Goal: Information Seeking & Learning: Learn about a topic

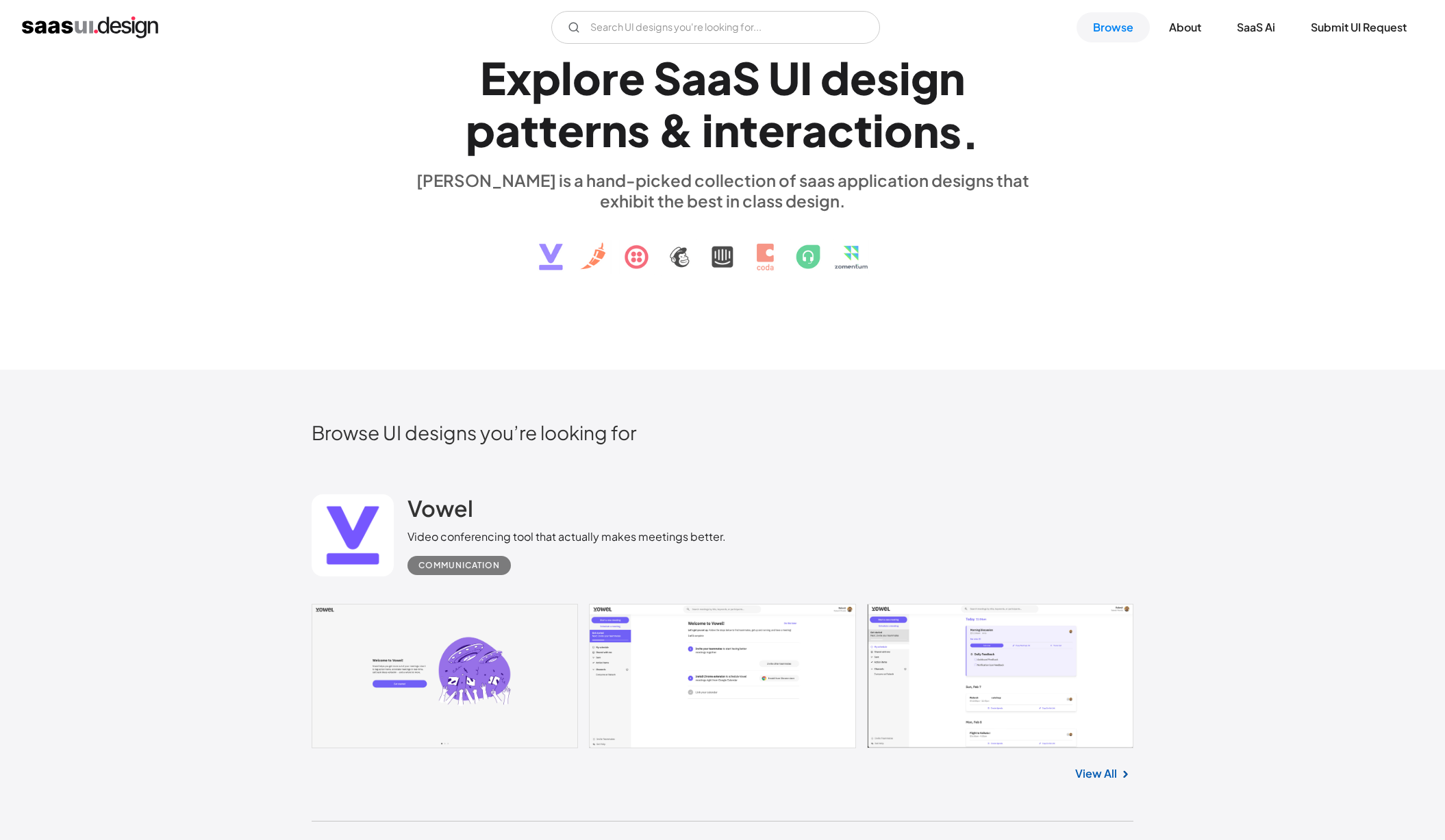
scroll to position [404, 0]
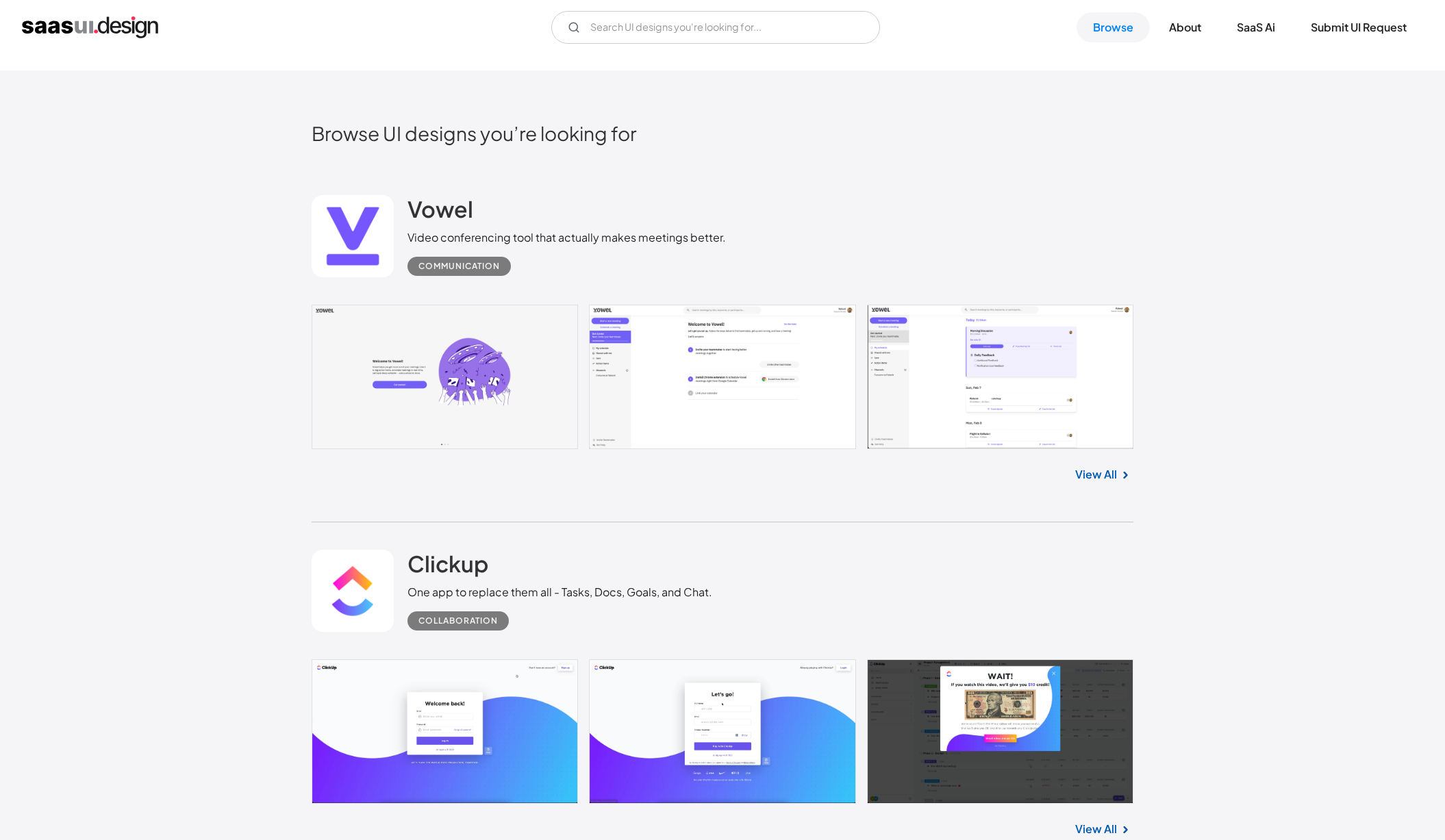
click at [600, 396] on link at bounding box center [722, 376] width 822 height 144
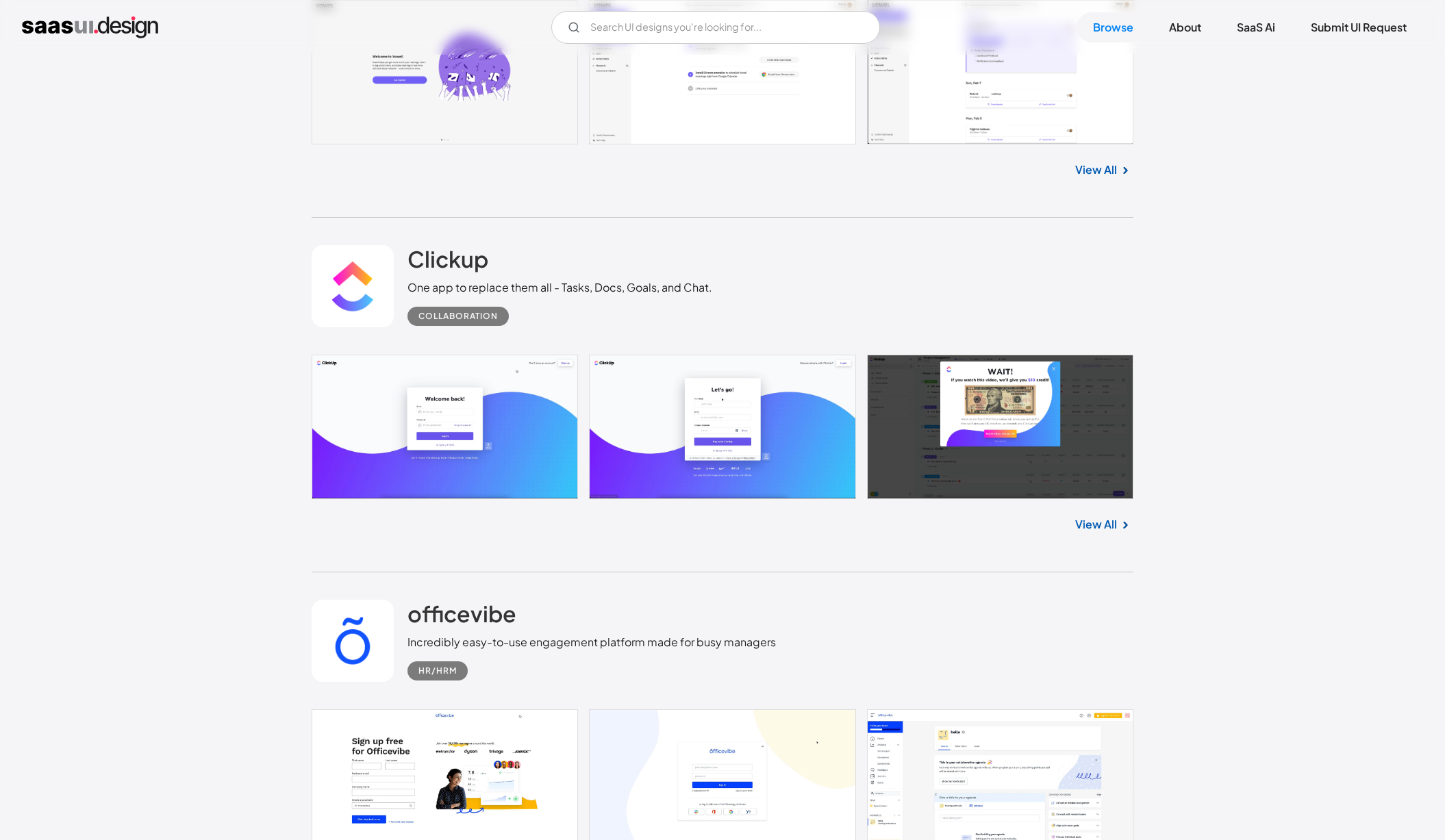
click at [966, 383] on link at bounding box center [722, 426] width 822 height 144
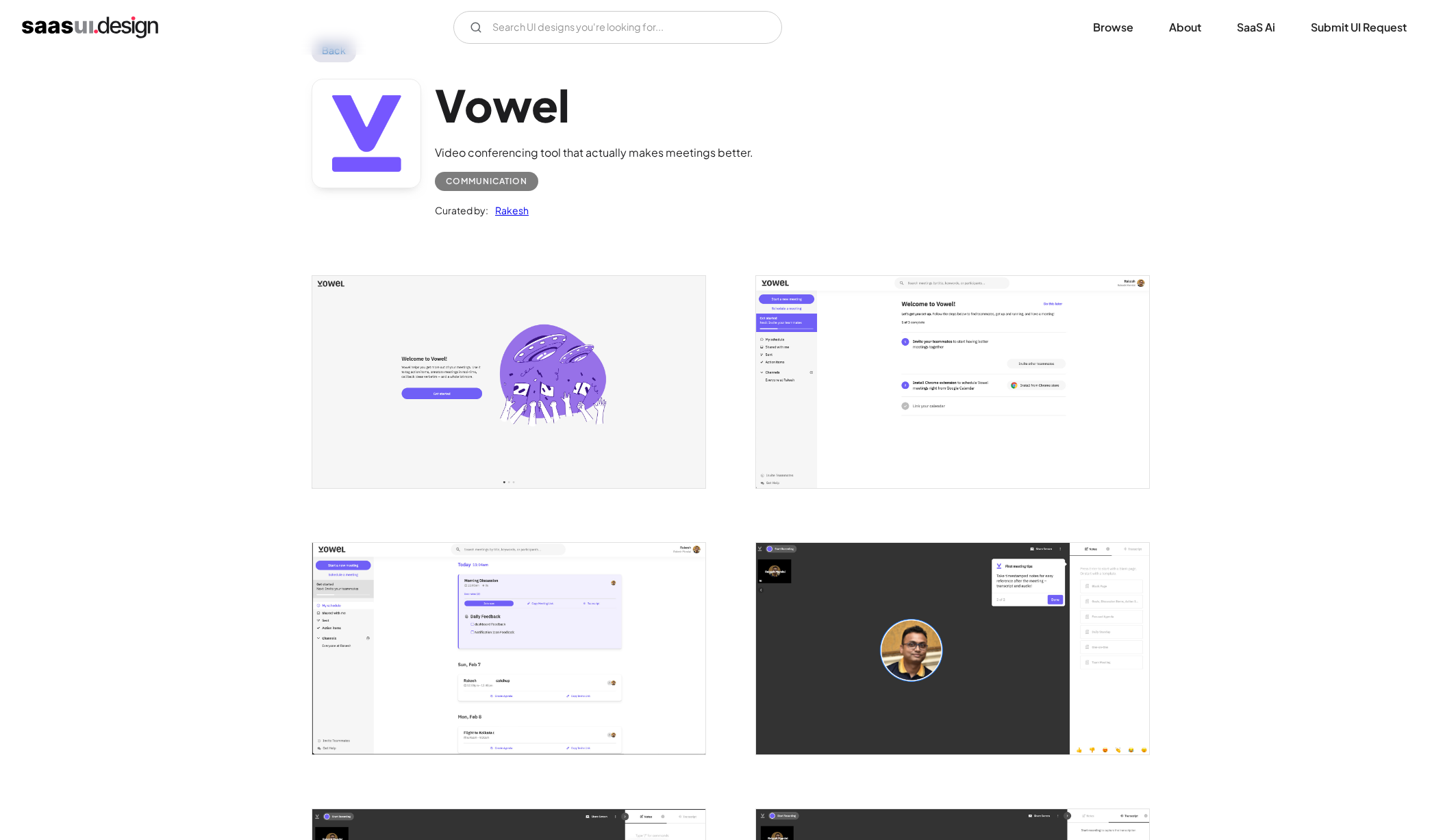
scroll to position [54, 0]
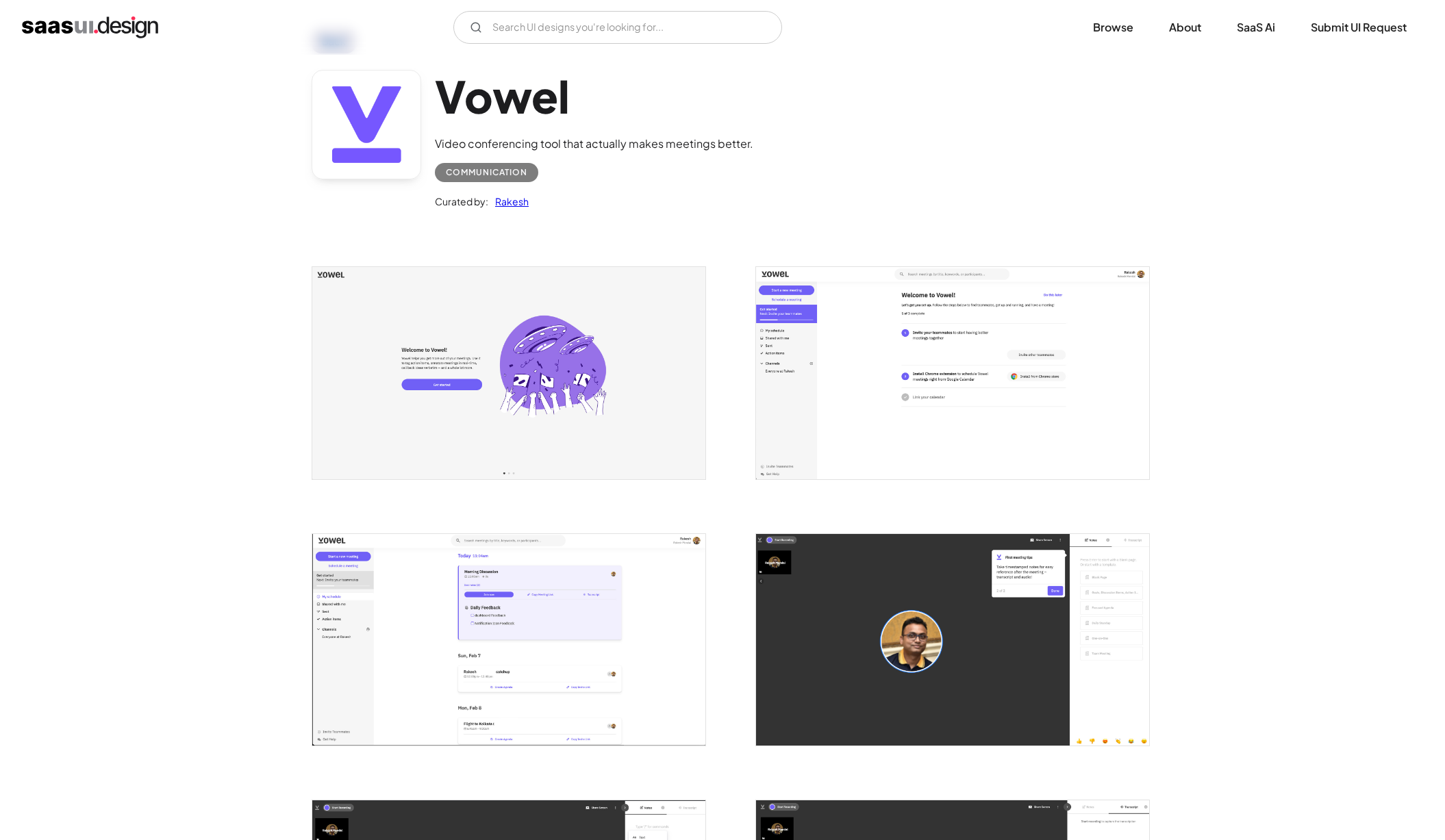
click at [793, 354] on img "open lightbox" at bounding box center [951, 372] width 393 height 211
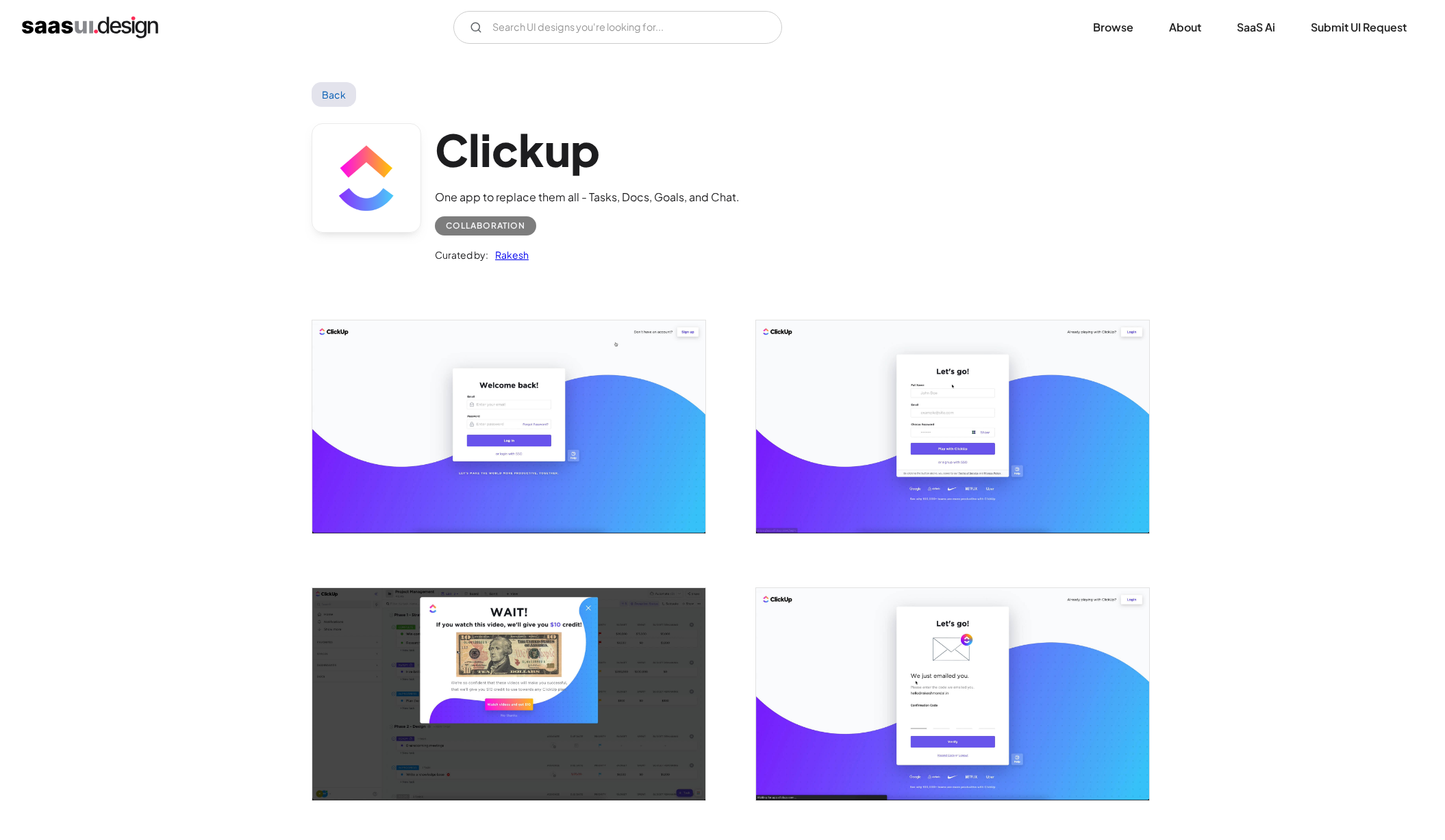
click at [330, 674] on img "open lightbox" at bounding box center [508, 694] width 393 height 212
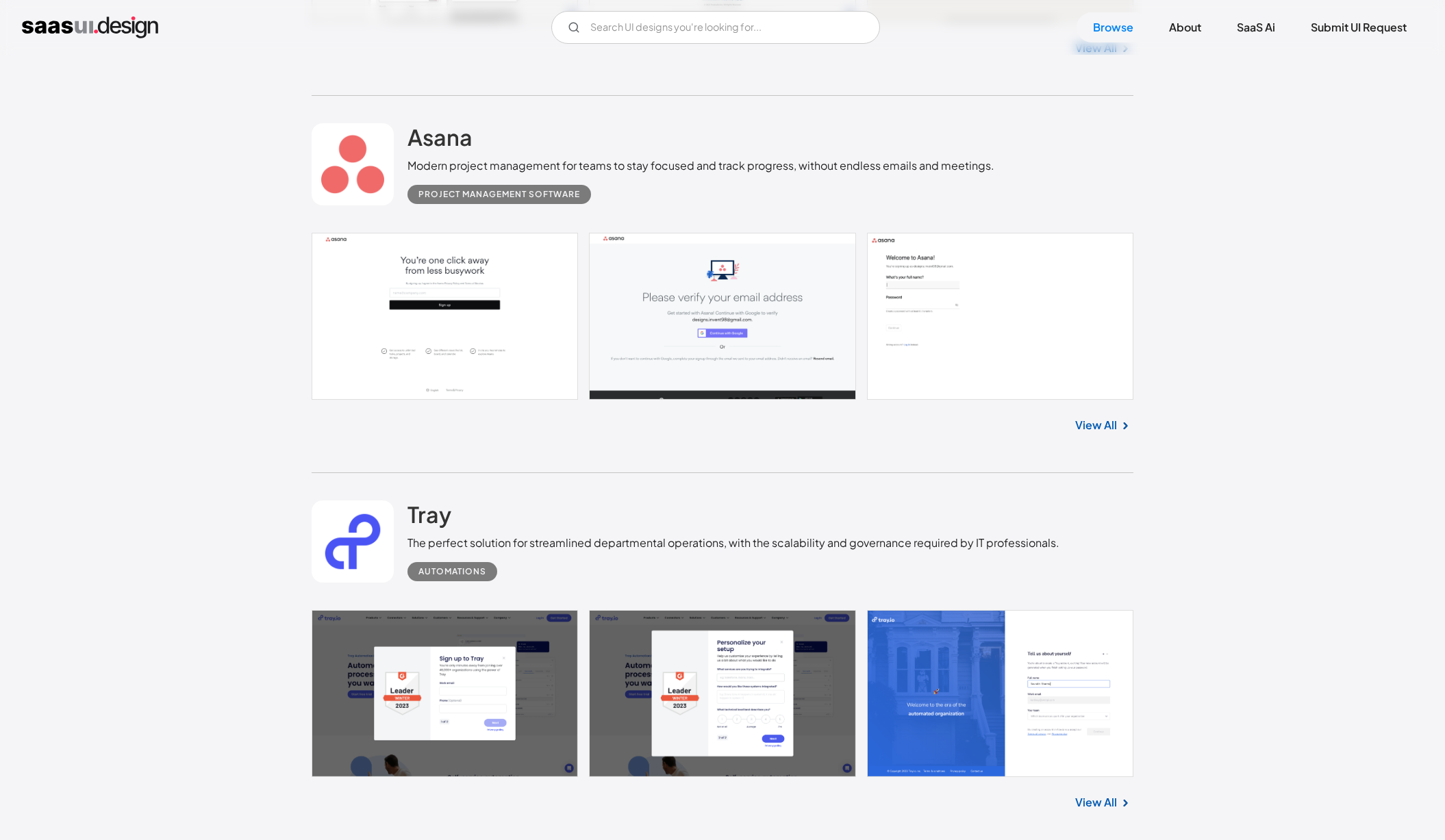
scroll to position [796, 0]
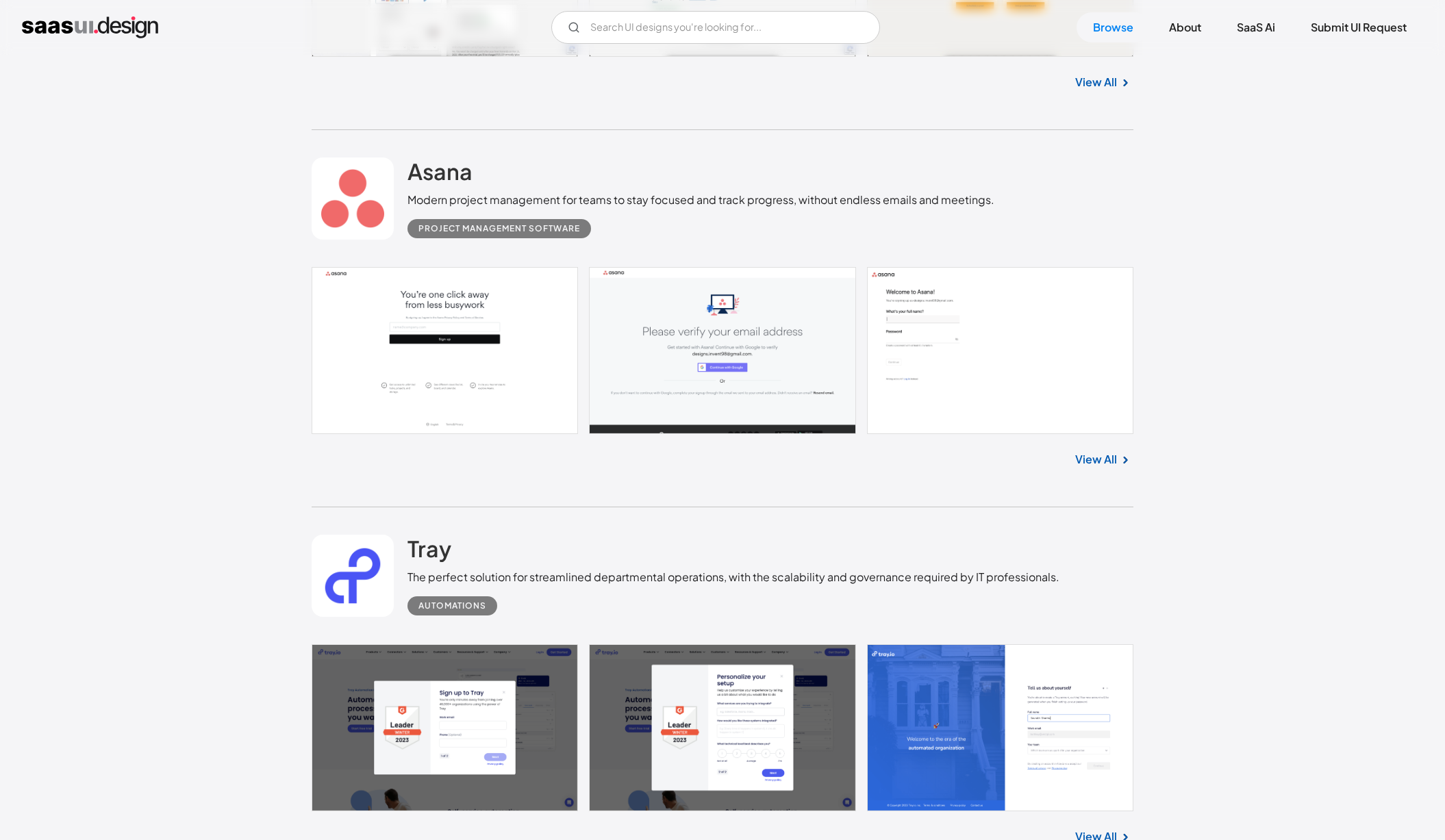
click at [541, 418] on link at bounding box center [722, 350] width 822 height 167
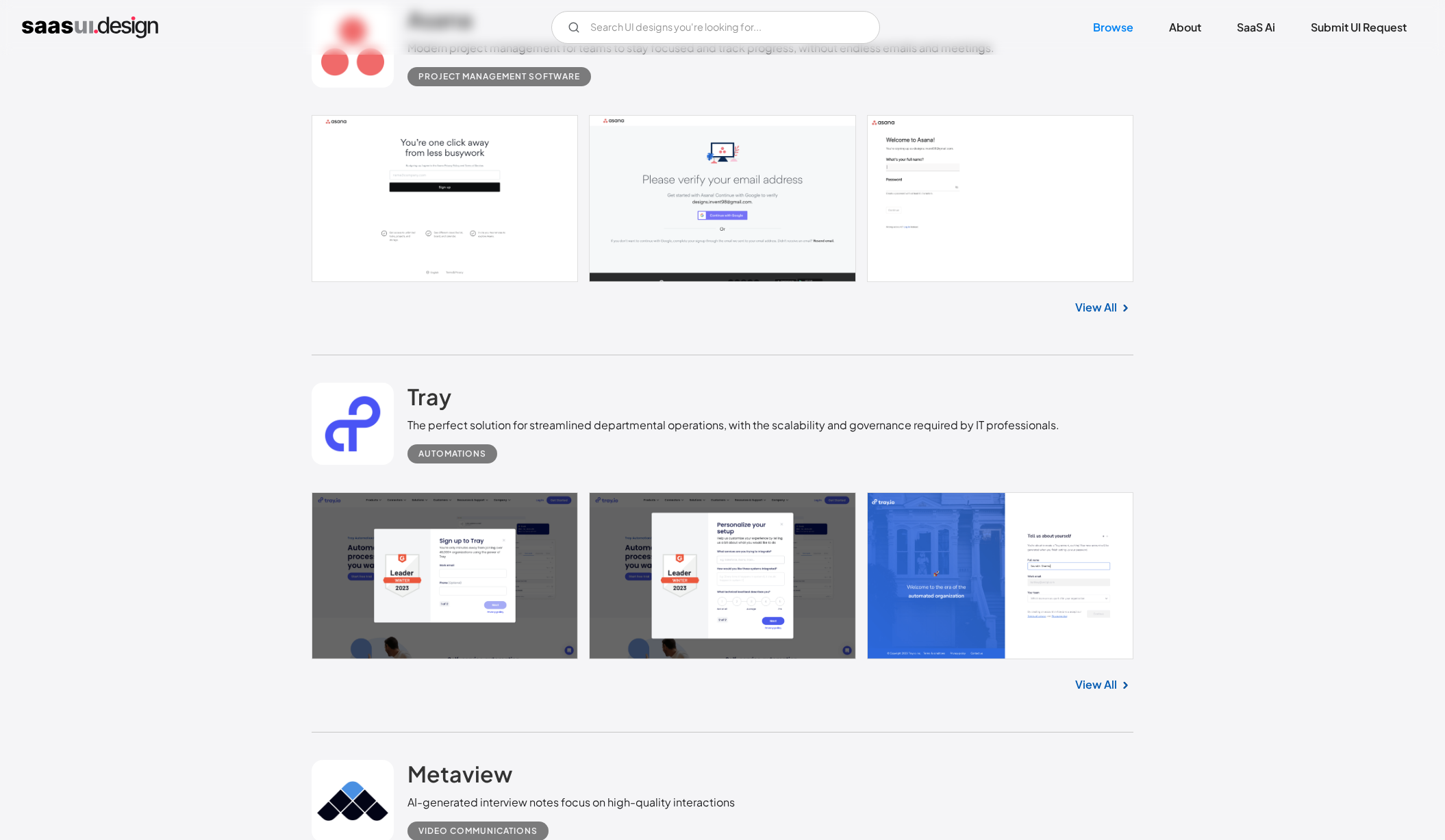
click at [821, 530] on link at bounding box center [722, 576] width 822 height 167
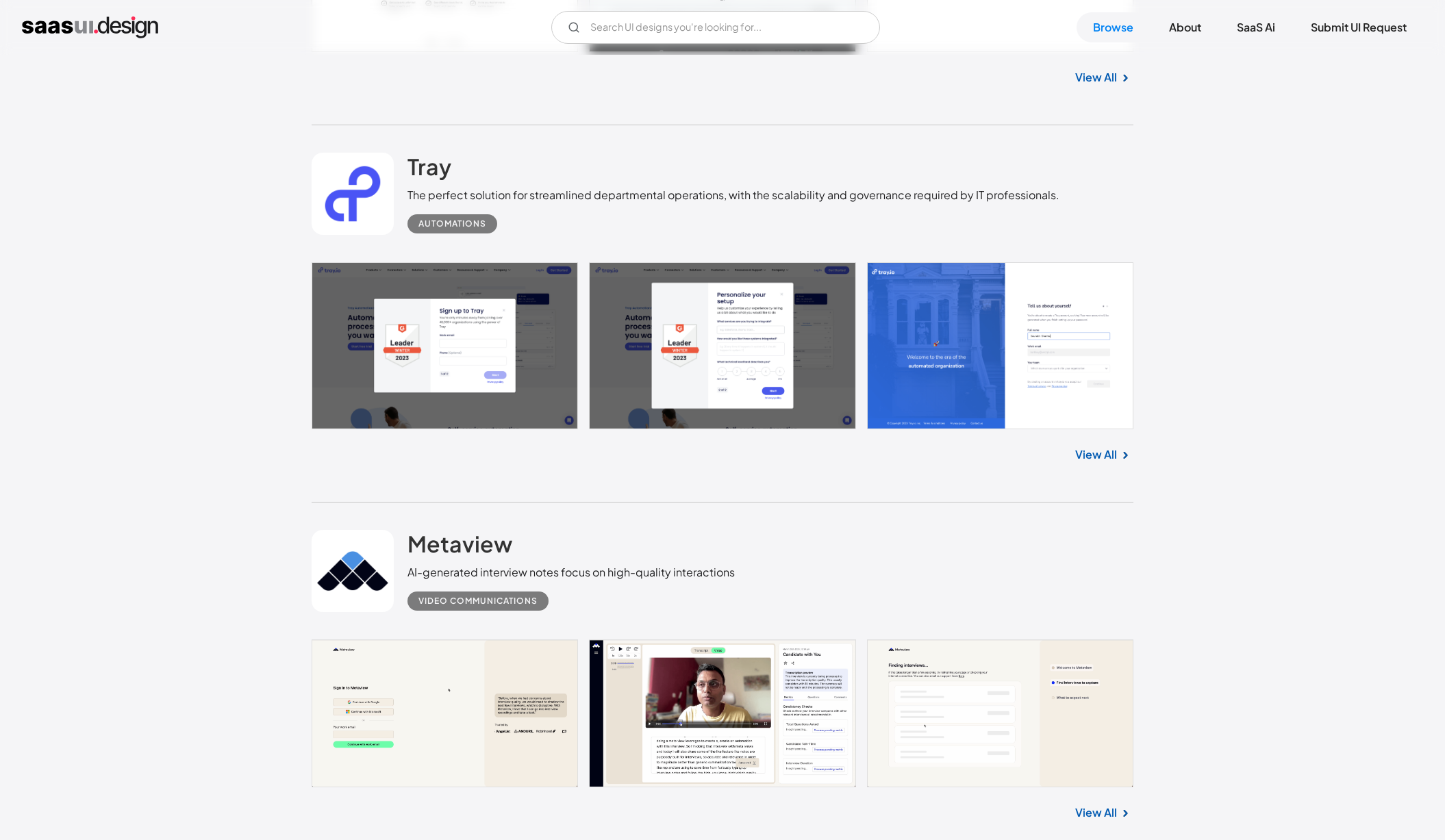
scroll to position [1249, 0]
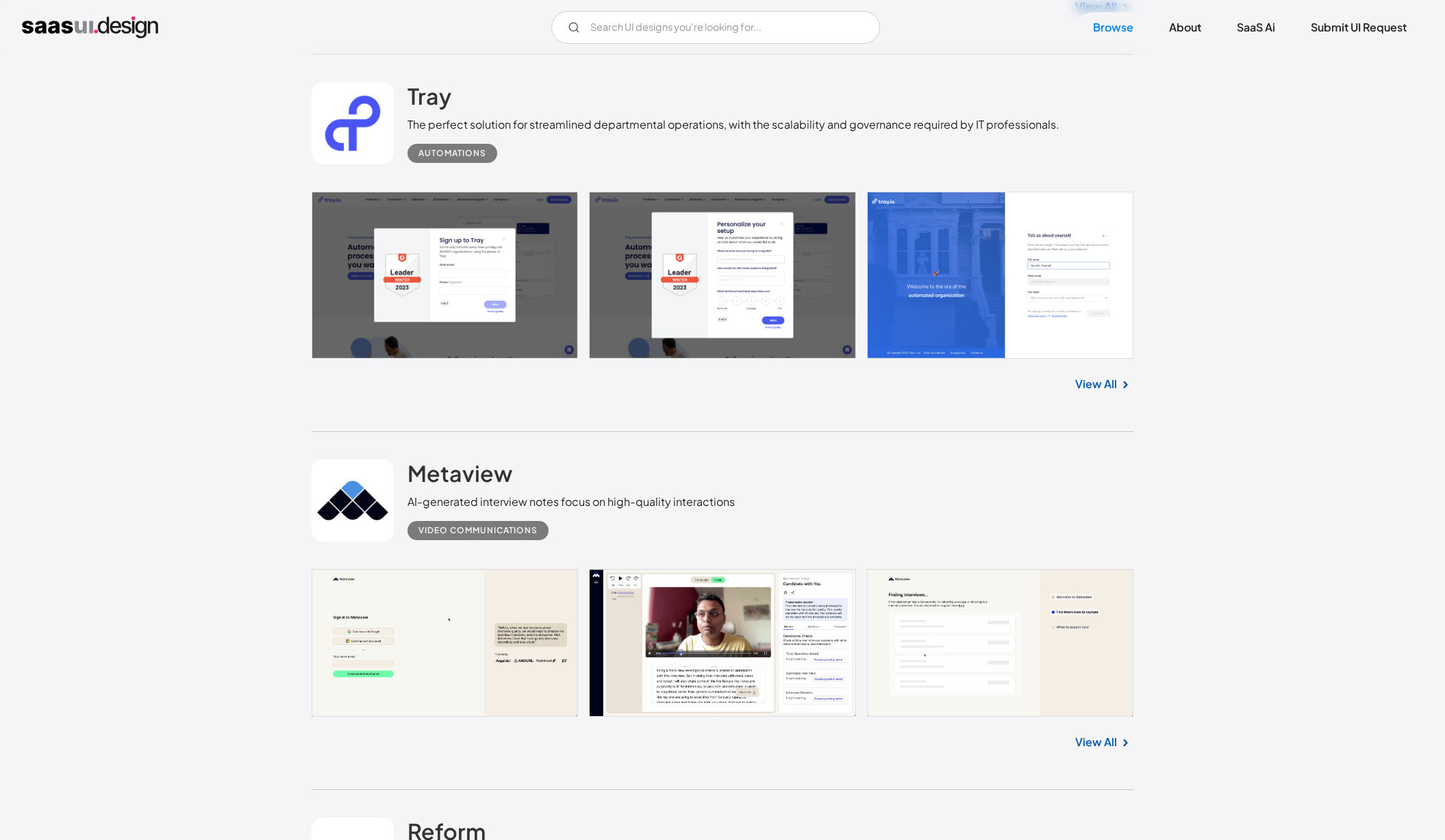
click at [627, 662] on link at bounding box center [722, 643] width 822 height 148
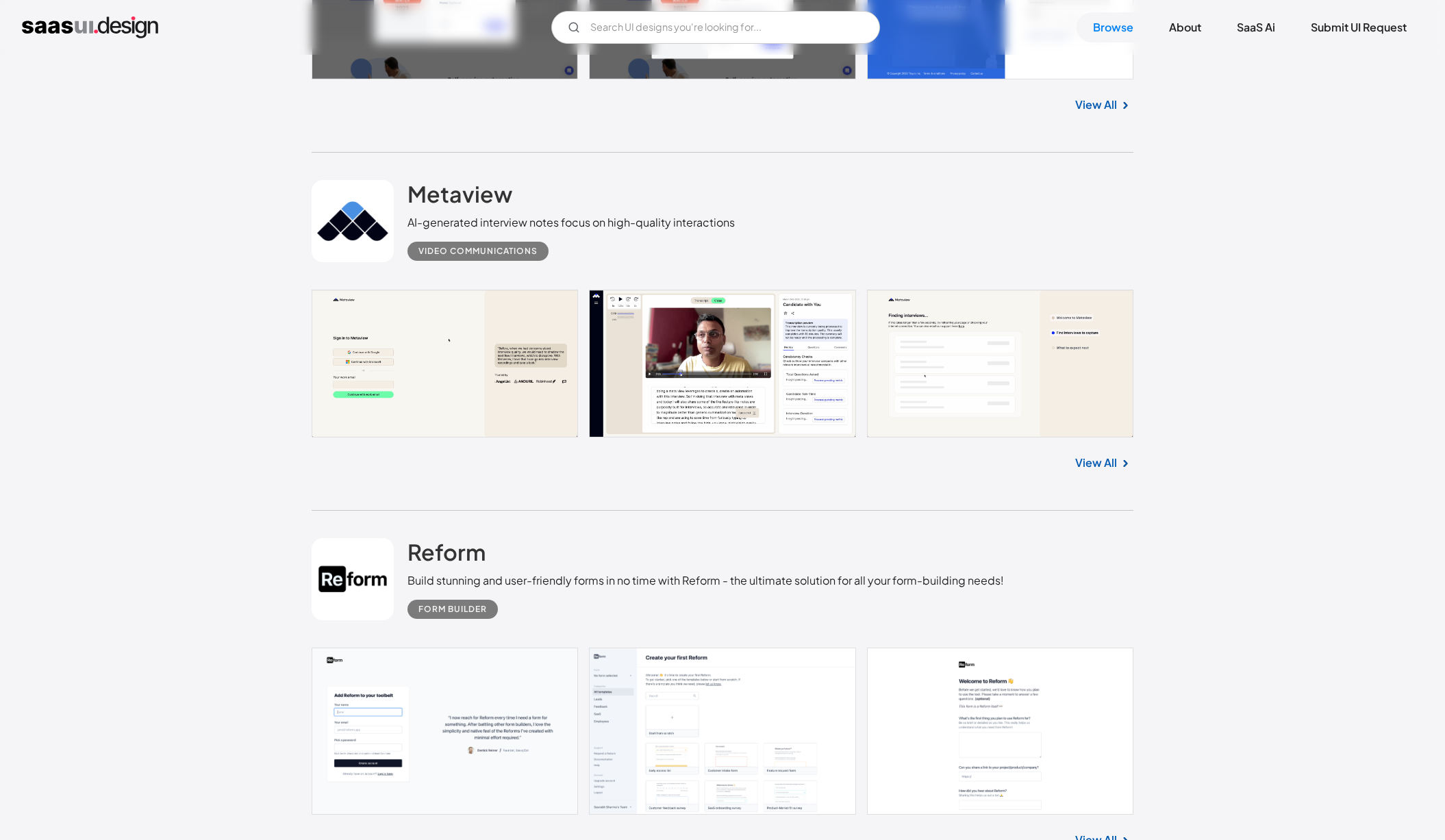
scroll to position [1567, 0]
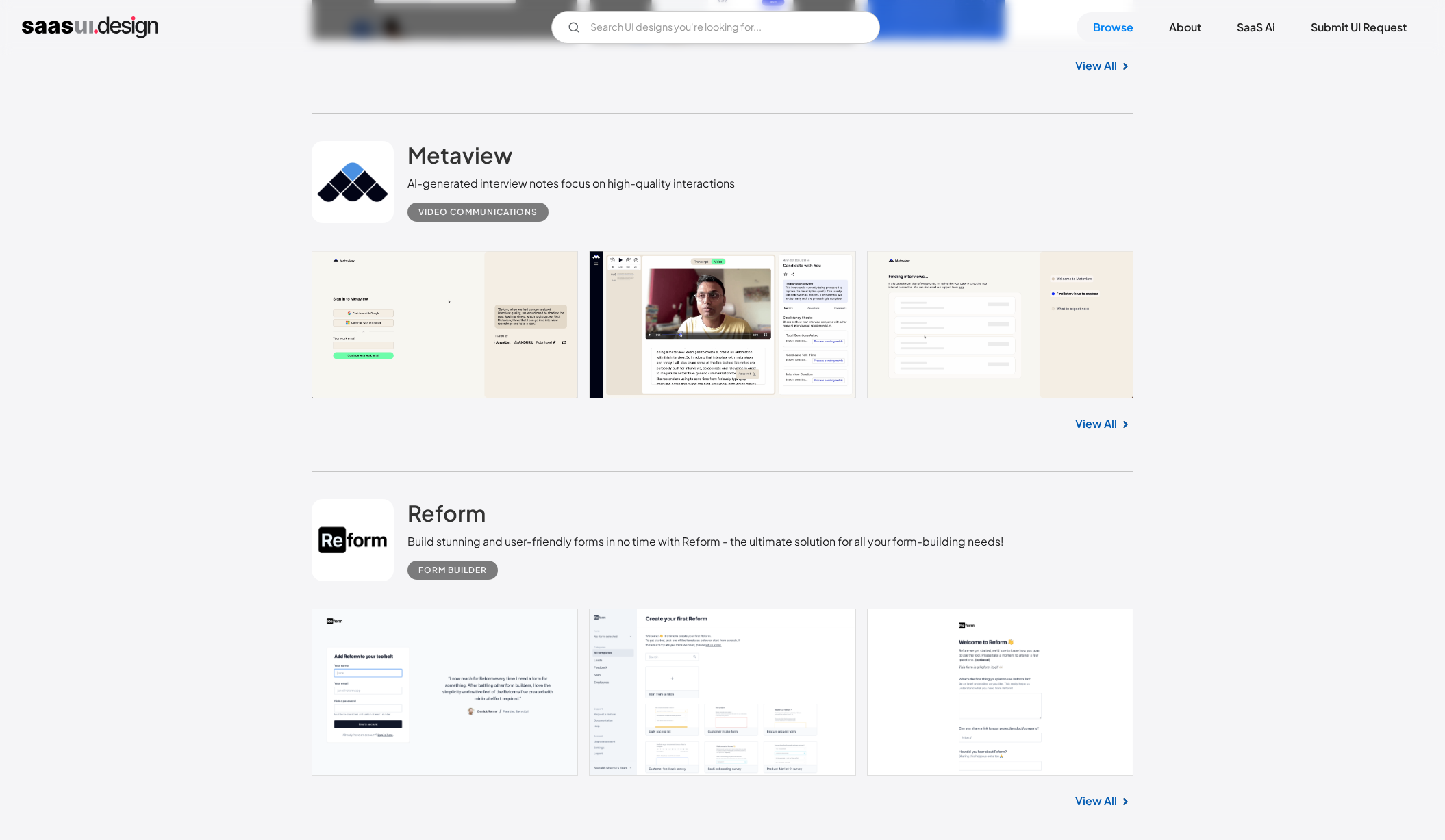
click at [643, 641] on link at bounding box center [722, 692] width 822 height 167
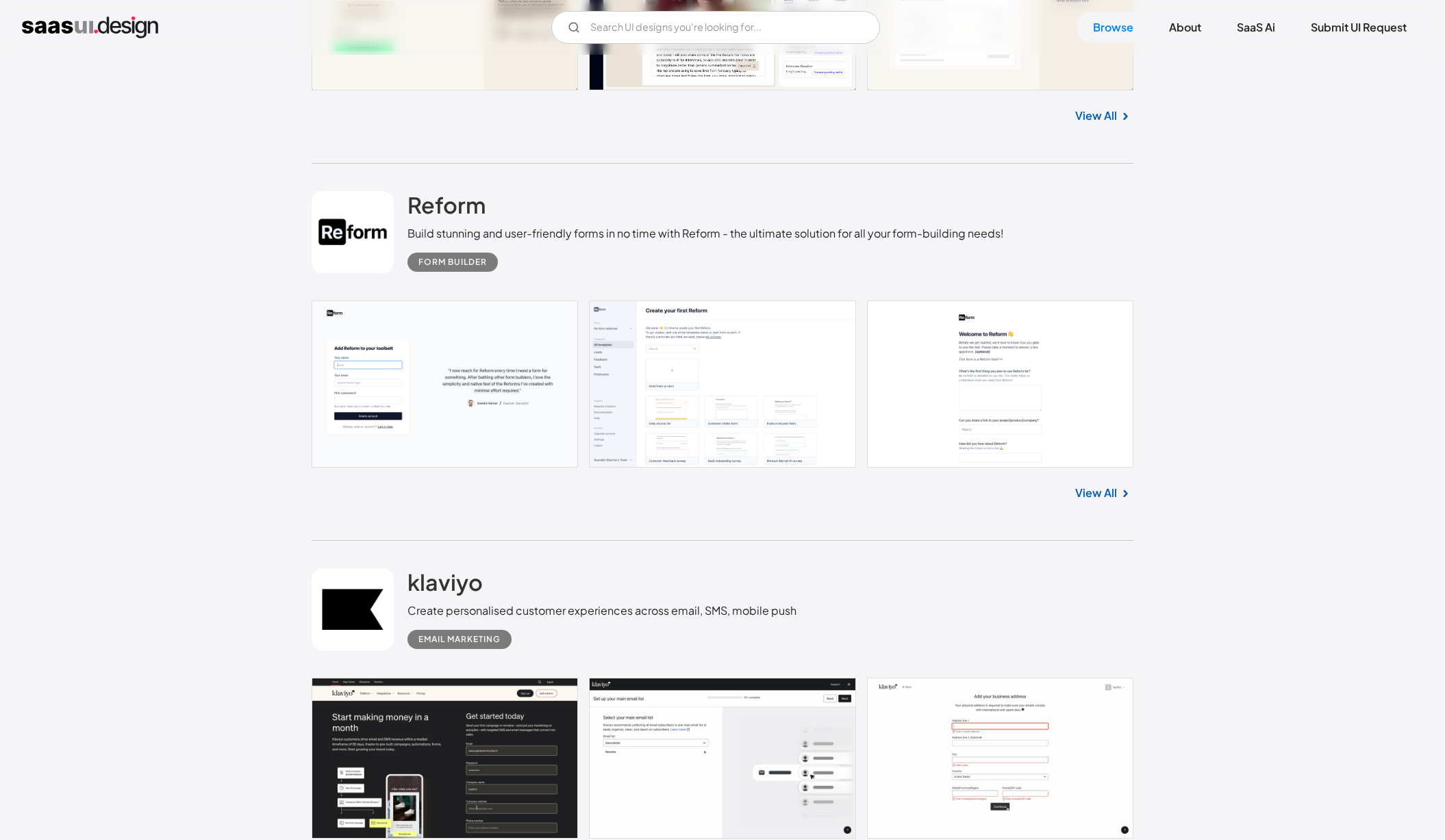
scroll to position [2103, 0]
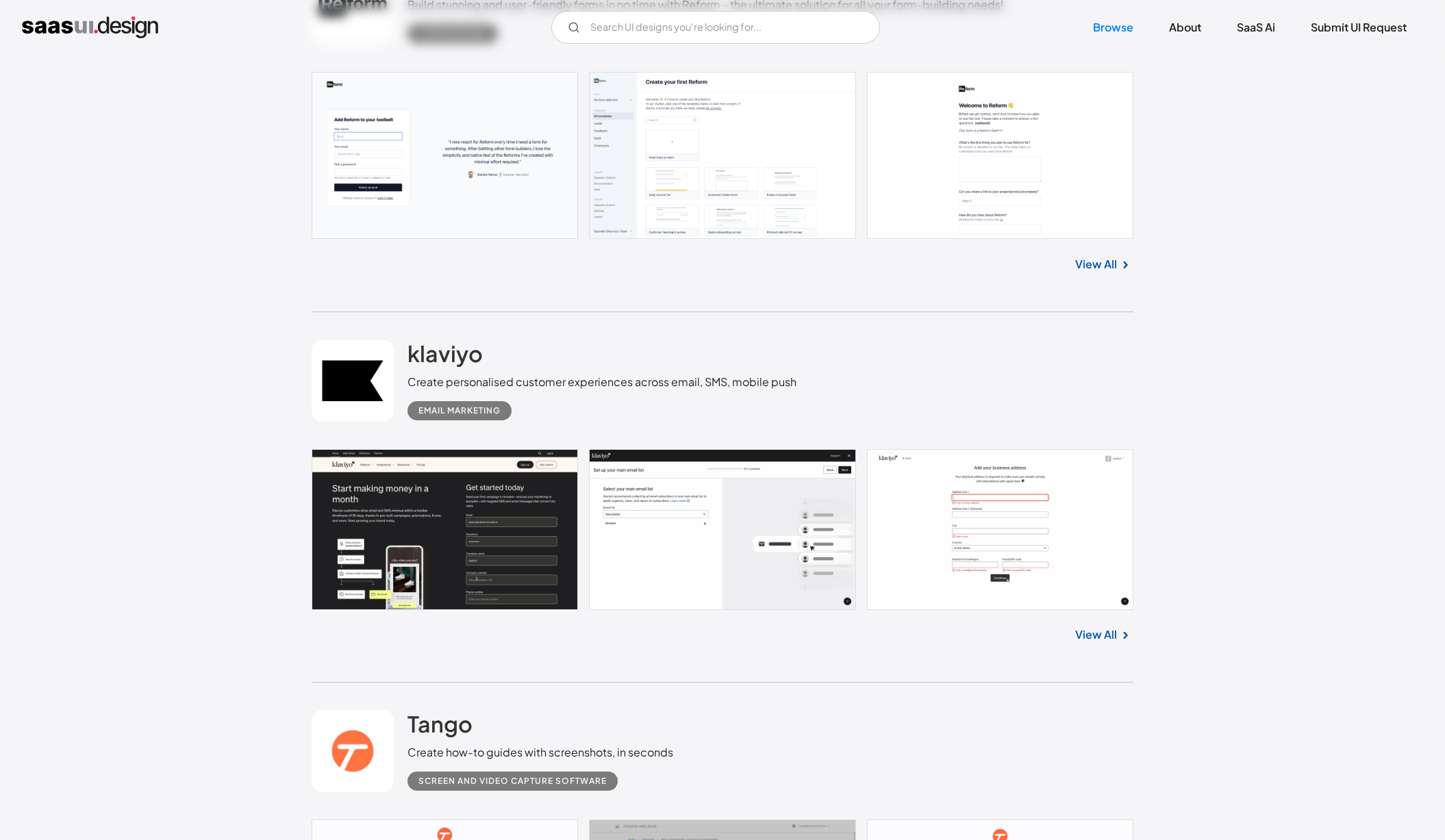
click at [686, 571] on link at bounding box center [722, 530] width 822 height 161
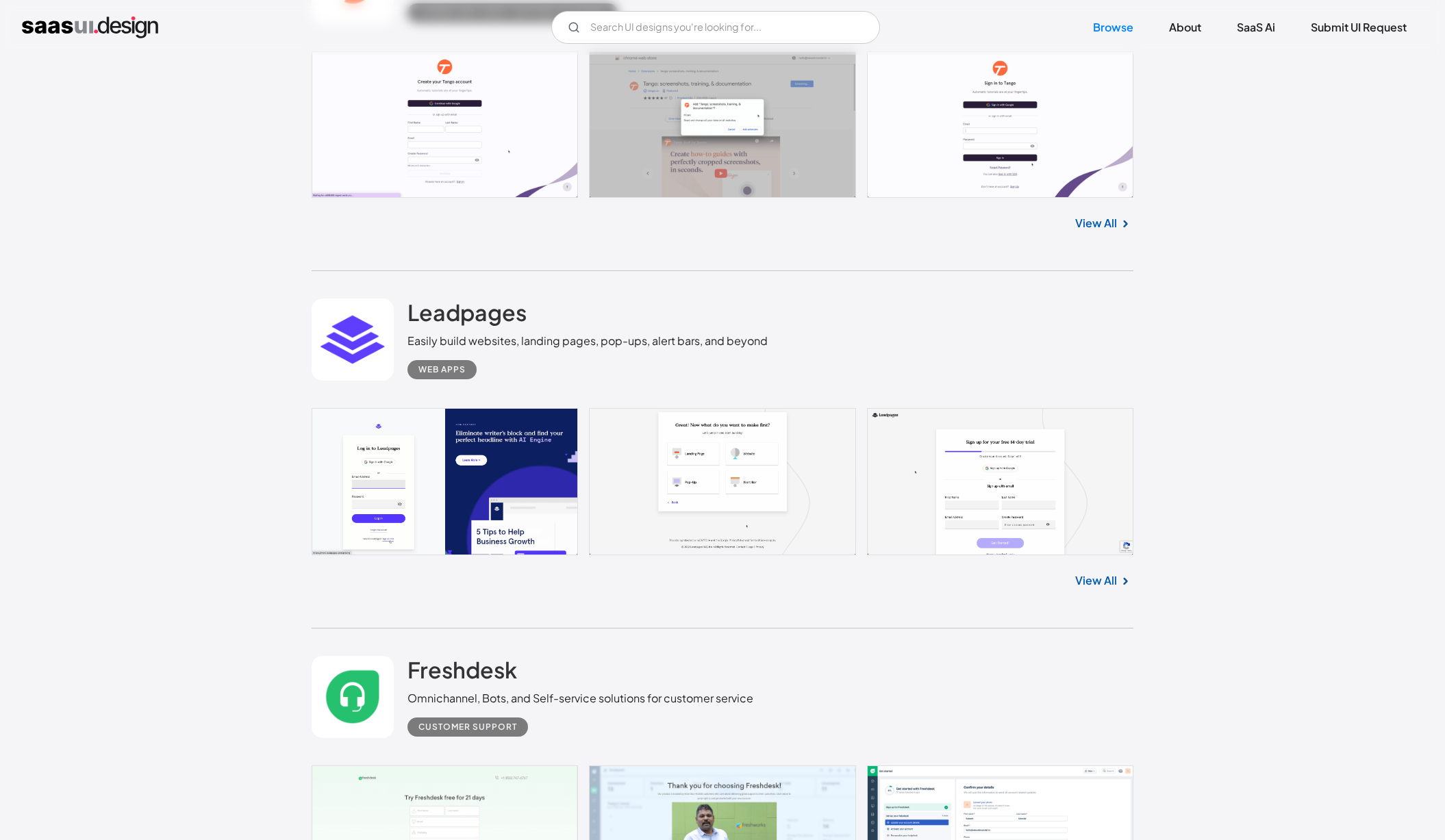
scroll to position [3065, 0]
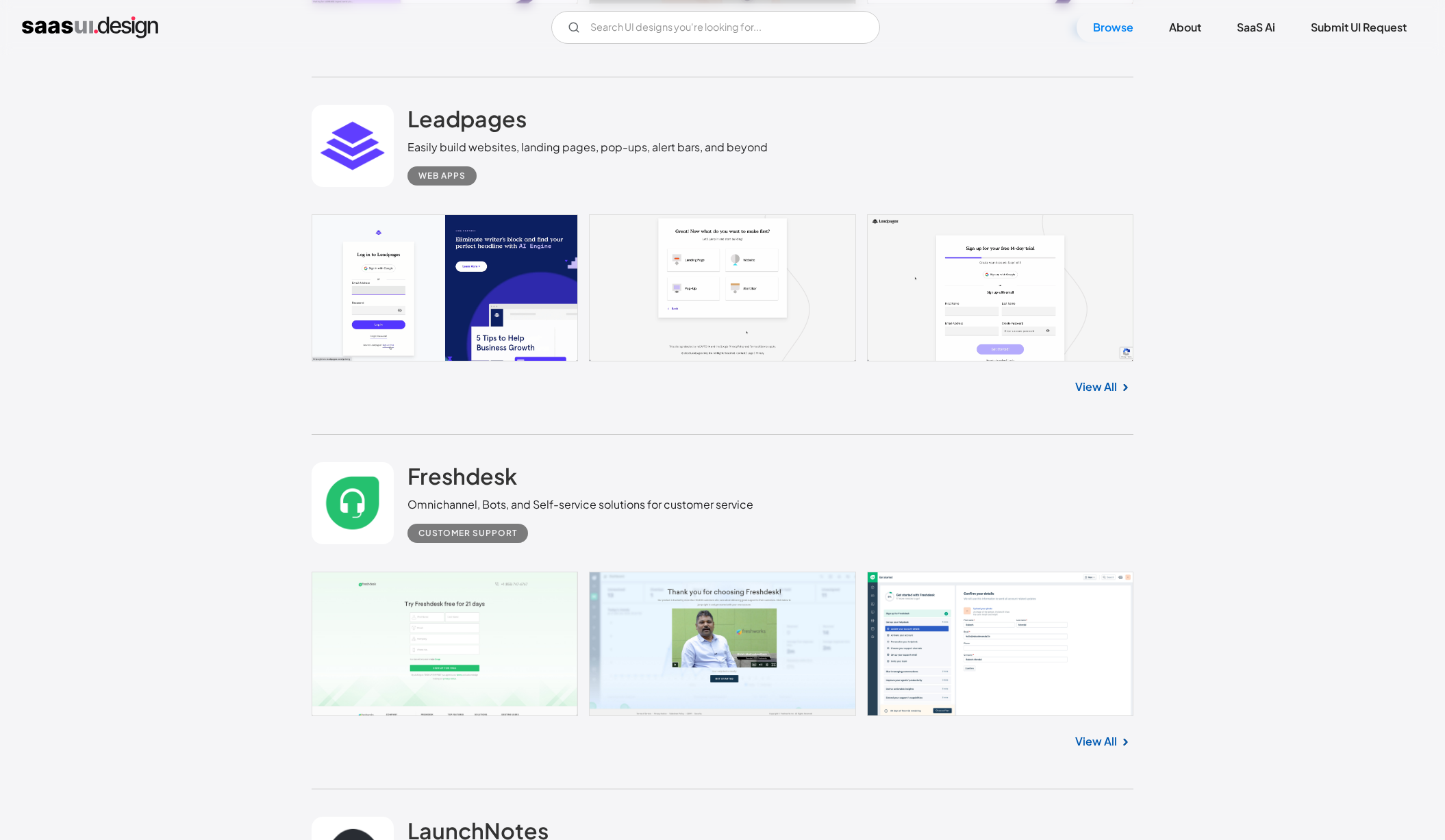
click at [970, 648] on link at bounding box center [722, 643] width 822 height 144
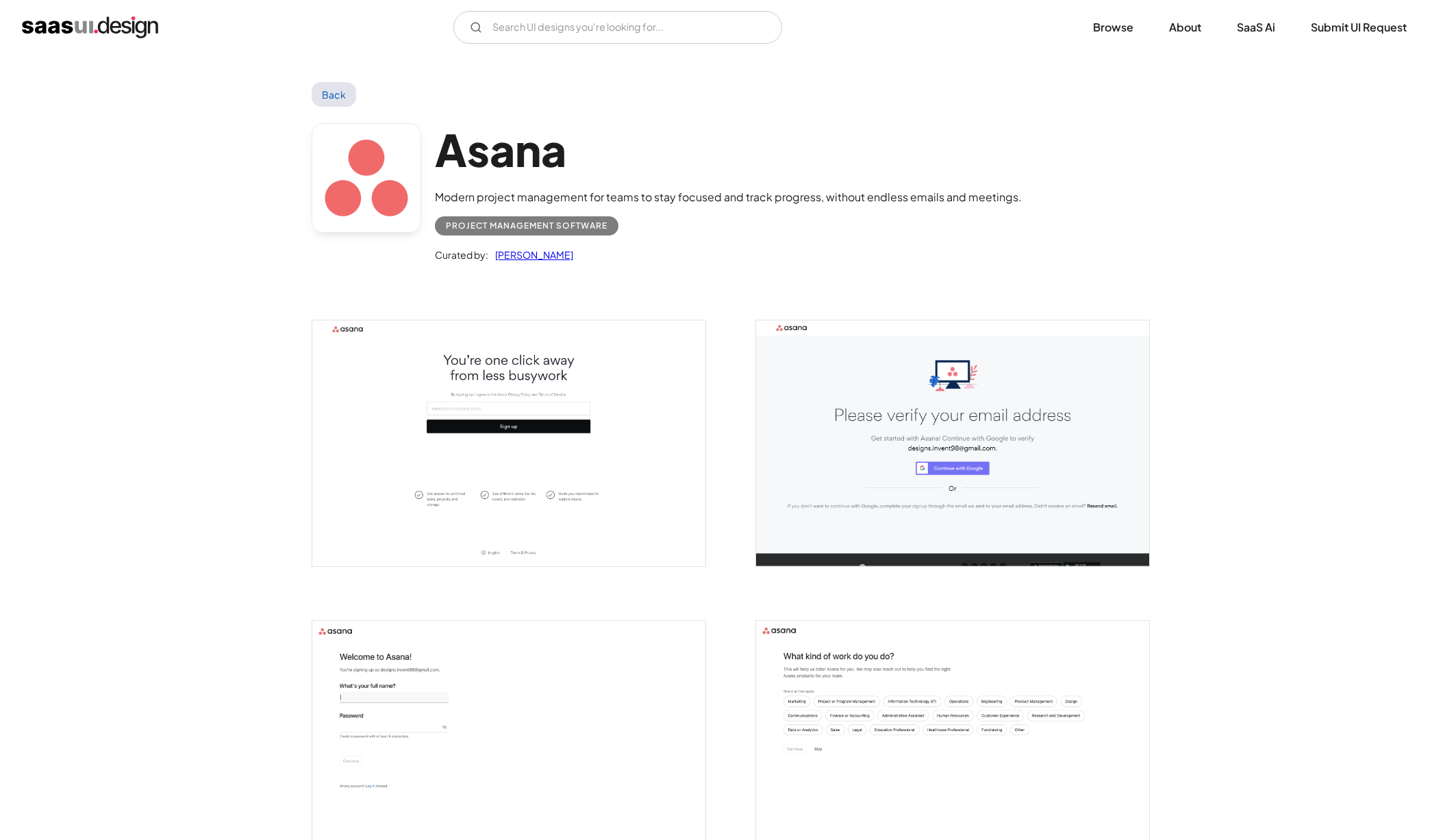
scroll to position [92, 0]
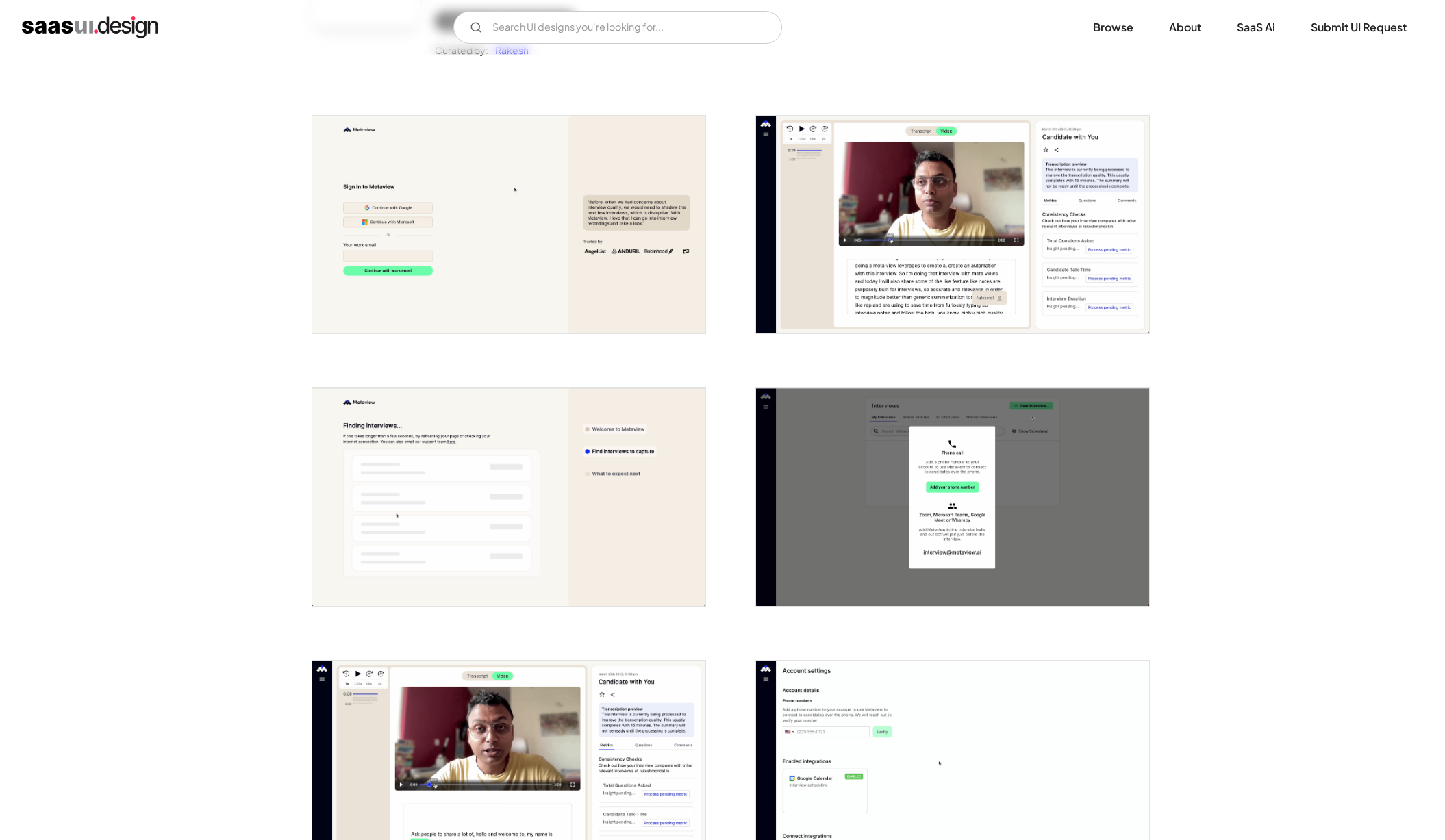
scroll to position [276, 0]
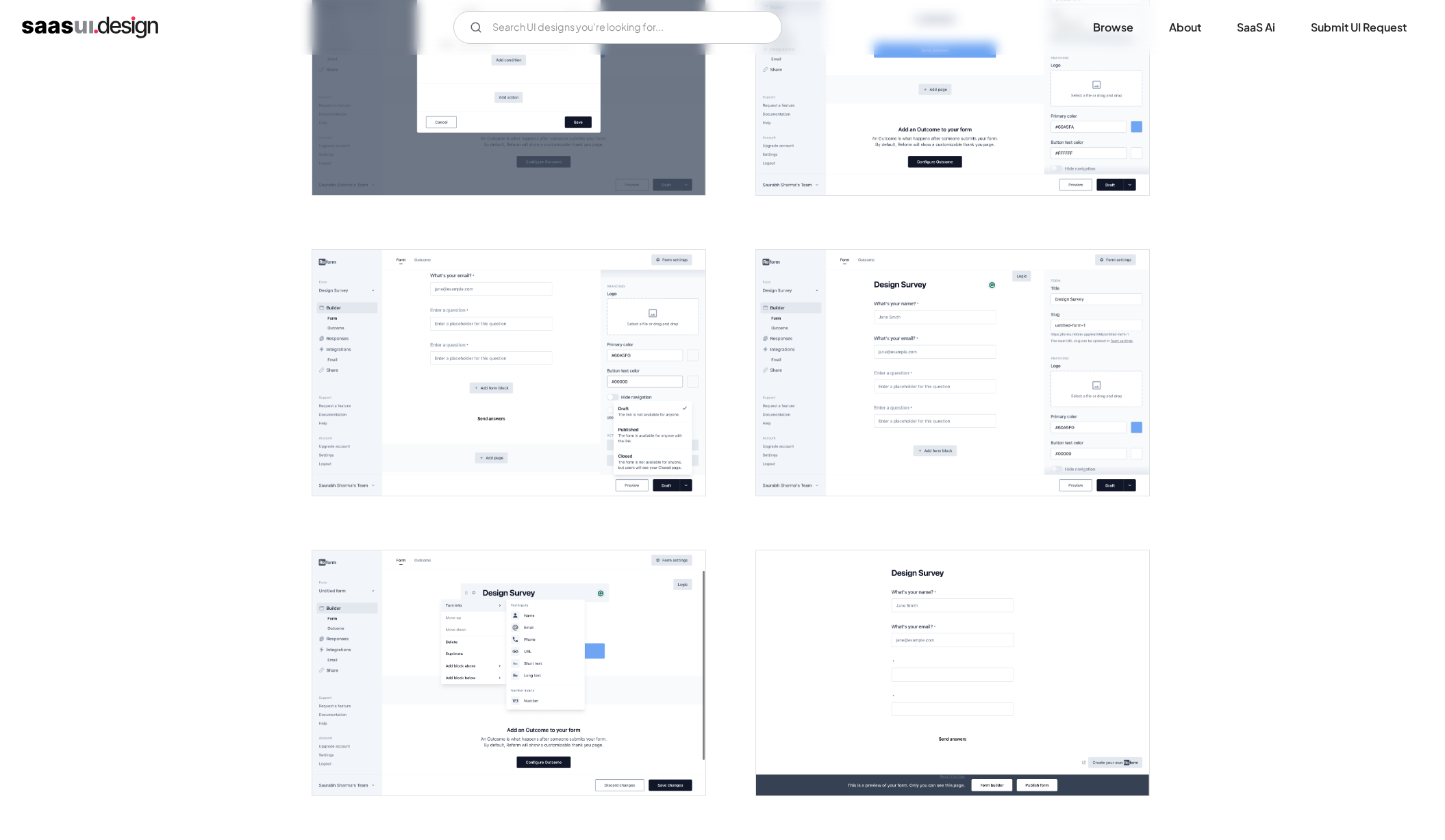
scroll to position [1042, 0]
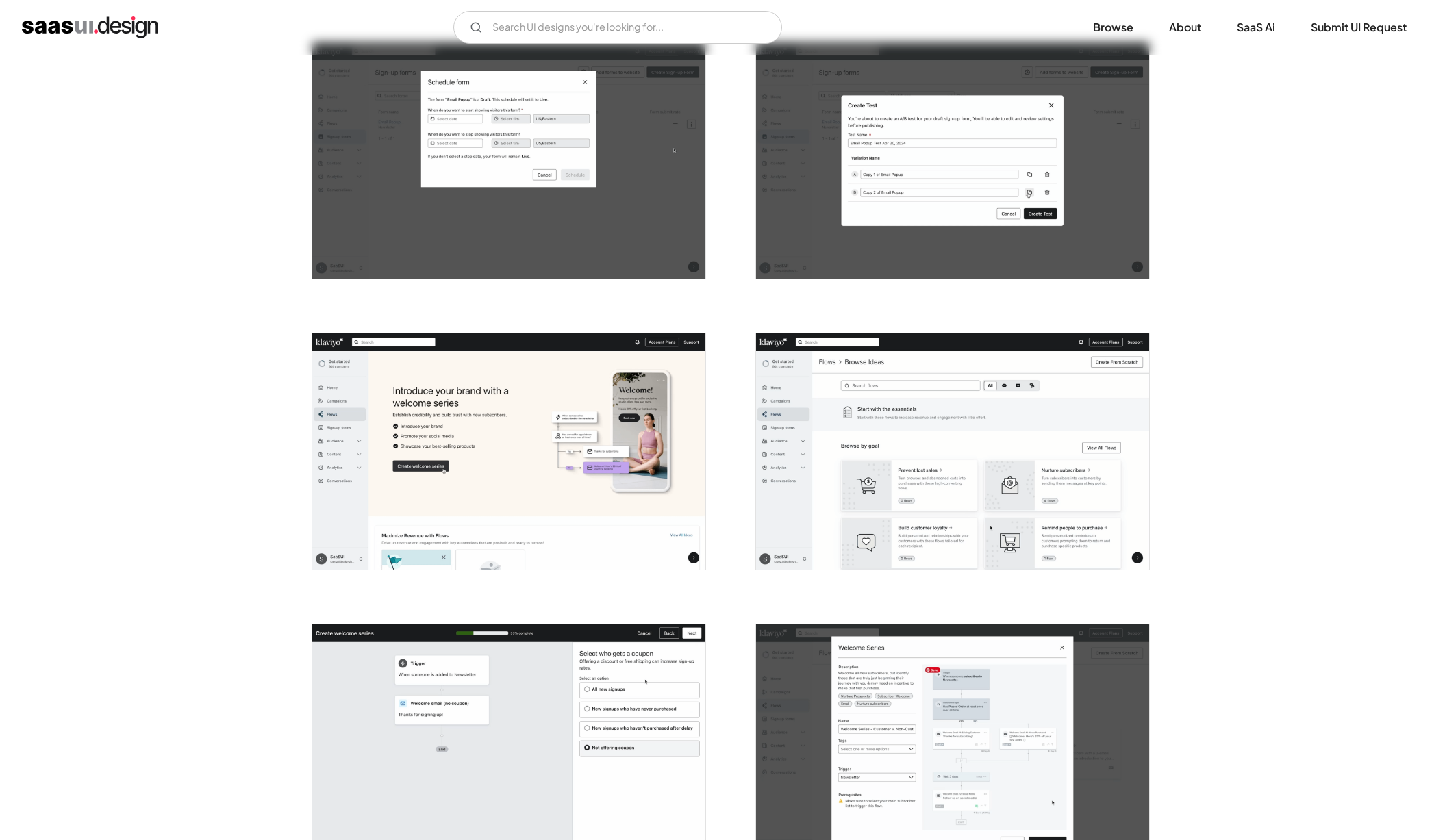
scroll to position [1324, 0]
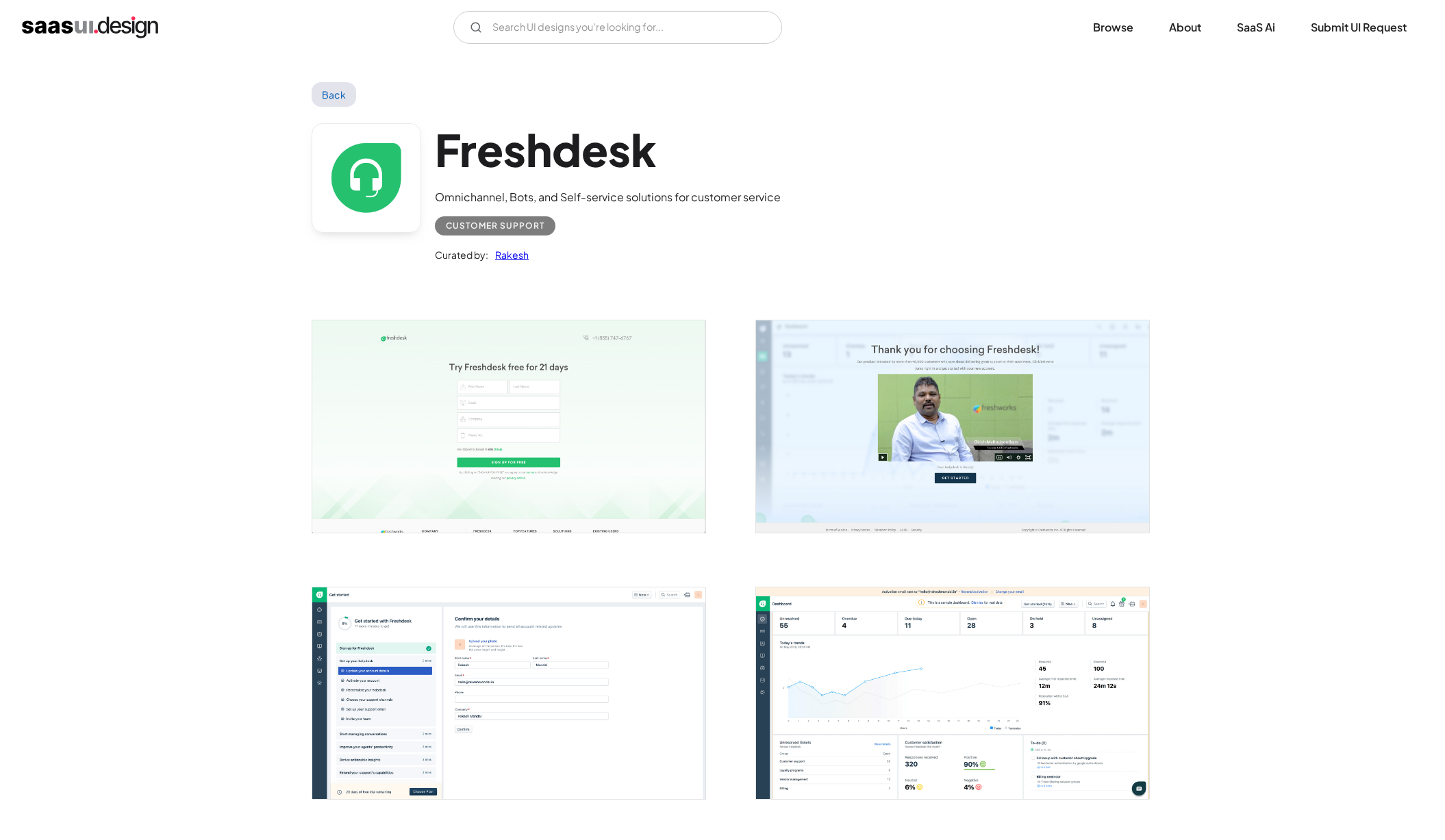
click at [837, 652] on img "open lightbox" at bounding box center [951, 693] width 393 height 211
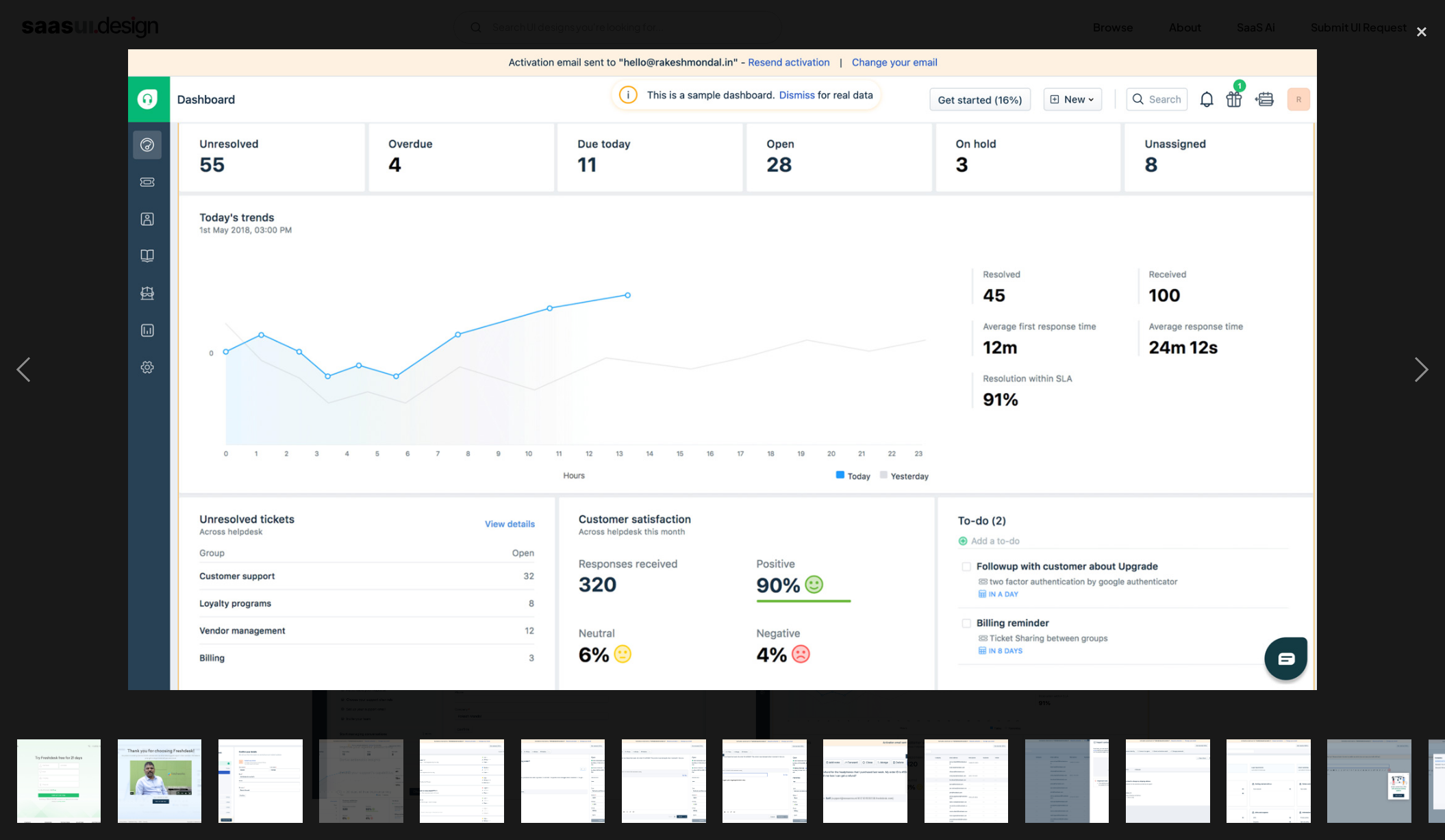
click at [650, 780] on img "show item 7 of 24" at bounding box center [663, 781] width 157 height 84
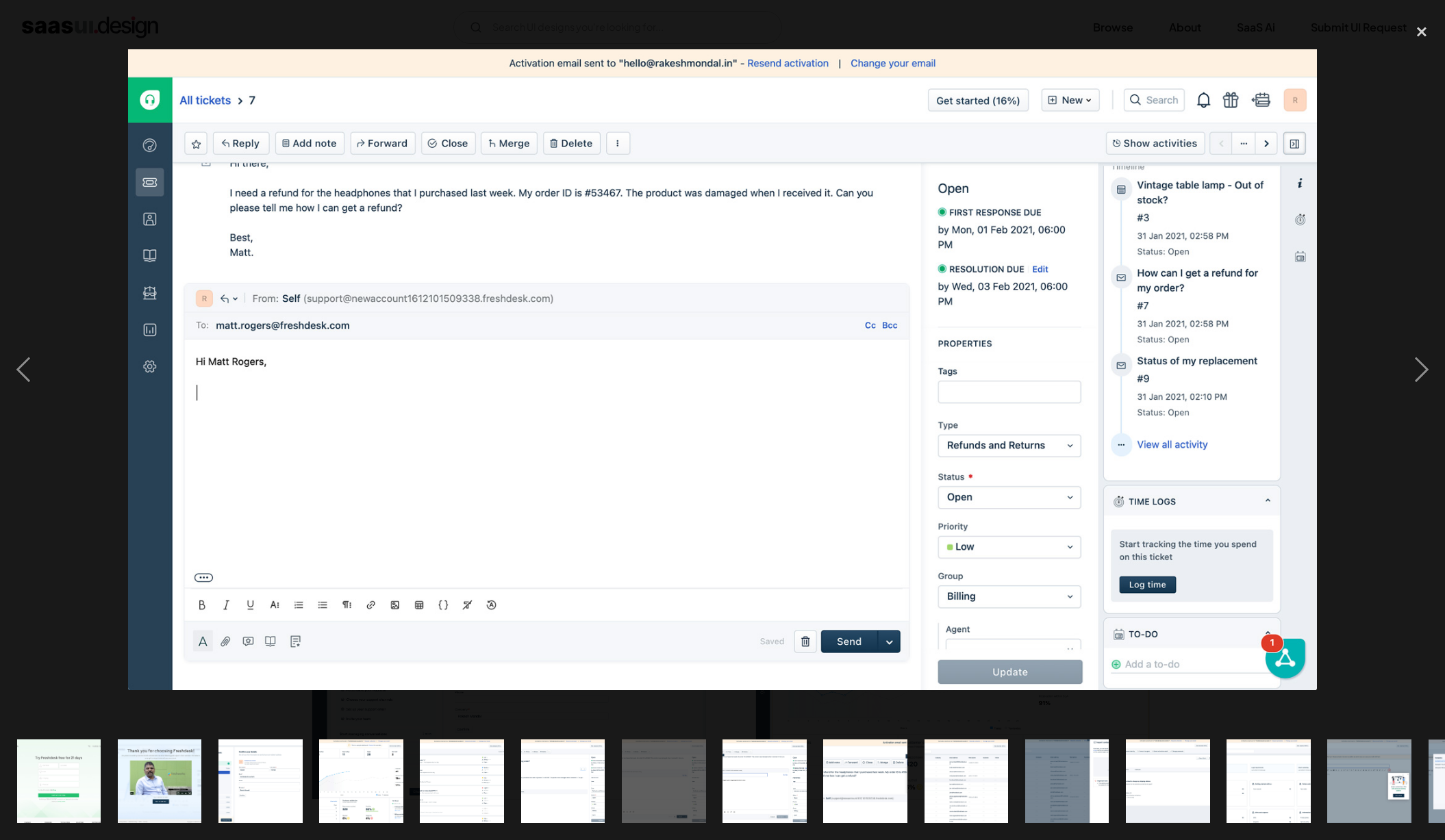
click at [860, 772] on img "show item 9 of 24" at bounding box center [865, 781] width 157 height 84
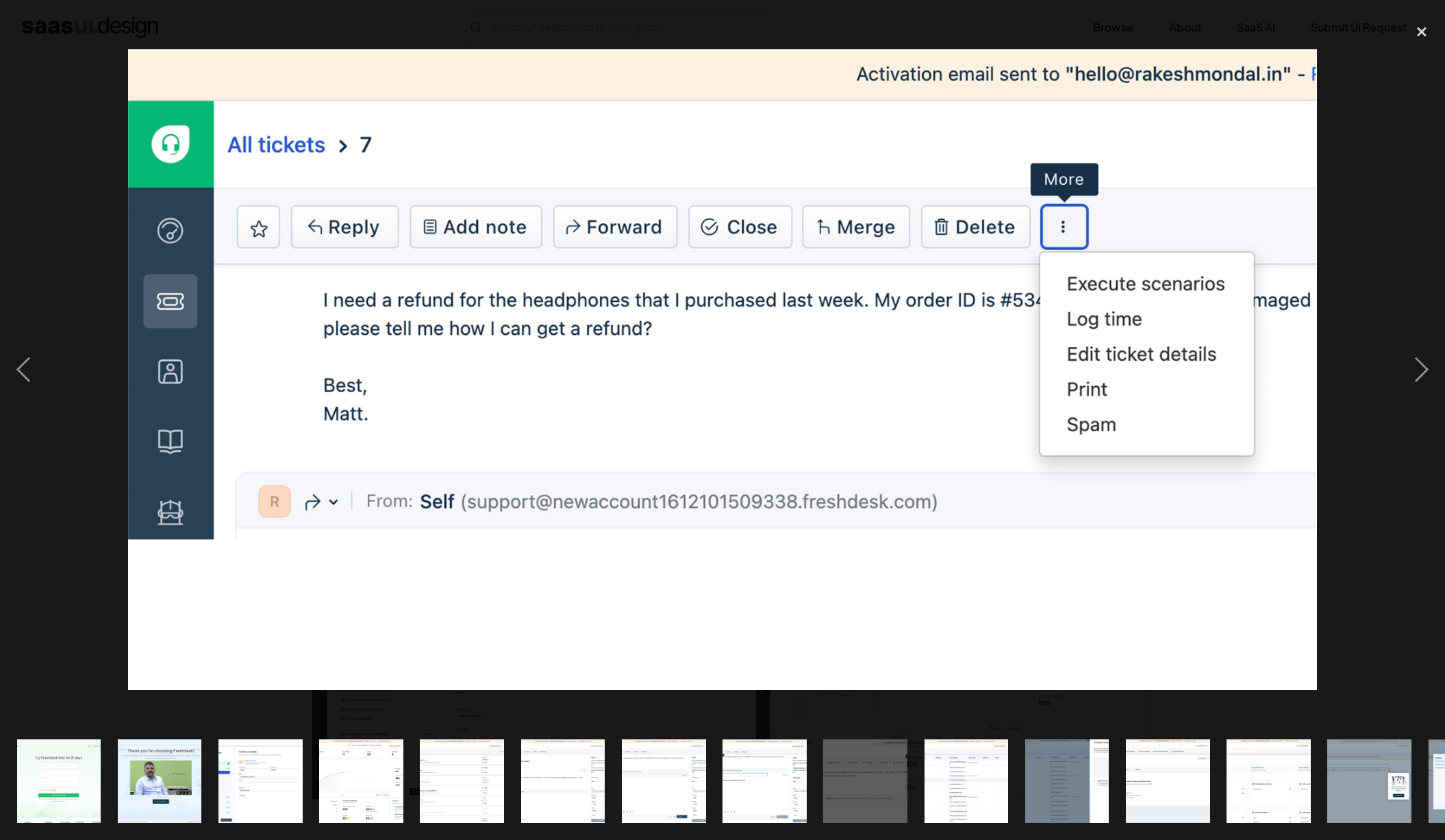
click at [931, 770] on img "show item 10 of 24" at bounding box center [966, 781] width 157 height 84
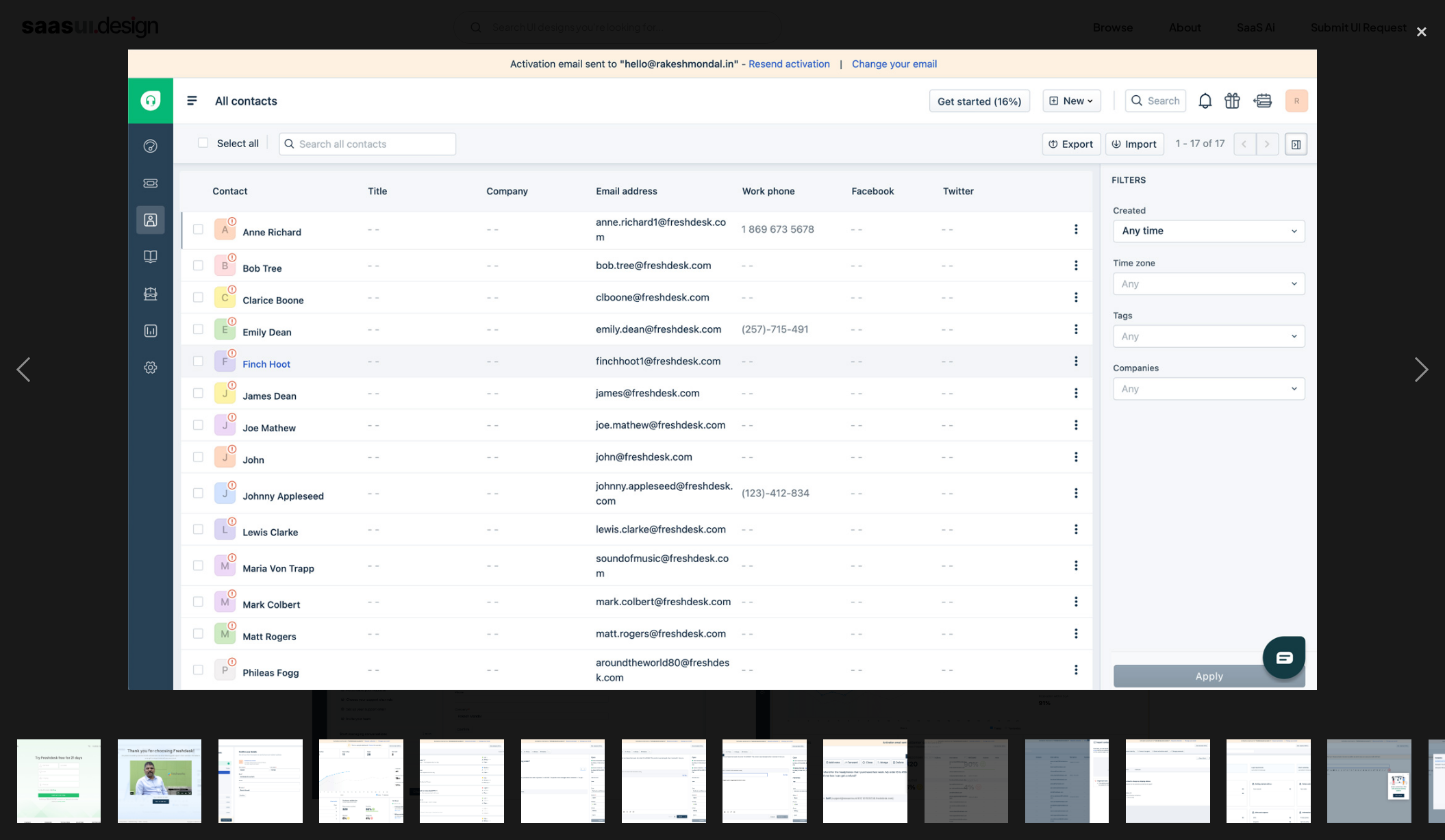
click at [1072, 770] on img "show item 11 of 24" at bounding box center [1067, 781] width 157 height 84
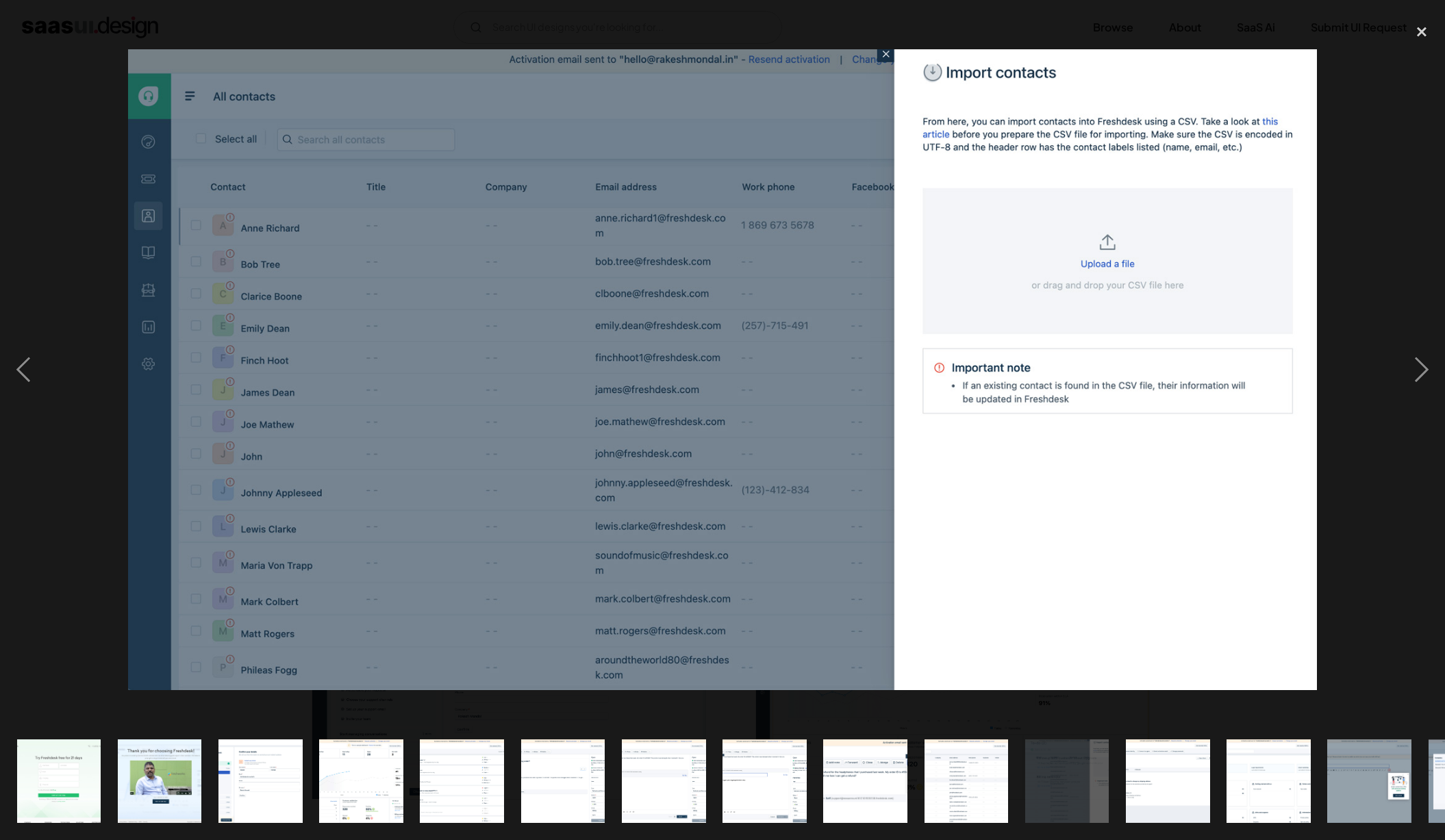
click at [1170, 773] on img "show item 12 of 24" at bounding box center [1168, 781] width 157 height 84
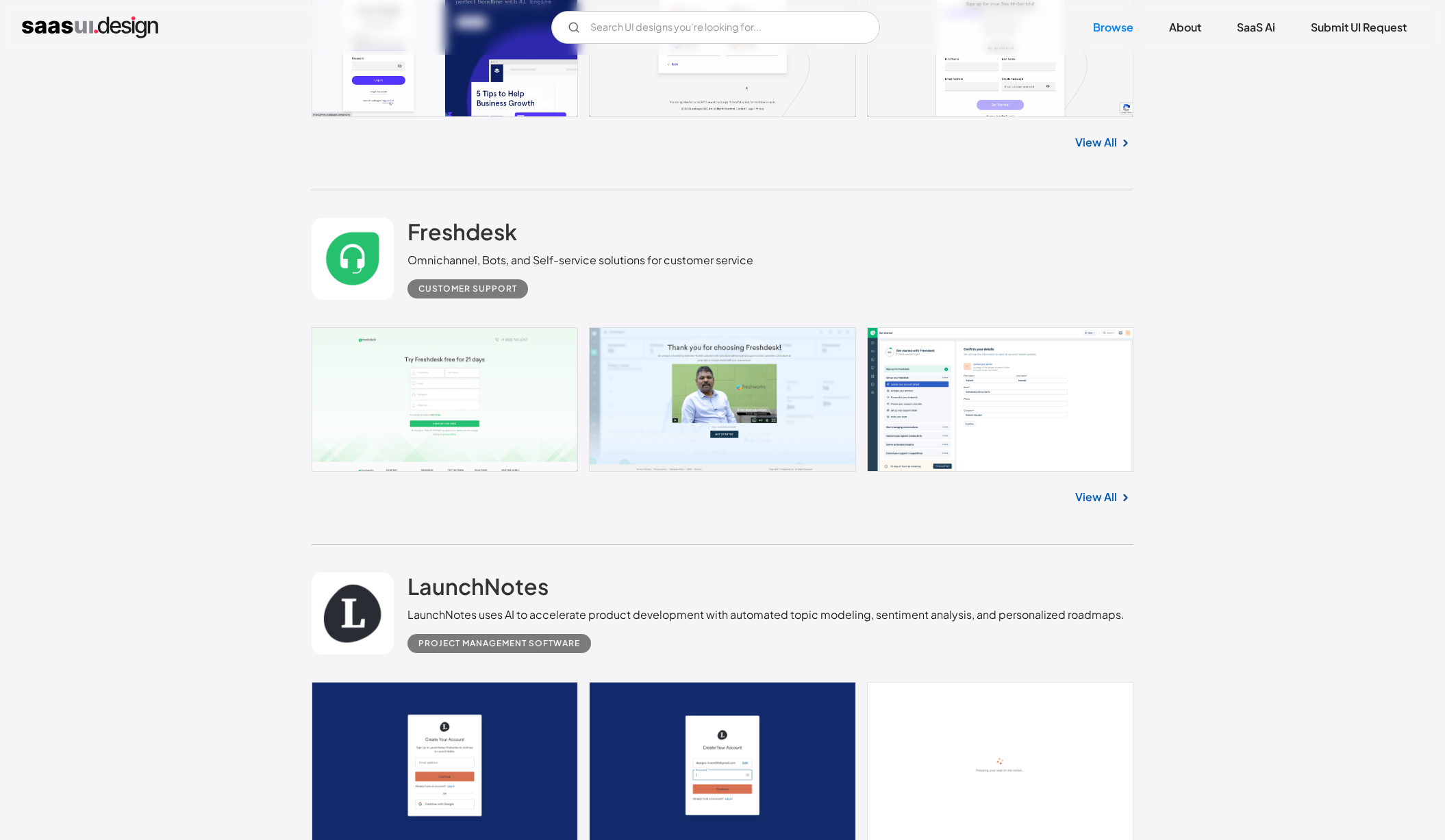
scroll to position [3328, 0]
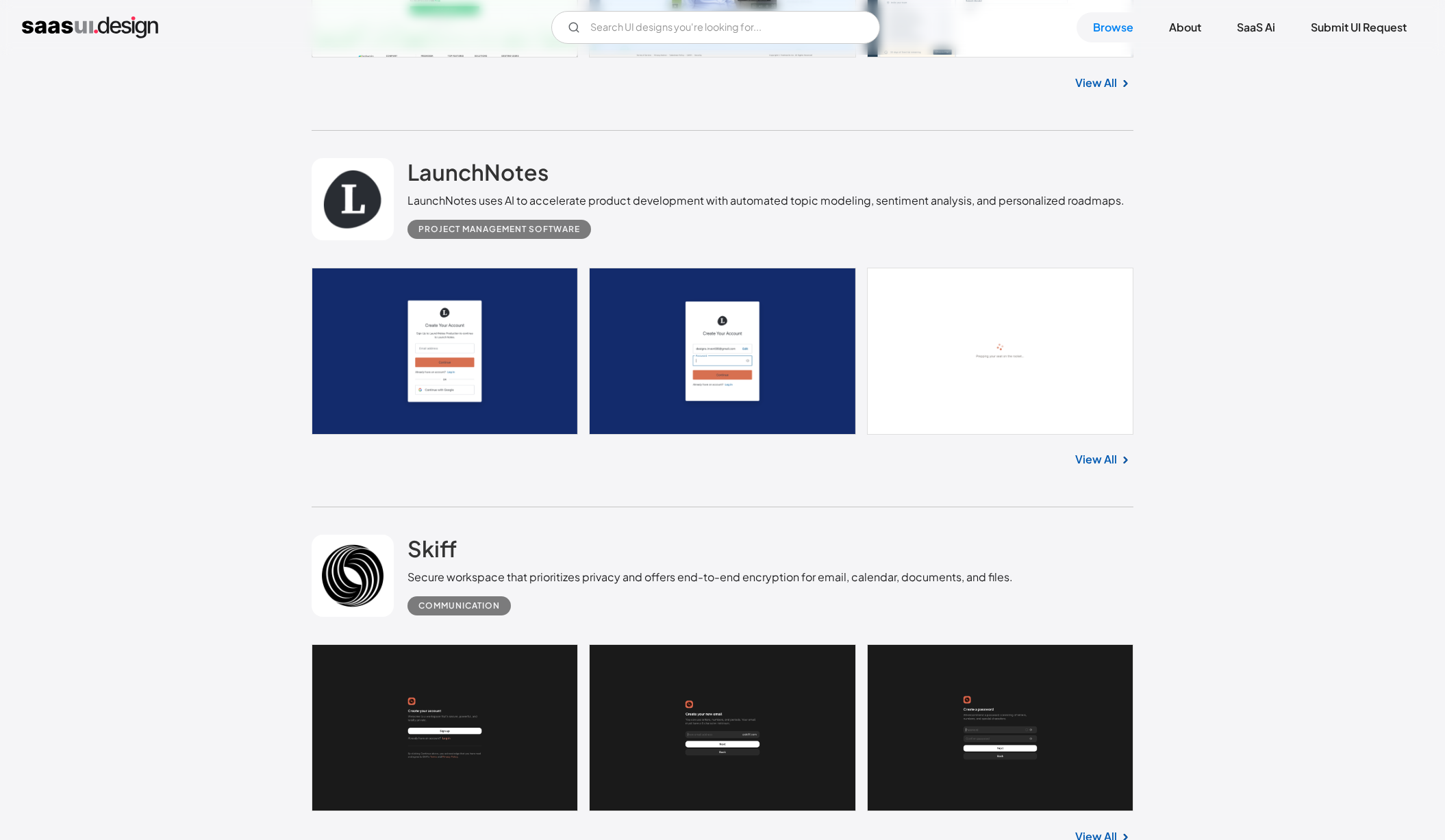
scroll to position [3794, 0]
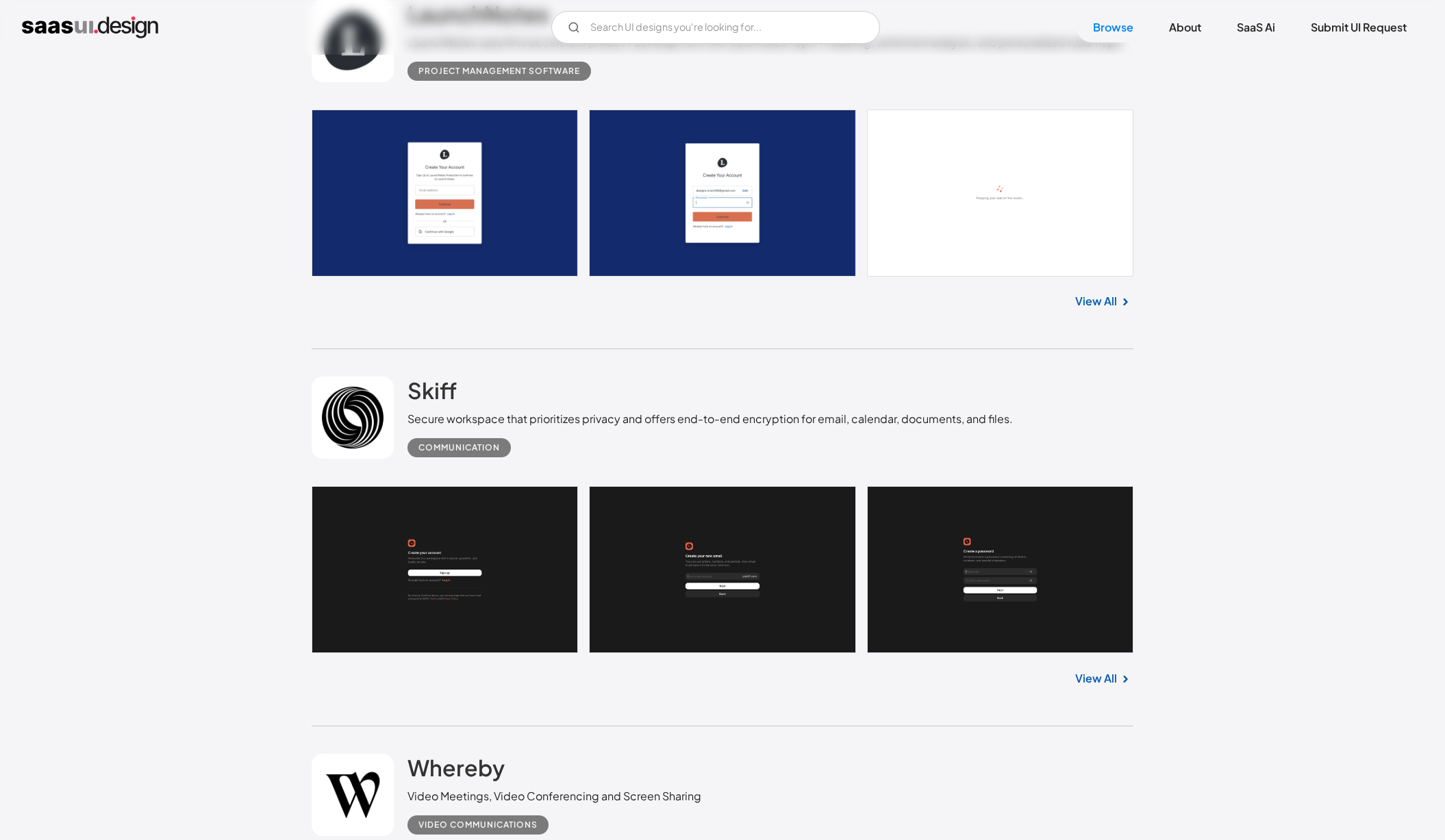
scroll to position [4022, 0]
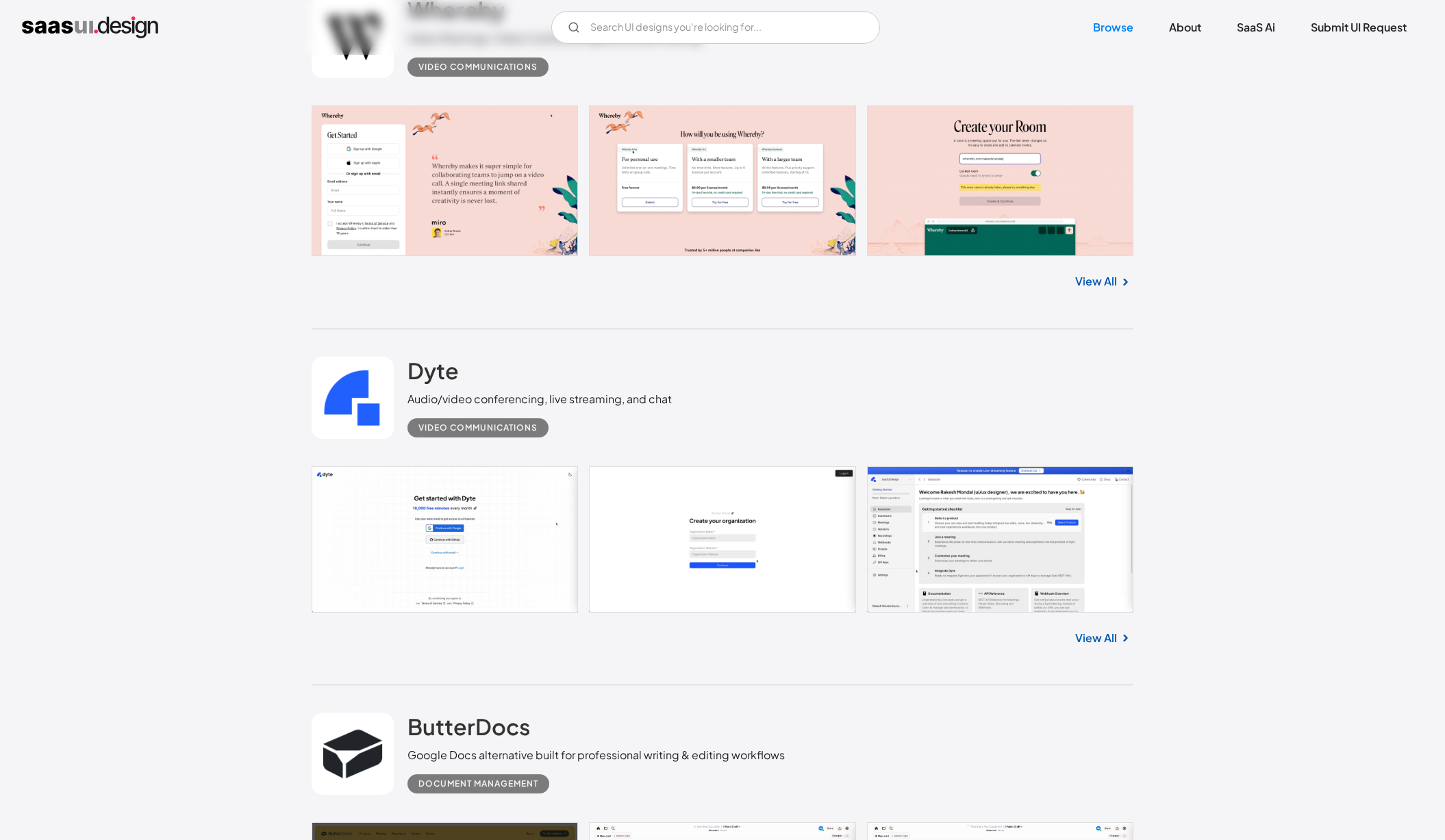
scroll to position [4694, 0]
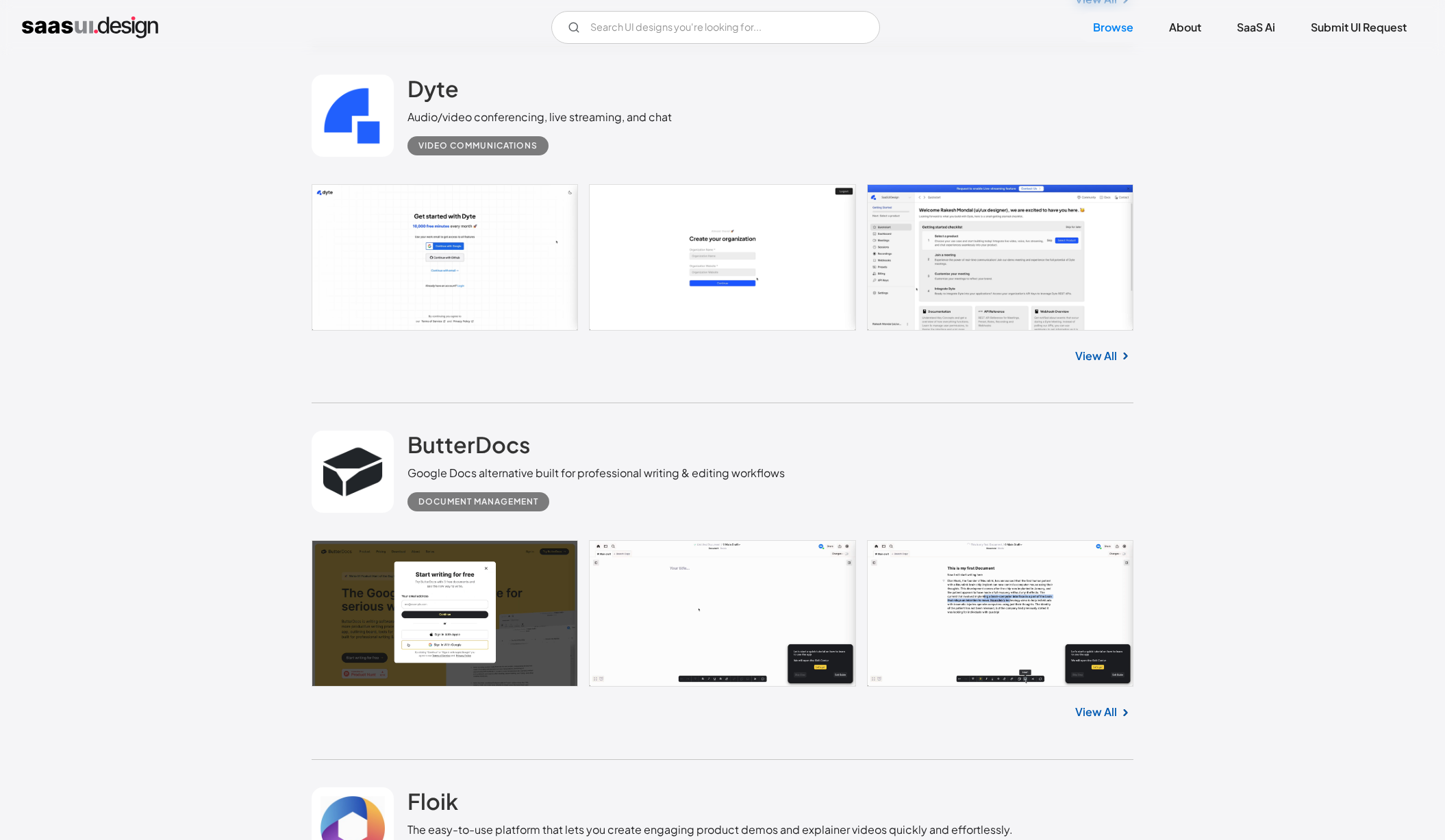
scroll to position [5101, 0]
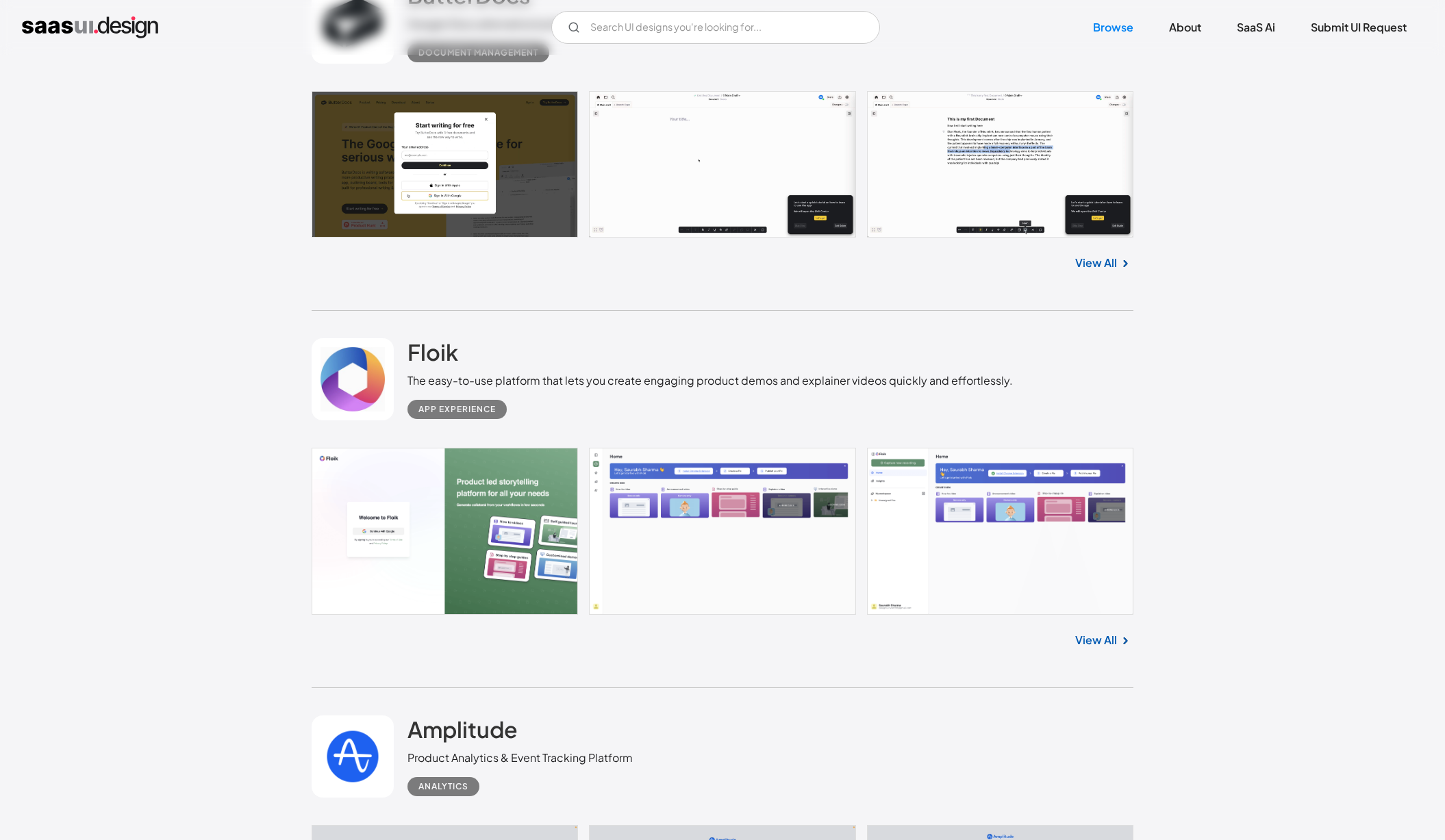
scroll to position [5511, 0]
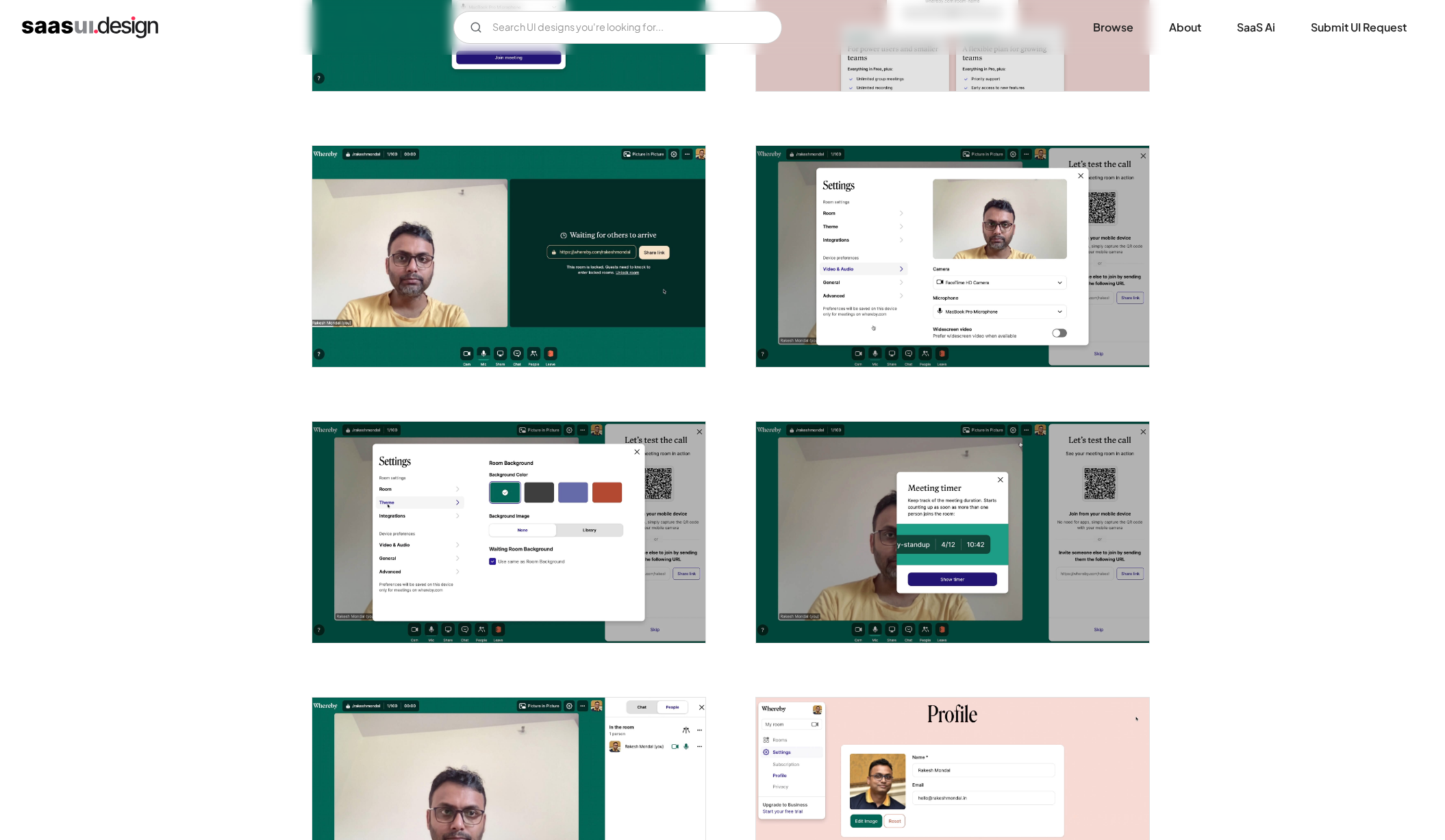
scroll to position [1893, 0]
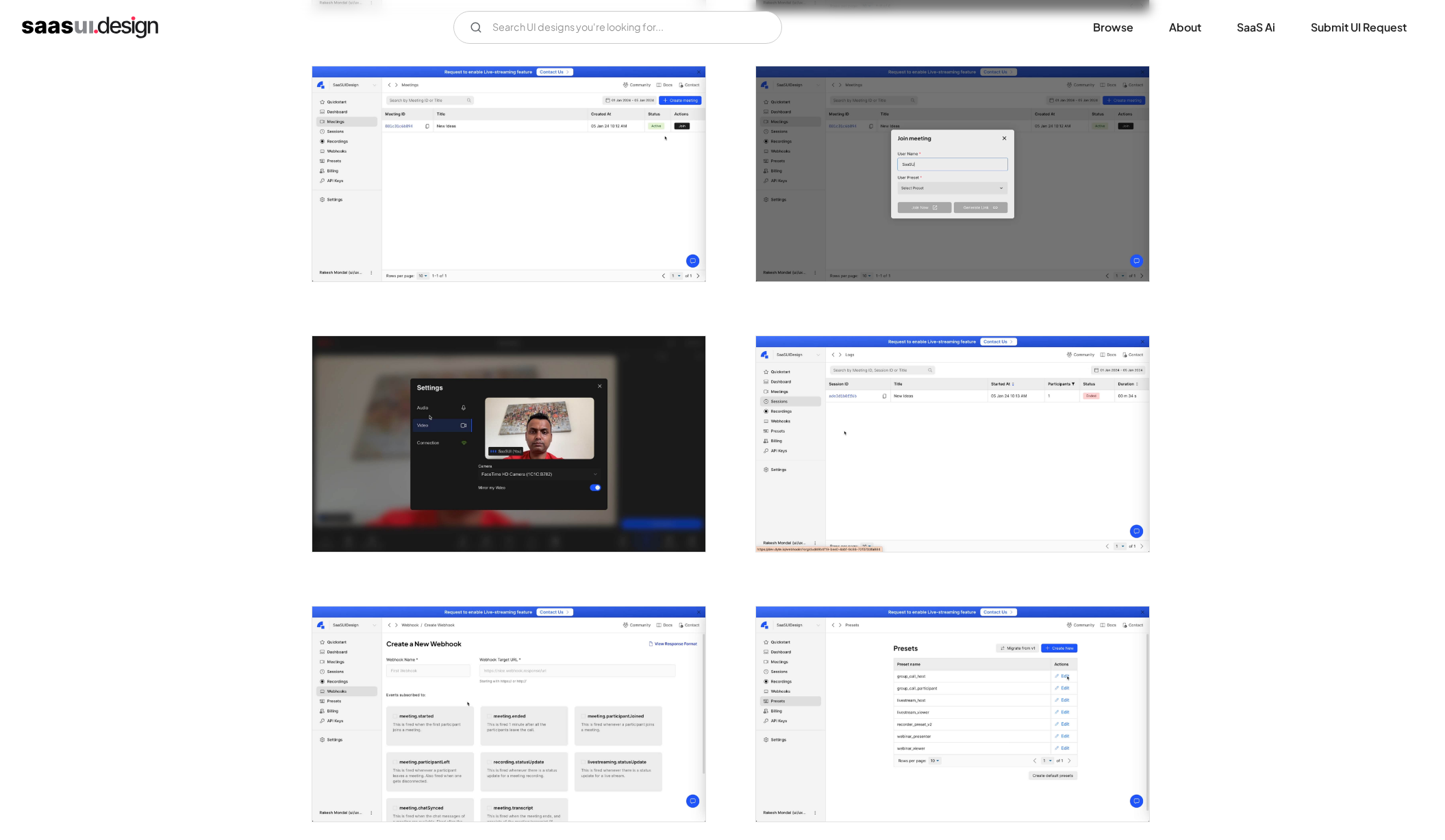
scroll to position [1008, 0]
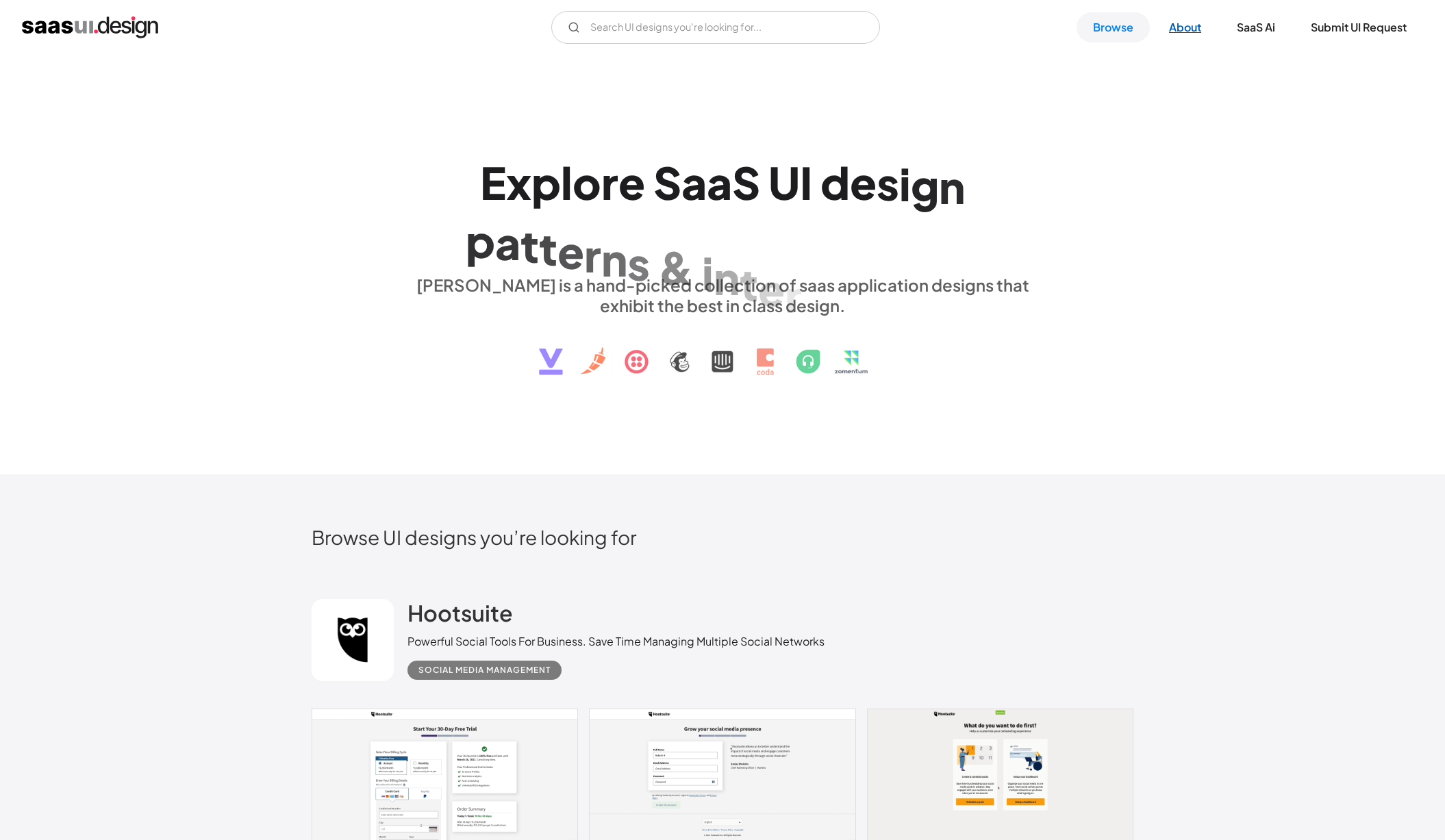
click at [1183, 19] on link "About" at bounding box center [1185, 27] width 65 height 30
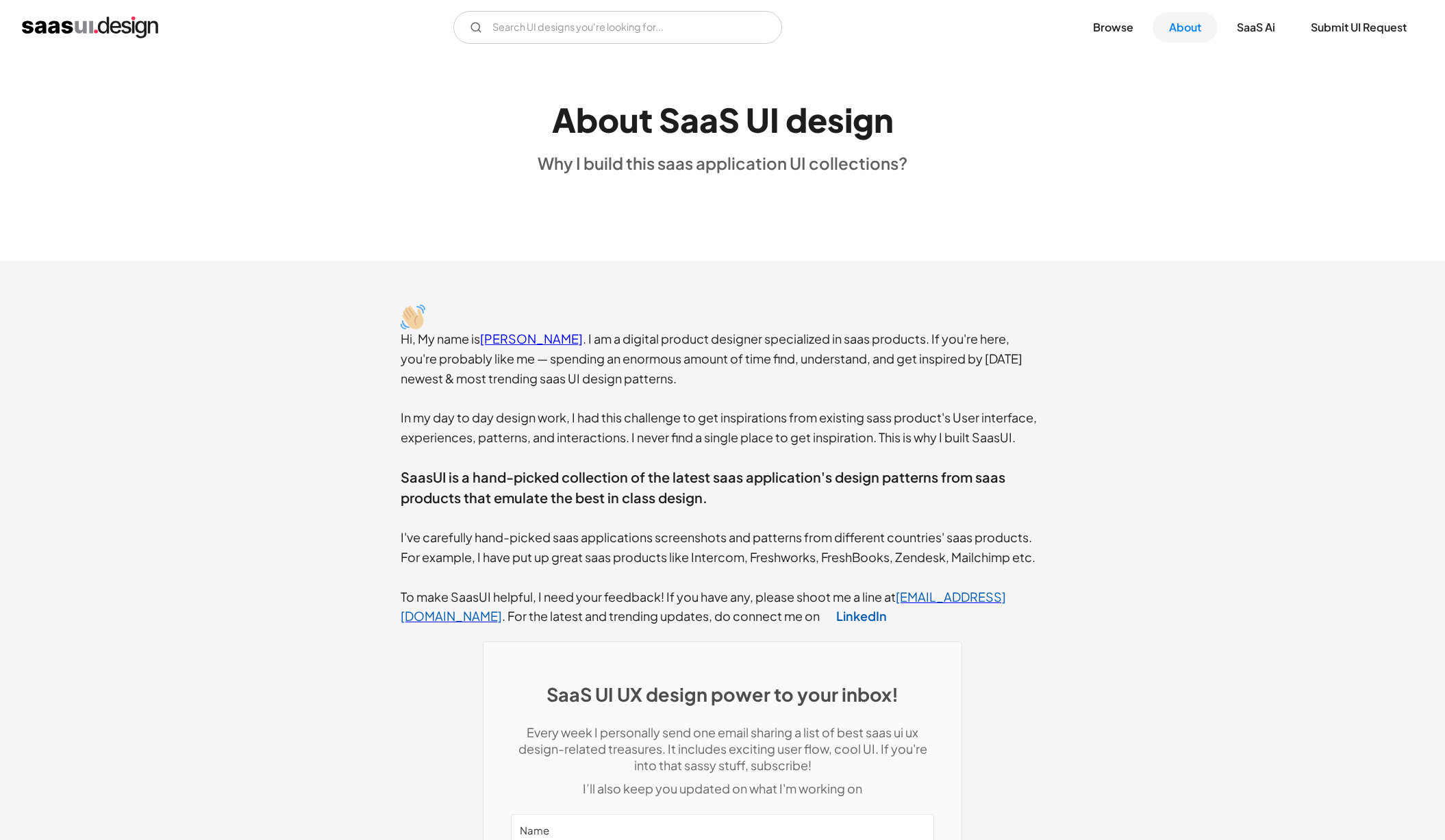
scroll to position [197, 0]
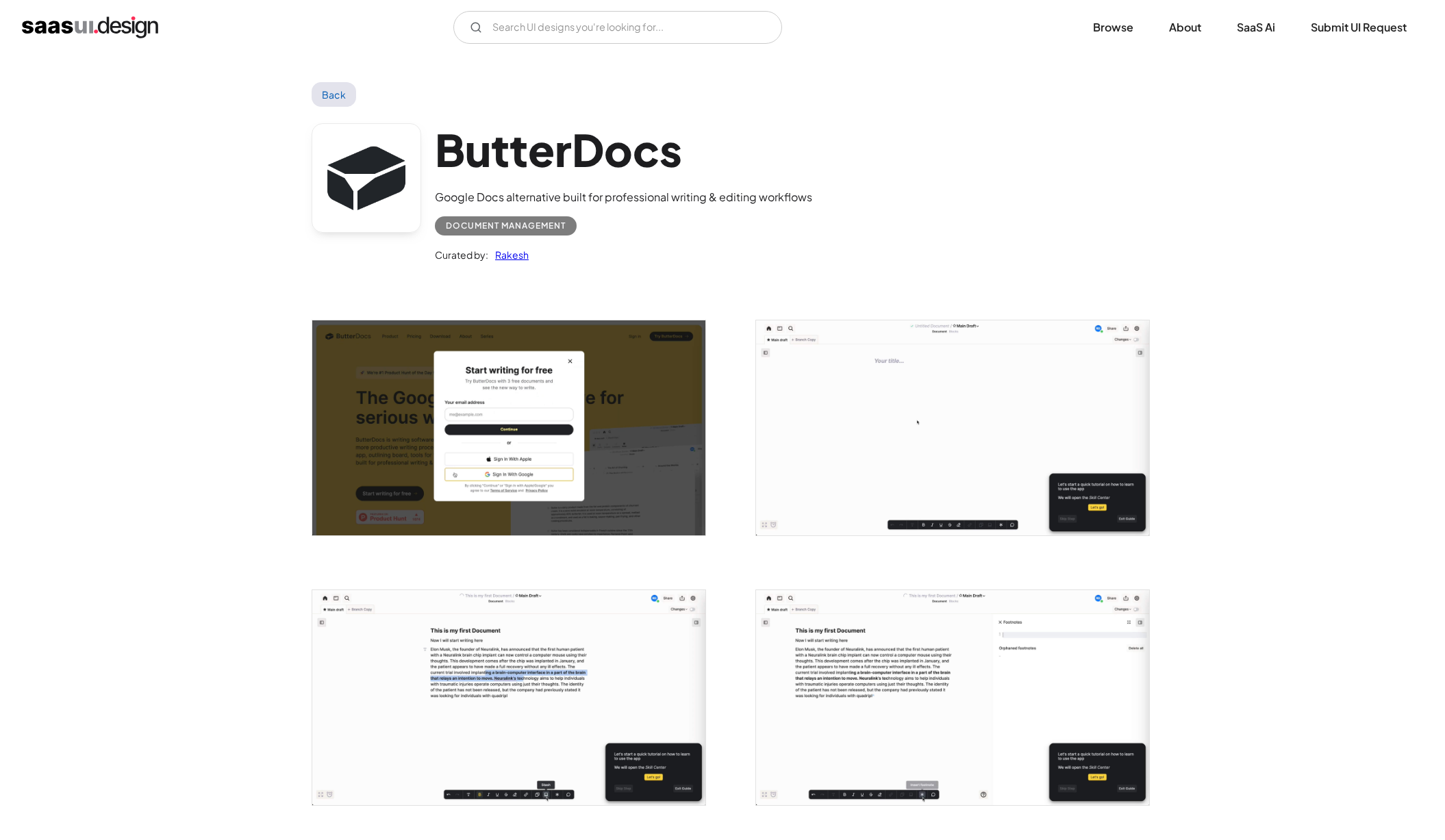
click at [438, 674] on img "open lightbox" at bounding box center [508, 698] width 393 height 215
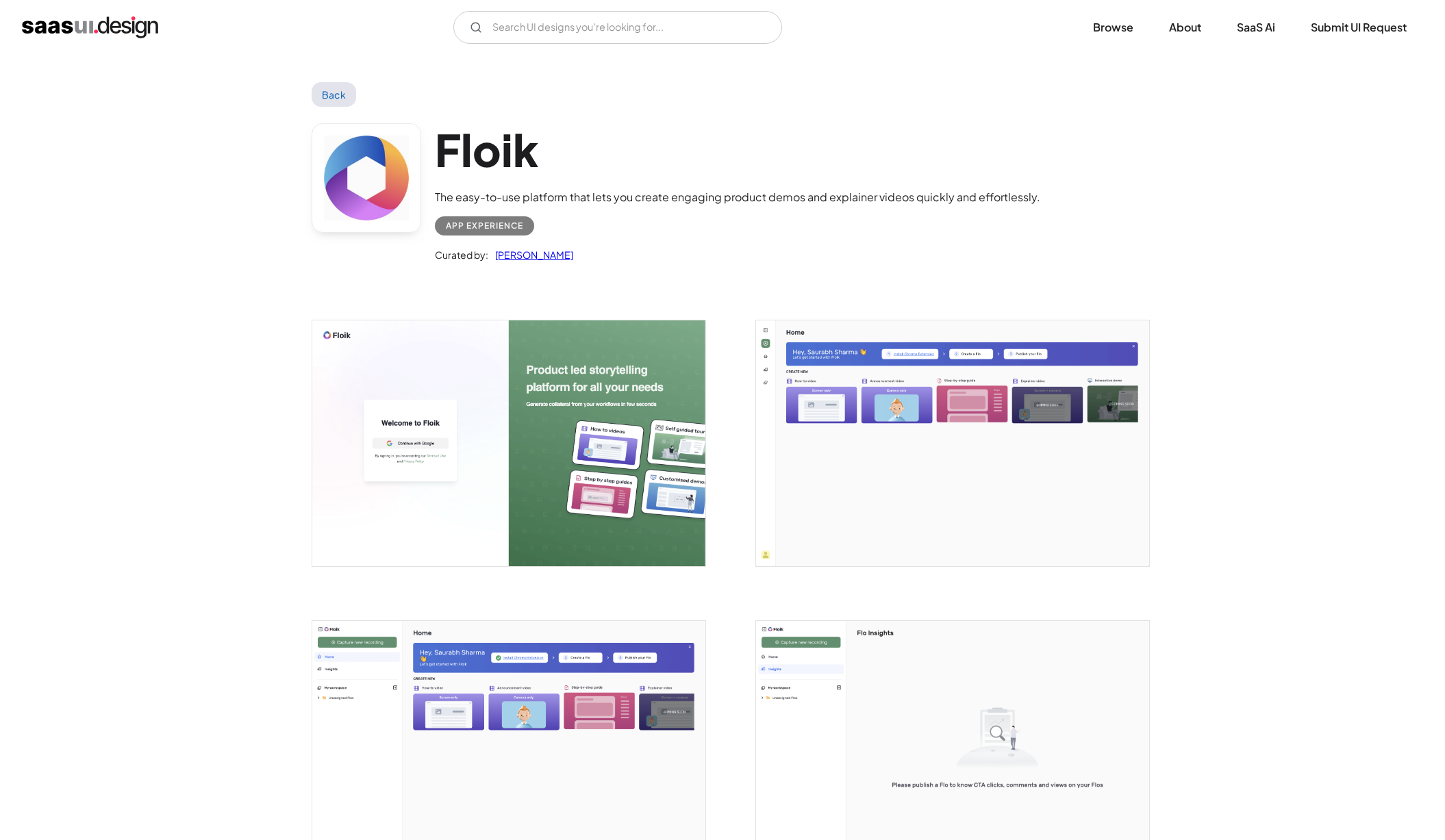
click at [860, 560] on img "open lightbox" at bounding box center [951, 444] width 393 height 246
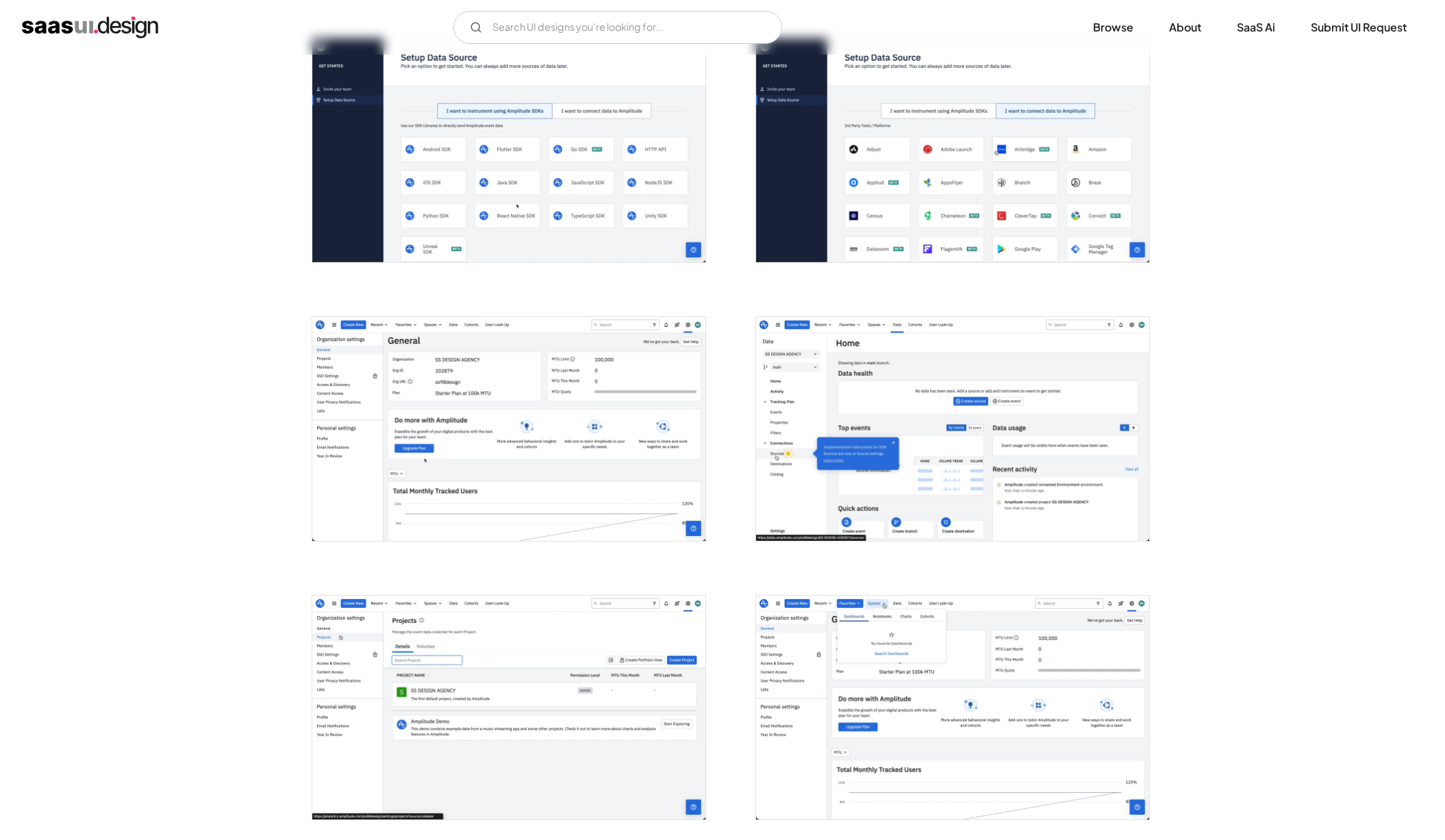
scroll to position [1048, 0]
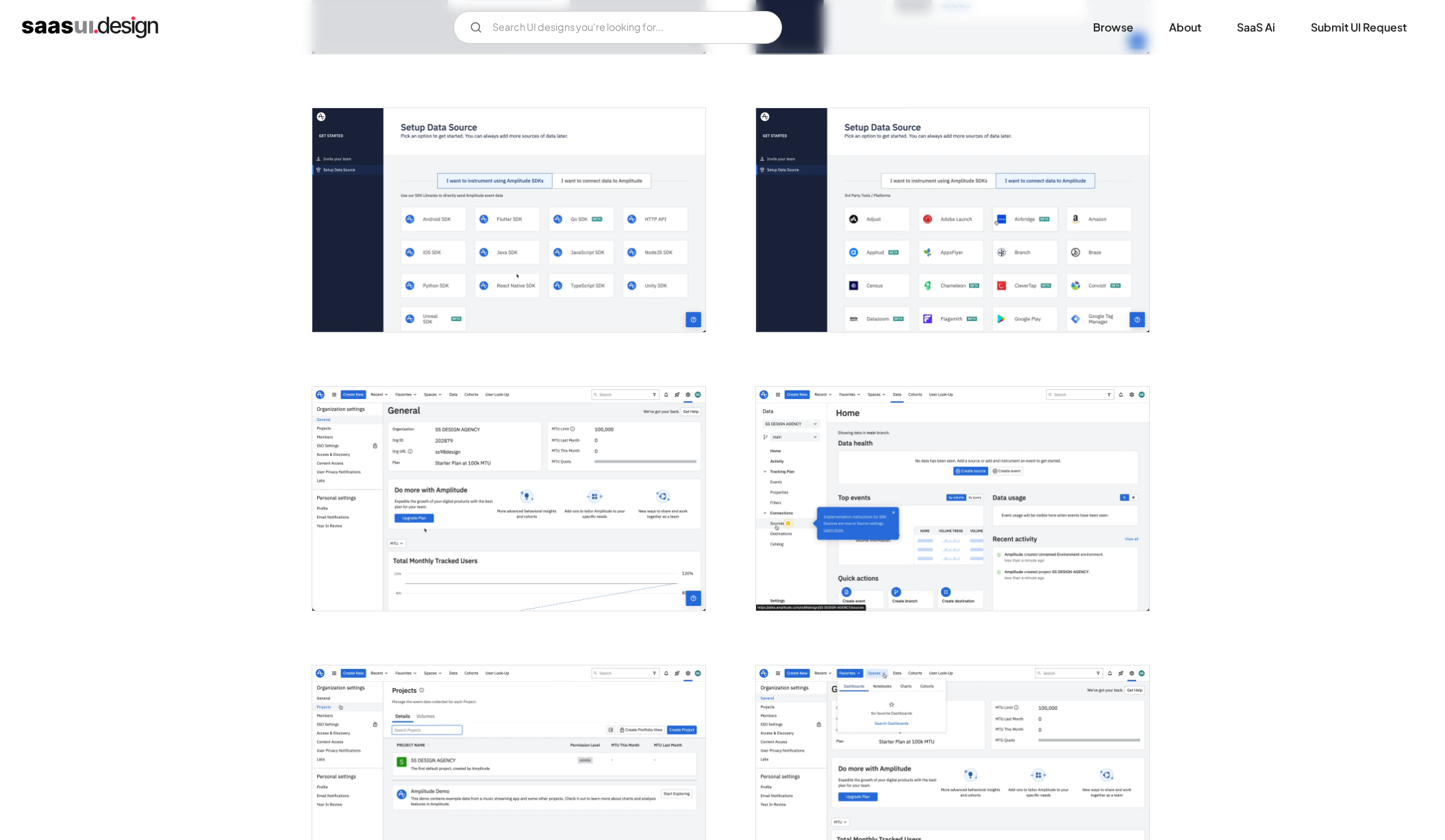
click at [612, 551] on img "open lightbox" at bounding box center [508, 498] width 393 height 224
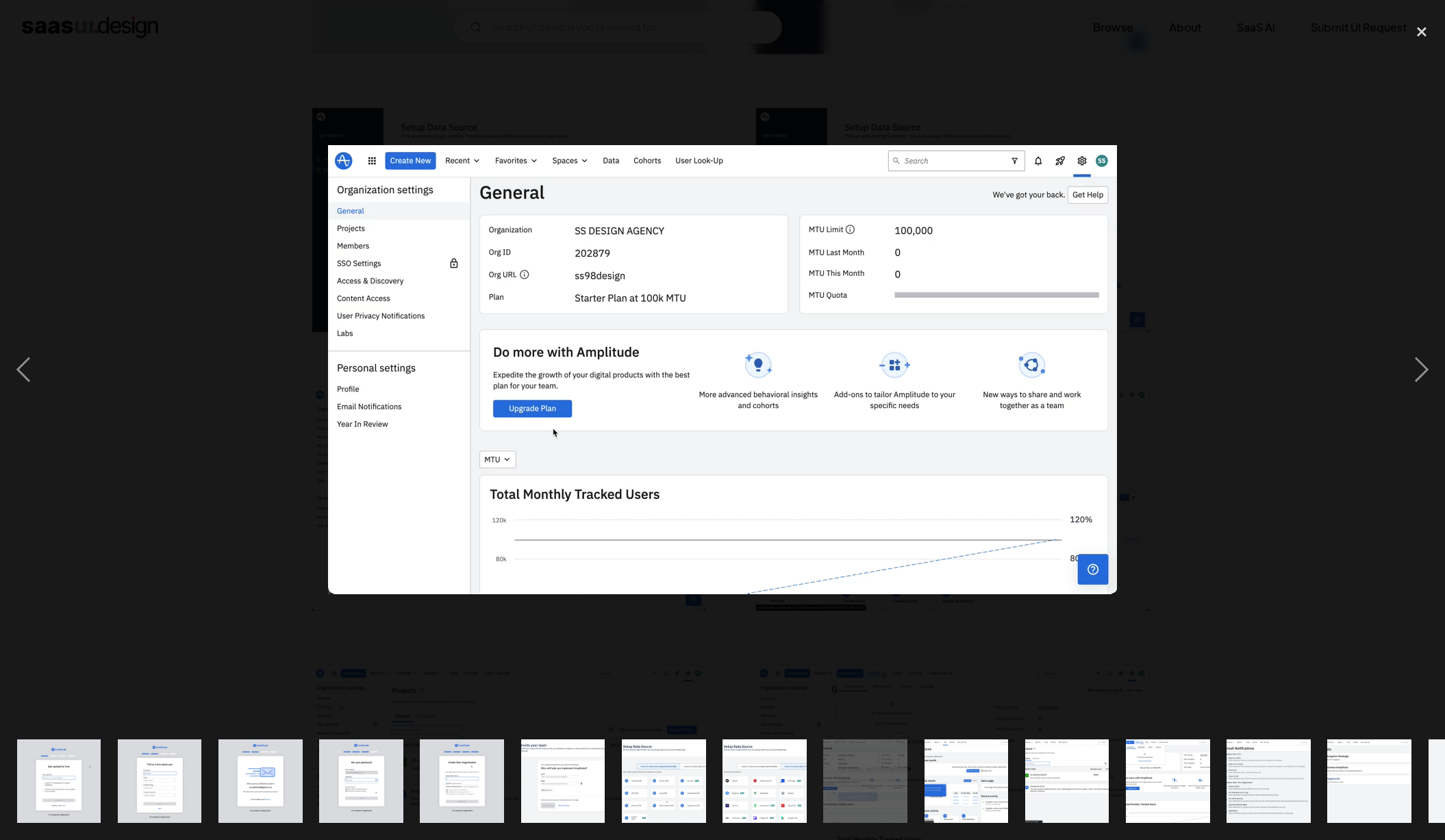
click at [1290, 276] on div at bounding box center [722, 370] width 1445 height 706
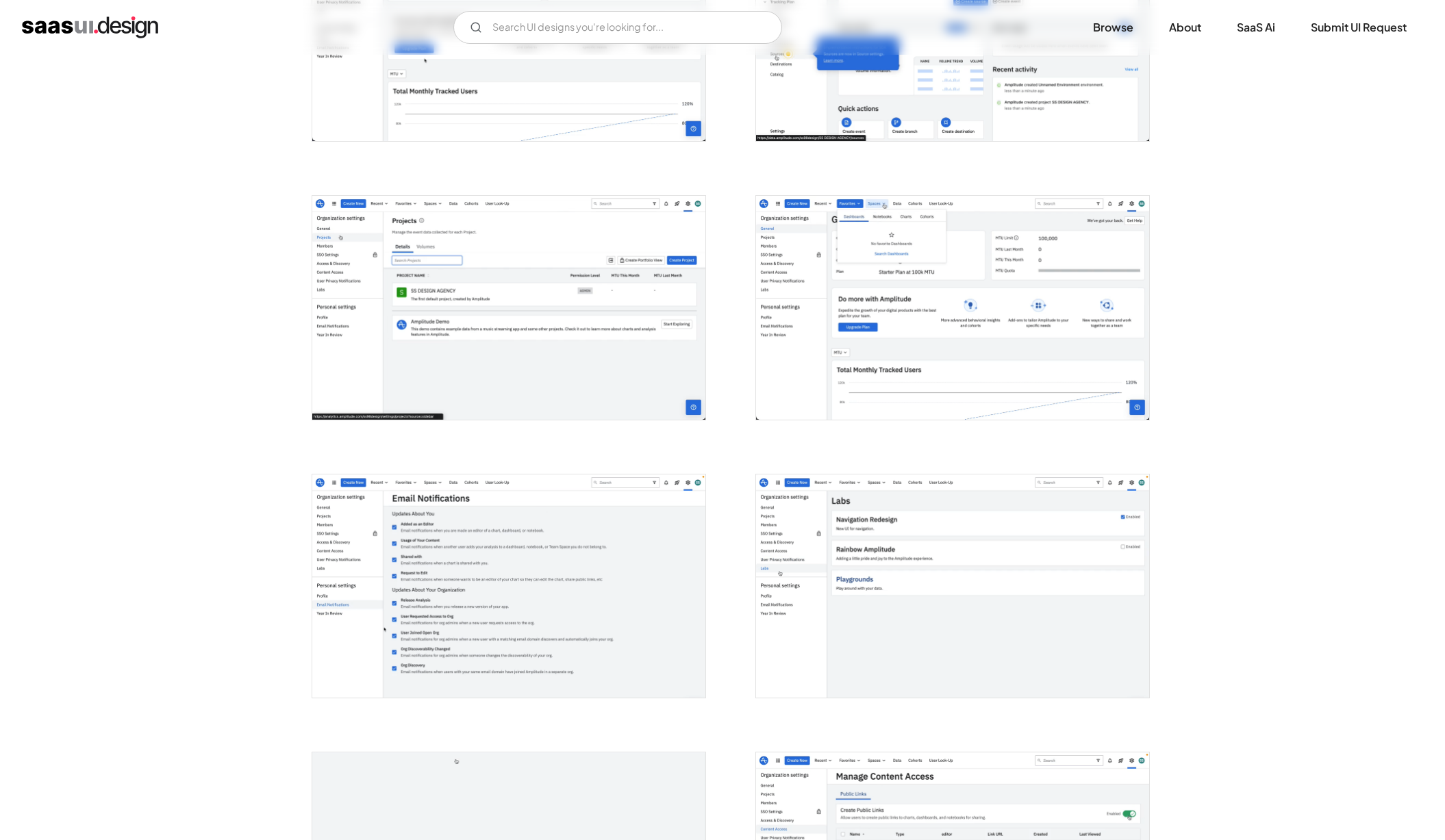
scroll to position [1448, 0]
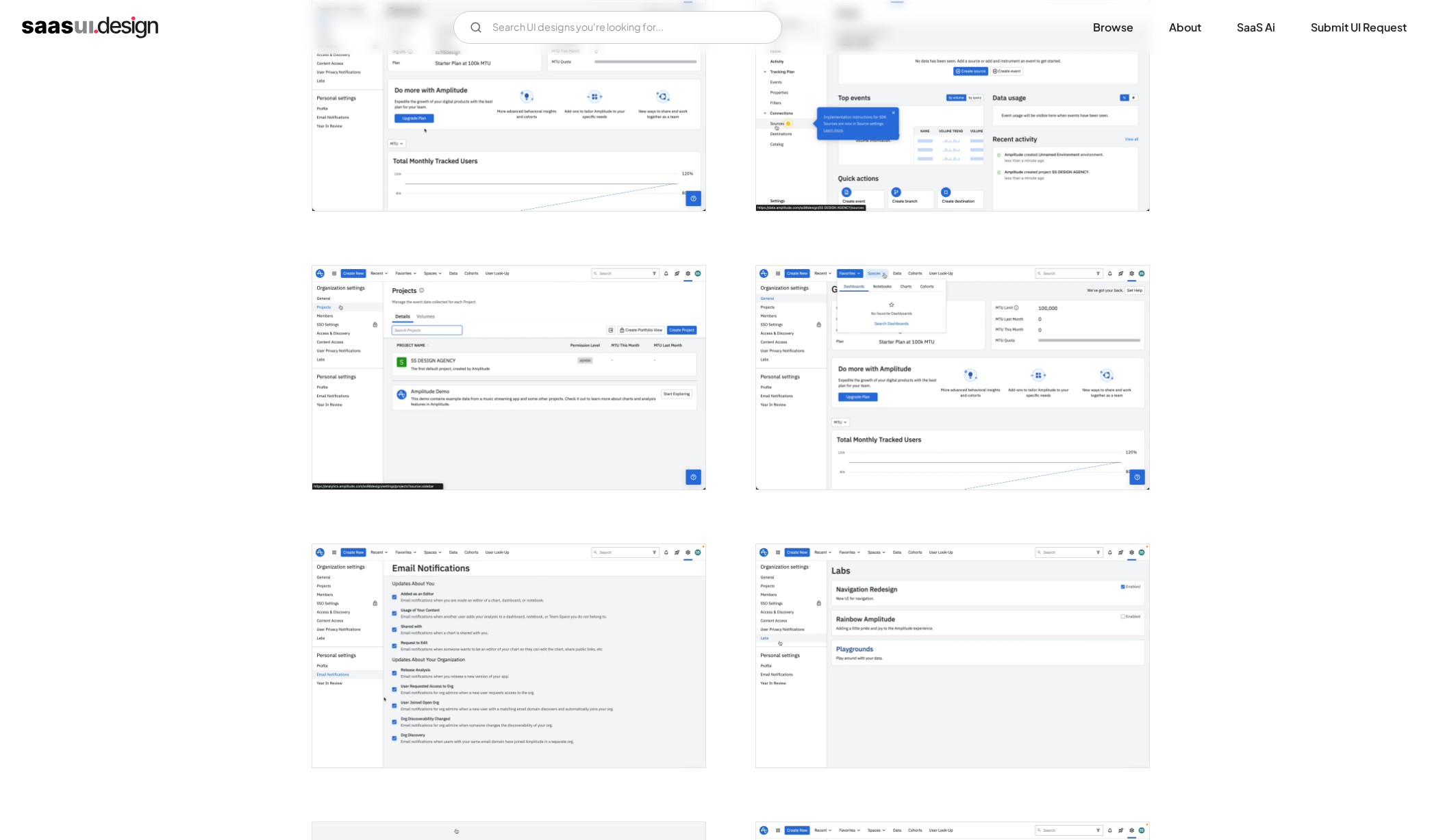
click at [987, 414] on img "open lightbox" at bounding box center [951, 377] width 393 height 224
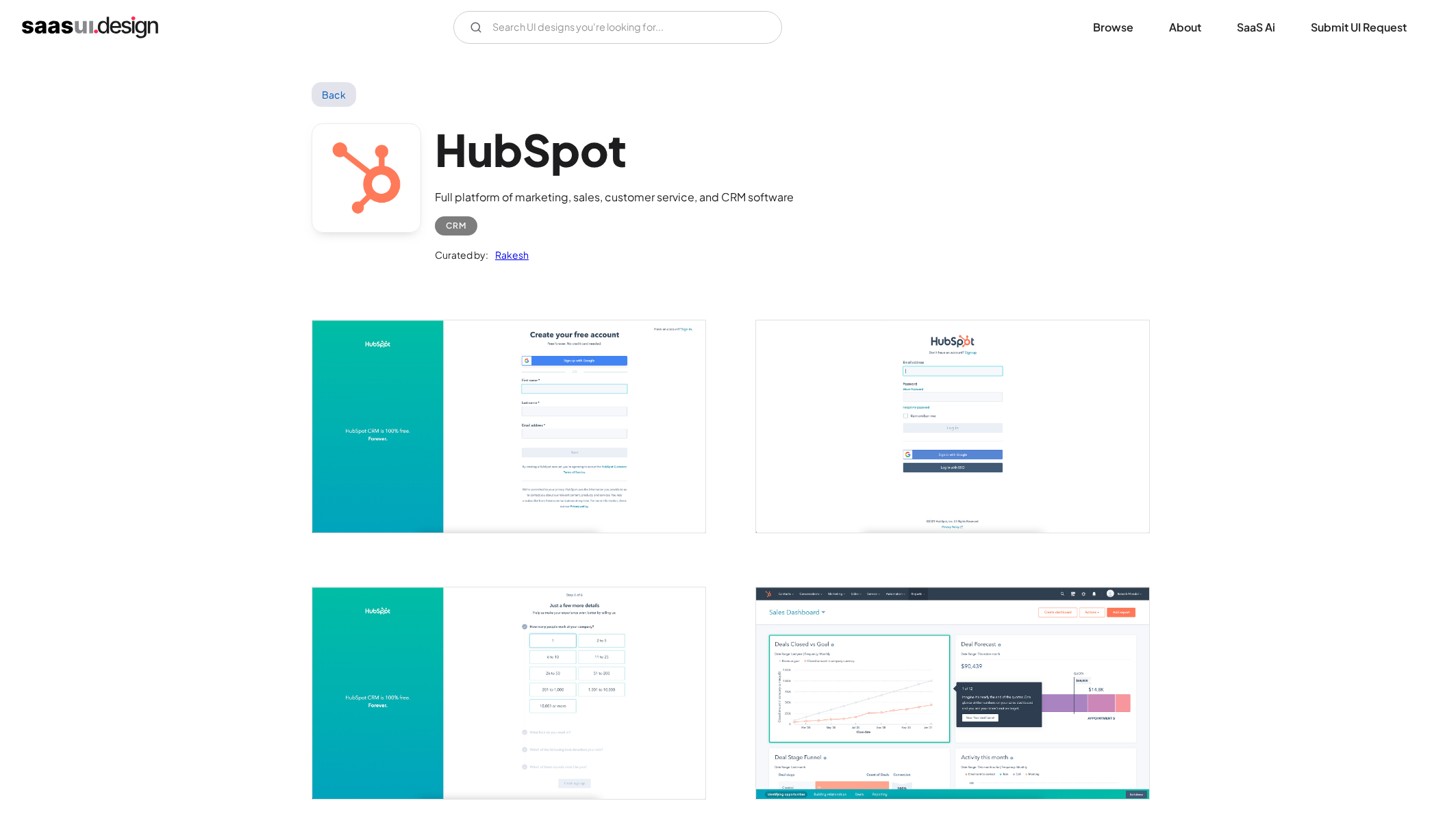
scroll to position [309, 0]
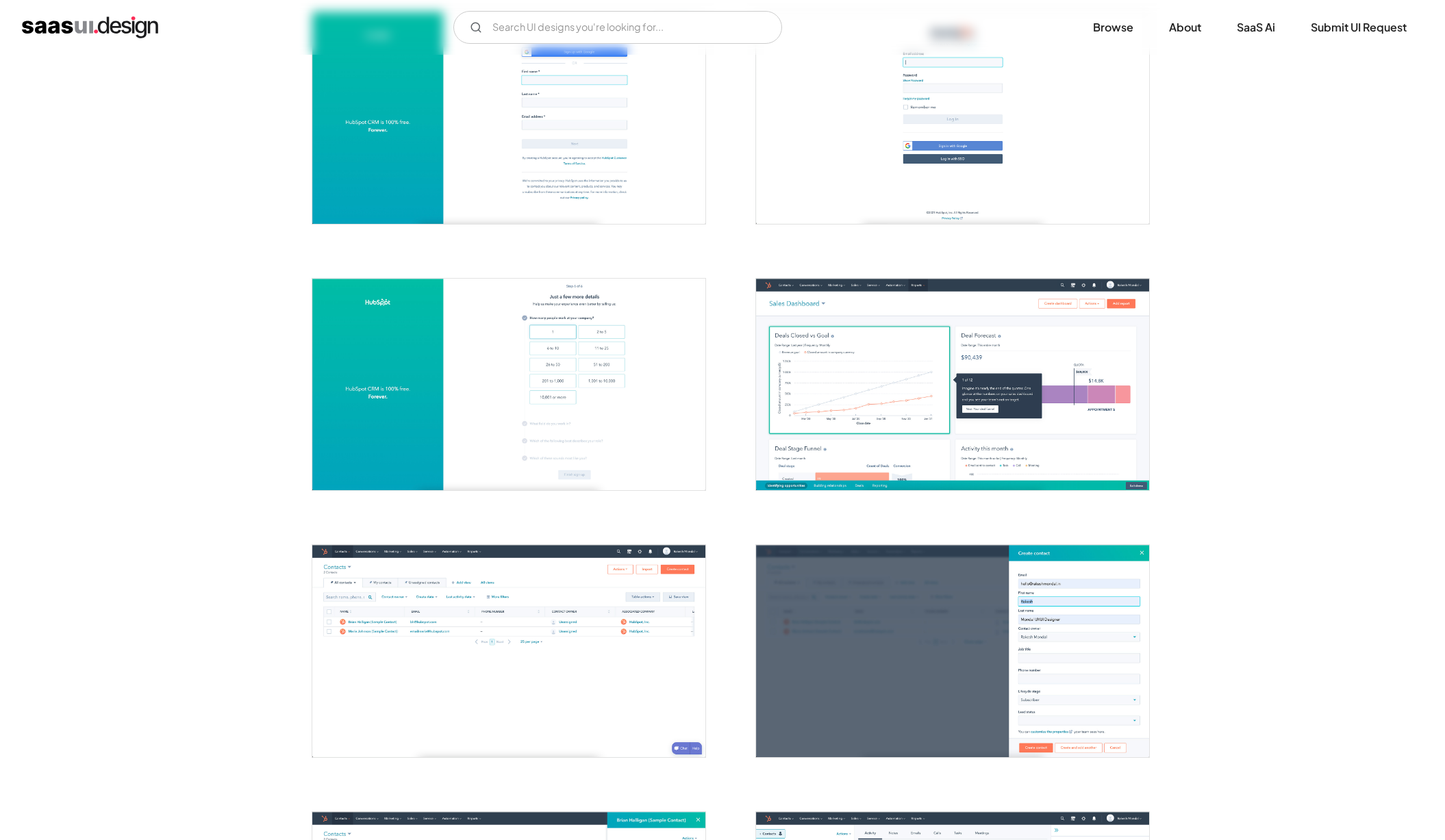
click at [956, 438] on img "open lightbox" at bounding box center [951, 384] width 393 height 211
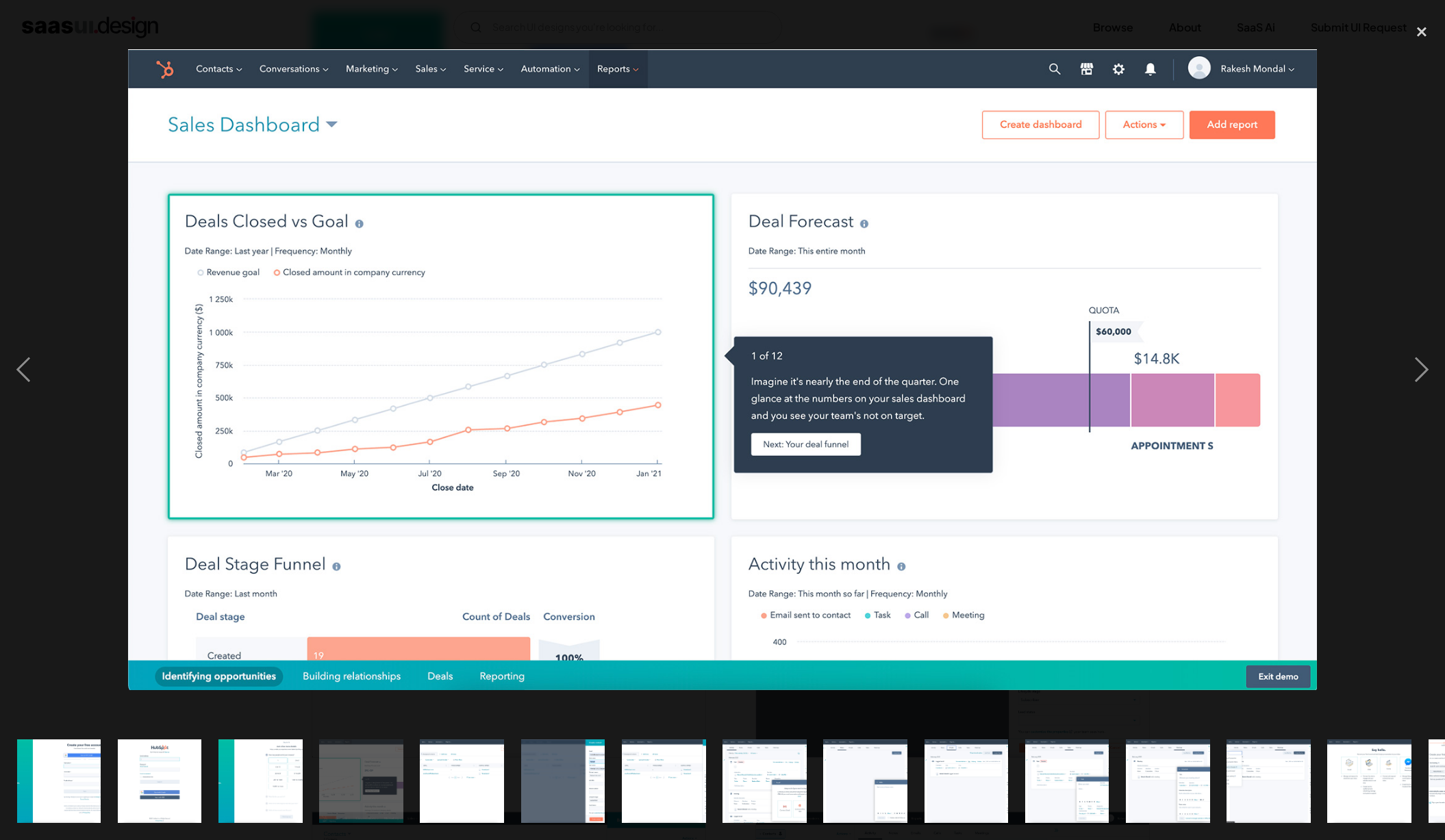
click at [1063, 772] on img "show item 11 of 15" at bounding box center [1067, 781] width 157 height 84
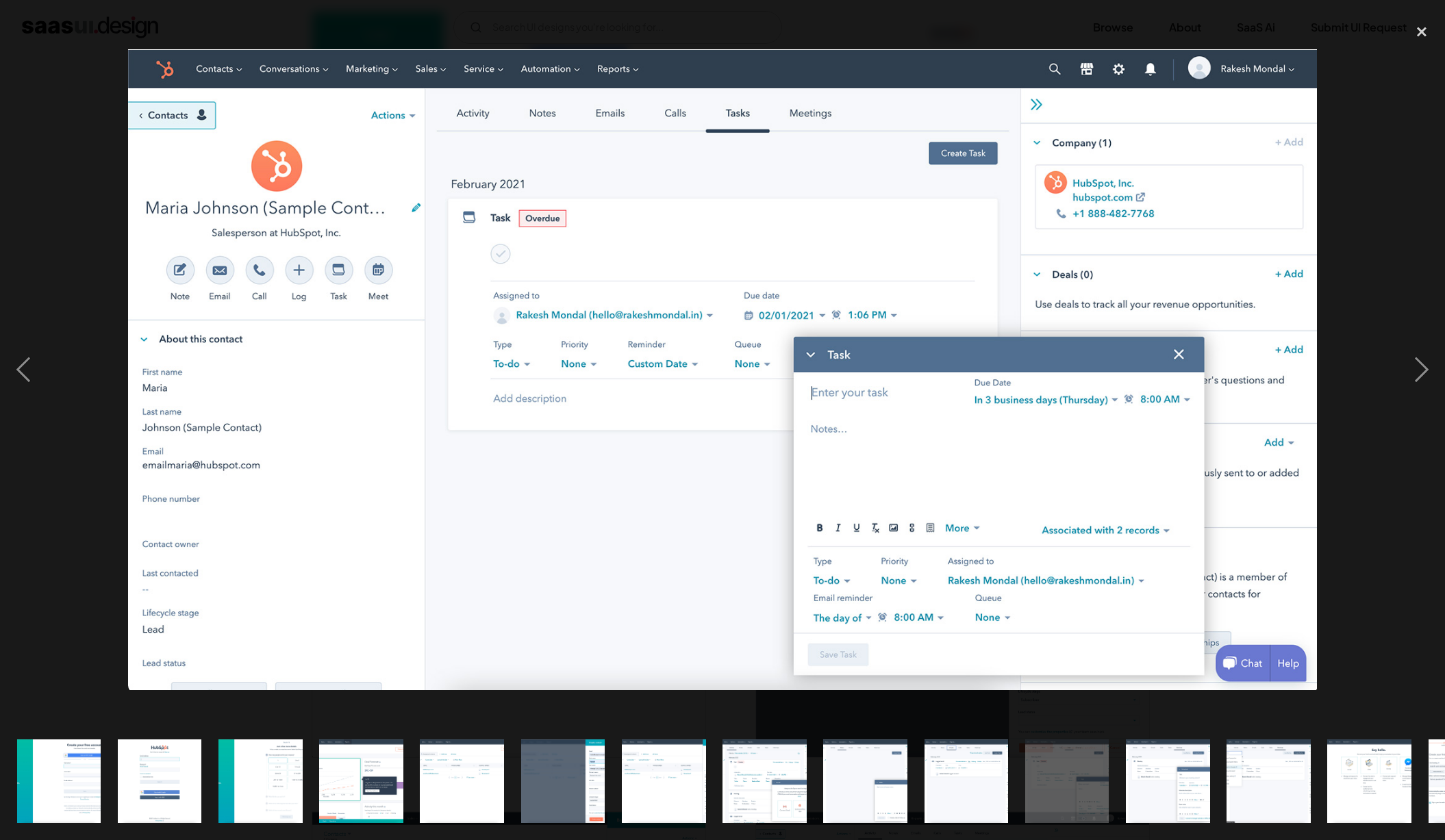
click at [1379, 281] on div at bounding box center [722, 370] width 1445 height 706
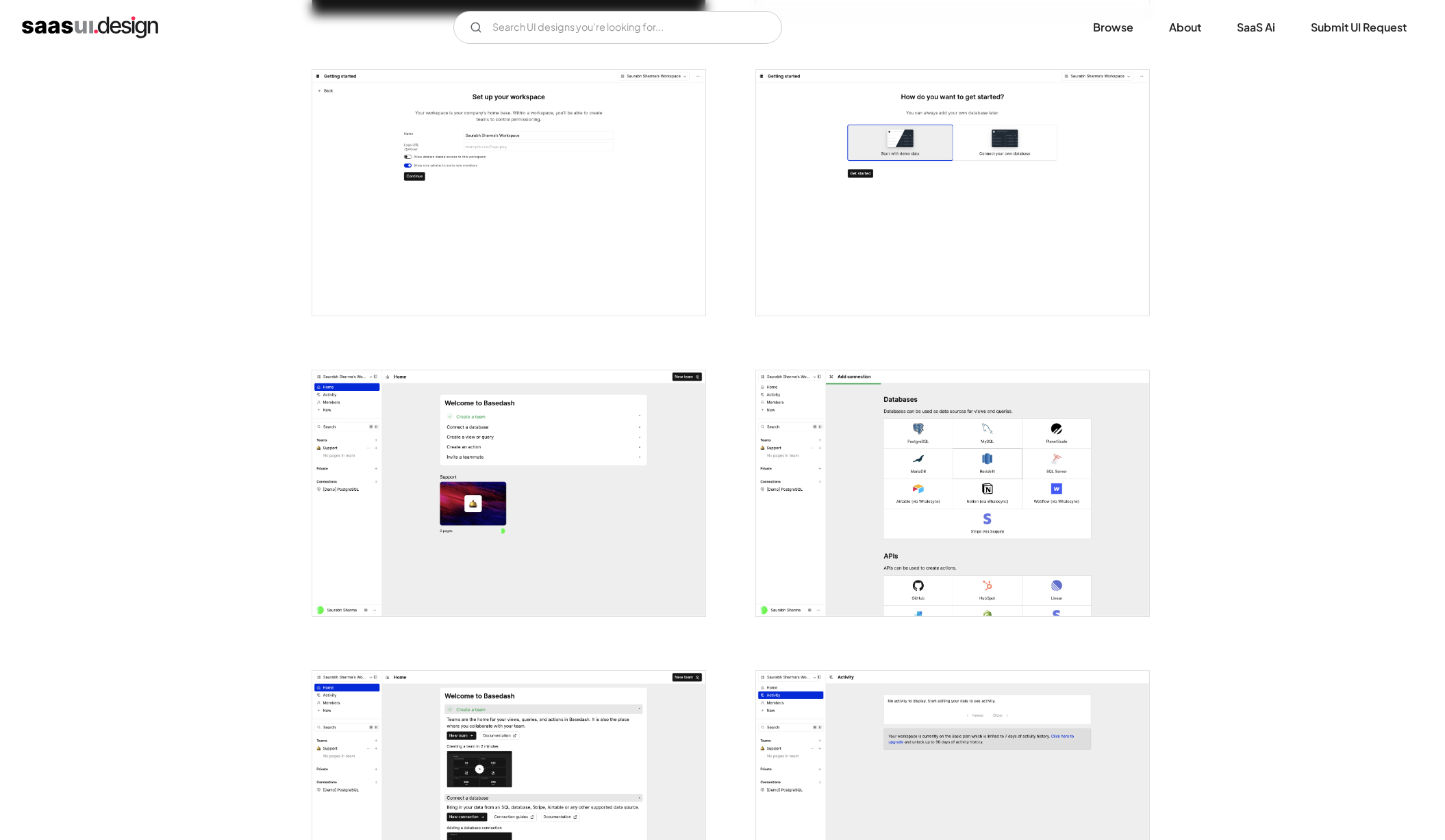
scroll to position [922, 0]
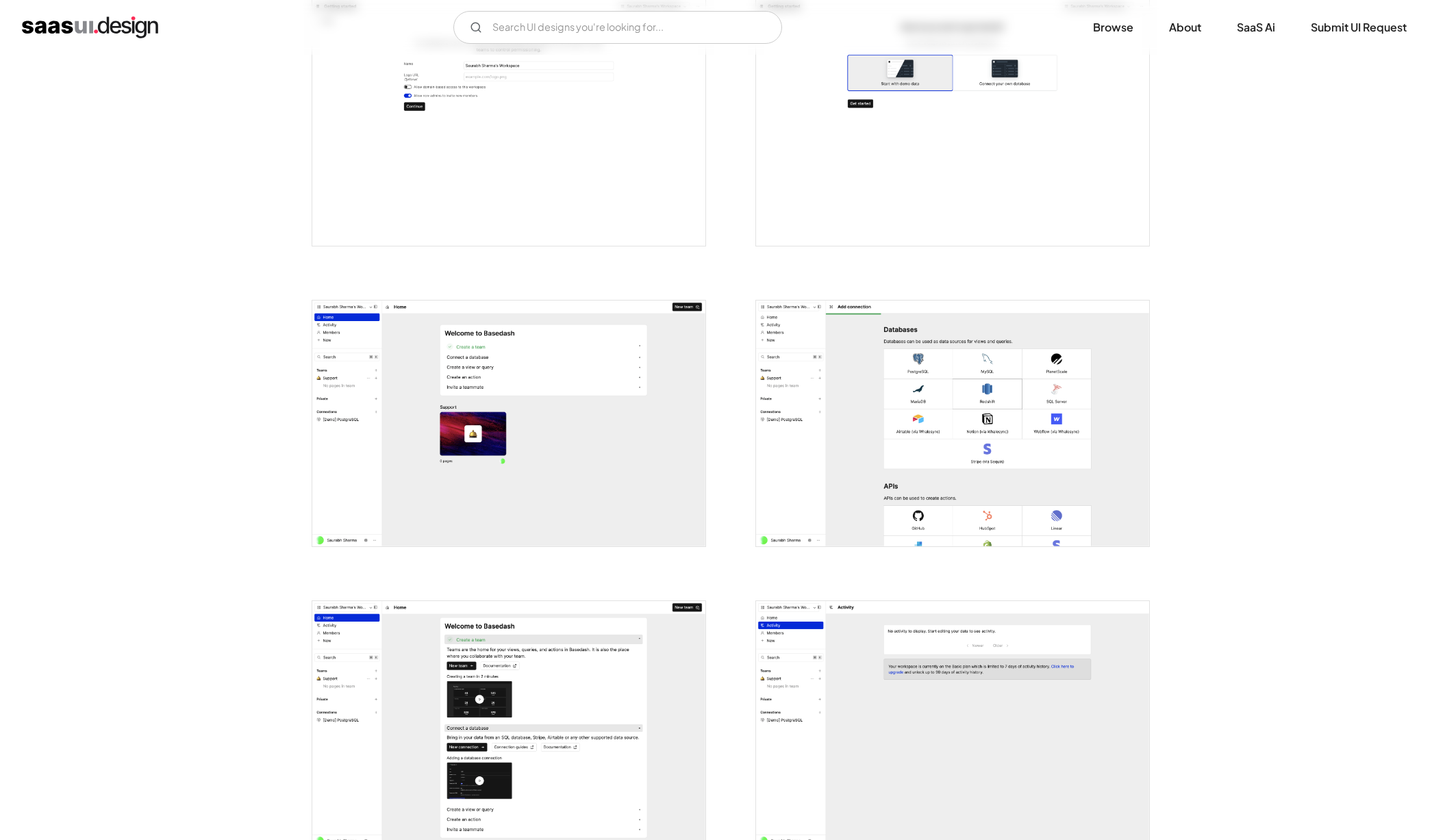
click at [914, 519] on img "open lightbox" at bounding box center [951, 423] width 393 height 246
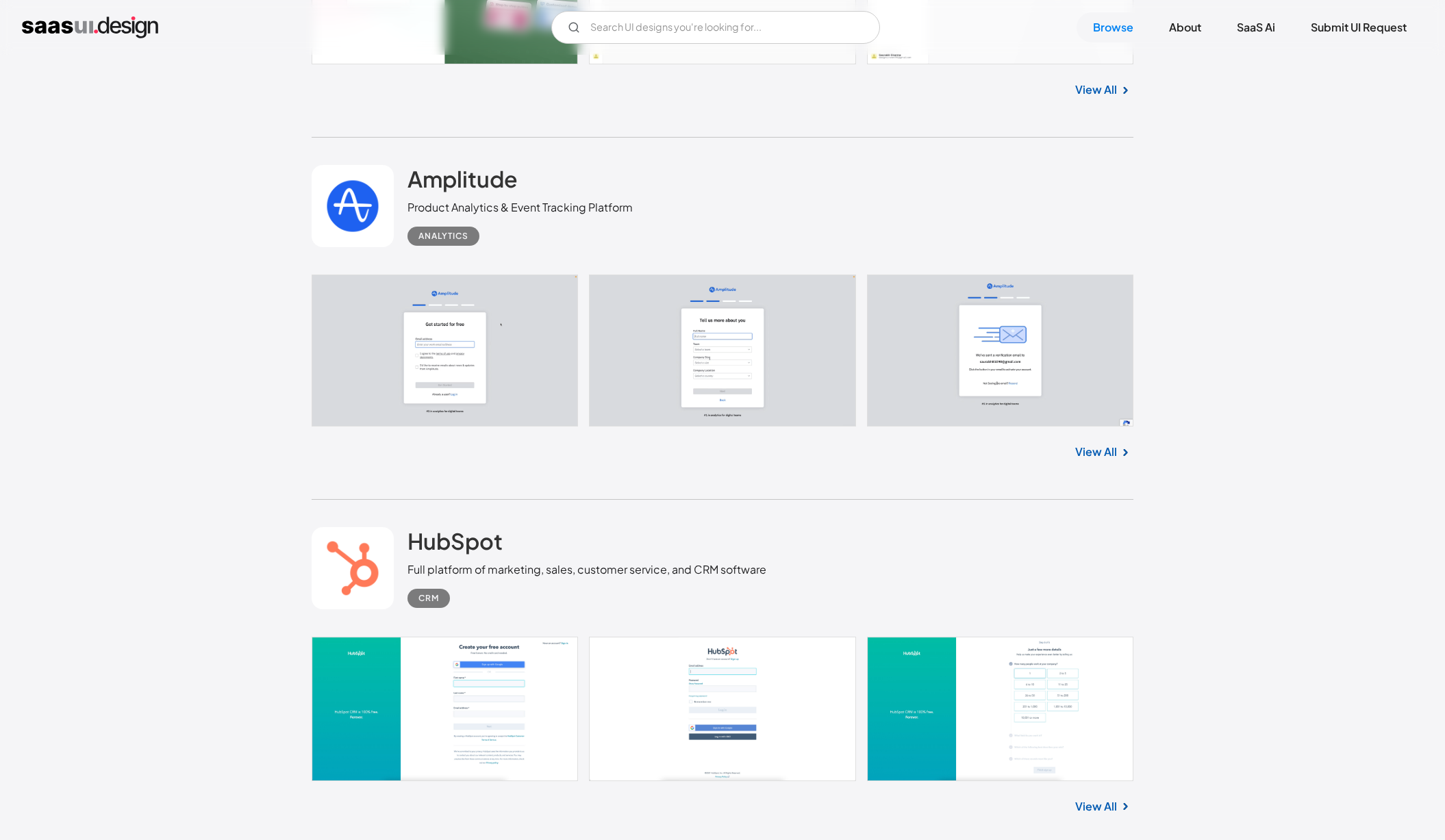
scroll to position [5959, 0]
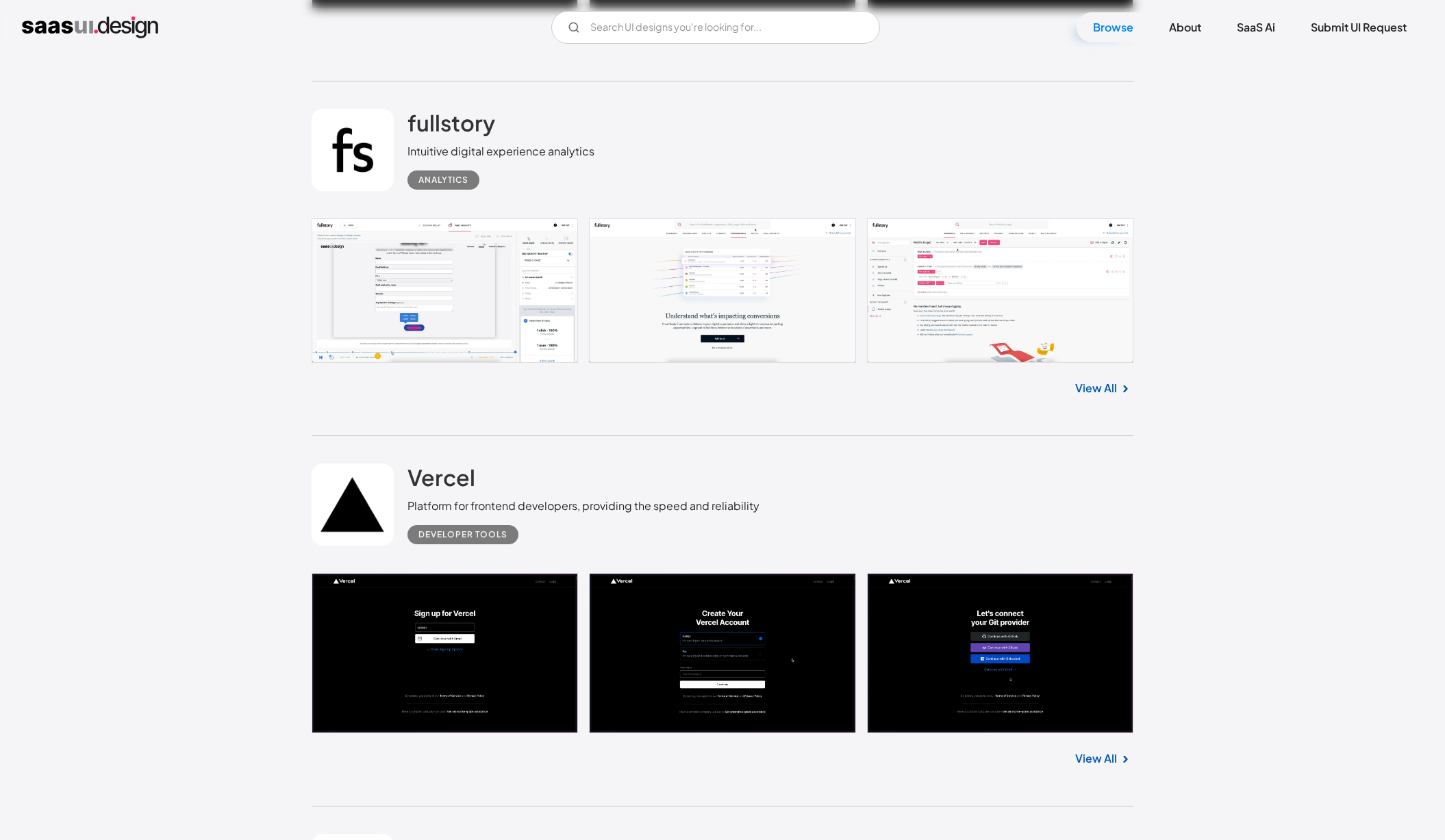
scroll to position [6733, 0]
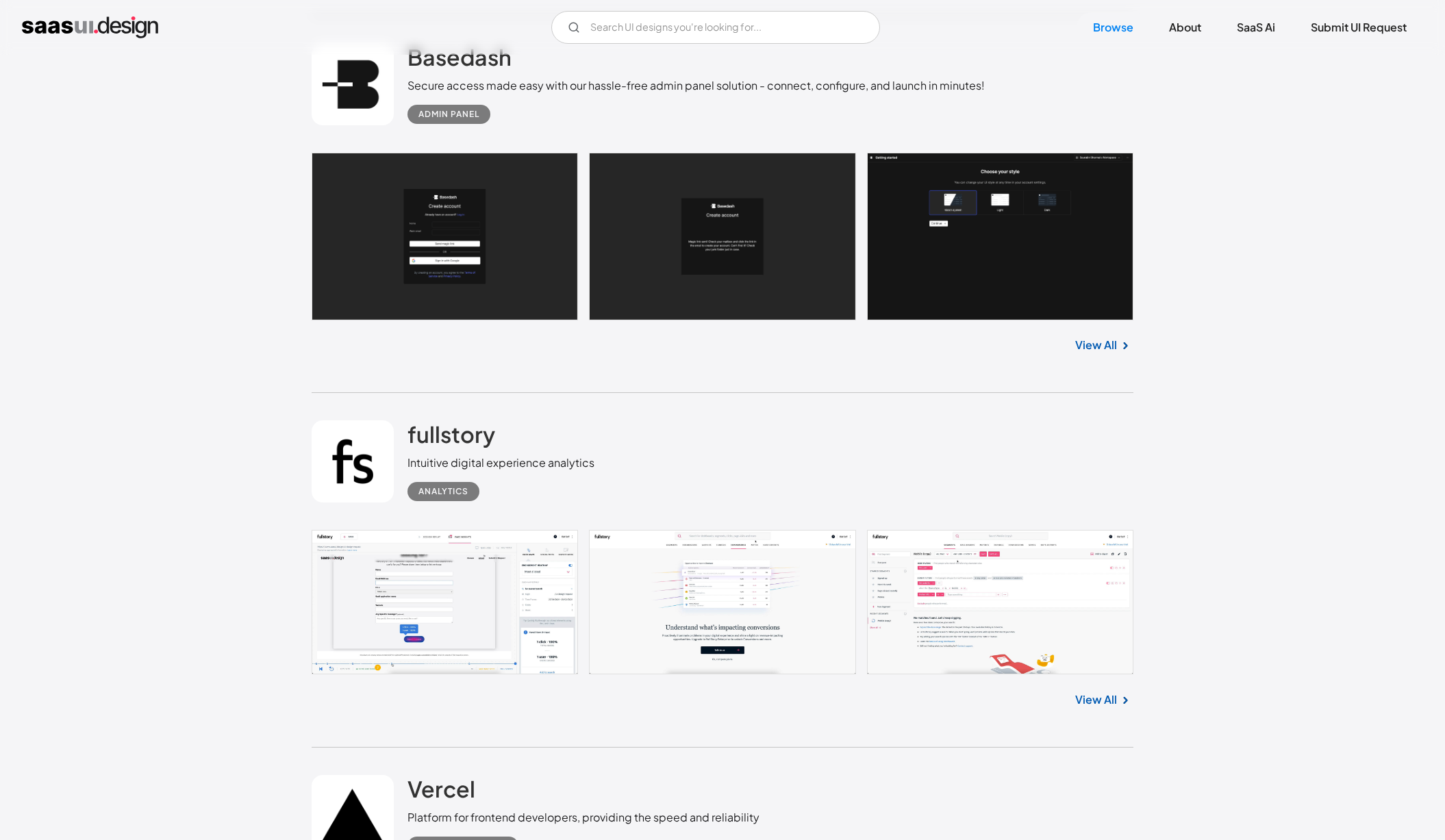
scroll to position [6781, 0]
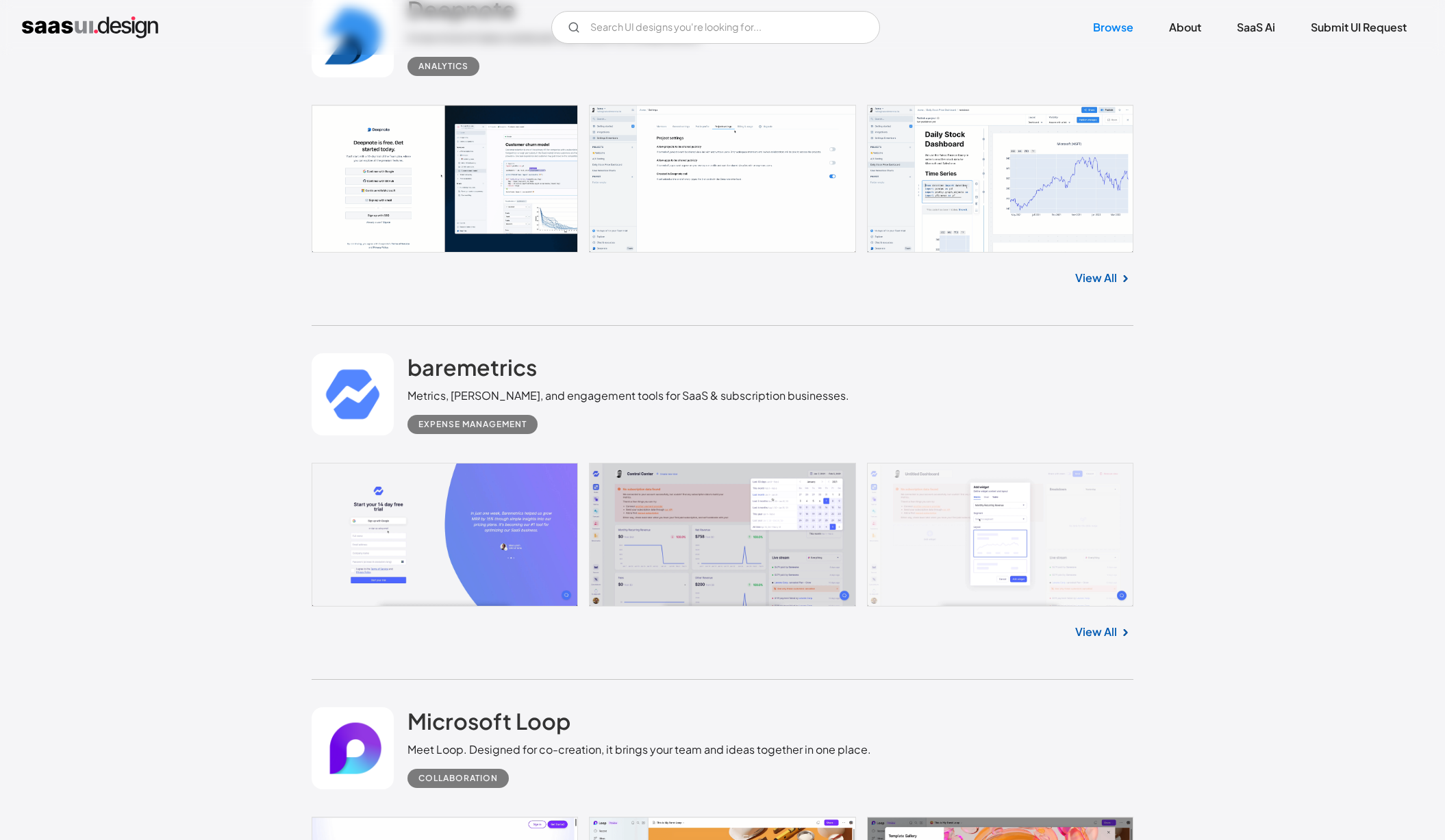
scroll to position [7928, 0]
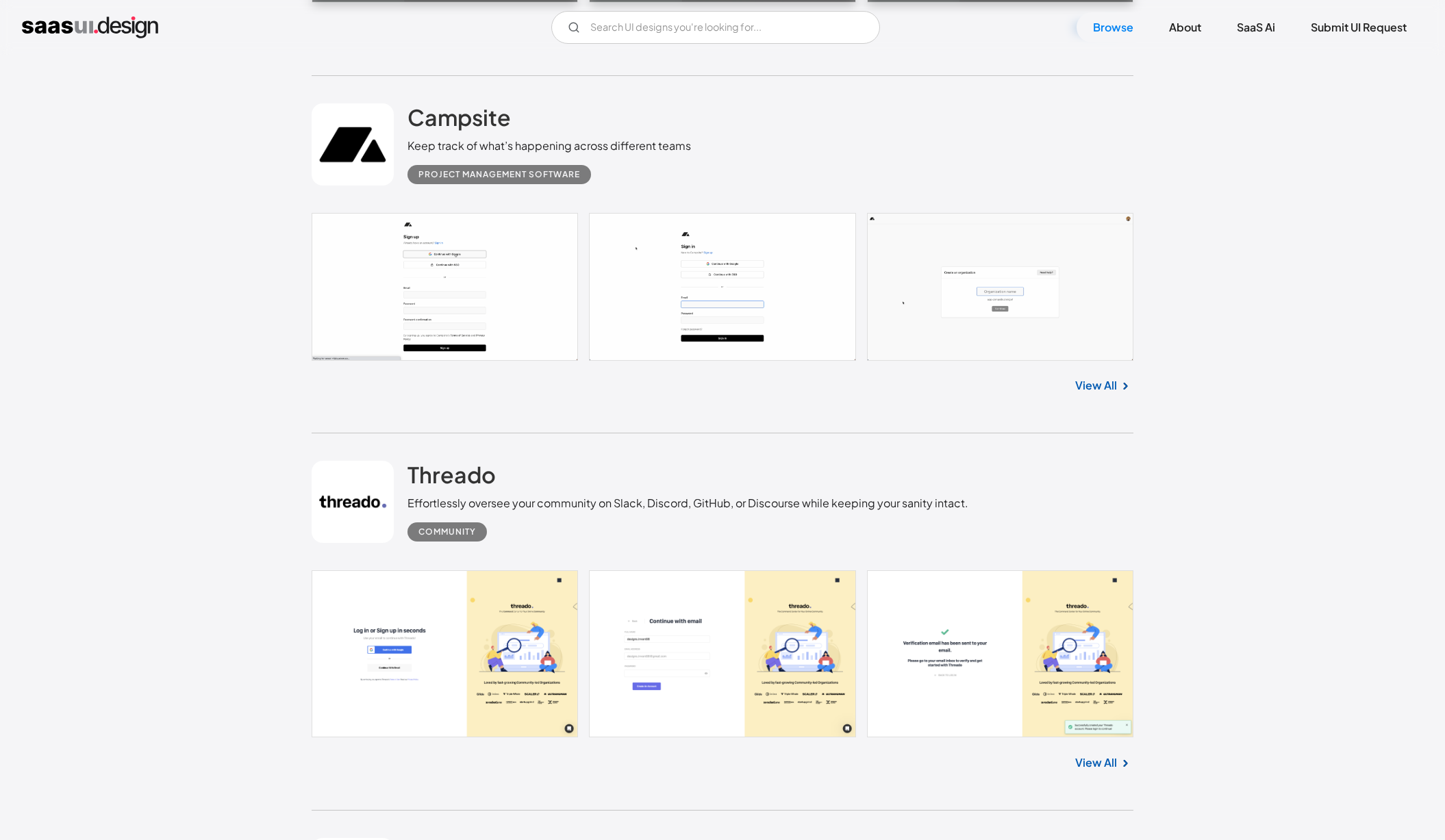
scroll to position [9822, 0]
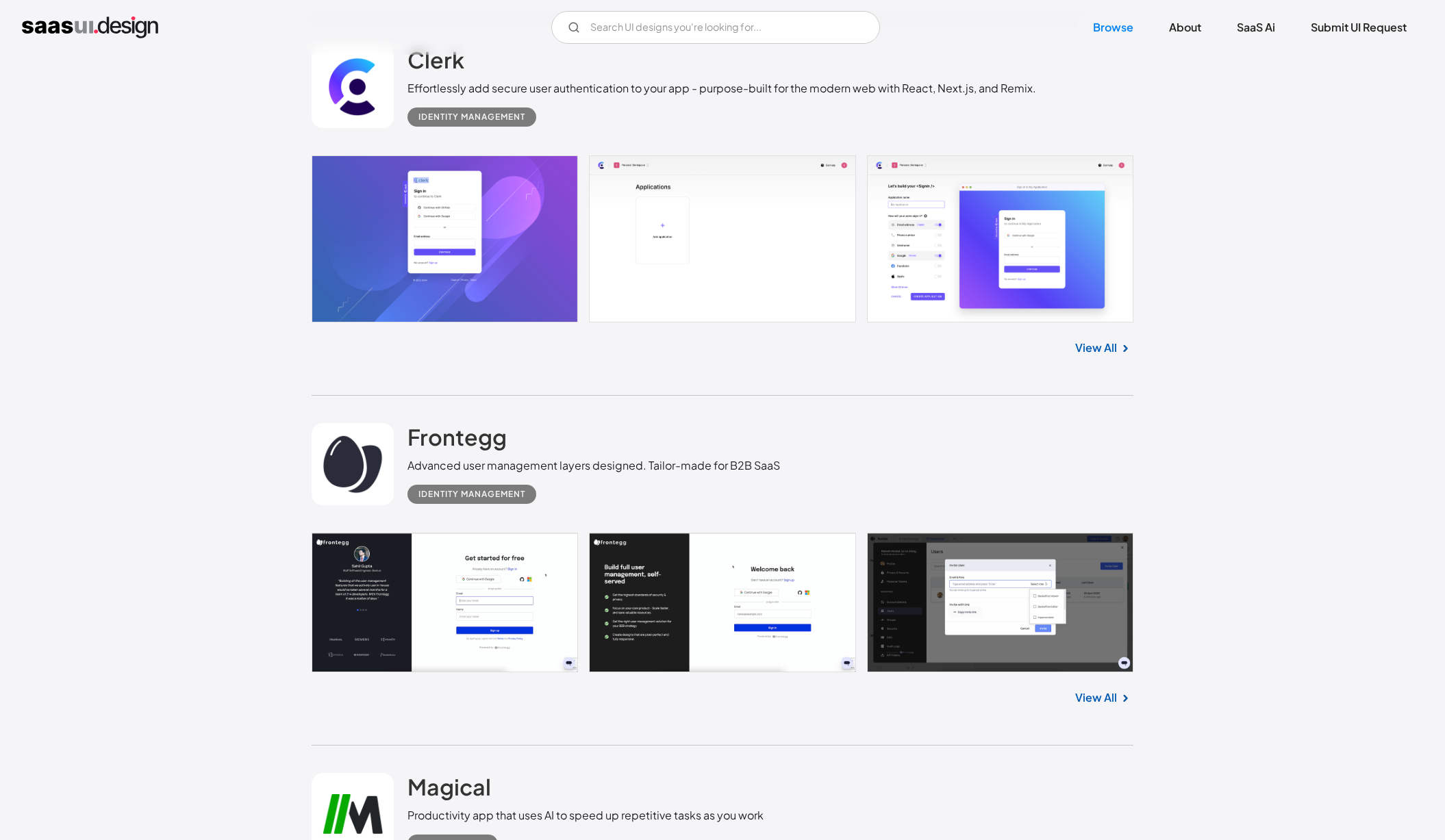
scroll to position [11356, 0]
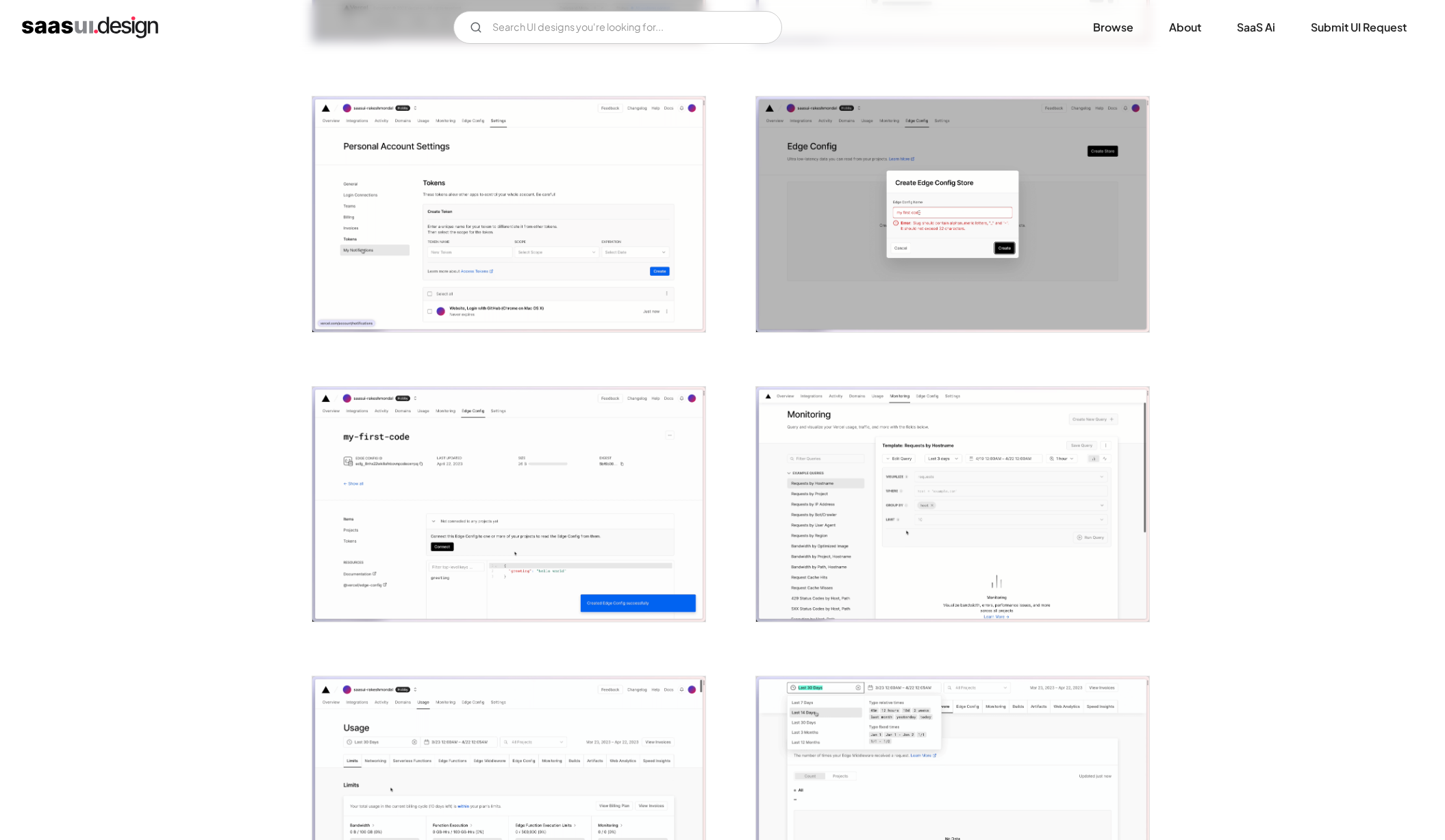
scroll to position [2263, 0]
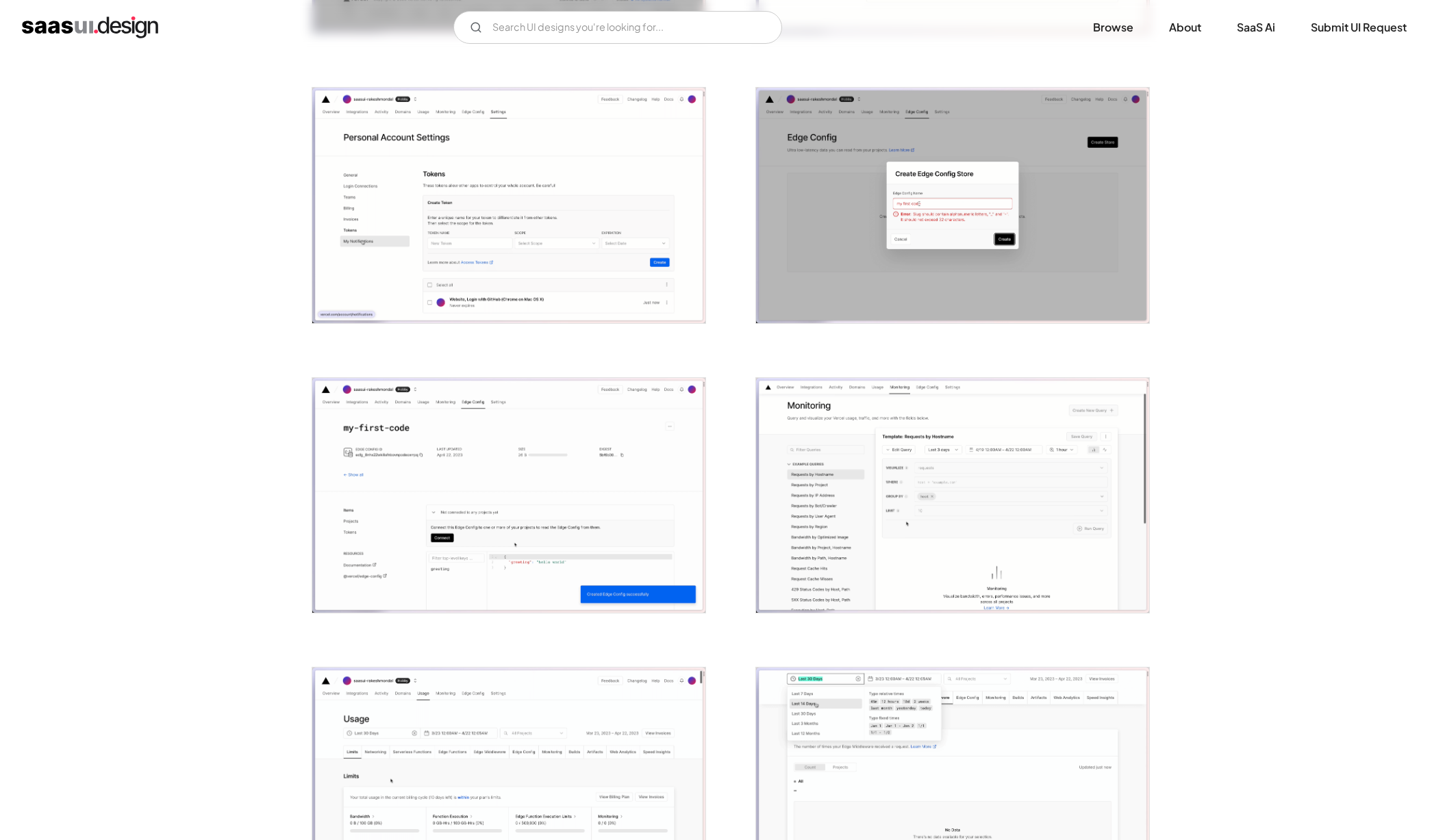
click at [915, 512] on img "open lightbox" at bounding box center [951, 495] width 393 height 235
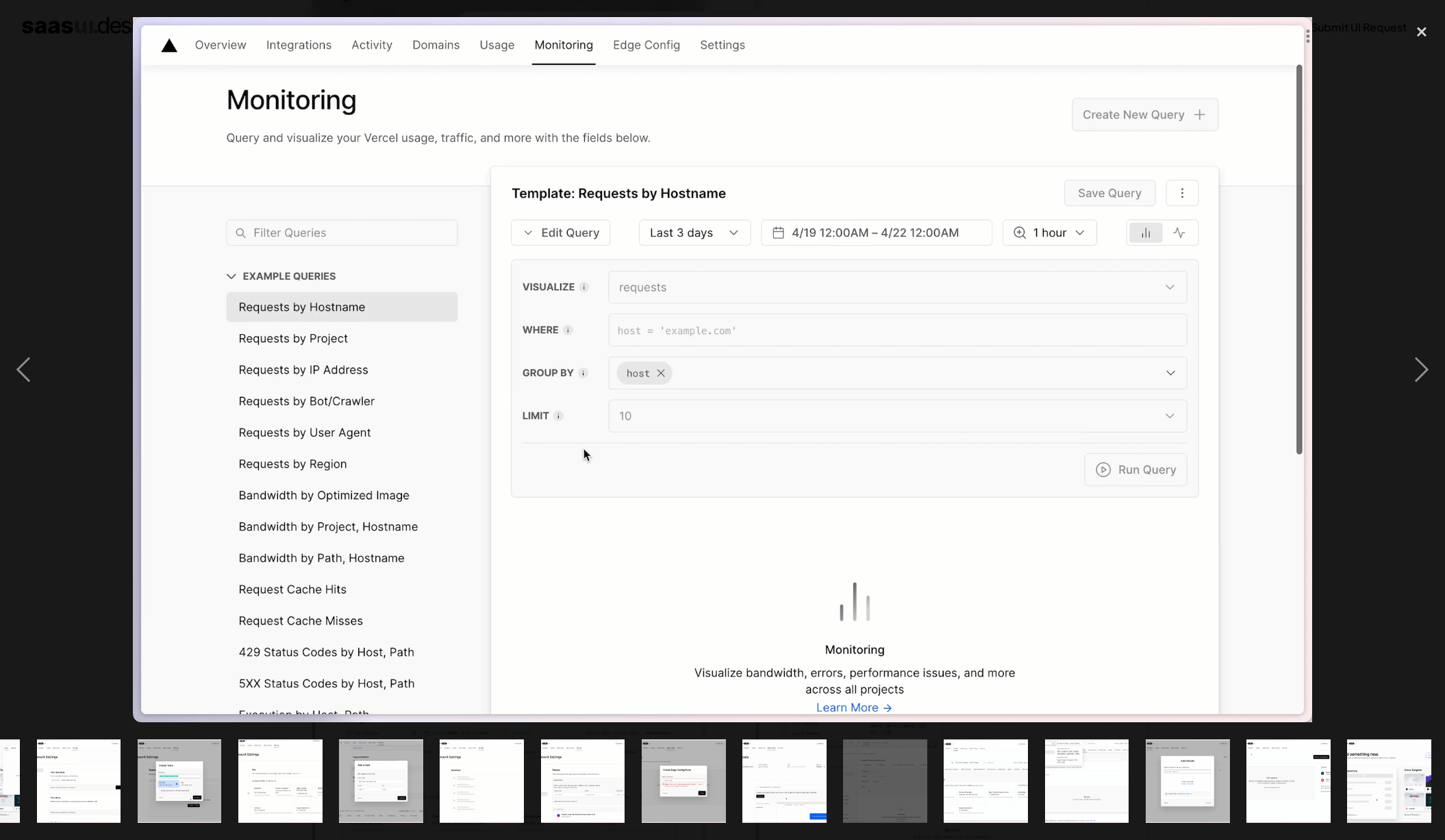
scroll to position [0, 890]
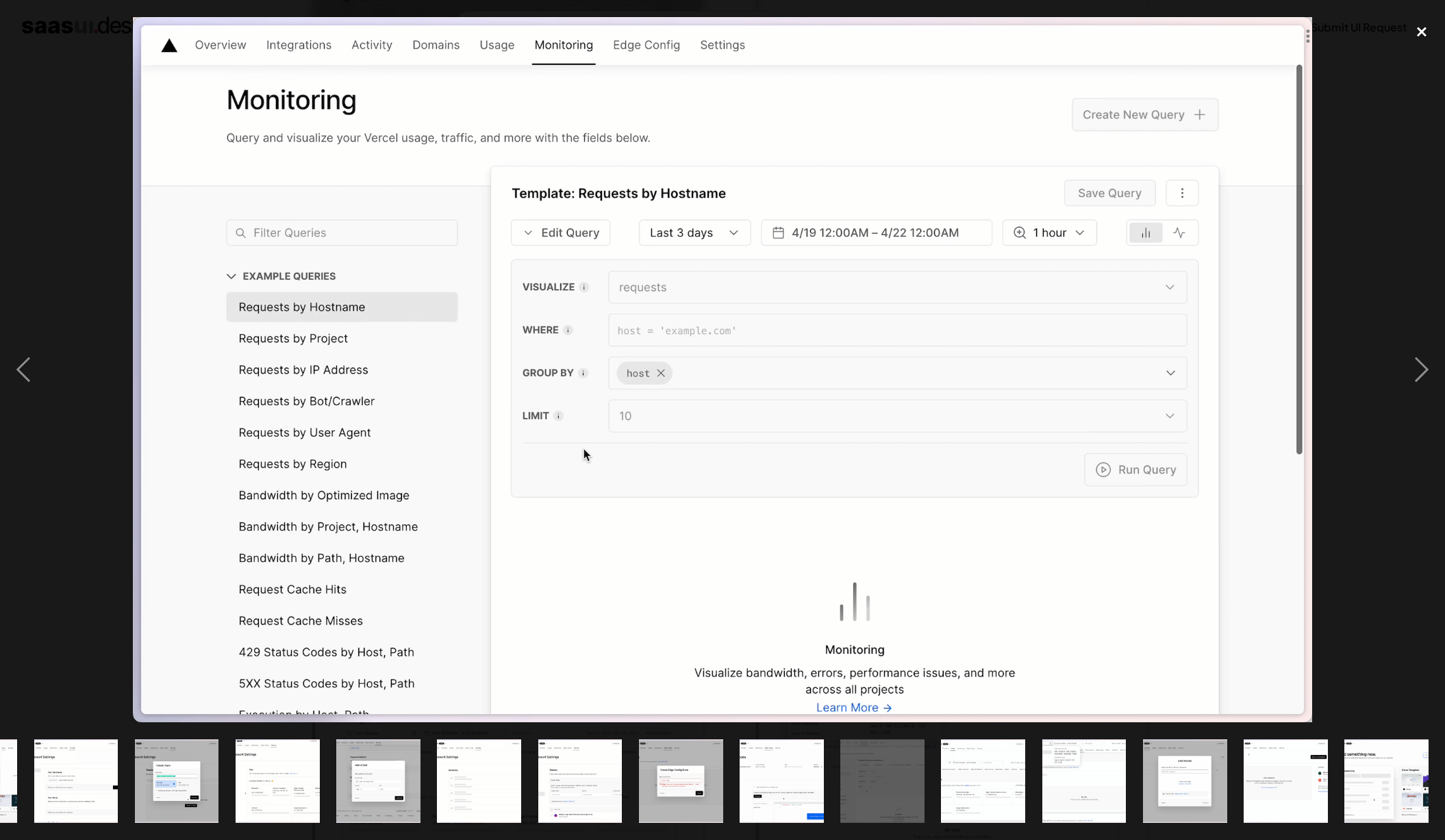
click at [1417, 33] on div "close lightbox" at bounding box center [1421, 32] width 46 height 30
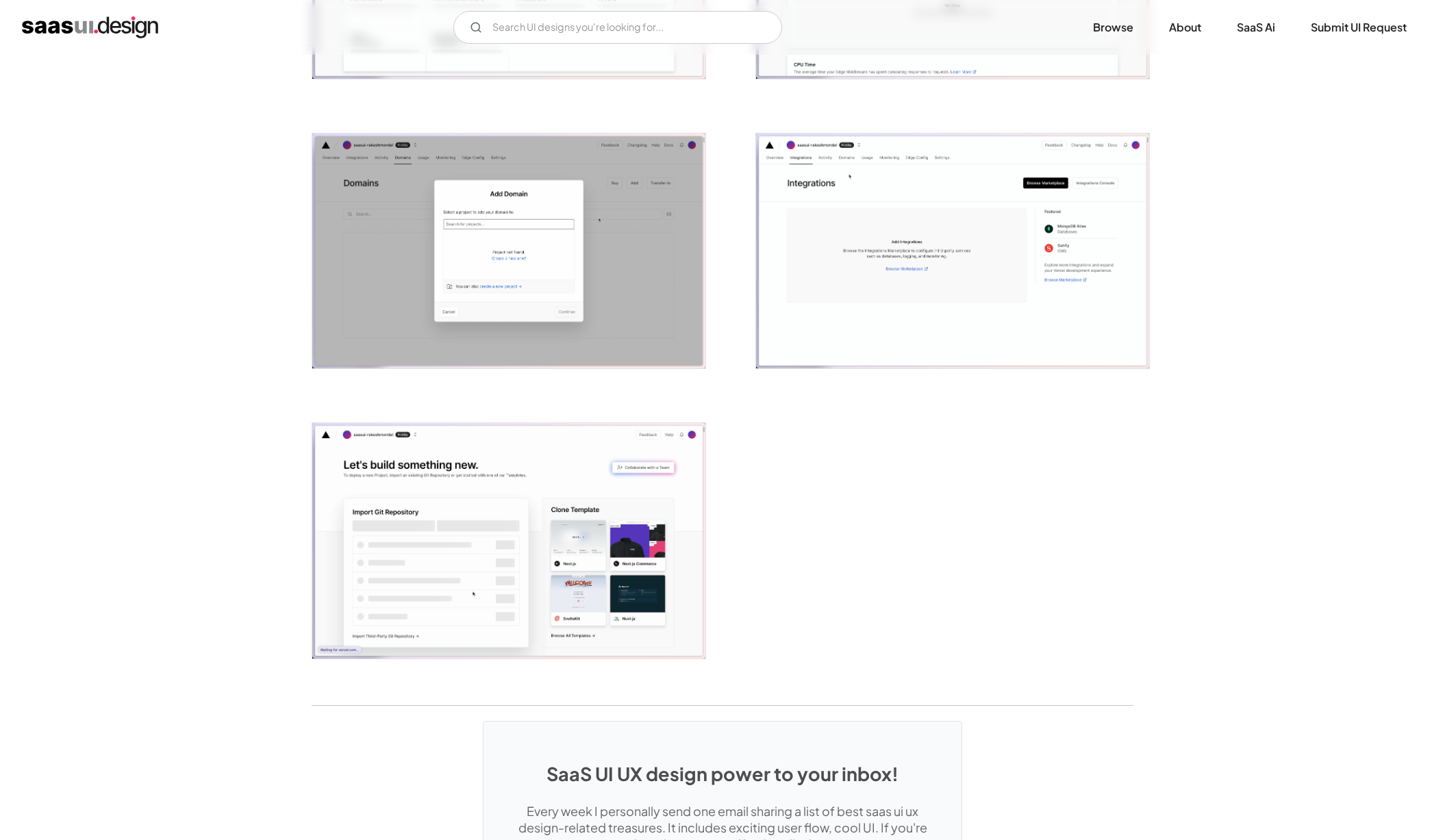
scroll to position [2754, 0]
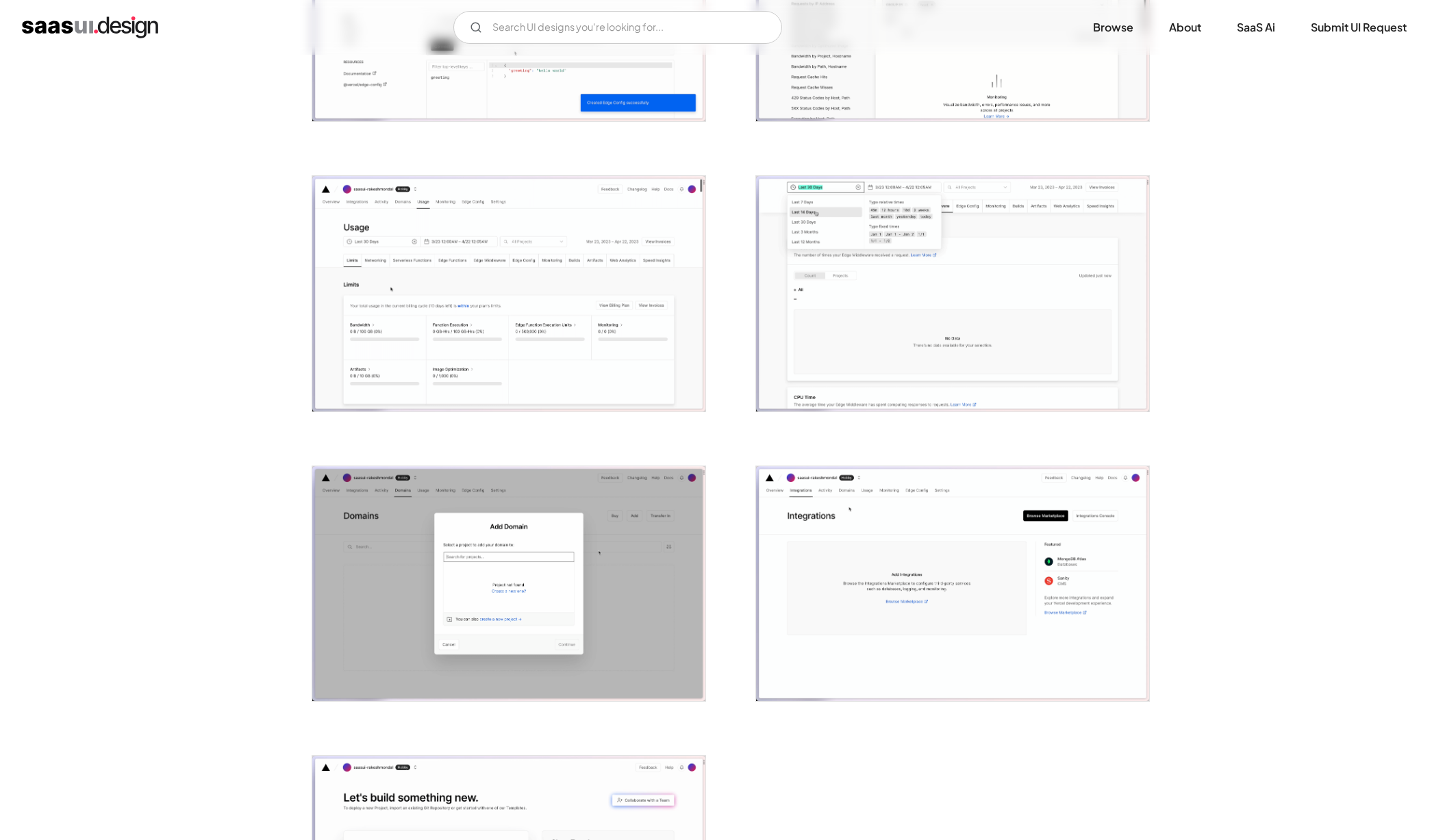
click at [452, 367] on img "open lightbox" at bounding box center [508, 293] width 393 height 235
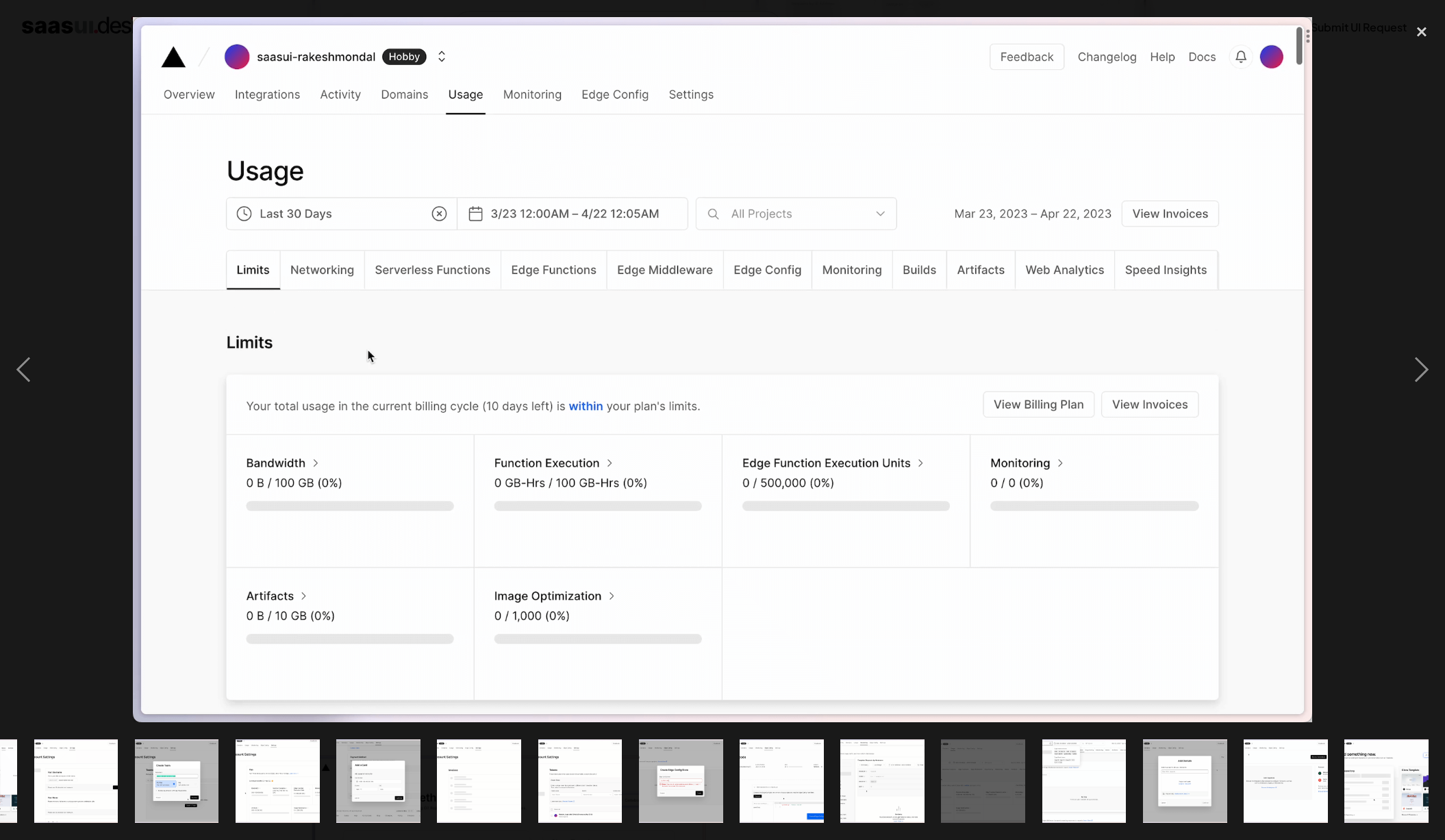
scroll to position [0, 890]
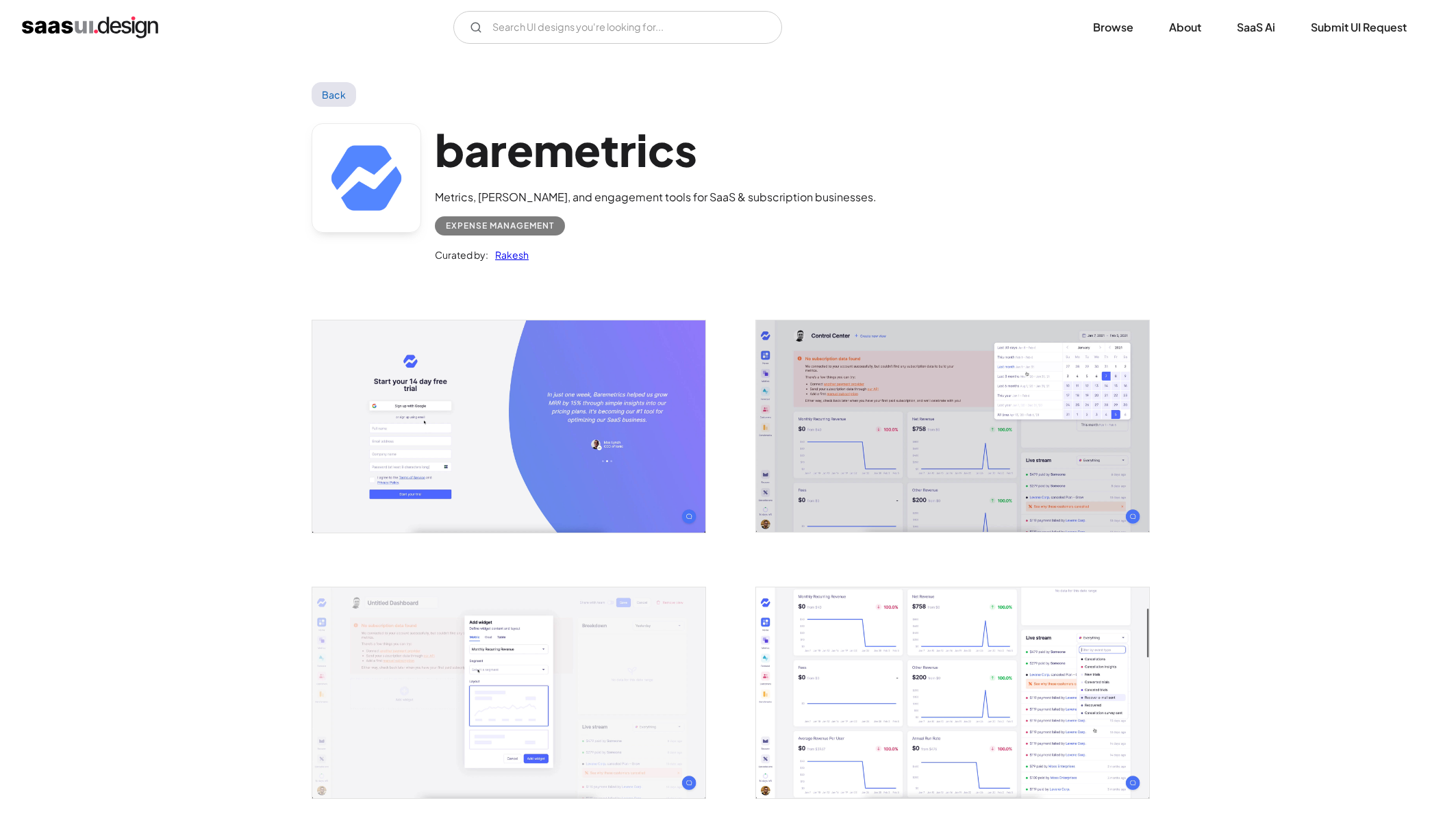
click at [838, 615] on img "open lightbox" at bounding box center [951, 693] width 393 height 211
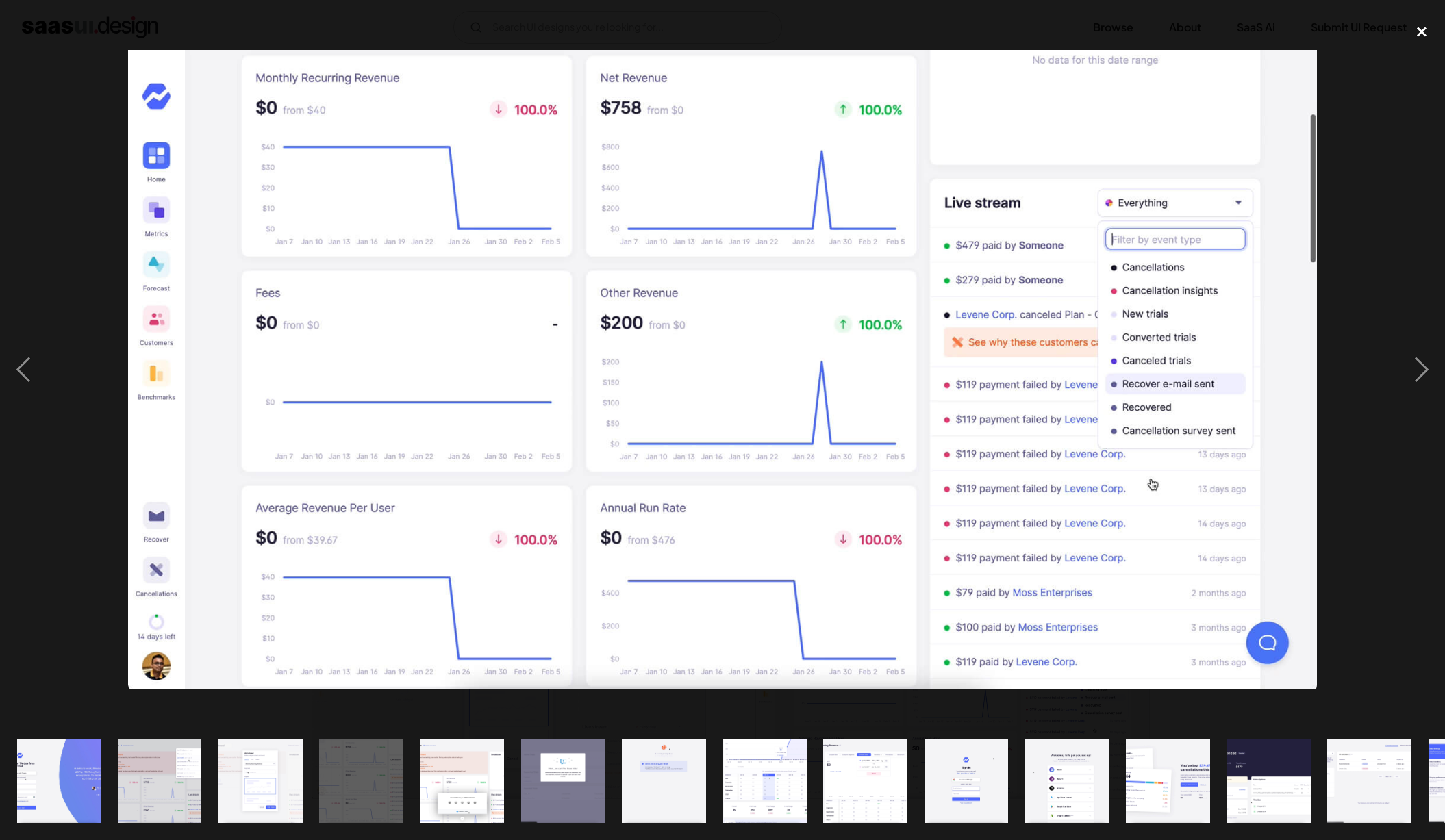
click at [1421, 36] on div "close lightbox" at bounding box center [1421, 32] width 46 height 30
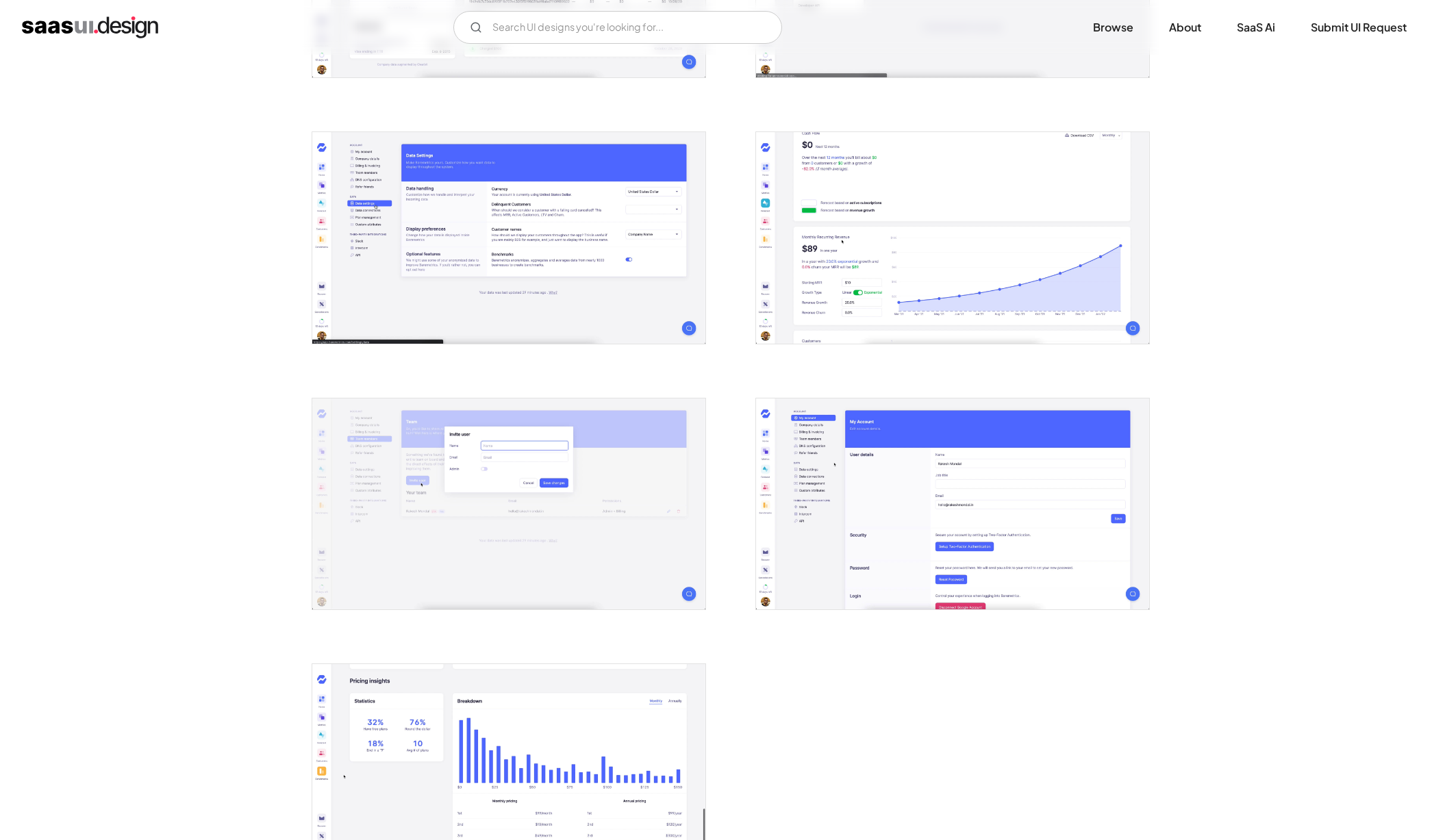
scroll to position [2263, 0]
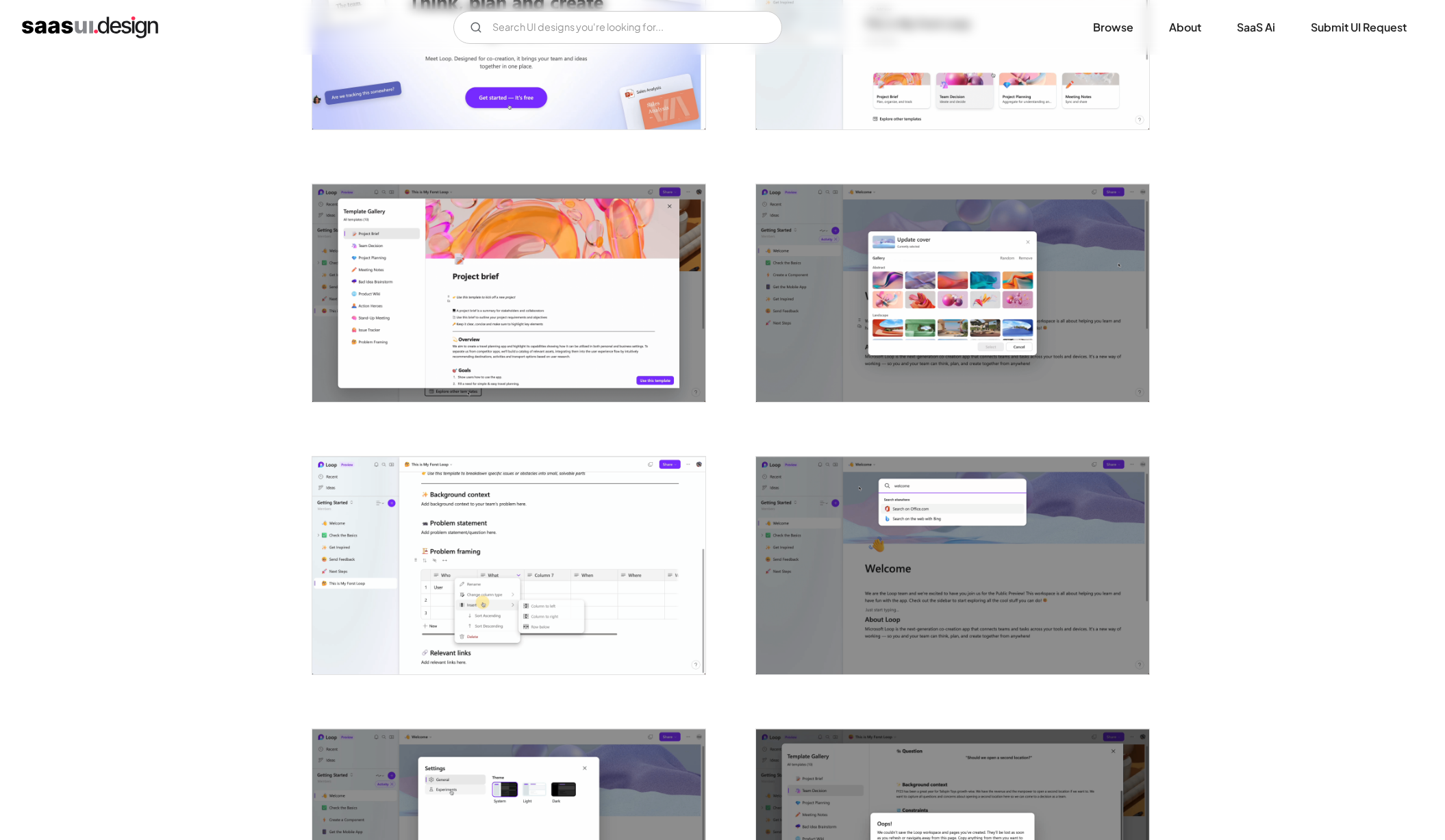
scroll to position [699, 0]
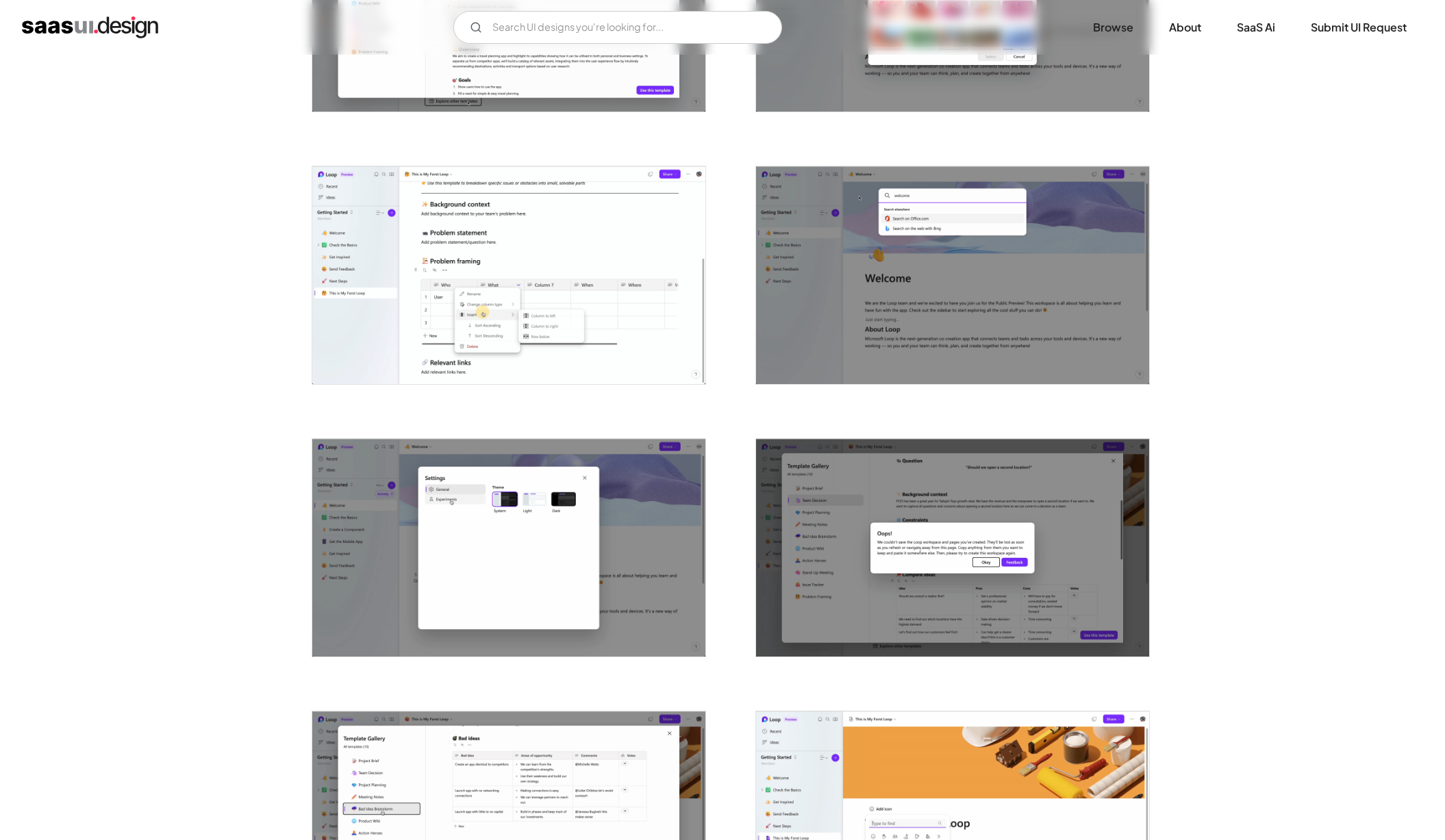
click at [795, 250] on img "open lightbox" at bounding box center [951, 275] width 393 height 218
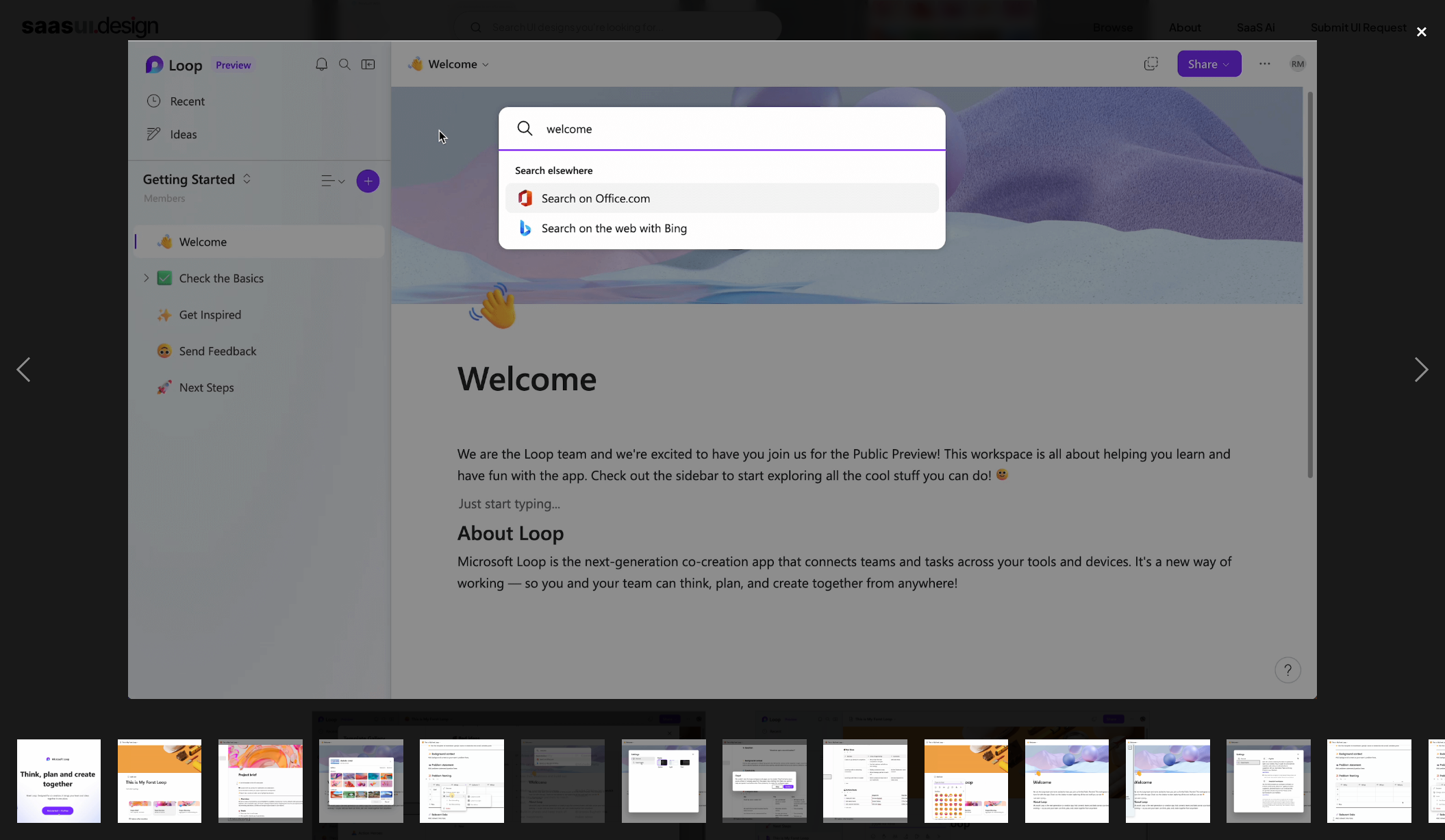
click at [1424, 43] on div "close lightbox" at bounding box center [1421, 32] width 46 height 30
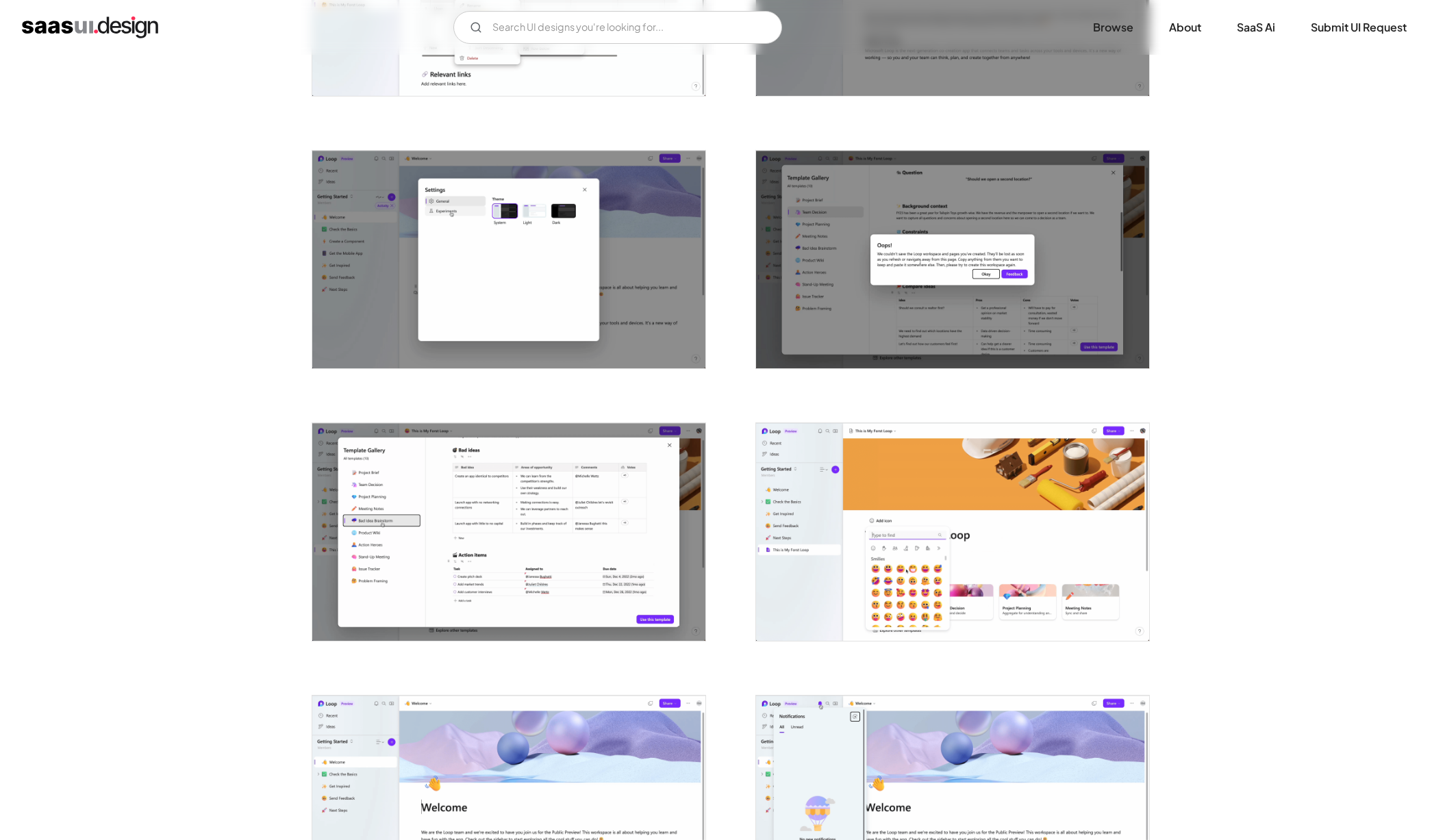
scroll to position [996, 0]
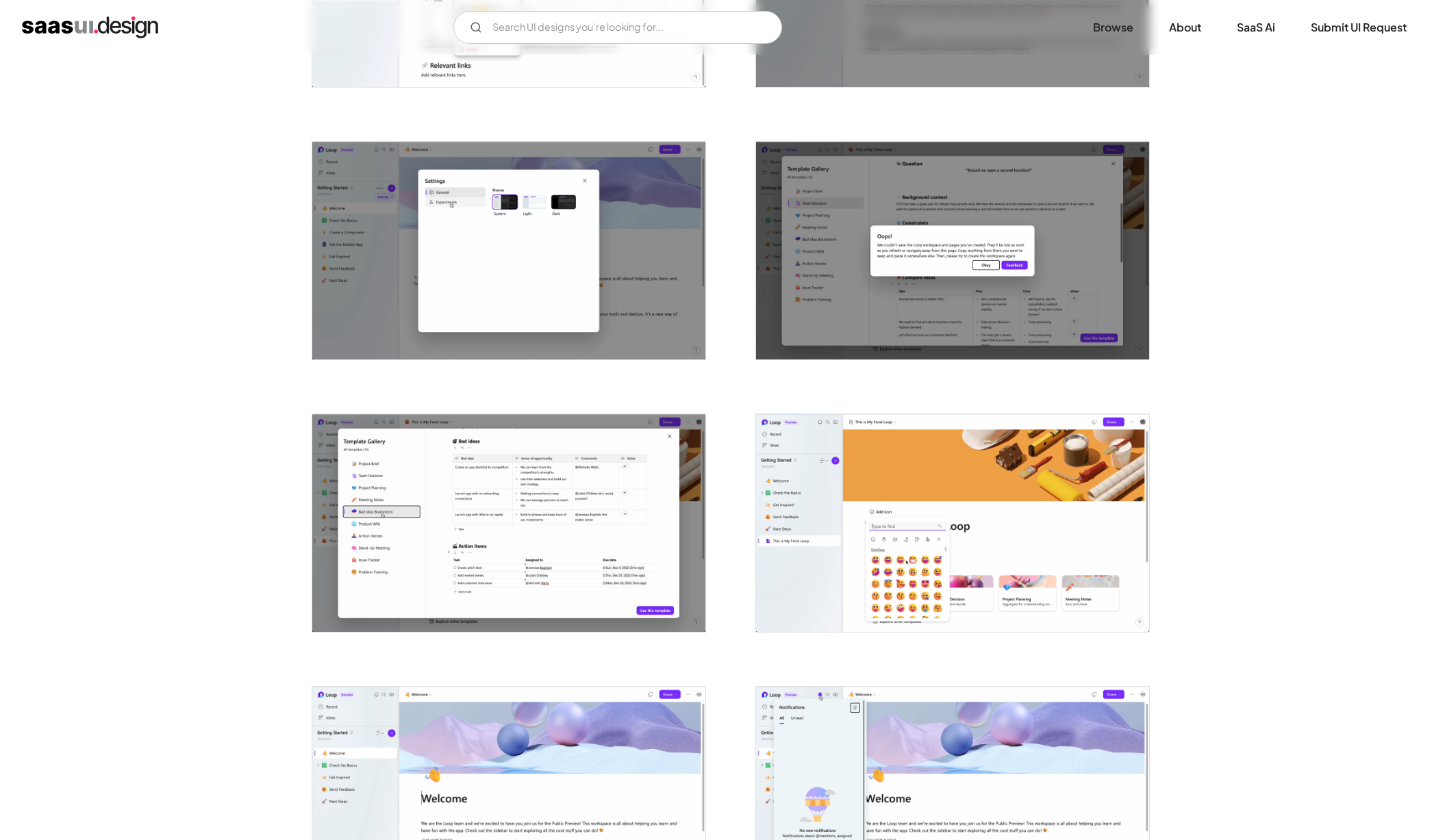
click at [937, 436] on img "open lightbox" at bounding box center [951, 522] width 393 height 218
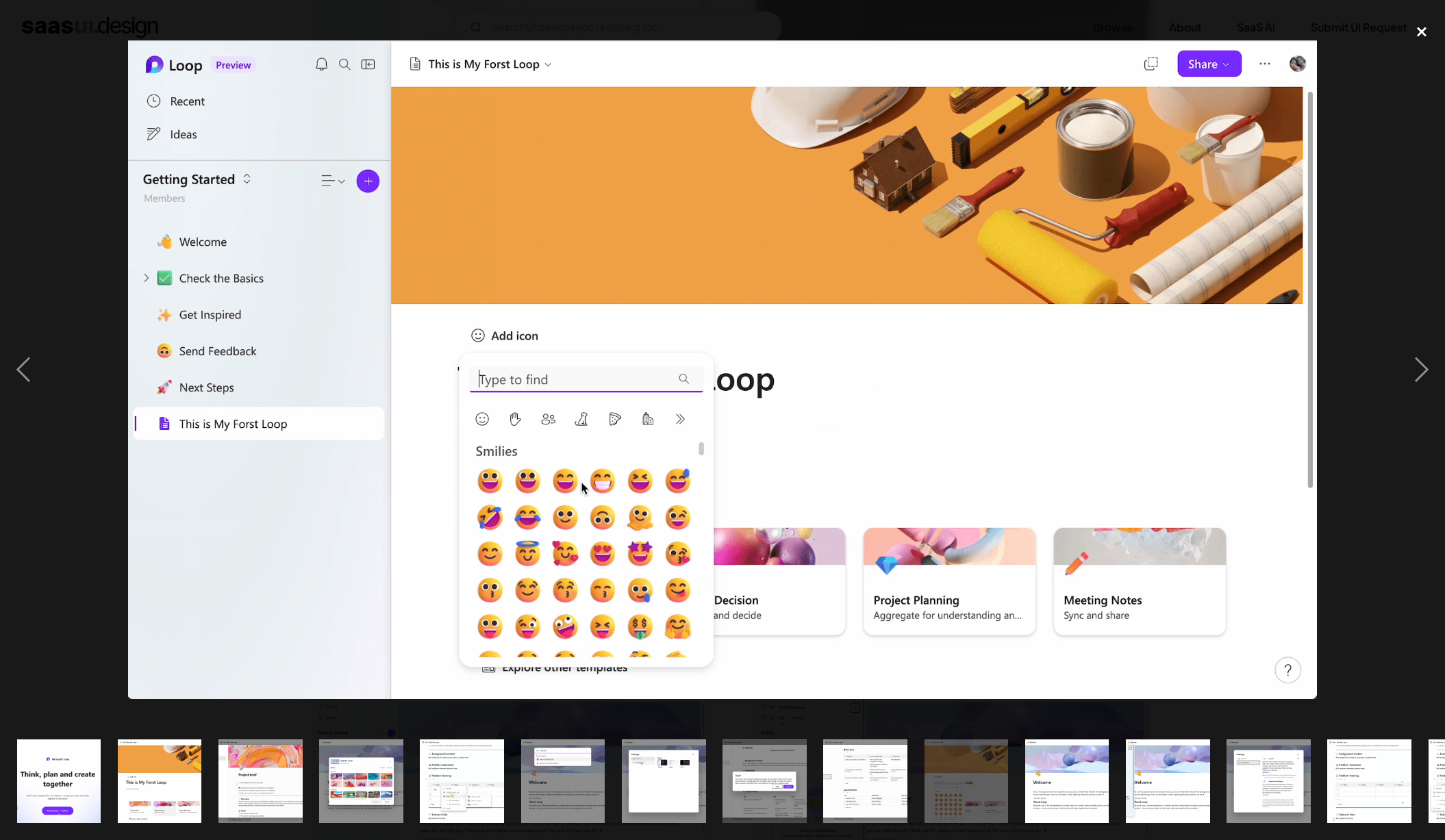
click at [1426, 39] on div "close lightbox" at bounding box center [1421, 32] width 46 height 30
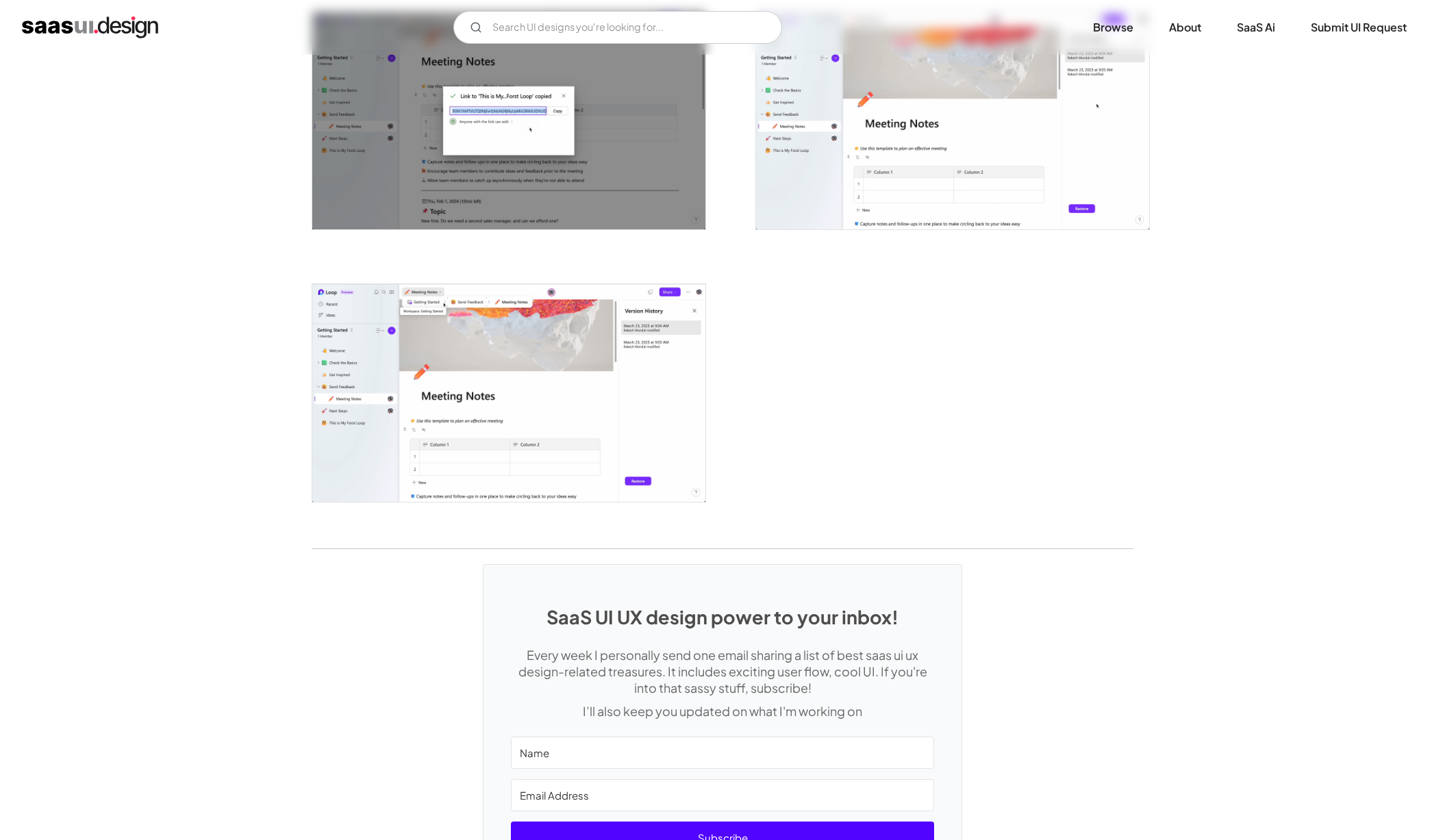
scroll to position [3460, 0]
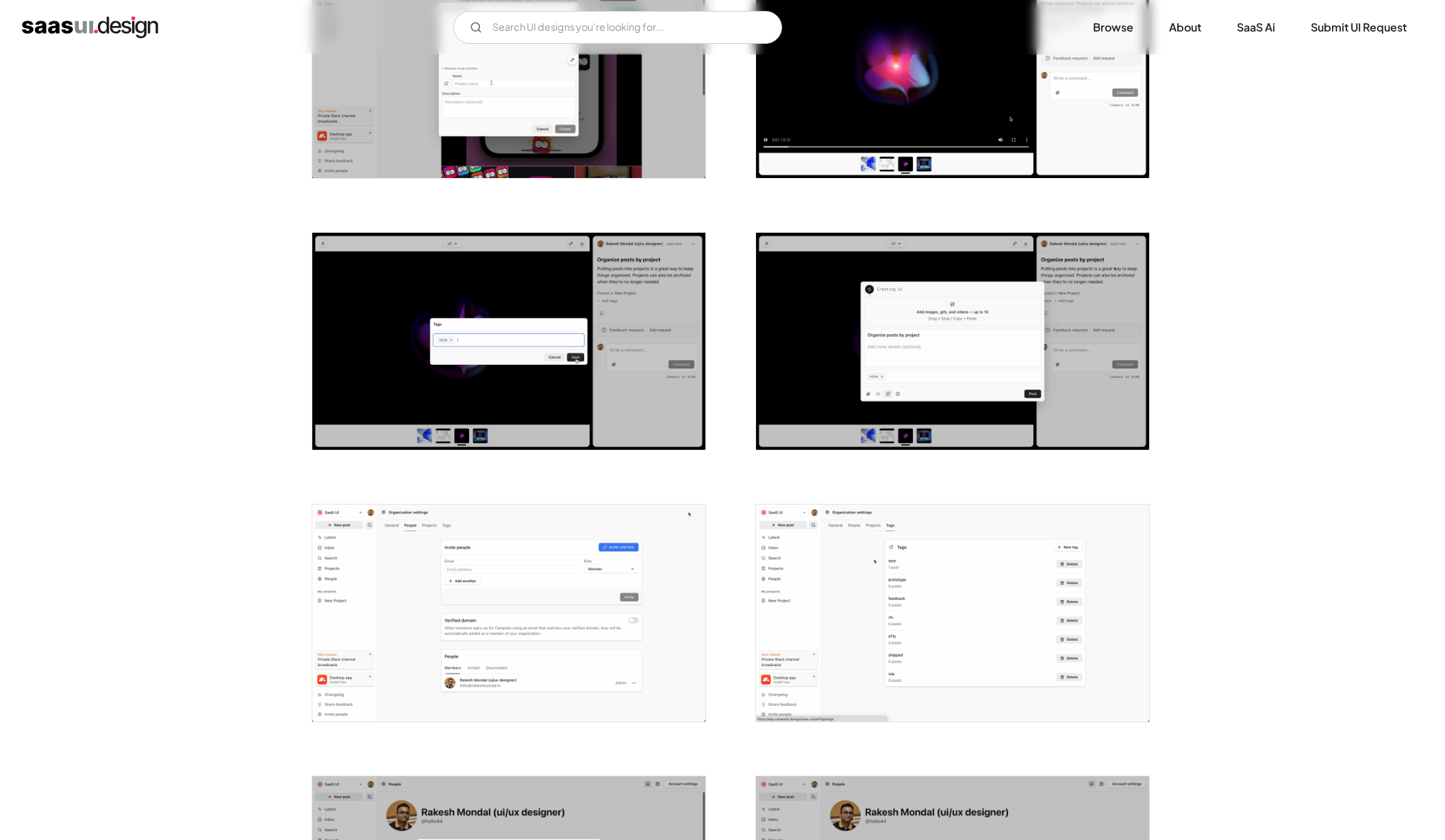
scroll to position [1192, 0]
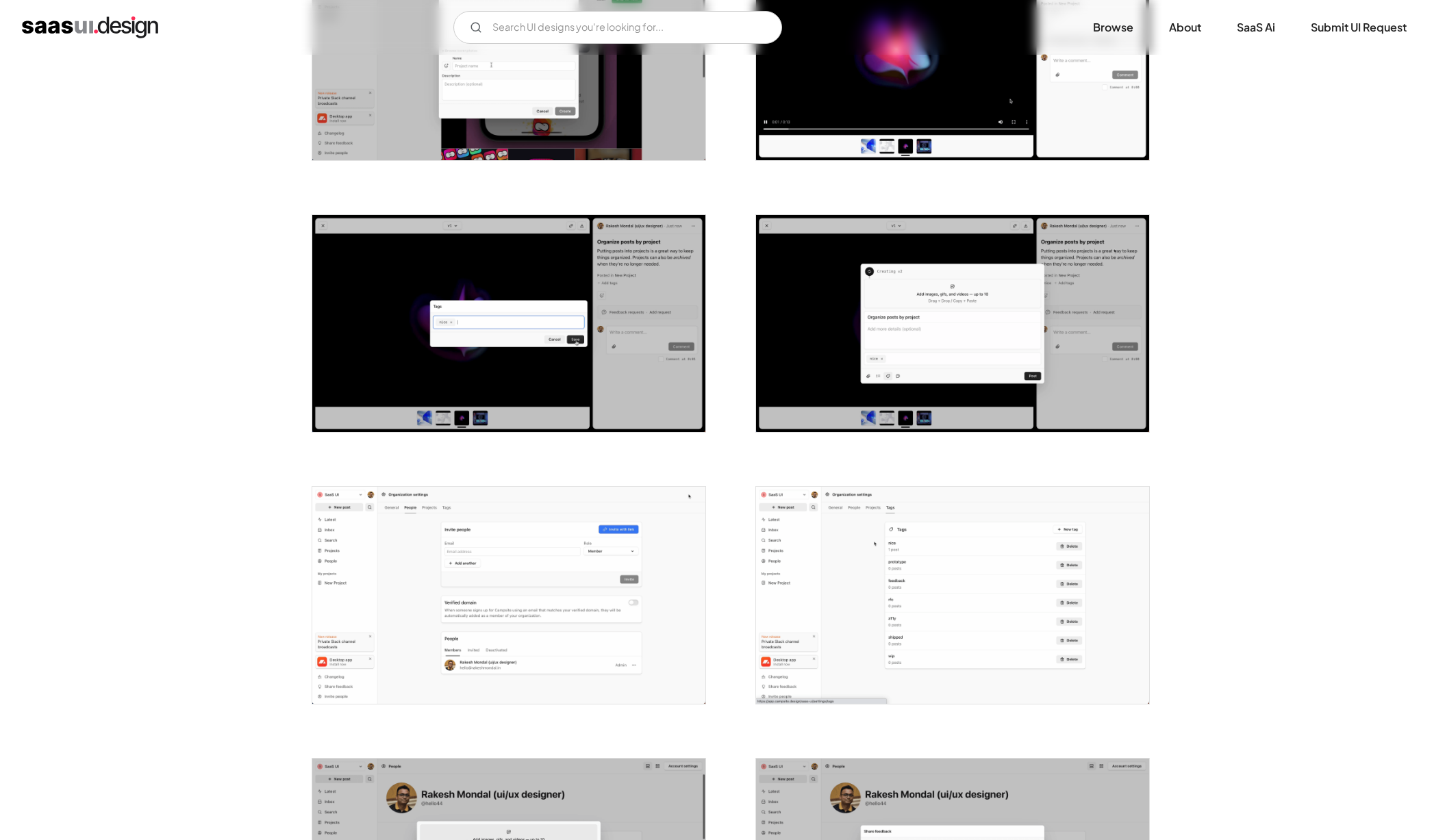
click at [846, 571] on img "open lightbox" at bounding box center [951, 595] width 393 height 217
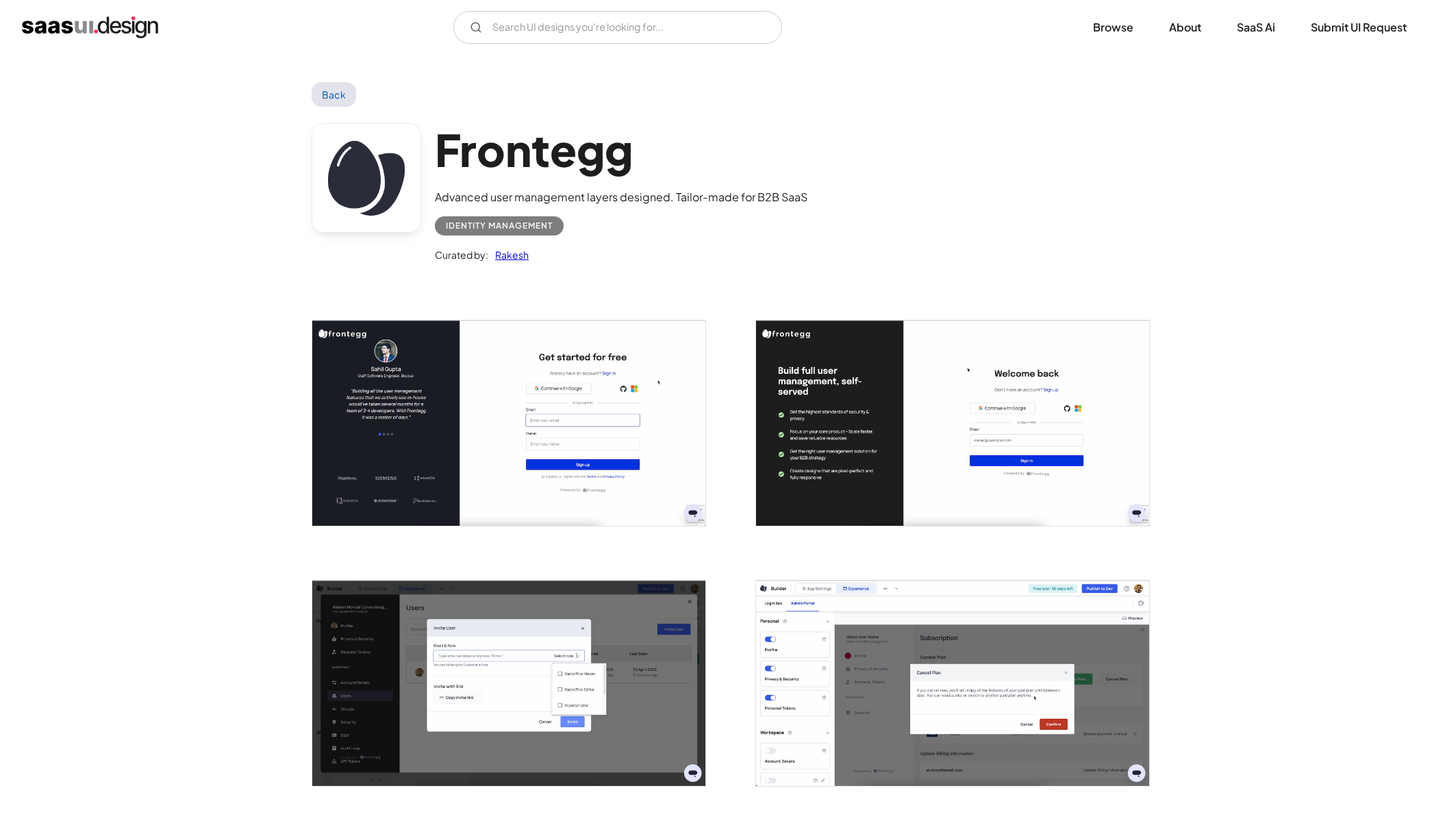
click at [339, 667] on img "open lightbox" at bounding box center [508, 684] width 393 height 205
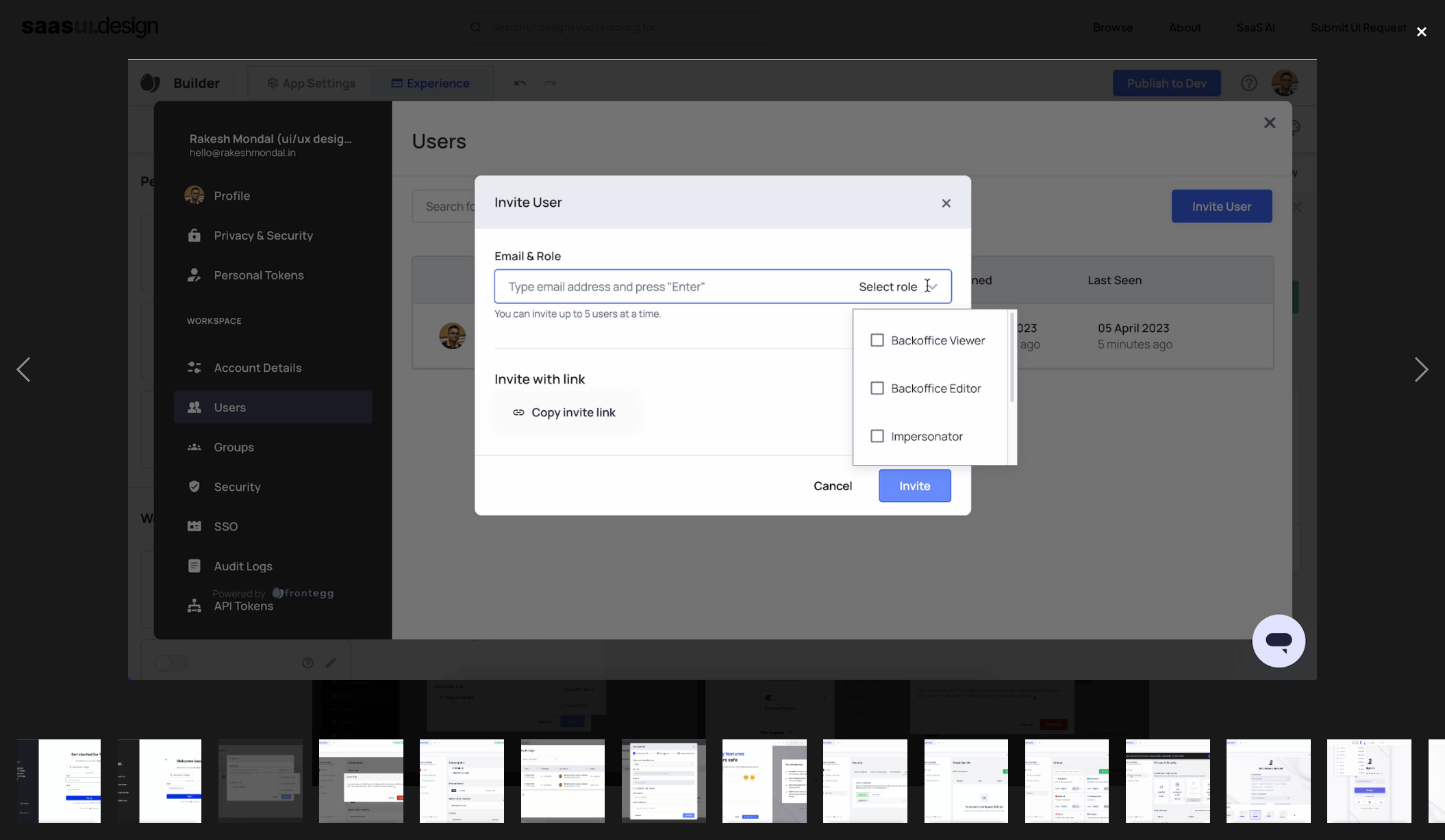
click at [1414, 25] on div "close lightbox" at bounding box center [1421, 32] width 46 height 30
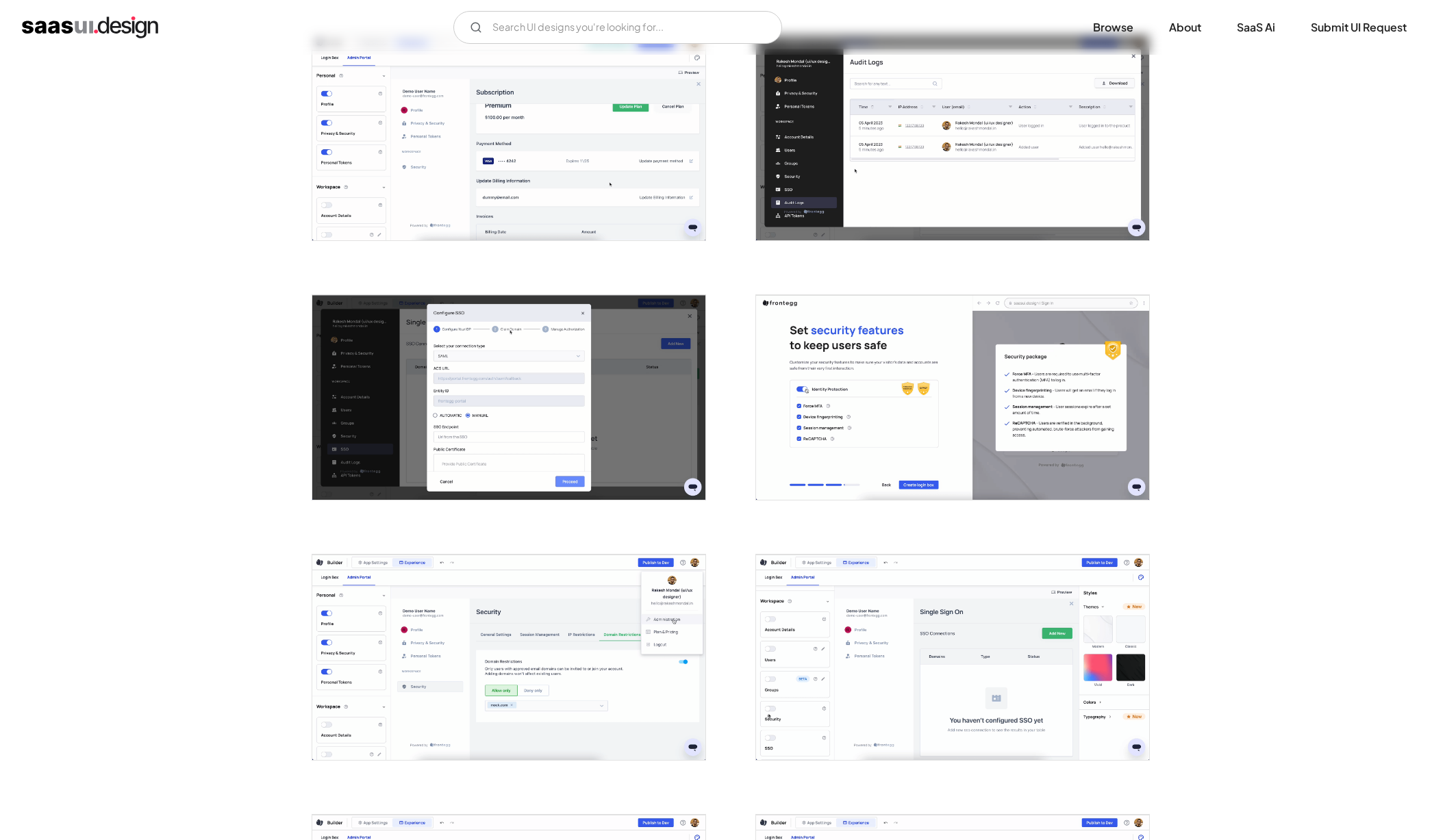
scroll to position [1166, 0]
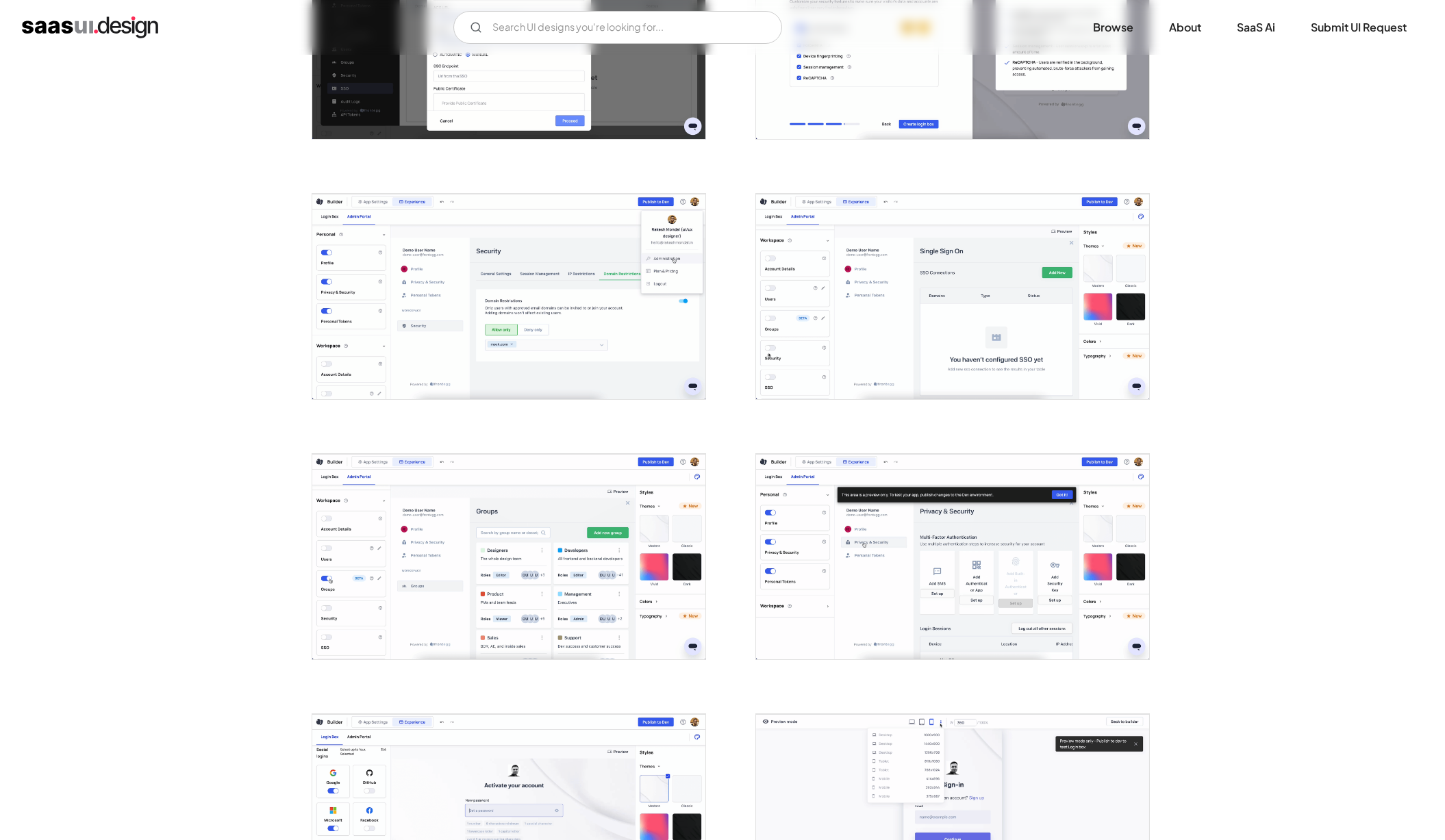
click at [928, 300] on img "open lightbox" at bounding box center [951, 297] width 393 height 205
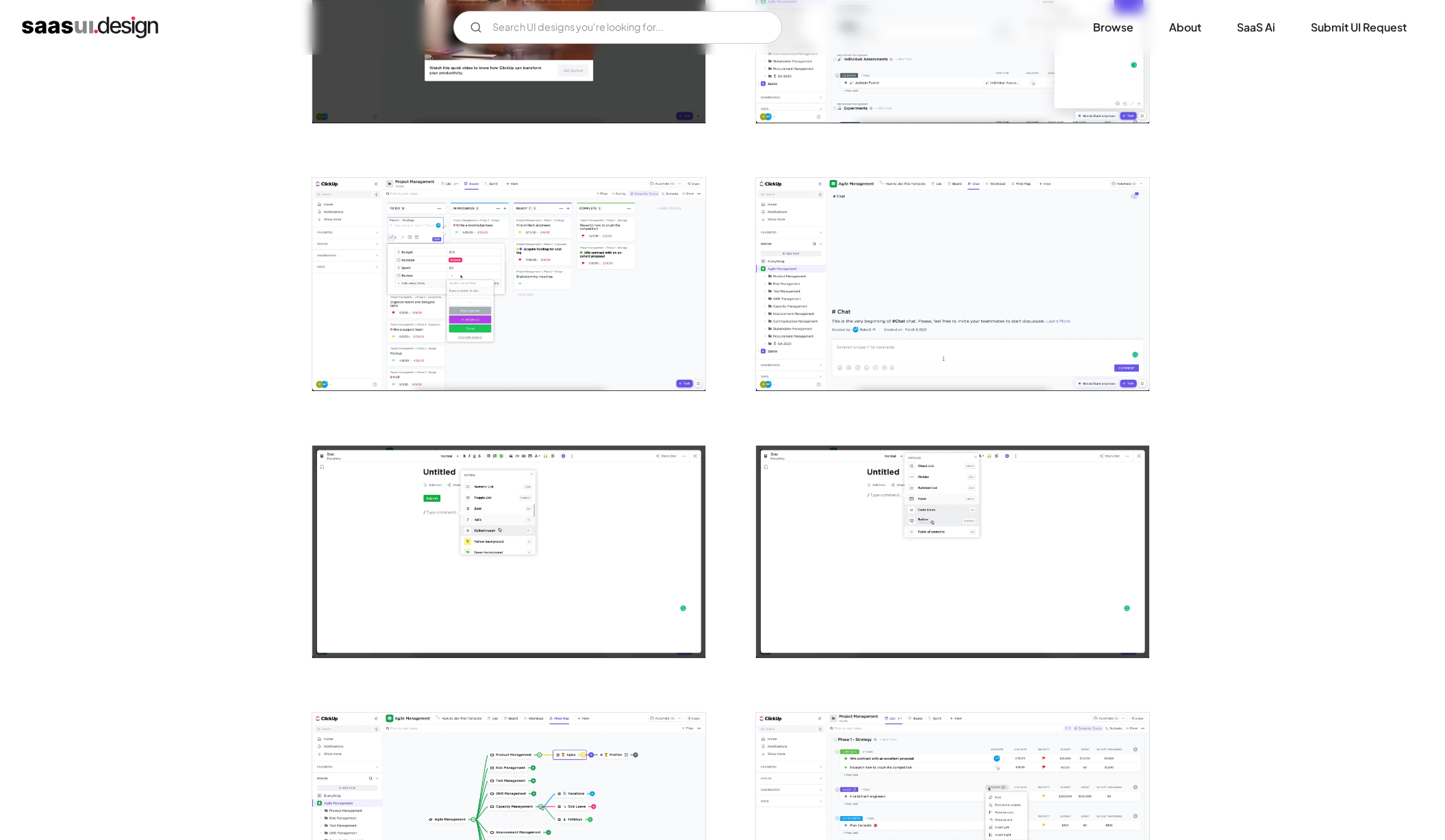
scroll to position [1422, 0]
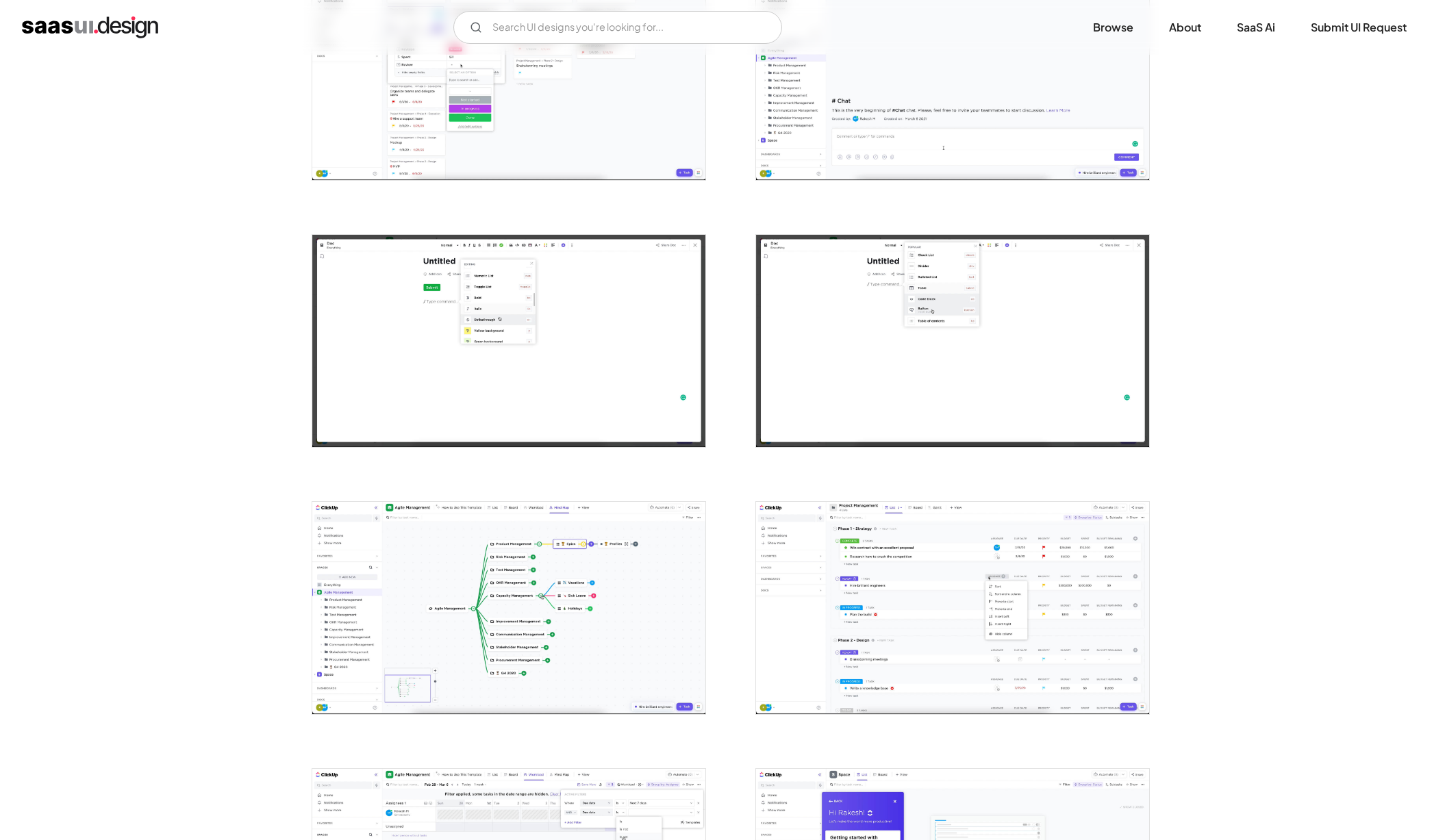
click at [952, 579] on img "open lightbox" at bounding box center [951, 608] width 393 height 212
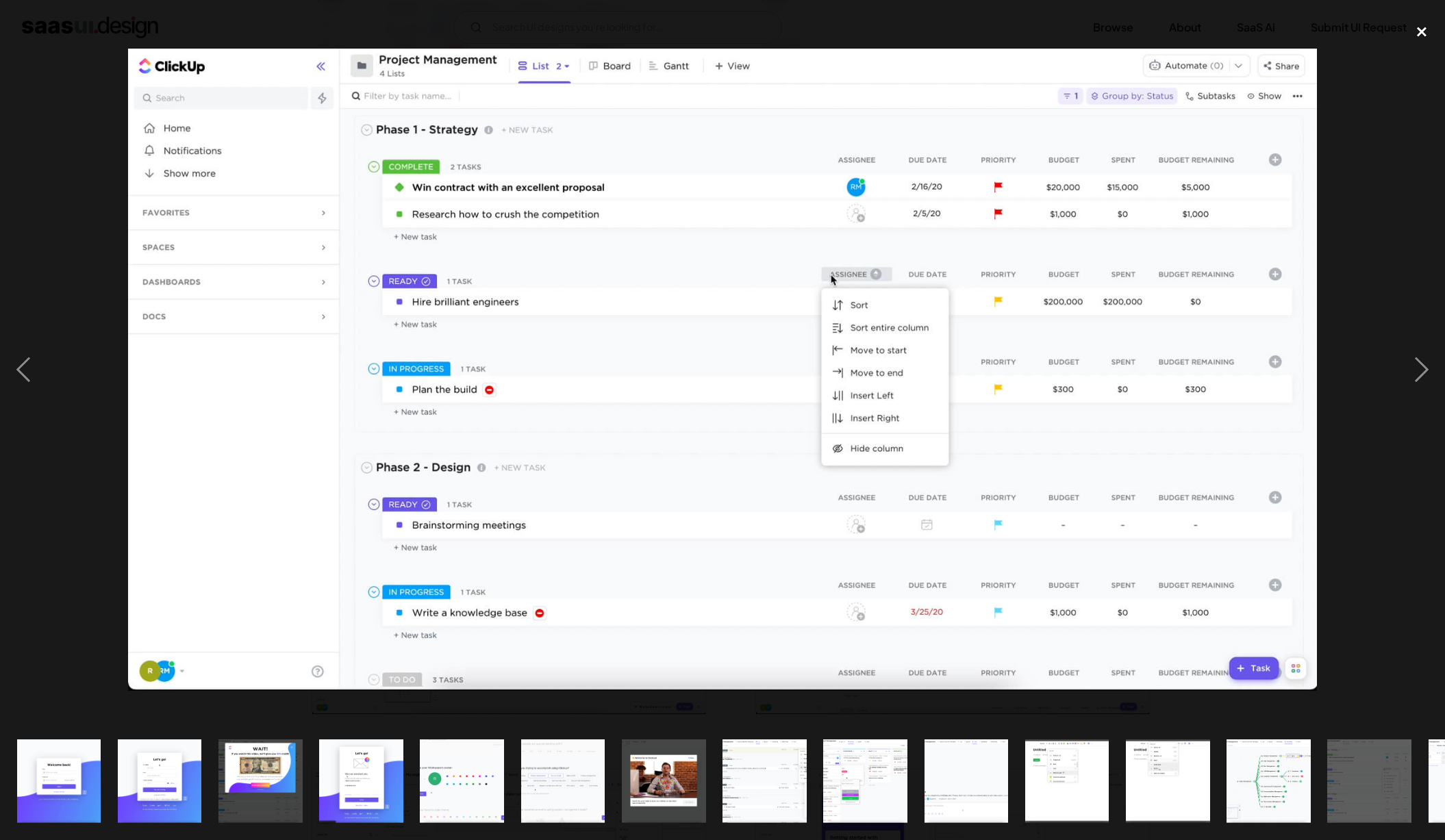
click at [1429, 38] on div "close lightbox" at bounding box center [1421, 32] width 46 height 30
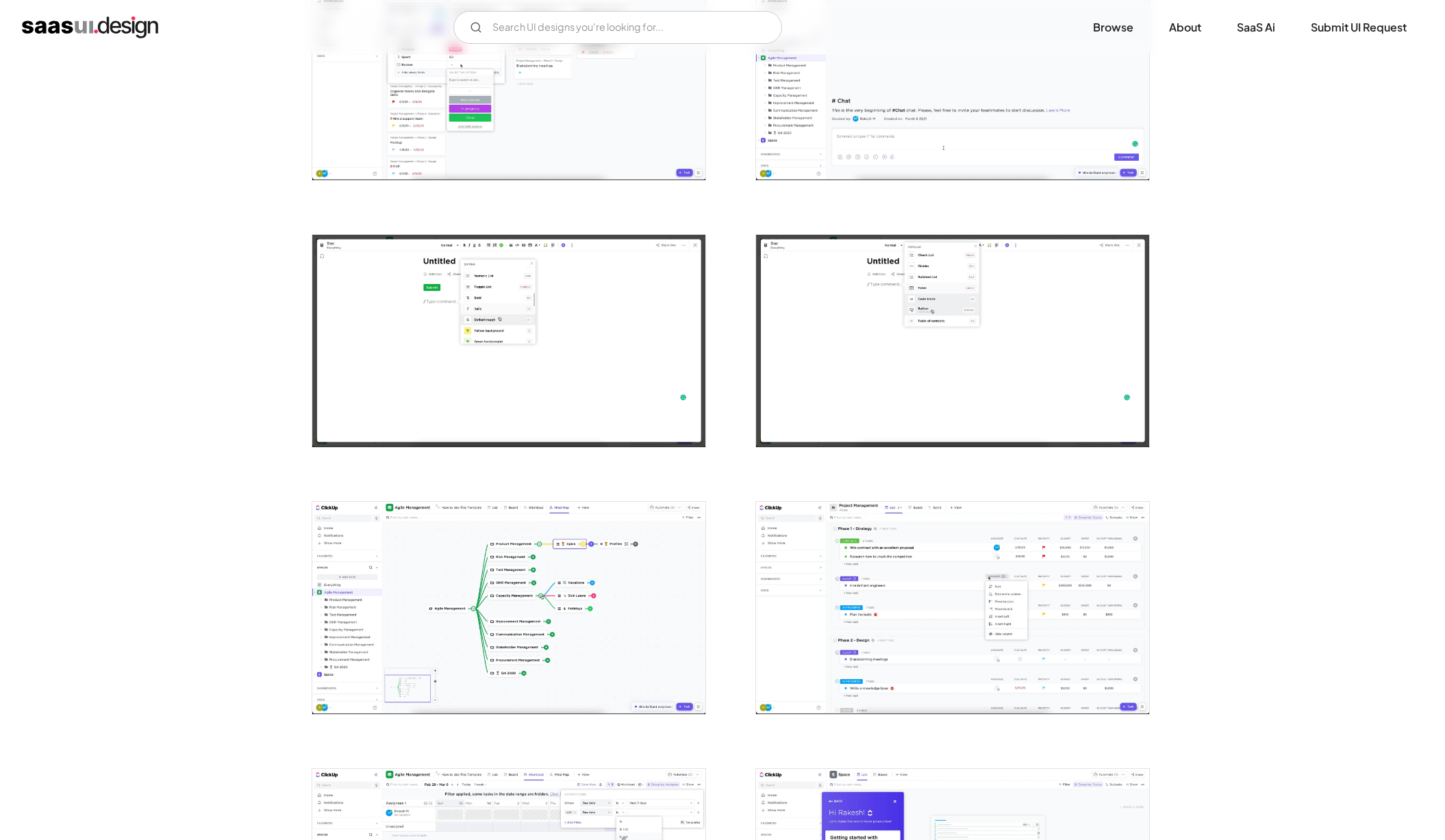
scroll to position [1656, 0]
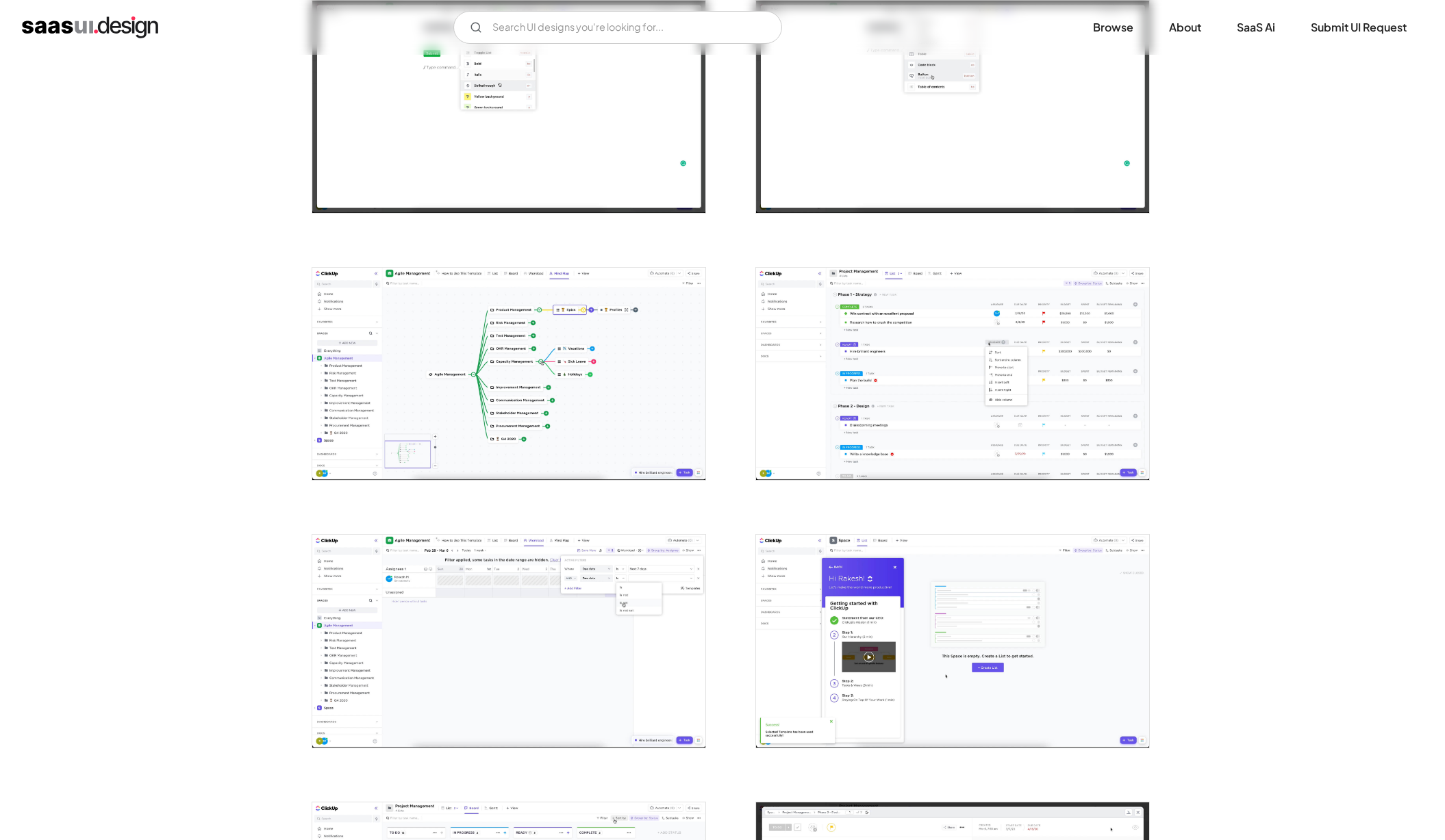
click at [926, 584] on img "open lightbox" at bounding box center [951, 640] width 393 height 212
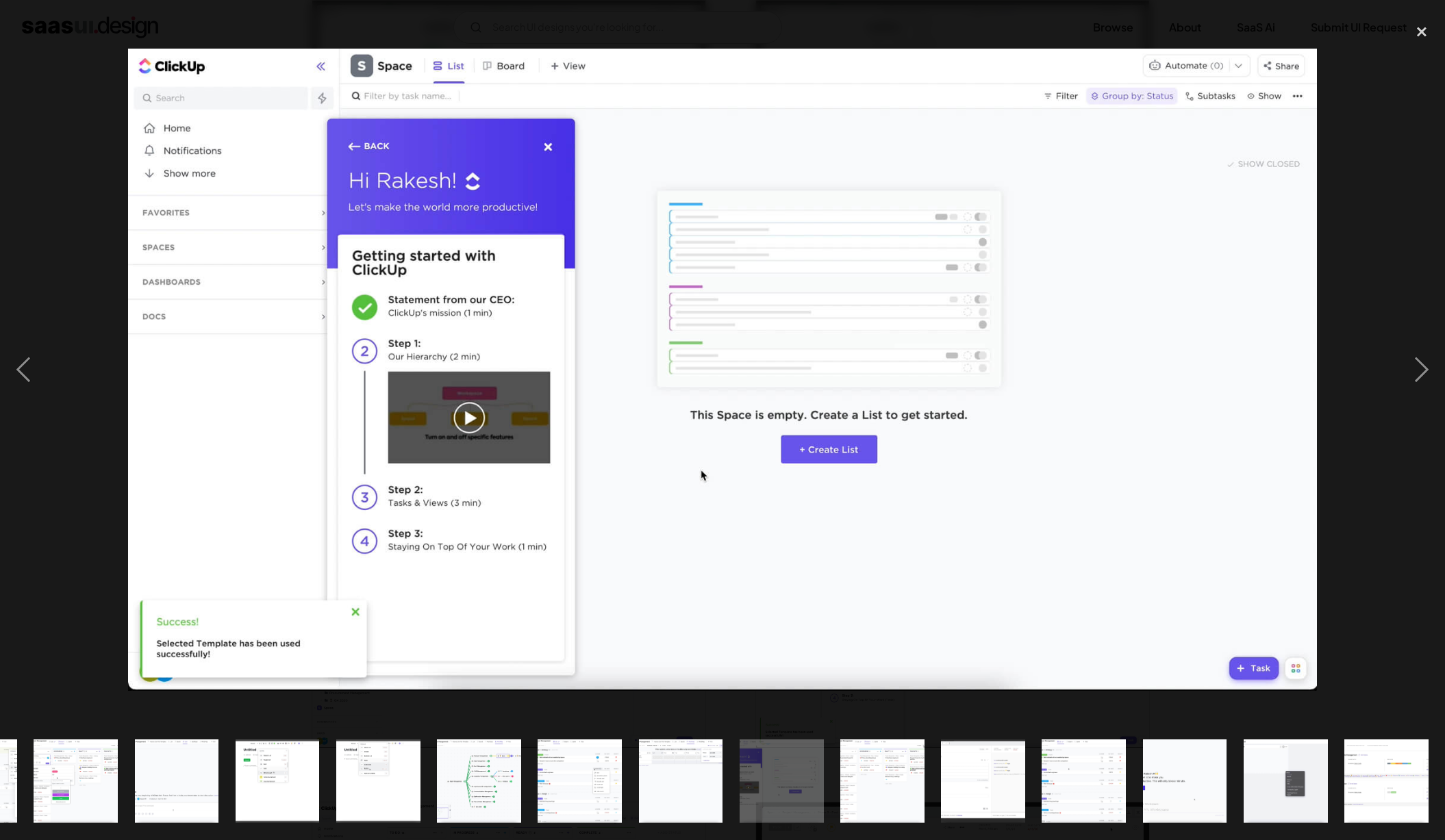
scroll to position [0, 789]
click at [1429, 33] on div "close lightbox" at bounding box center [1421, 32] width 46 height 30
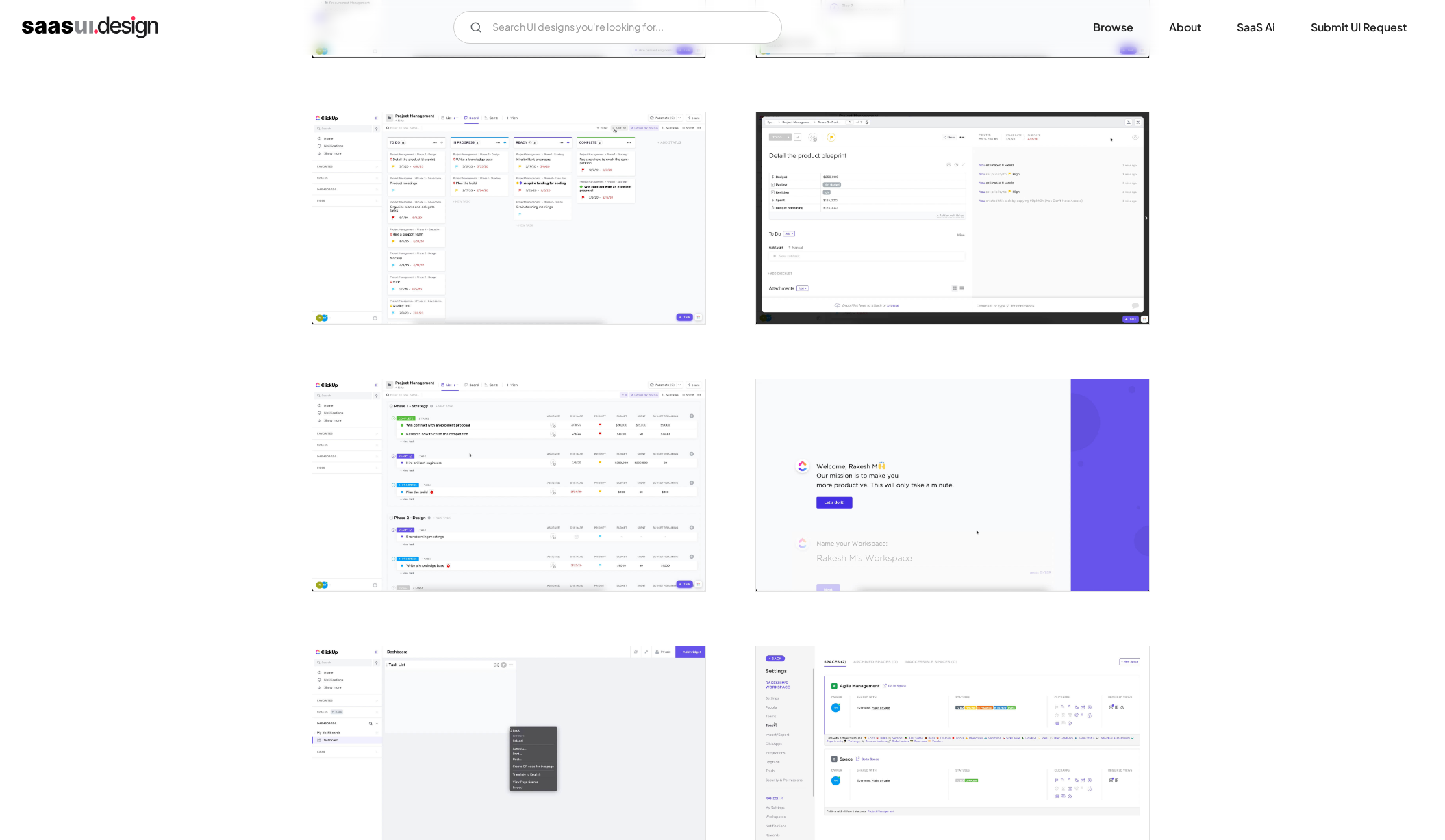
scroll to position [2566, 0]
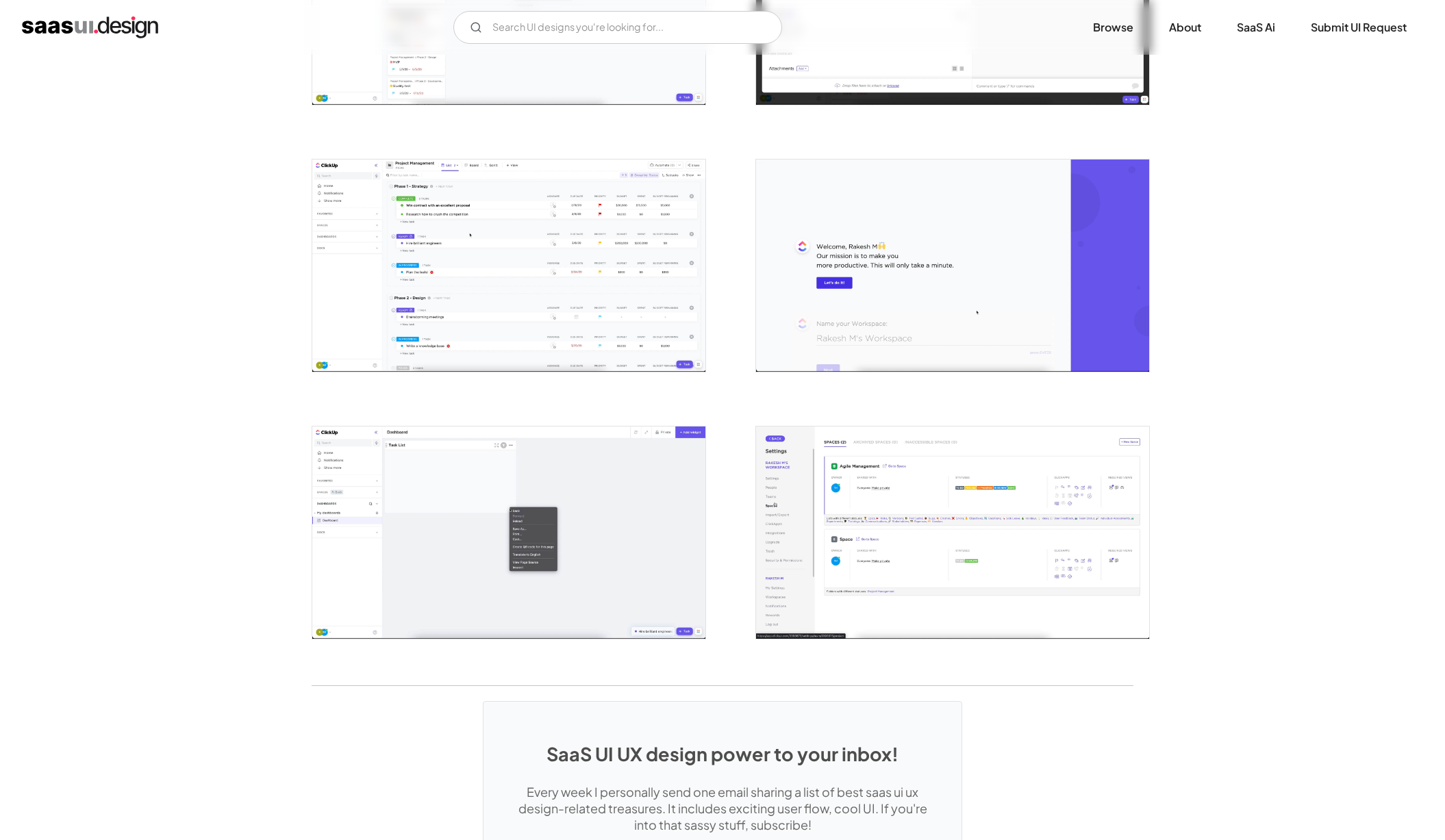
click at [620, 582] on img "open lightbox" at bounding box center [508, 532] width 393 height 212
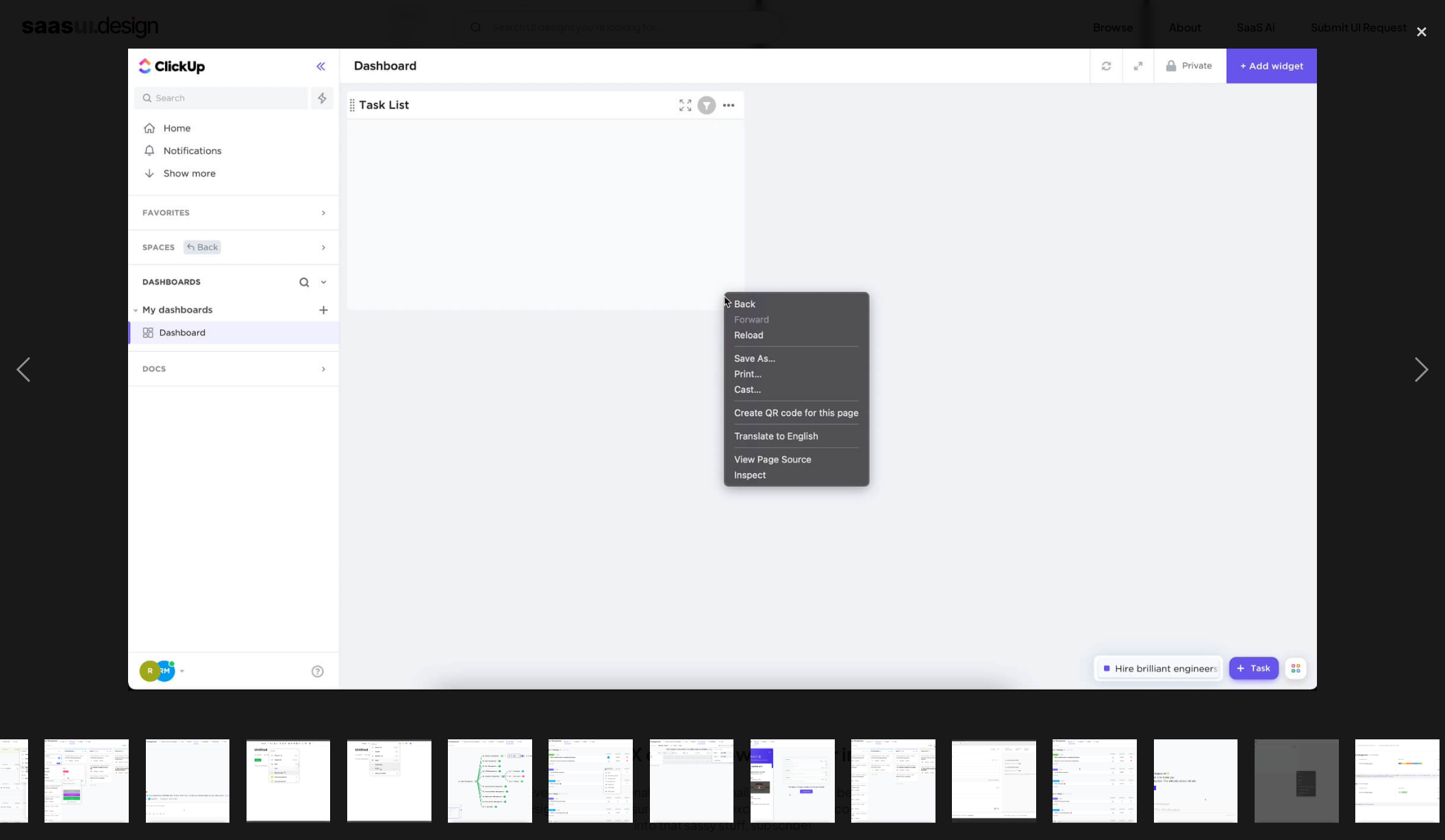
scroll to position [0, 789]
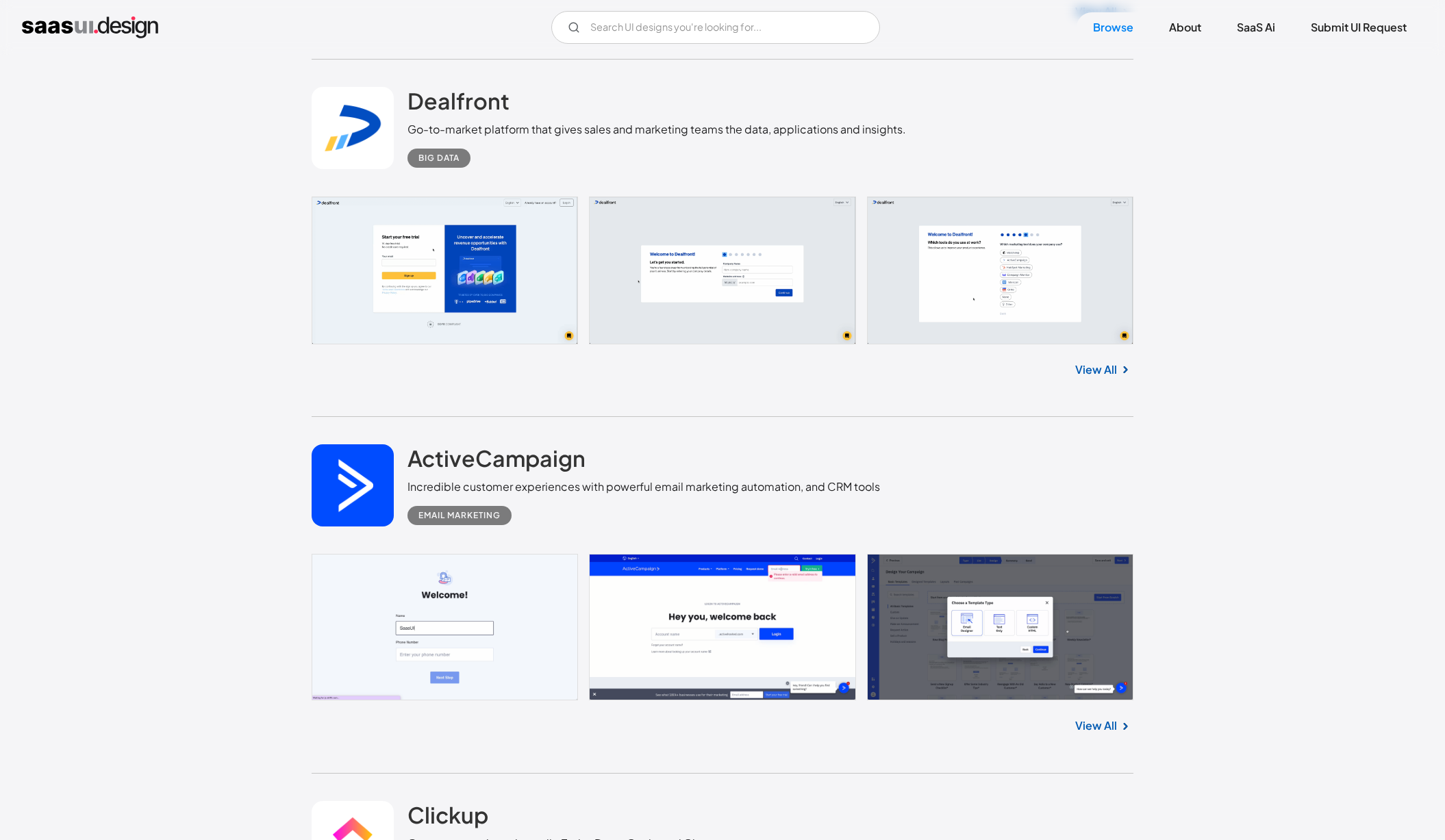
scroll to position [12229, 0]
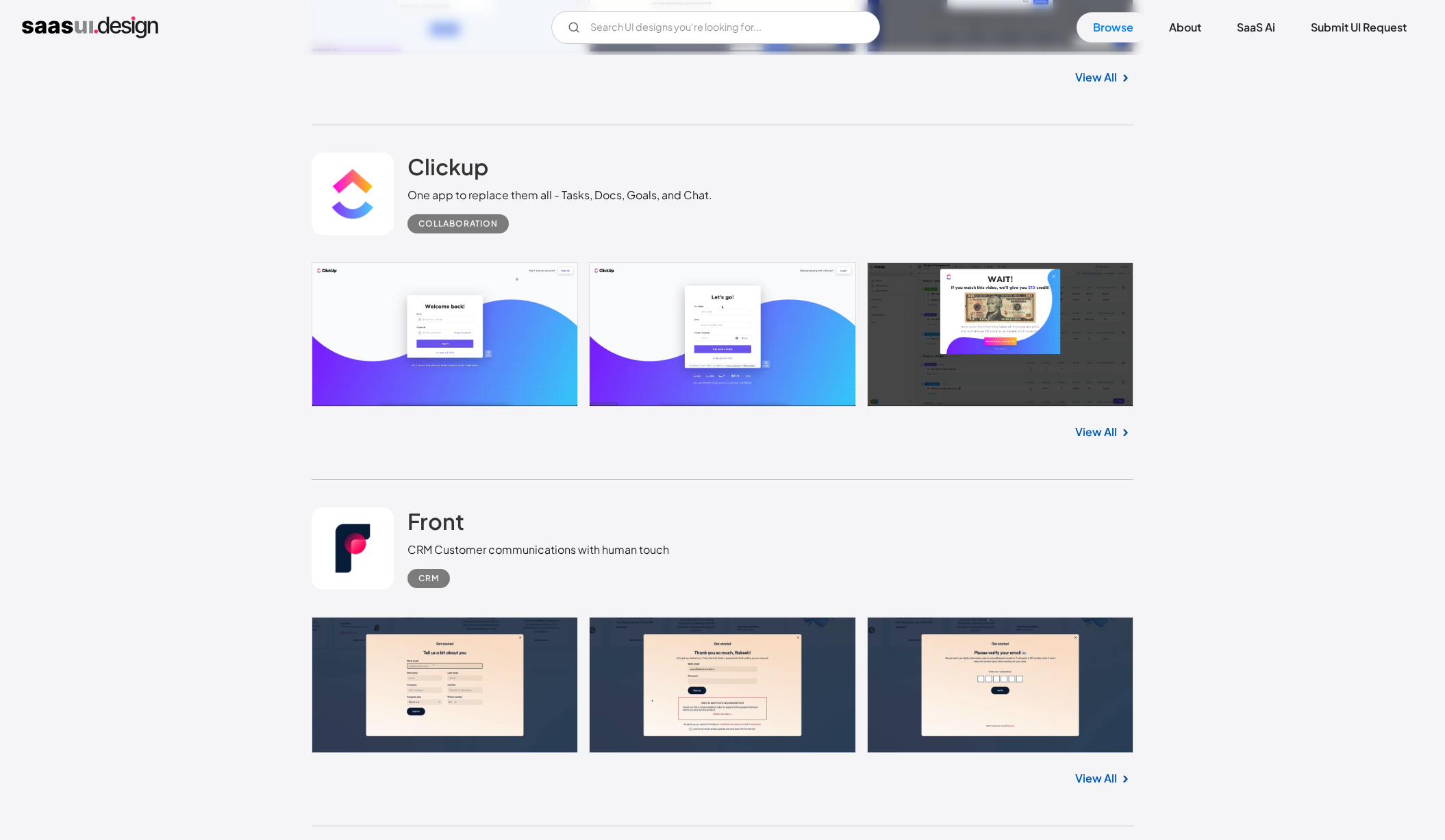
scroll to position [12860, 0]
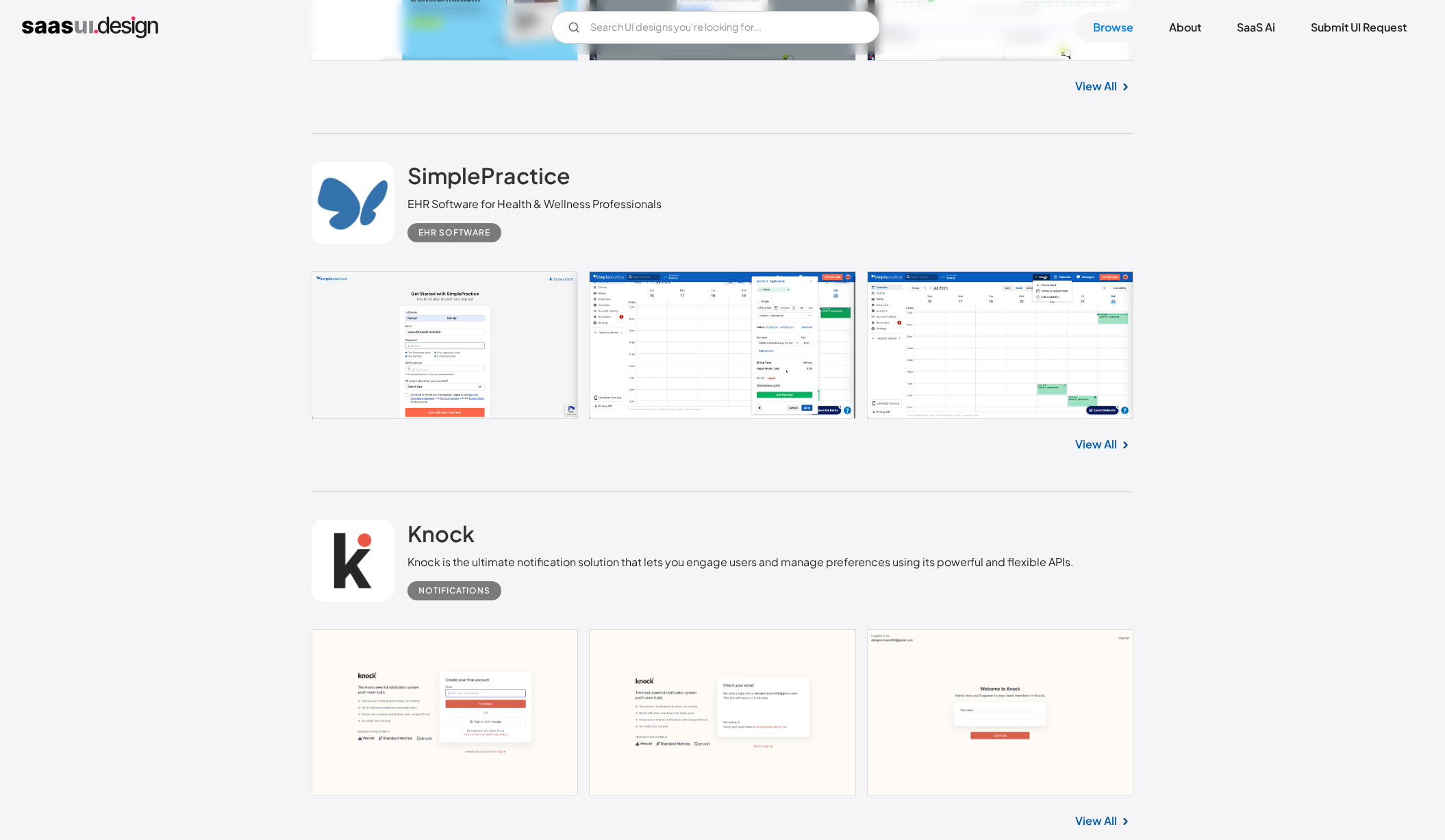
scroll to position [14025, 0]
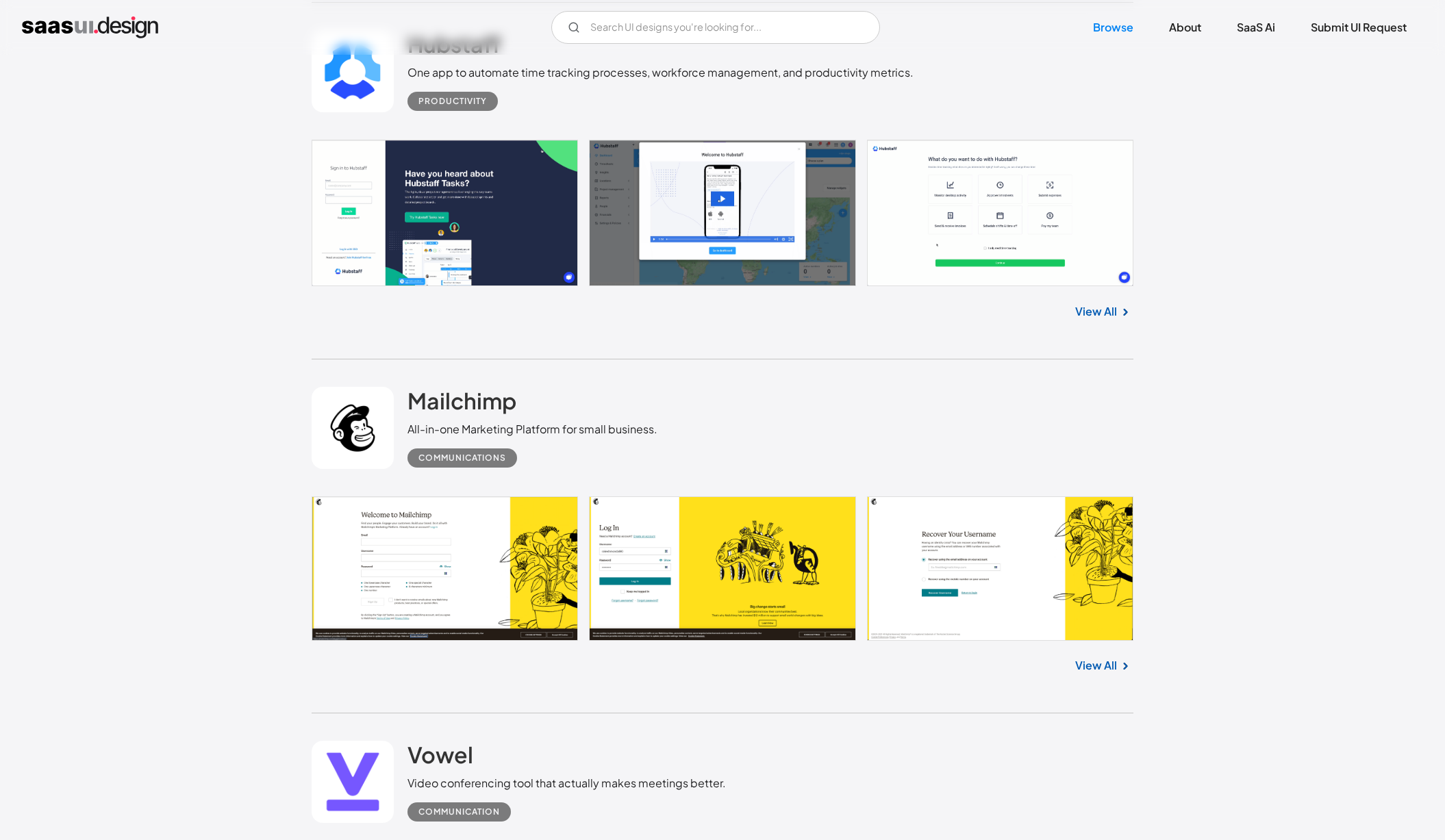
scroll to position [15084, 0]
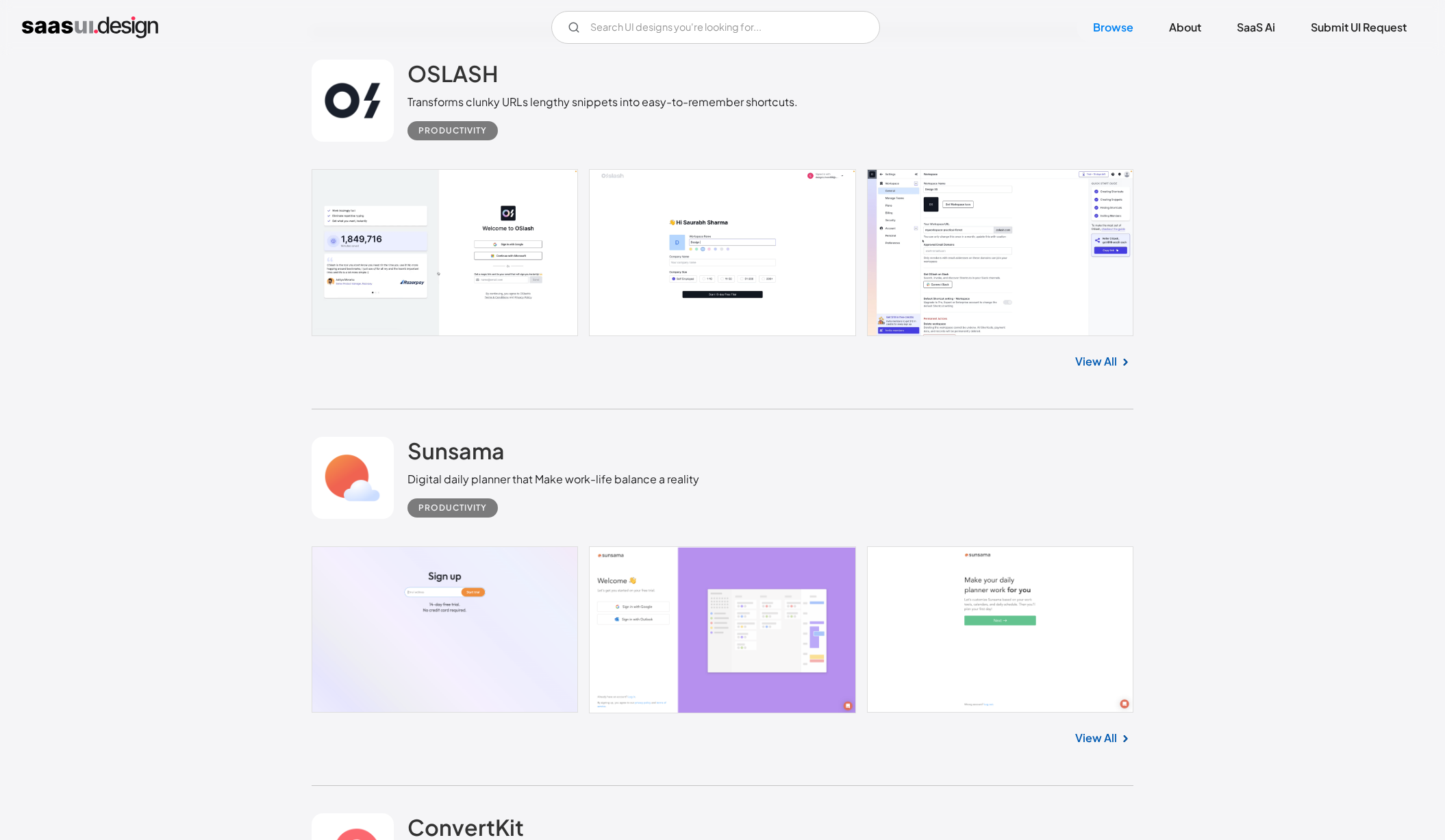
scroll to position [17018, 0]
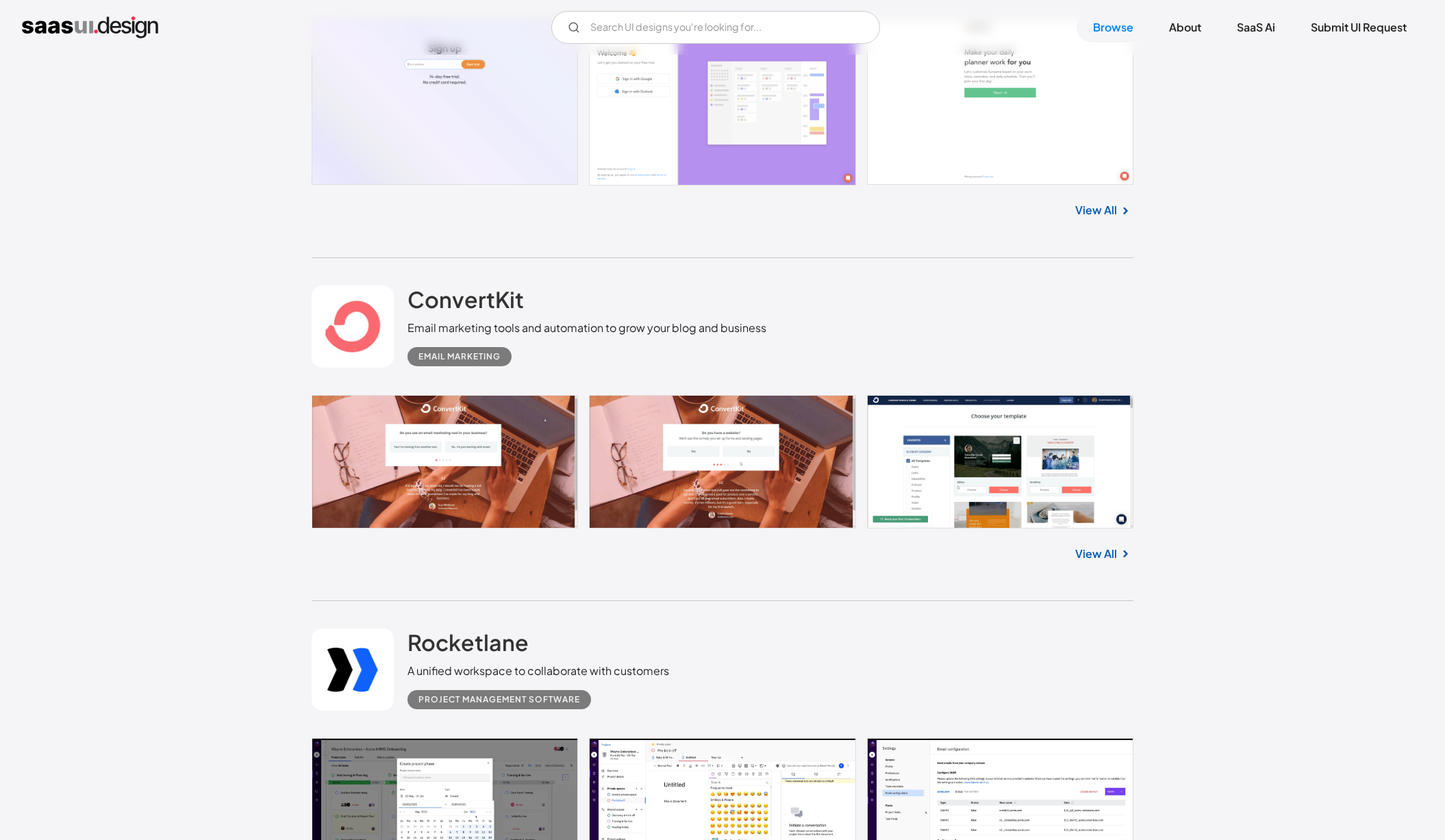
scroll to position [17584, 0]
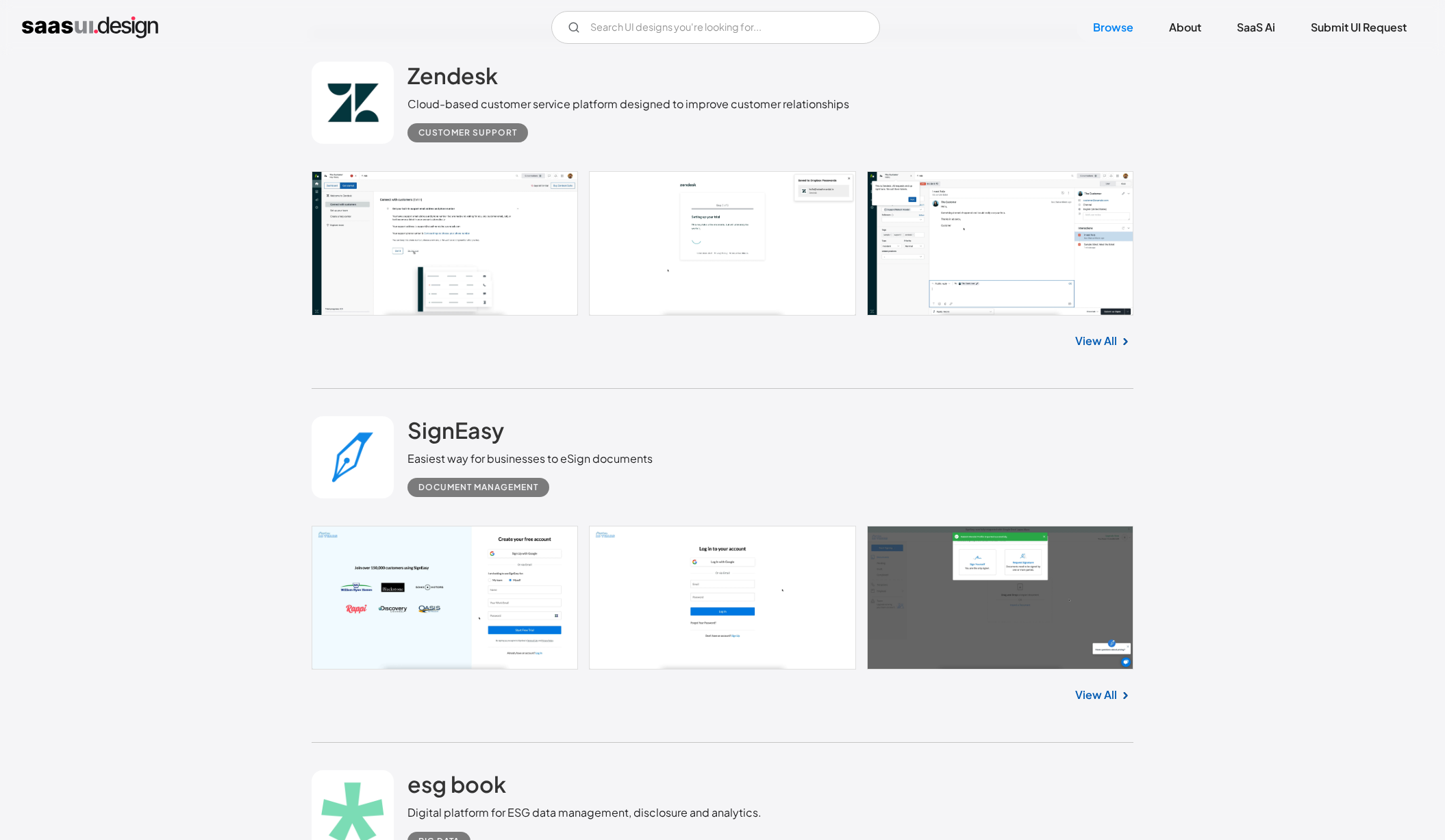
scroll to position [18309, 0]
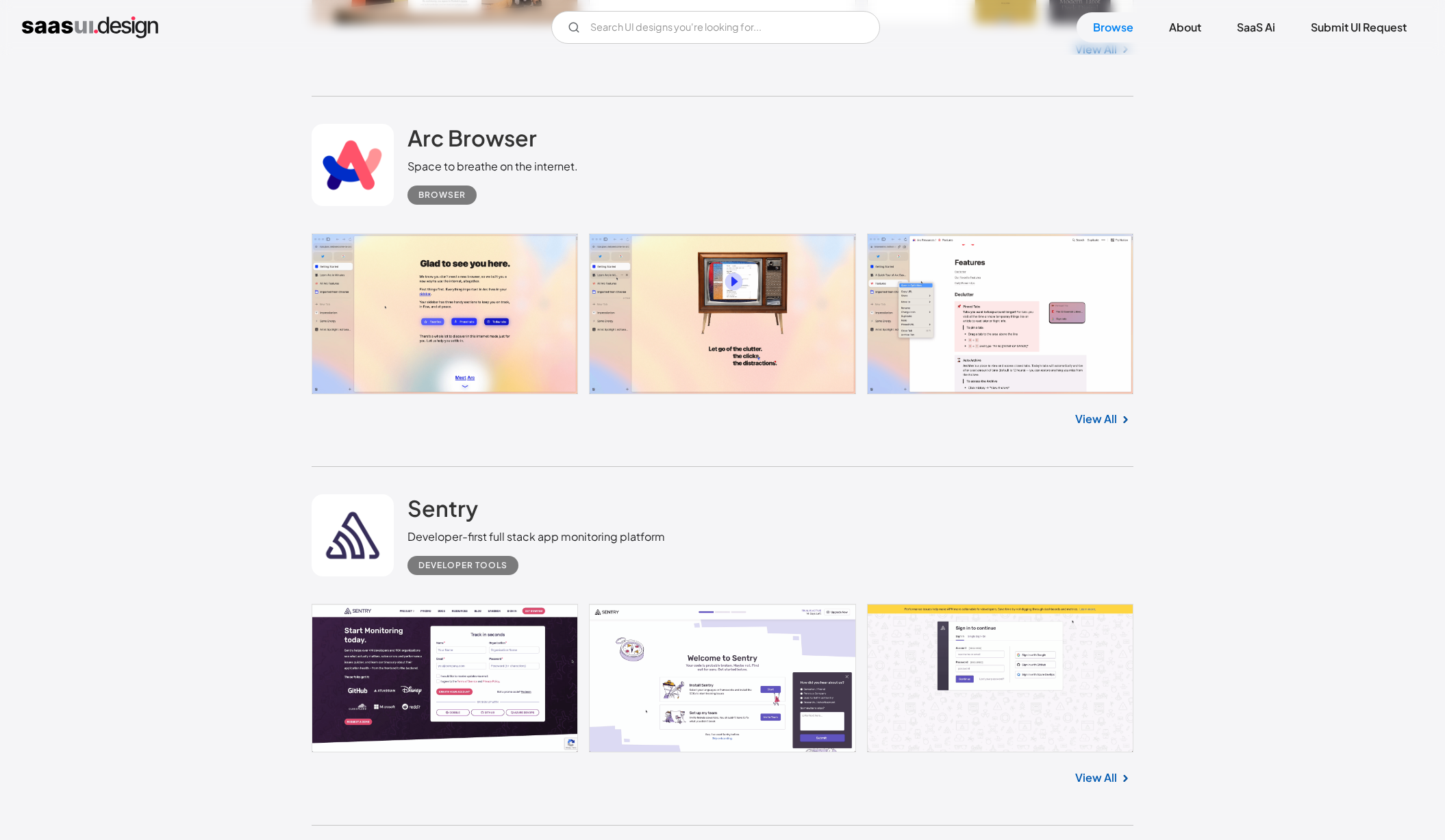
scroll to position [21220, 0]
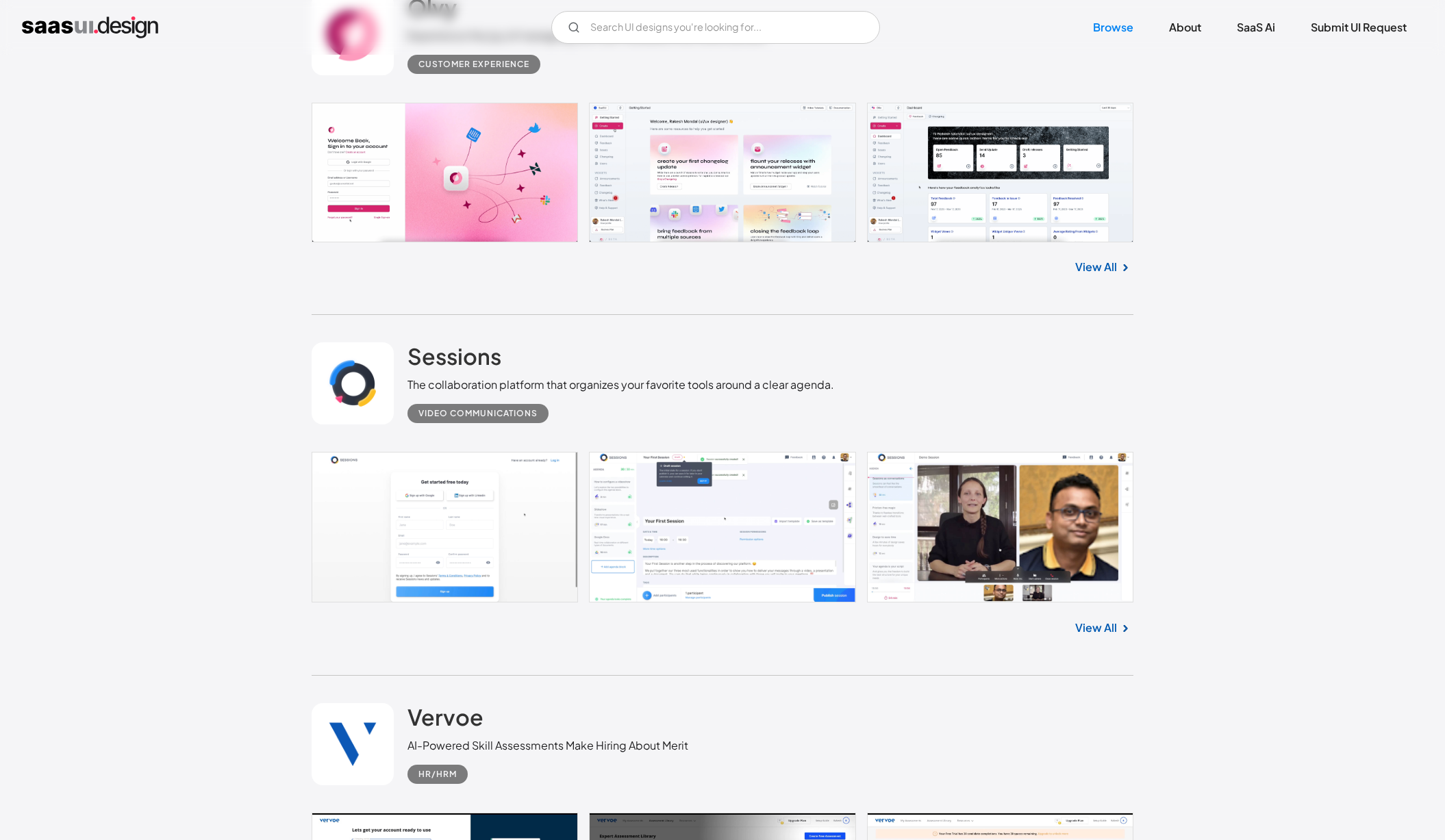
scroll to position [23003, 0]
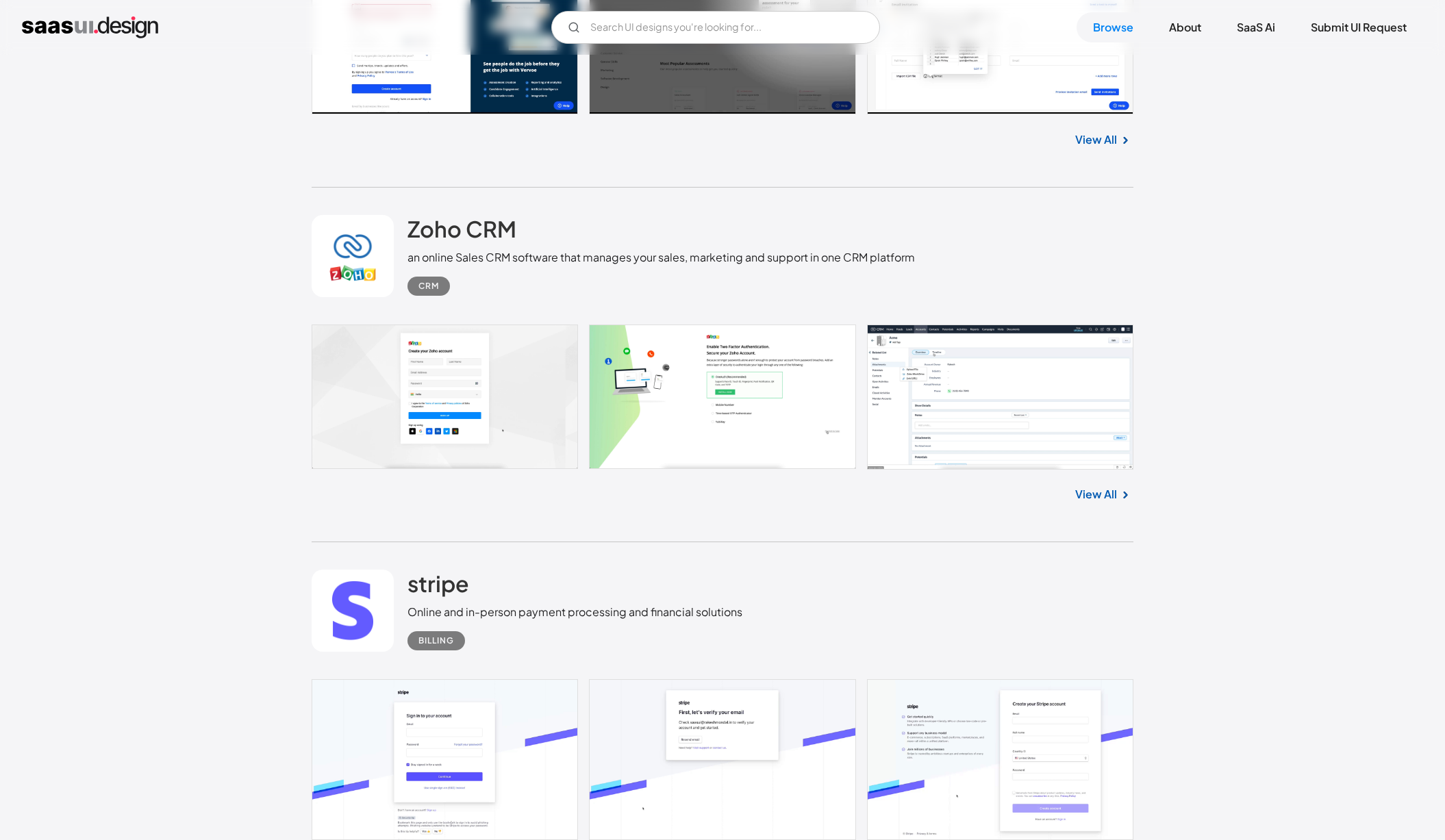
scroll to position [24183, 0]
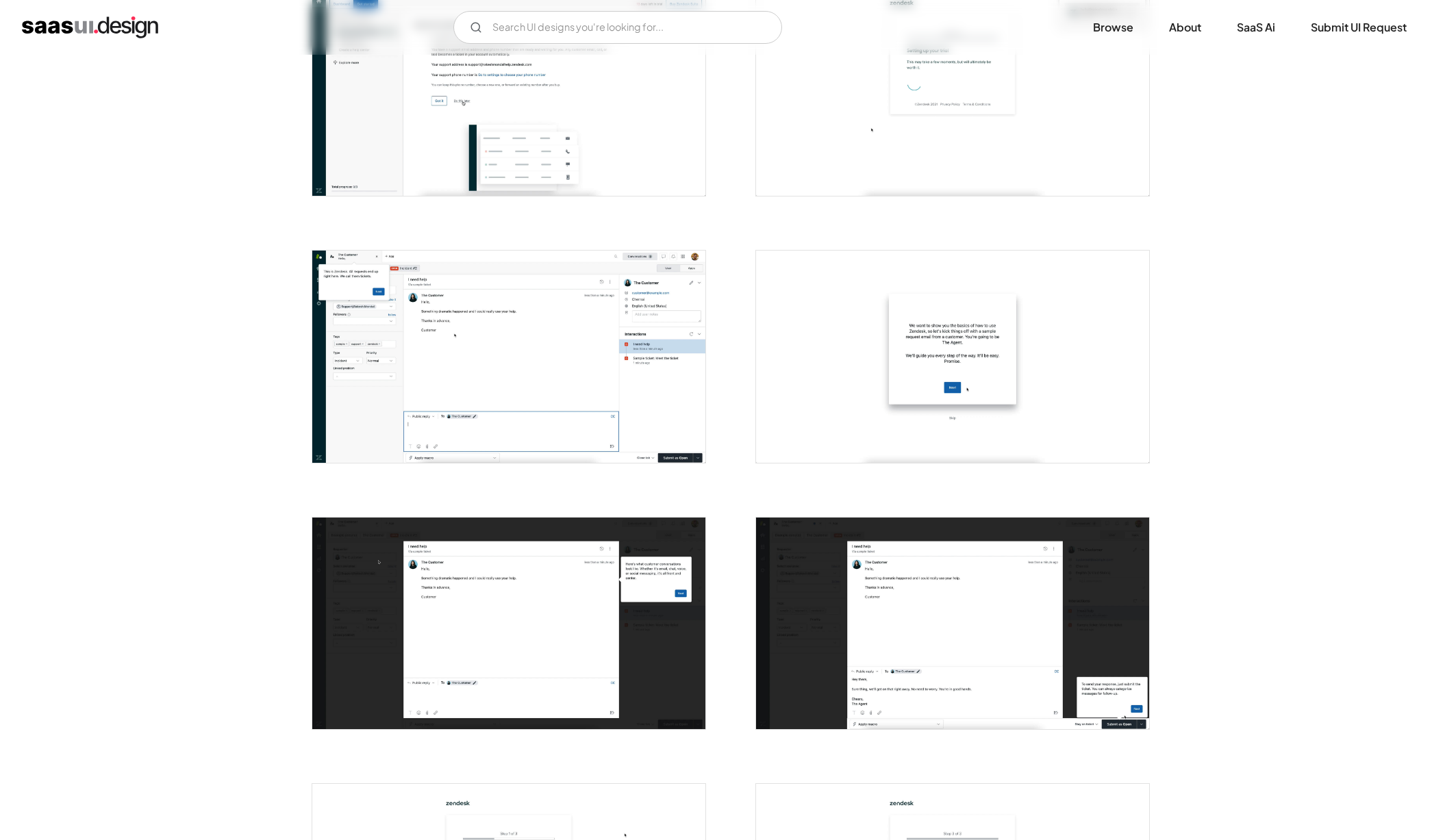
scroll to position [266, 0]
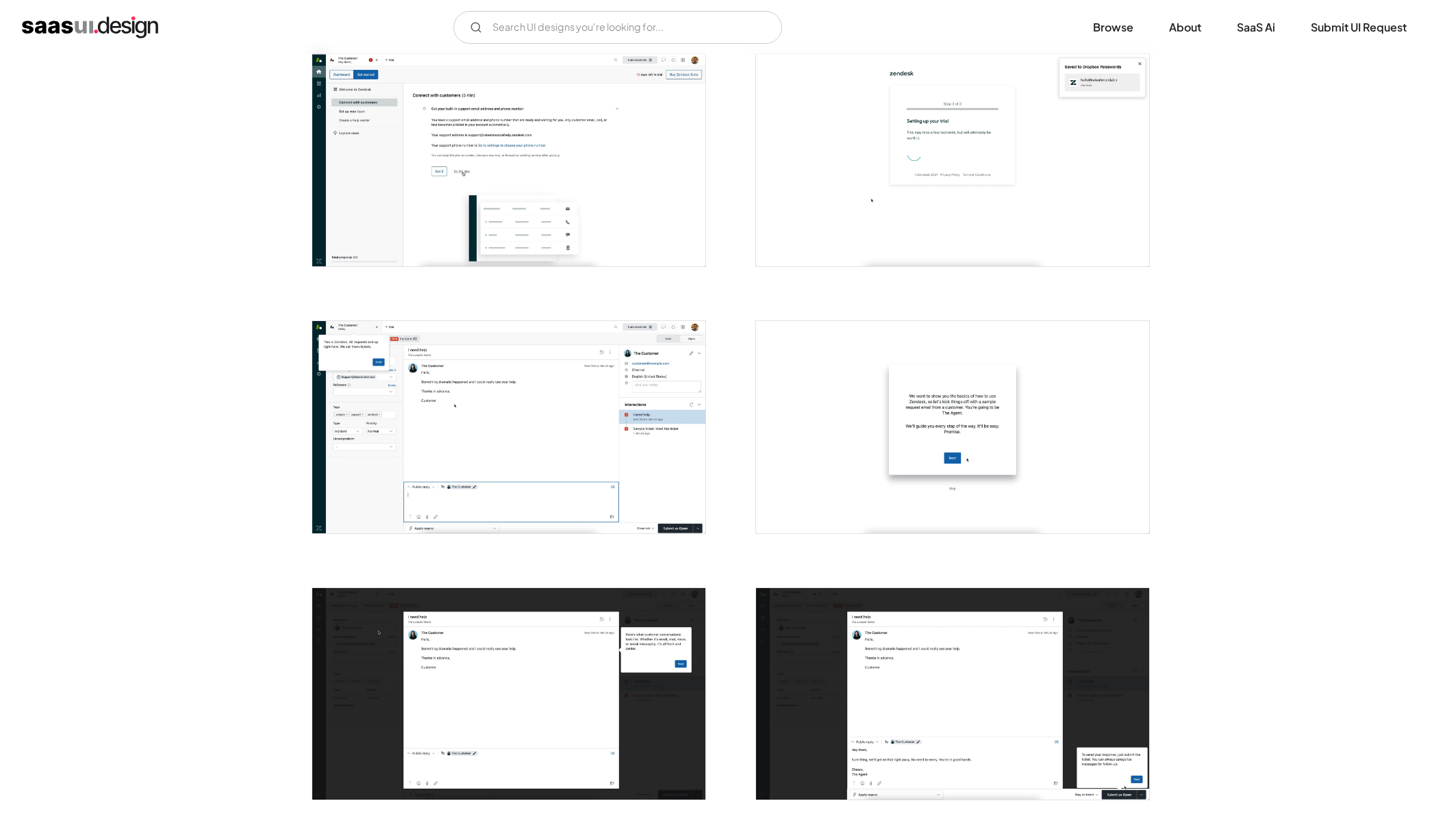
click at [382, 502] on img "open lightbox" at bounding box center [508, 426] width 393 height 212
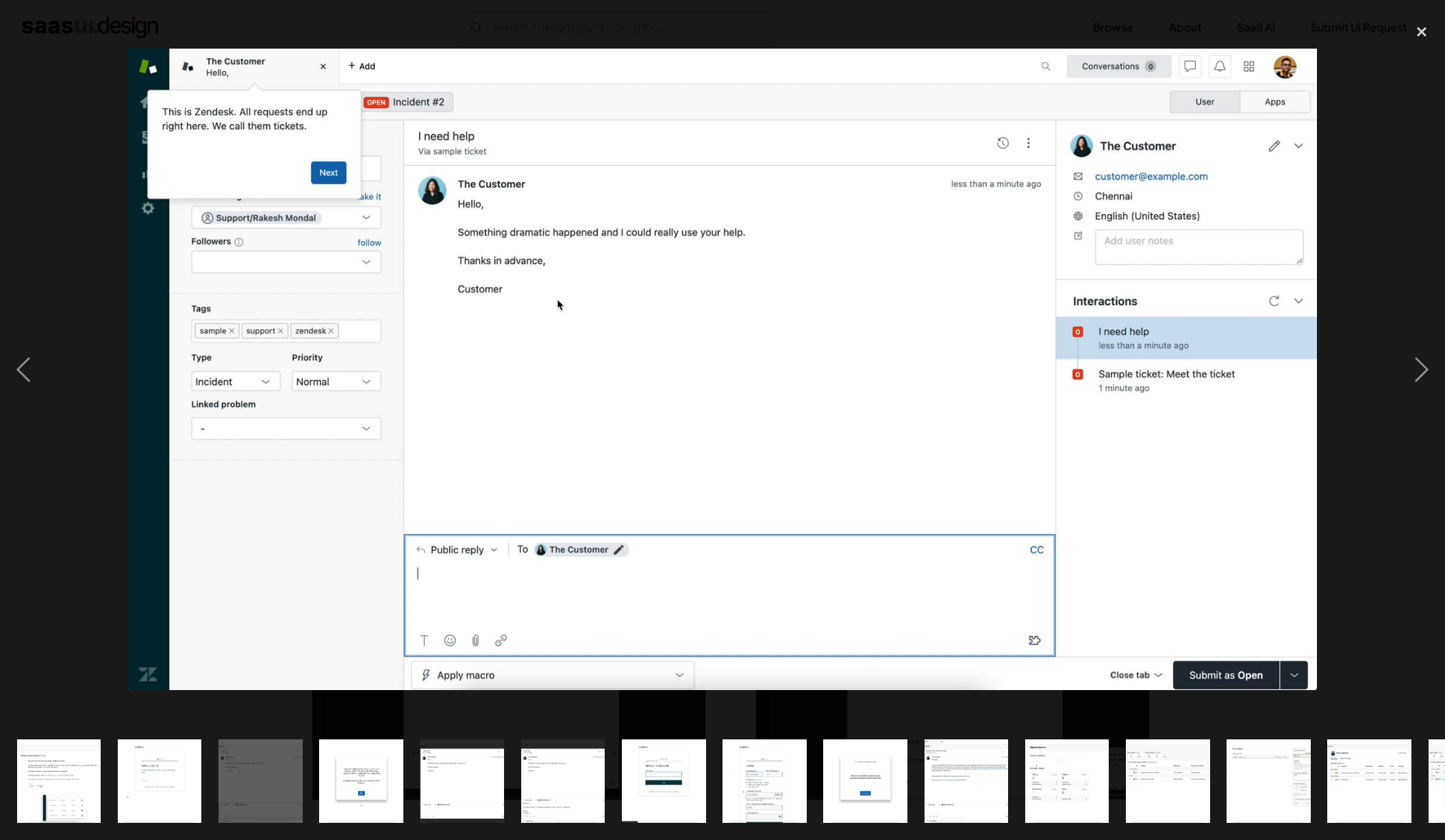
click at [1395, 168] on div at bounding box center [722, 370] width 1445 height 706
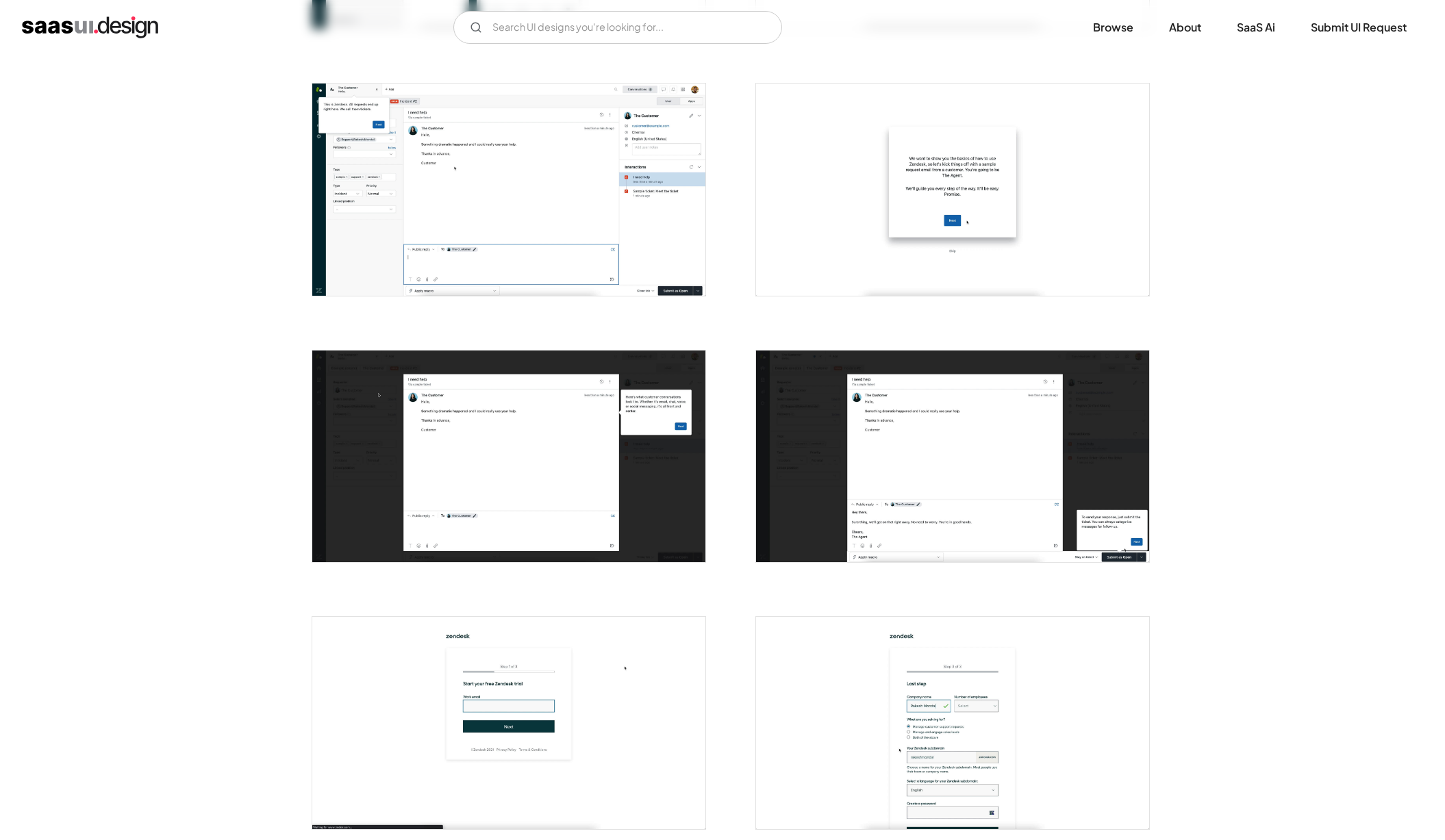
scroll to position [910, 0]
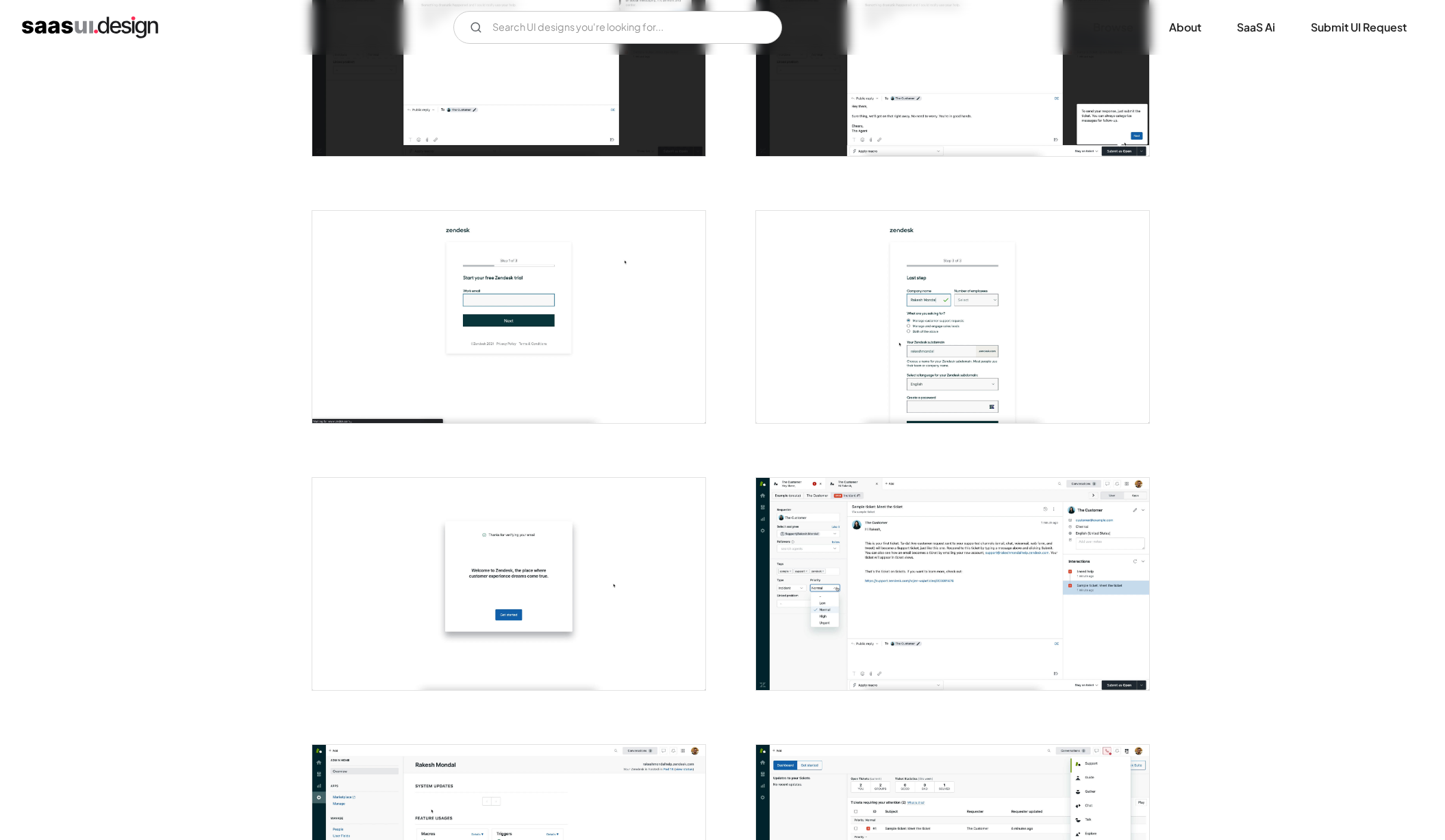
click at [978, 568] on img "open lightbox" at bounding box center [951, 584] width 393 height 212
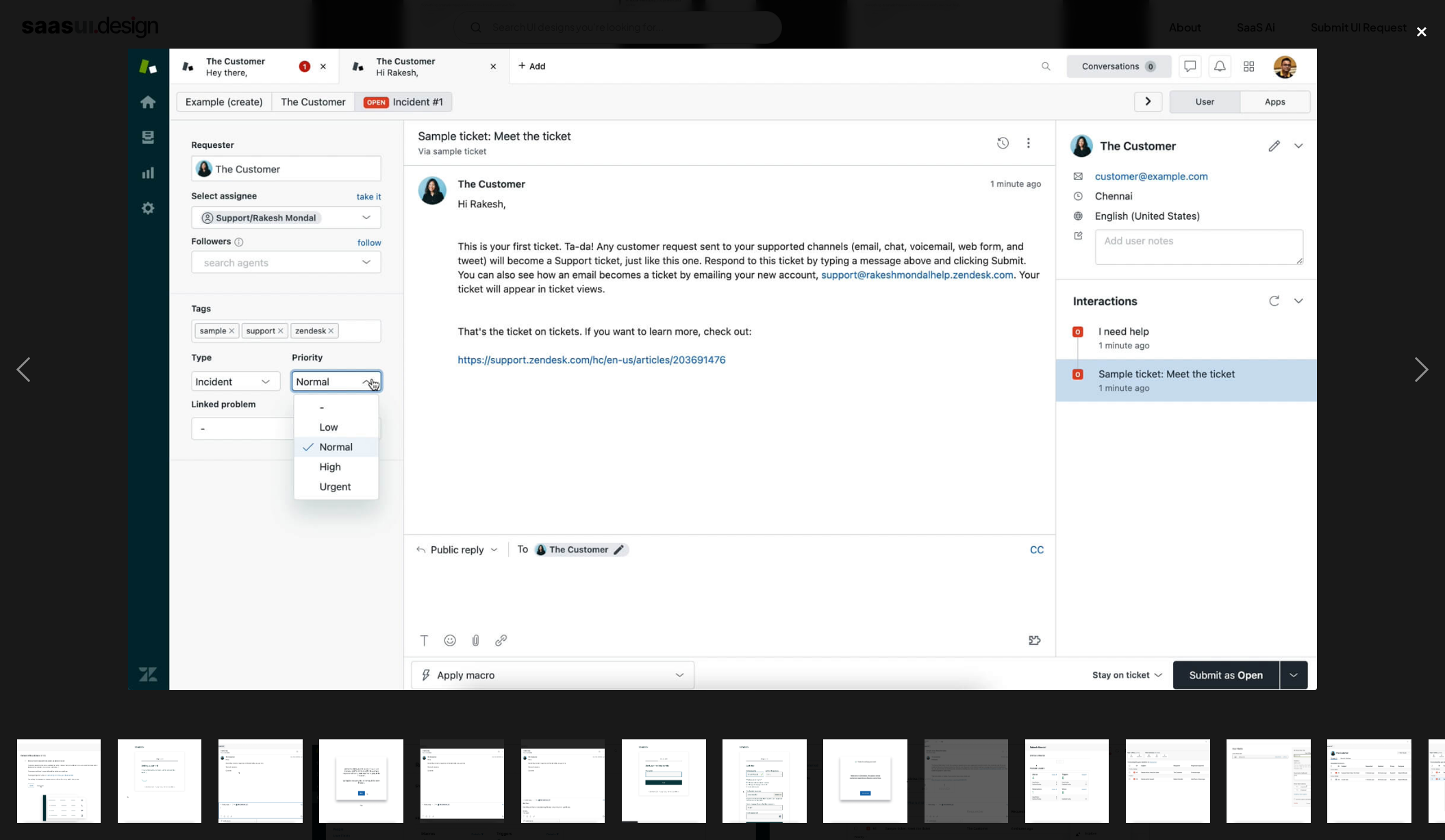
click at [1427, 36] on div "close lightbox" at bounding box center [1421, 32] width 46 height 30
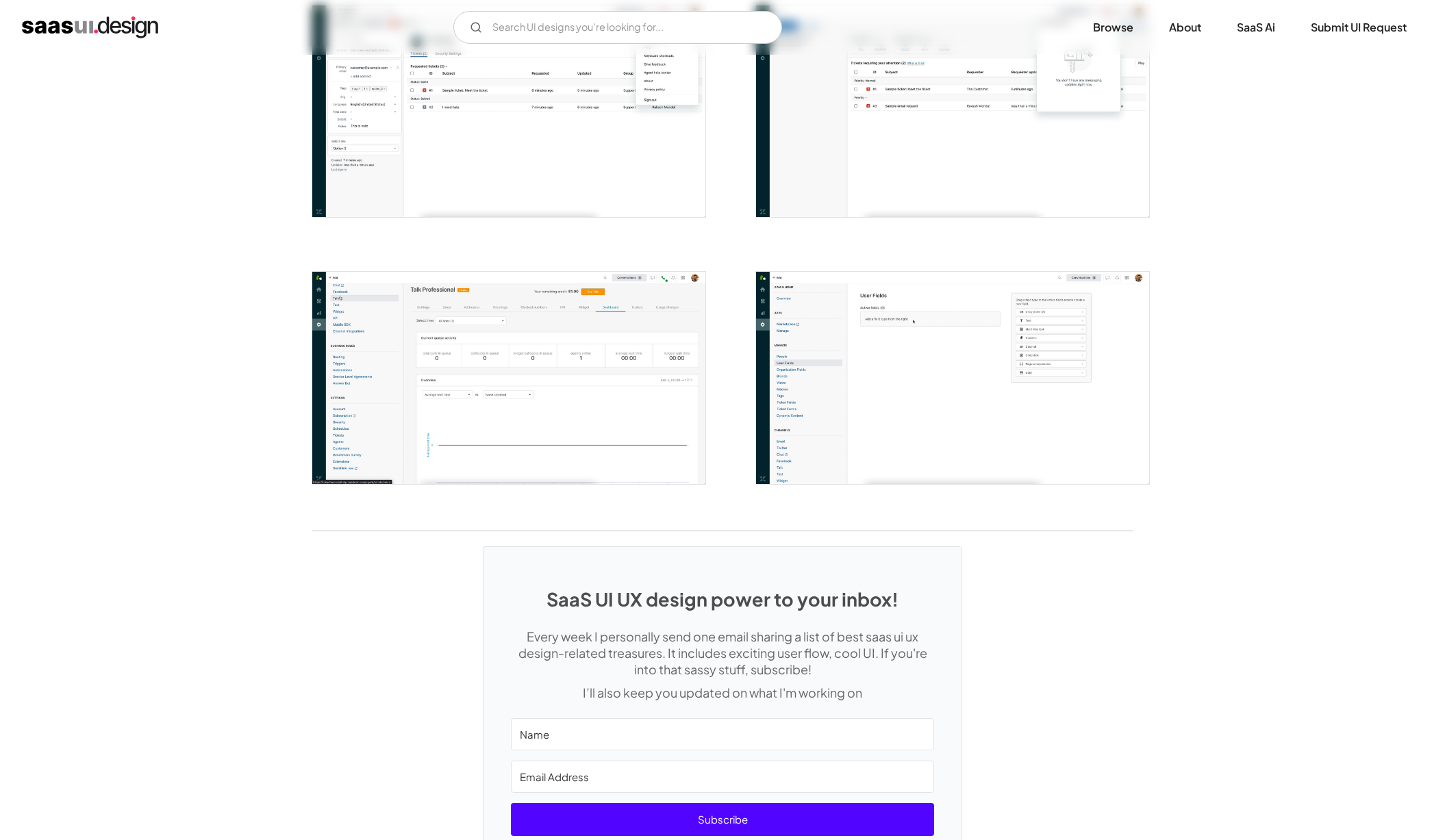
scroll to position [2586, 0]
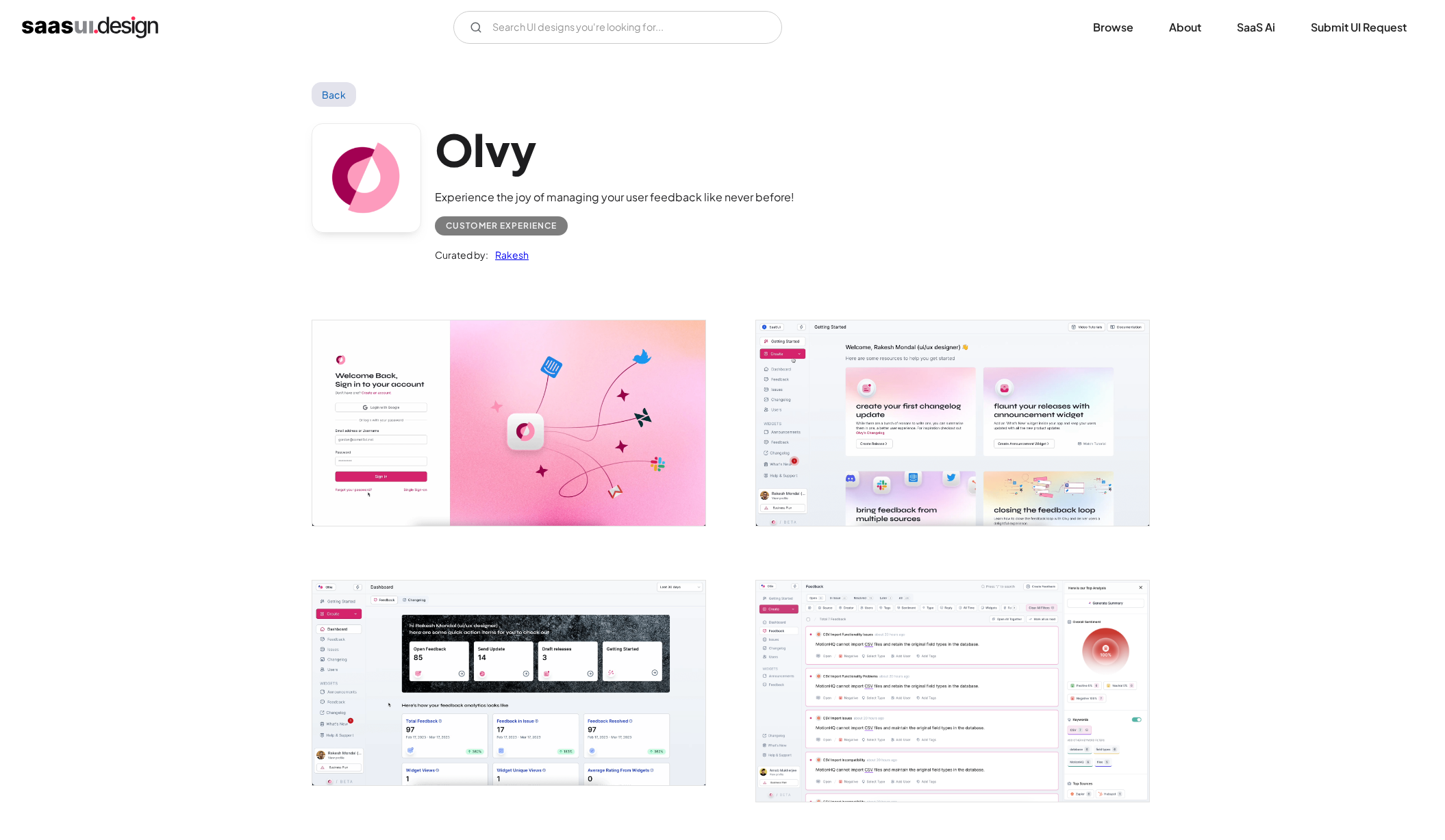
click at [832, 497] on img "open lightbox" at bounding box center [951, 422] width 393 height 204
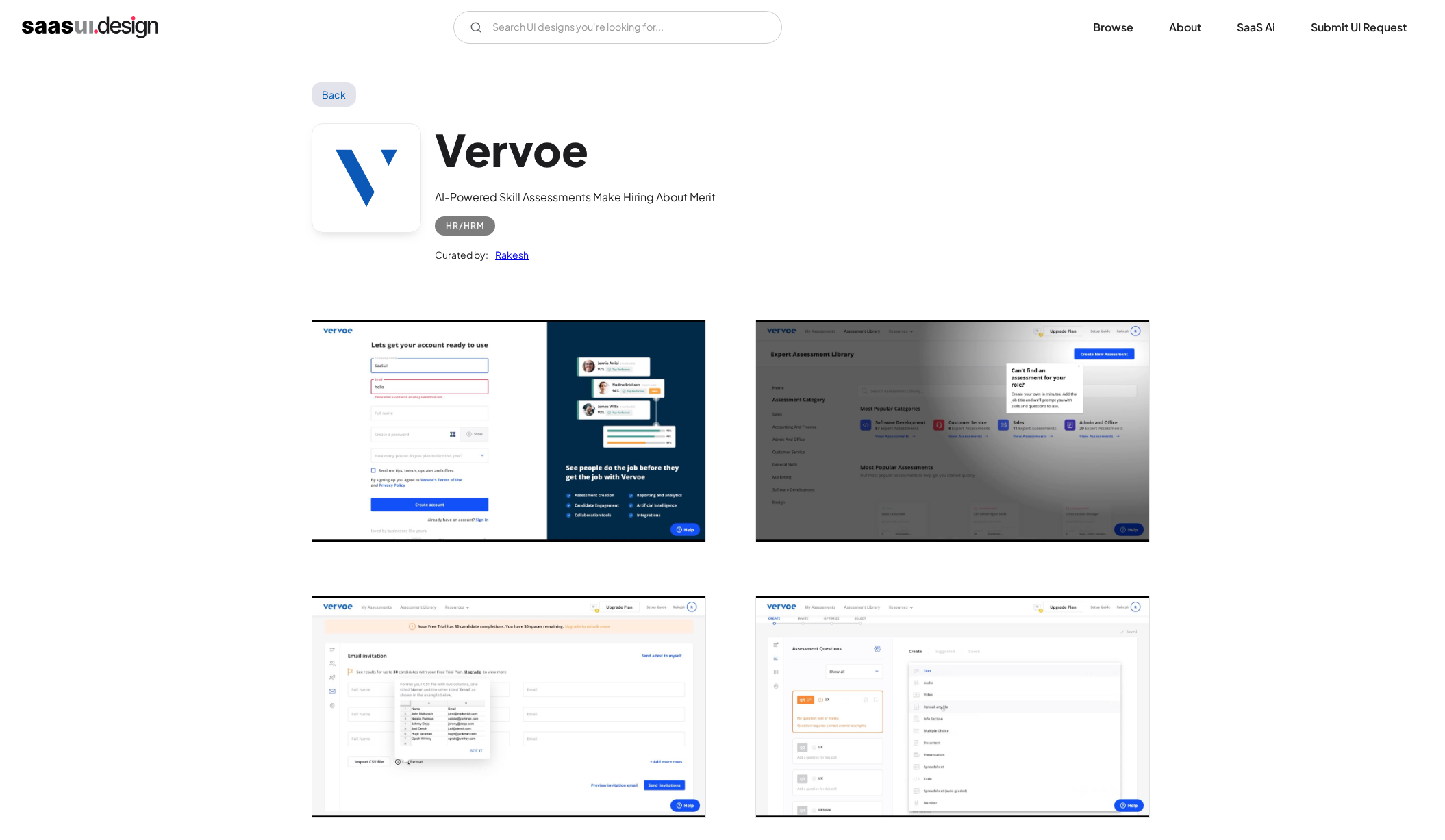
click at [881, 622] on img "open lightbox" at bounding box center [951, 707] width 393 height 221
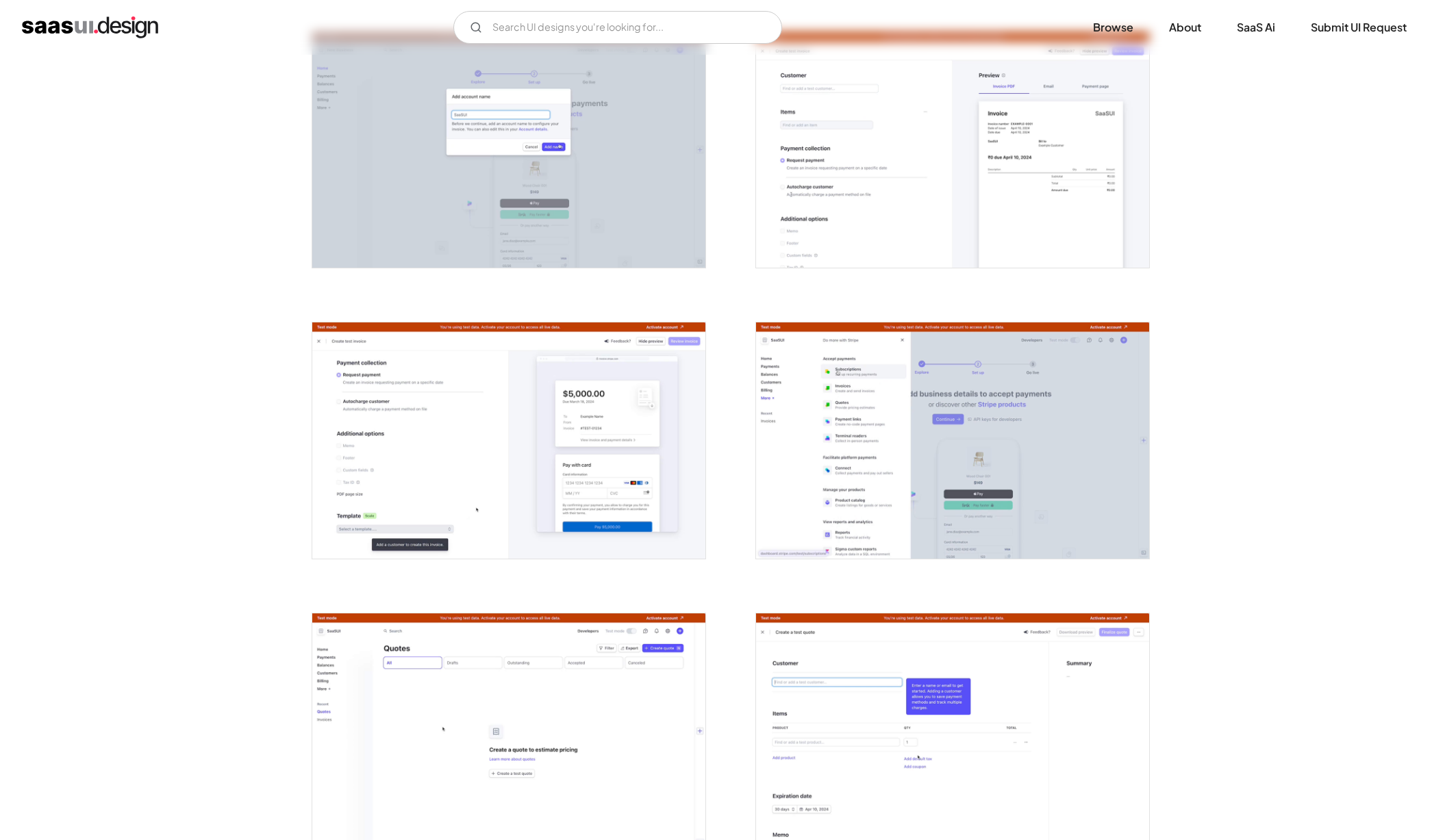
scroll to position [1514, 0]
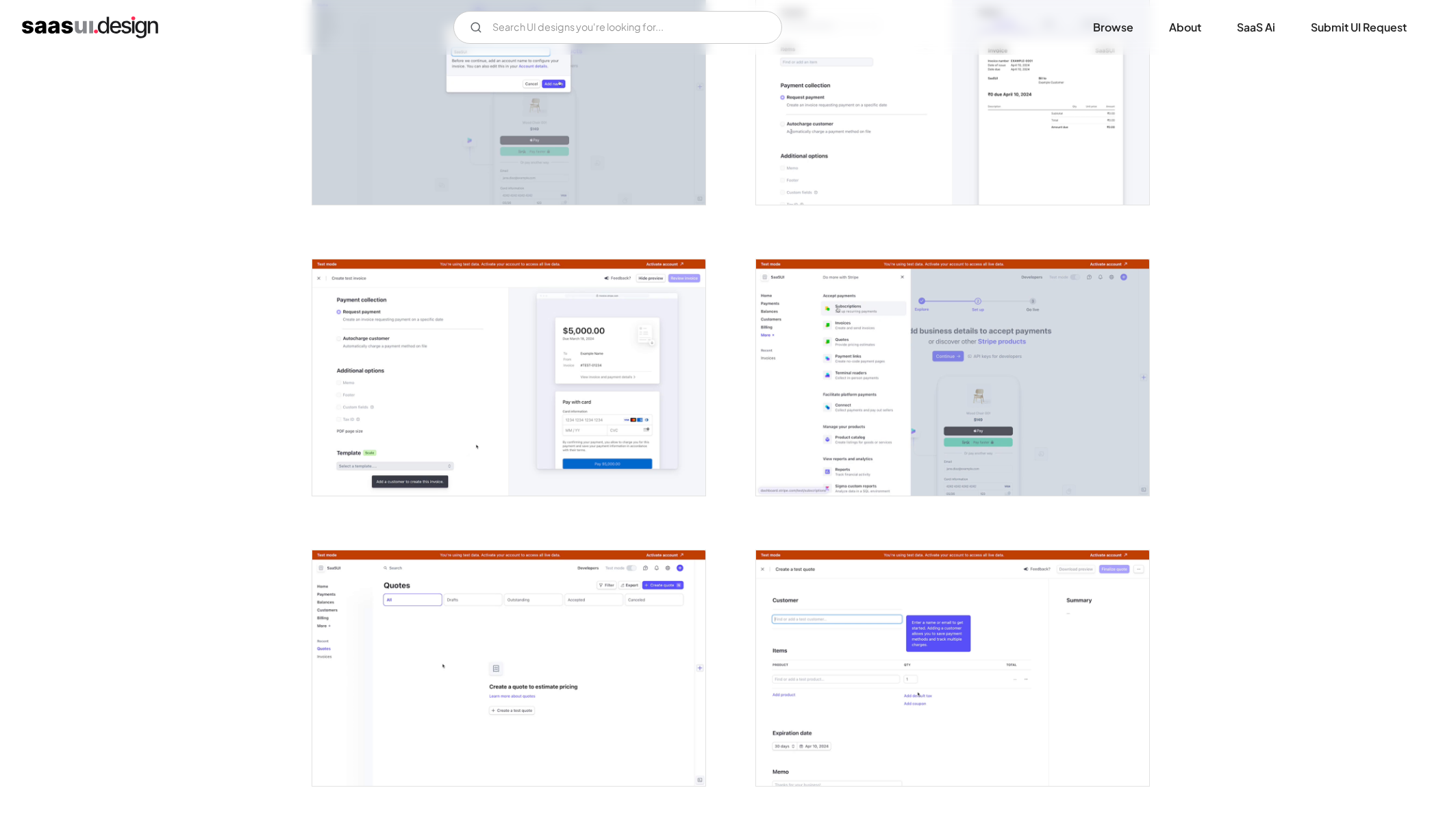
click at [428, 669] on img "open lightbox" at bounding box center [508, 667] width 393 height 235
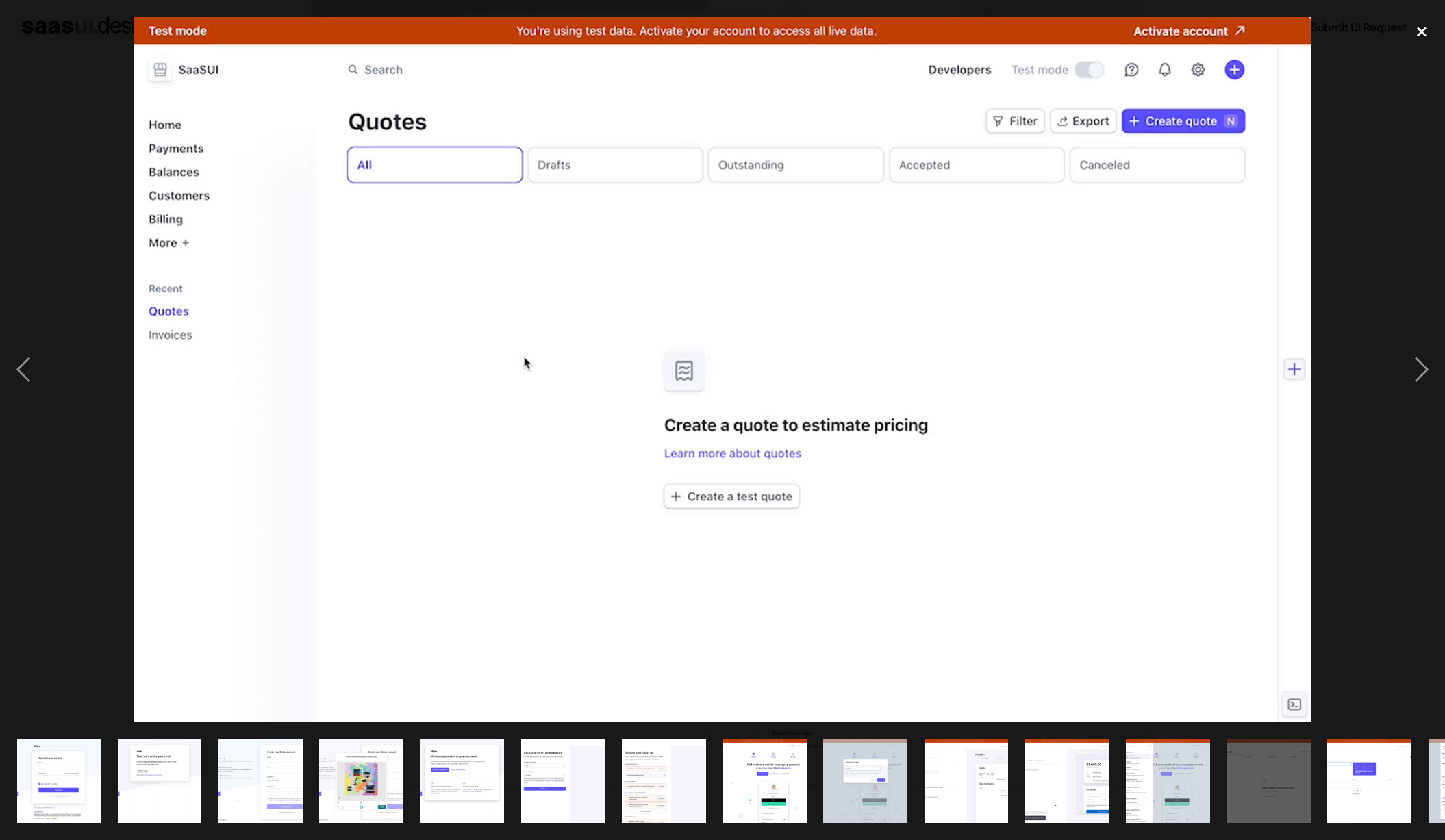
click at [1416, 36] on div "close lightbox" at bounding box center [1421, 32] width 46 height 30
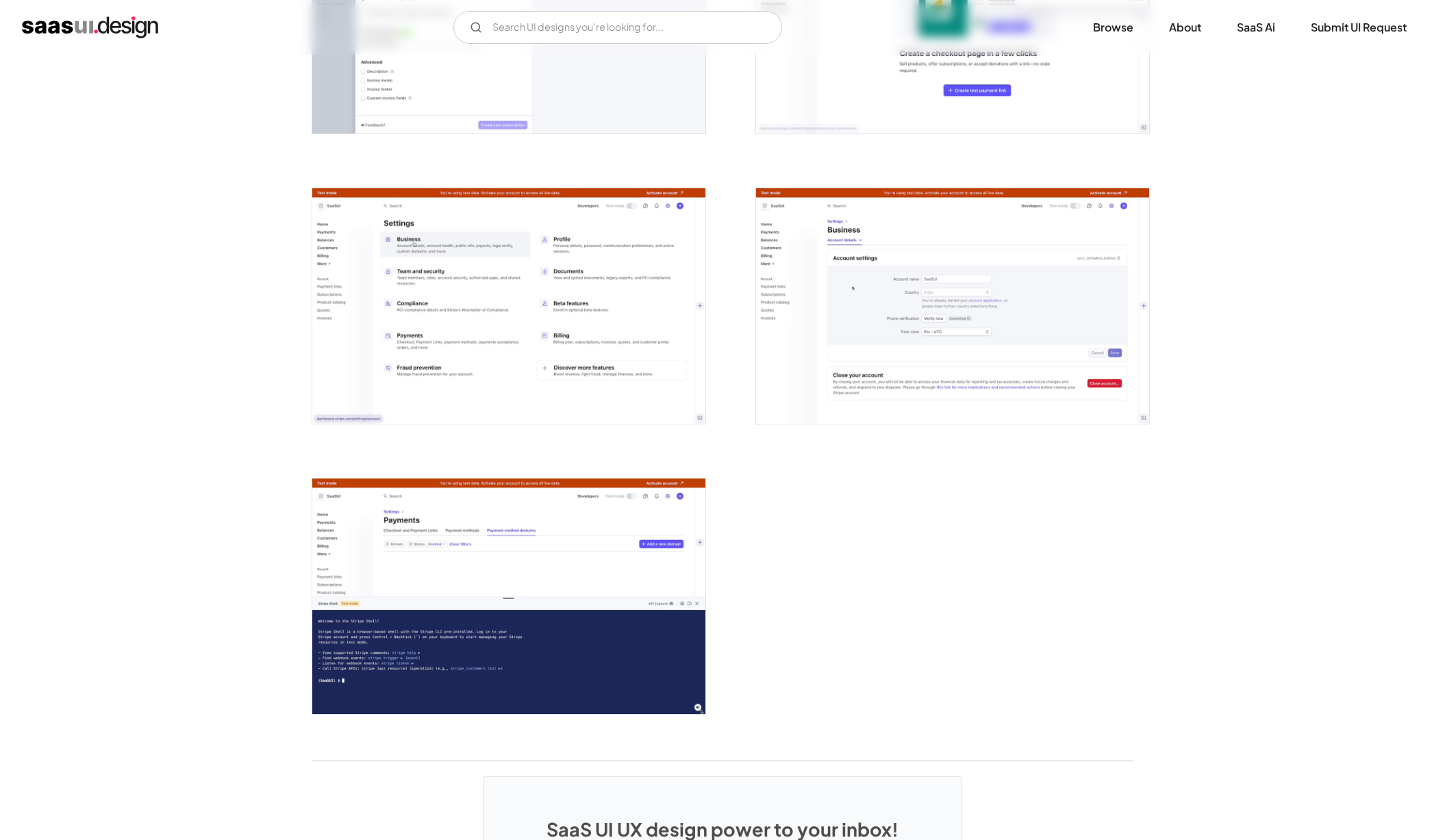
scroll to position [3642, 0]
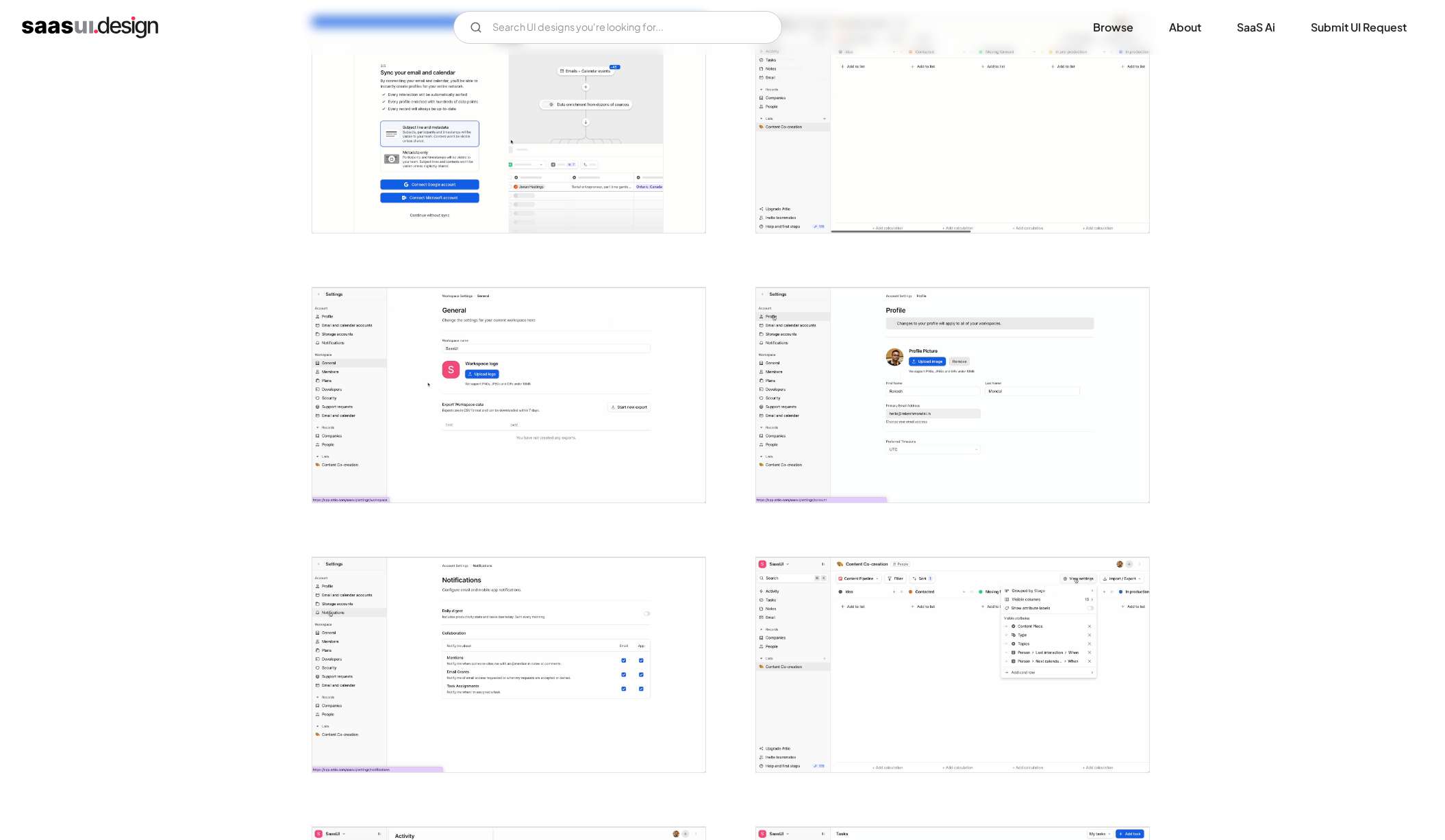
scroll to position [1464, 0]
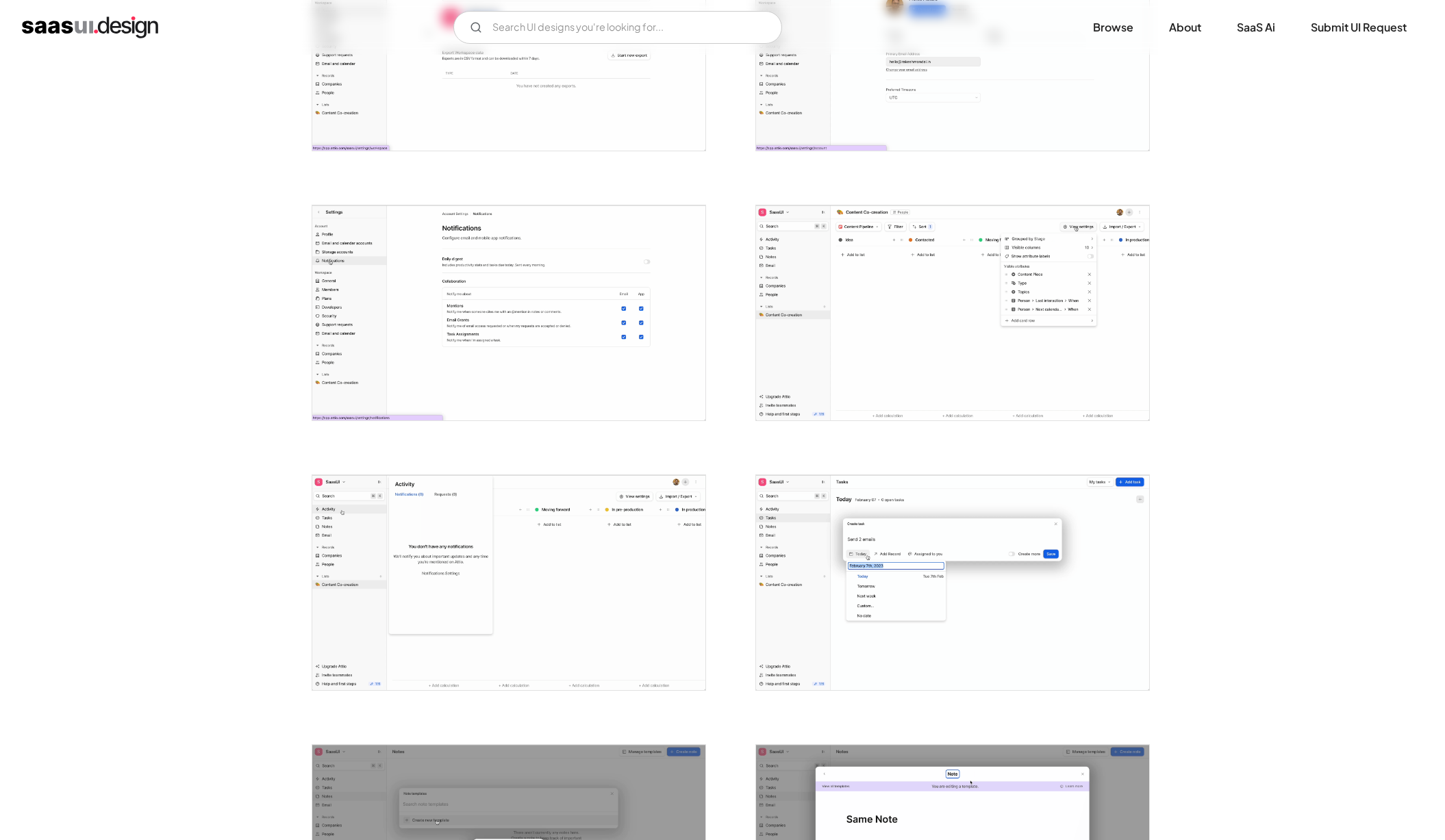
click at [825, 360] on img "open lightbox" at bounding box center [951, 313] width 393 height 215
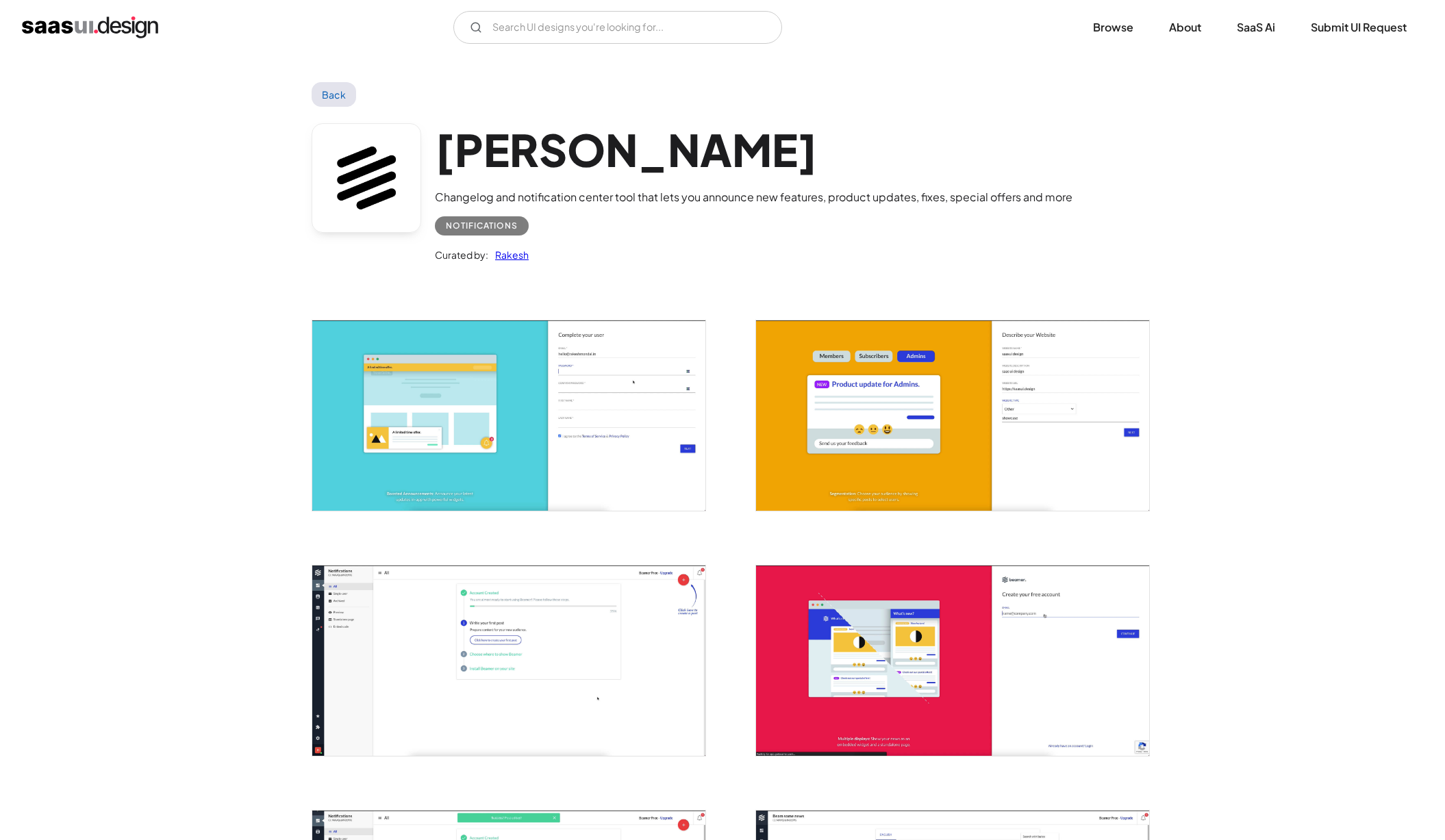
click at [426, 610] on img "open lightbox" at bounding box center [508, 660] width 393 height 190
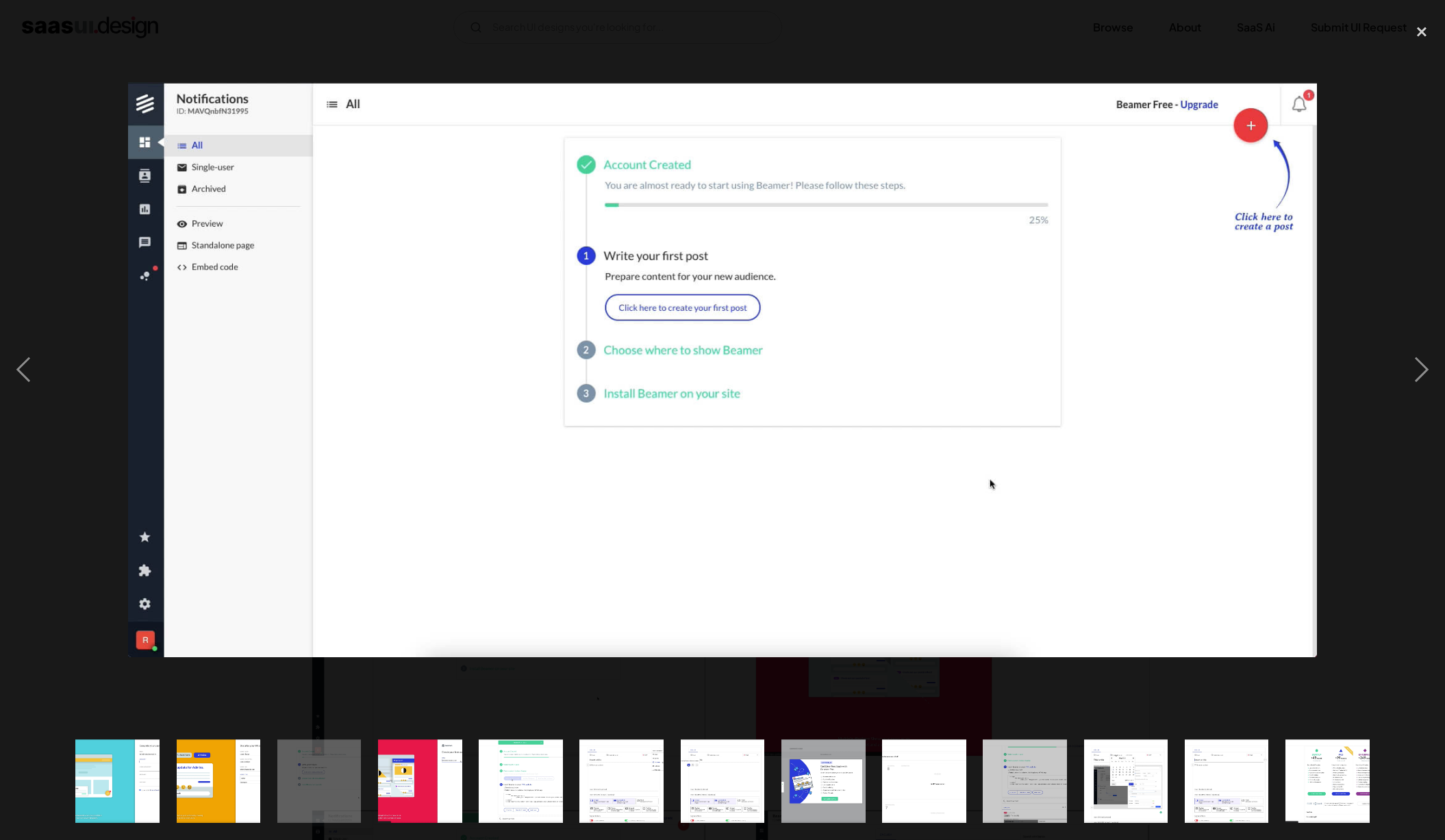
drag, startPoint x: 1352, startPoint y: 614, endPoint x: 1367, endPoint y: 612, distance: 15.1
click at [1366, 612] on div at bounding box center [722, 370] width 1445 height 706
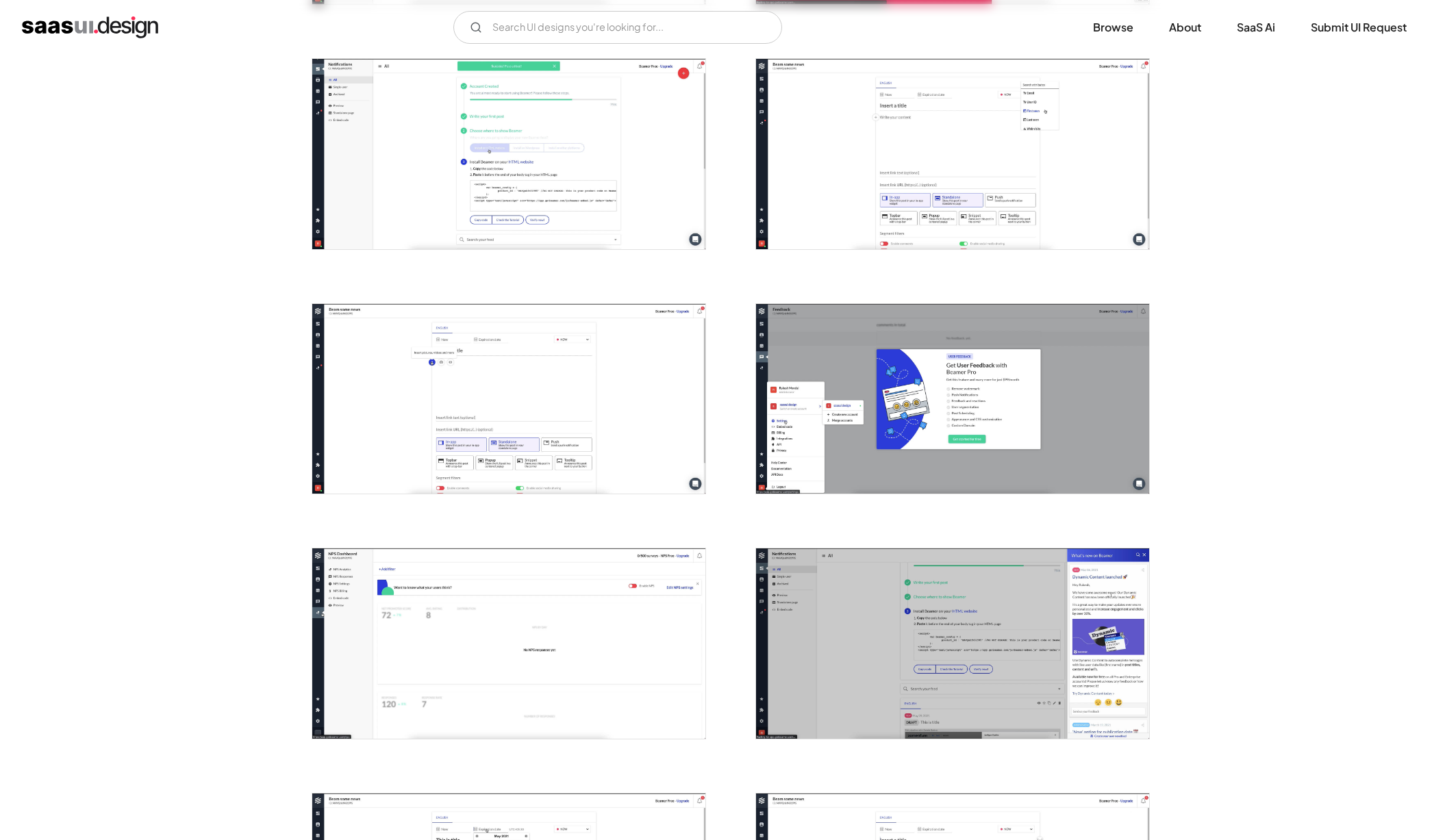
scroll to position [892, 0]
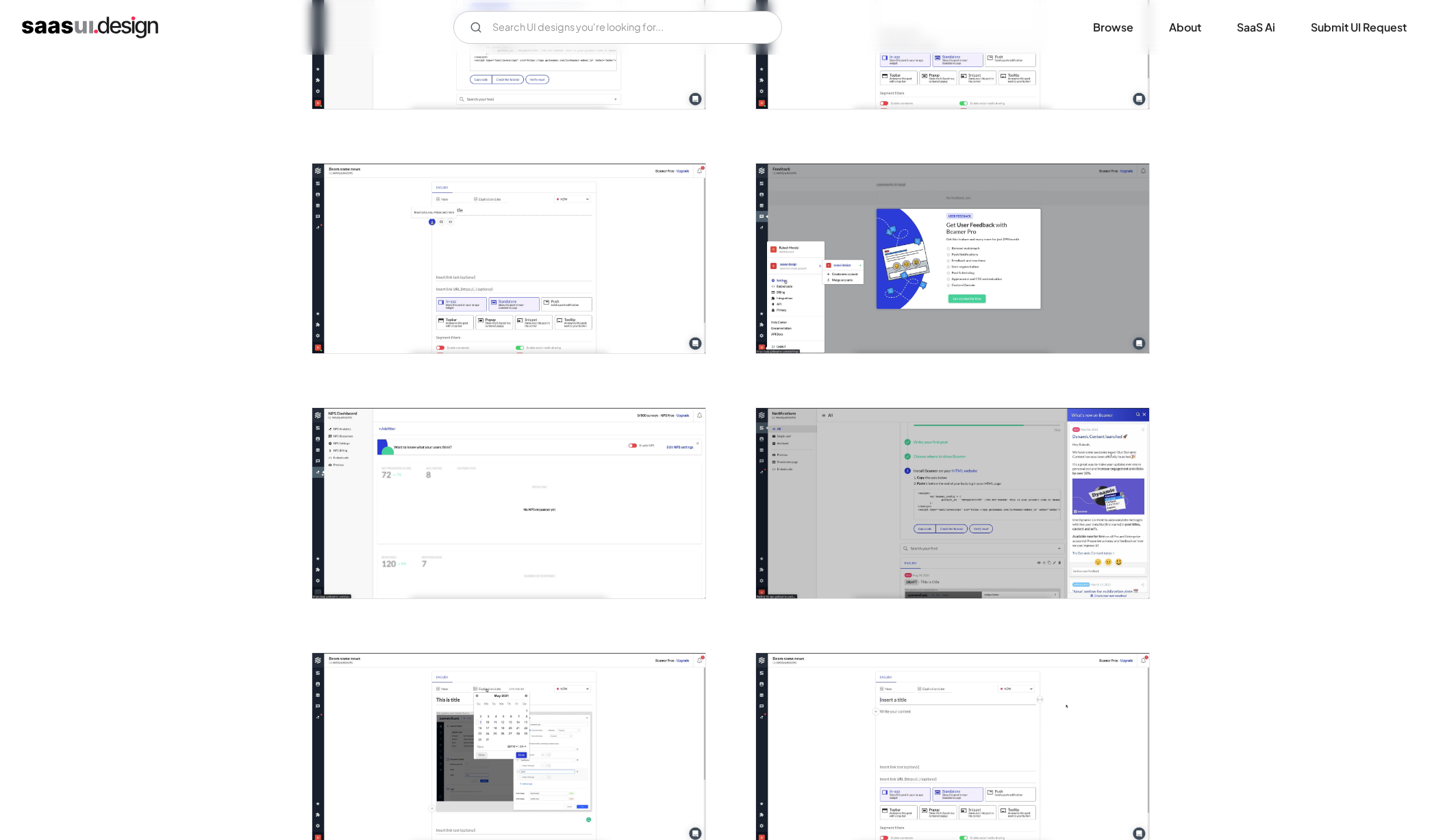
click at [437, 505] on img "open lightbox" at bounding box center [508, 503] width 393 height 190
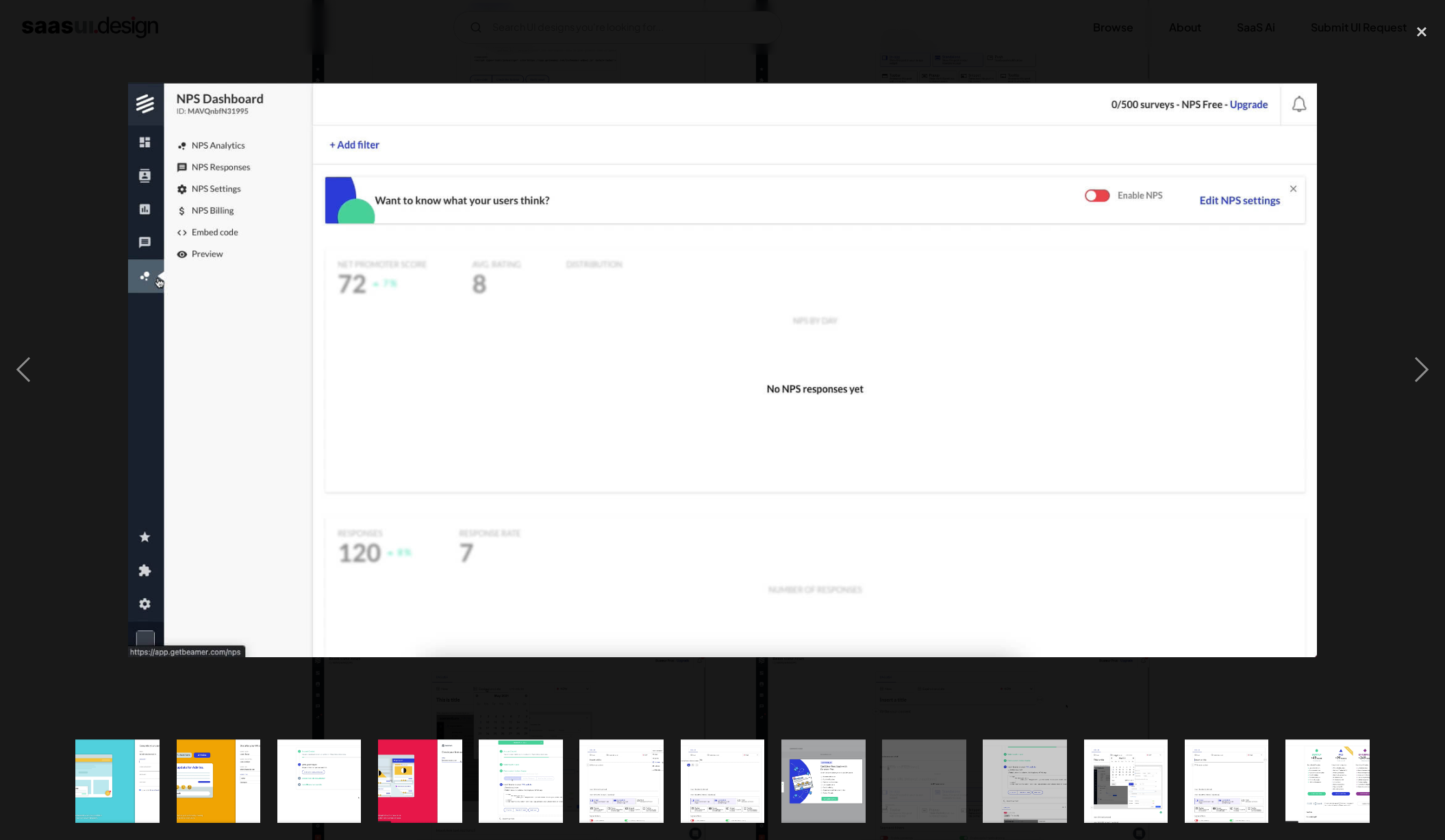
click at [1373, 520] on div at bounding box center [722, 370] width 1445 height 706
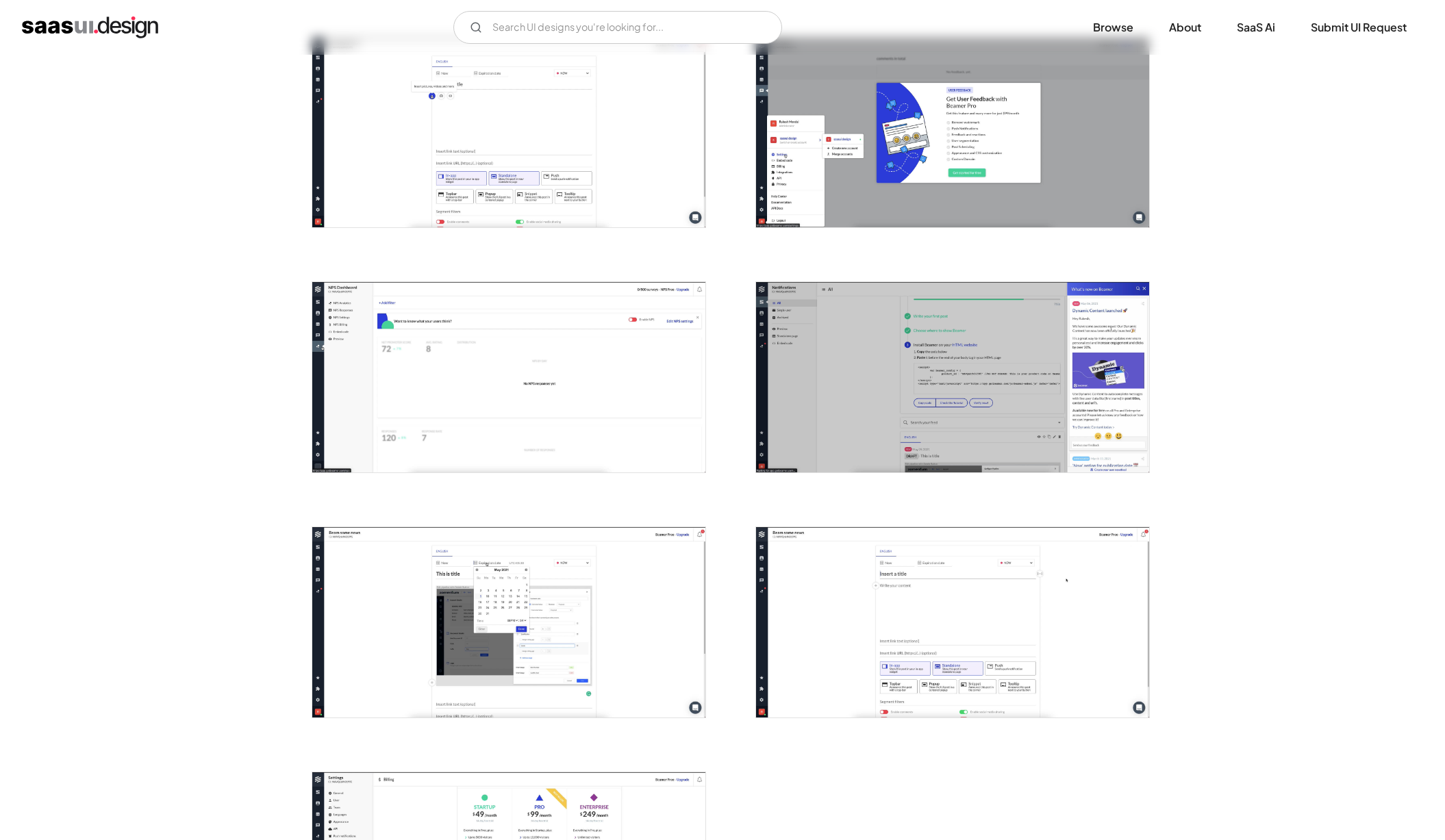
scroll to position [1314, 0]
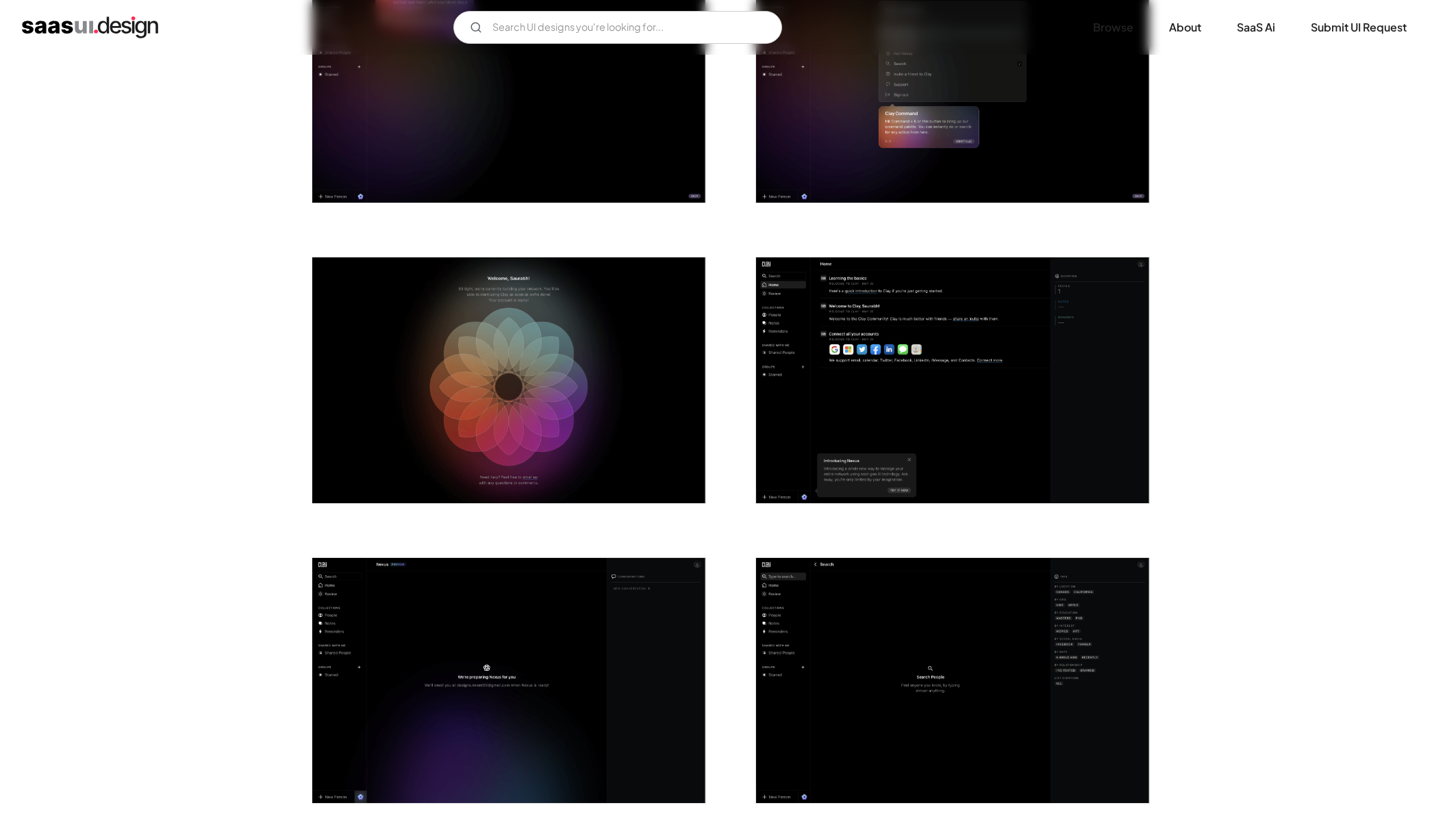
scroll to position [2012, 0]
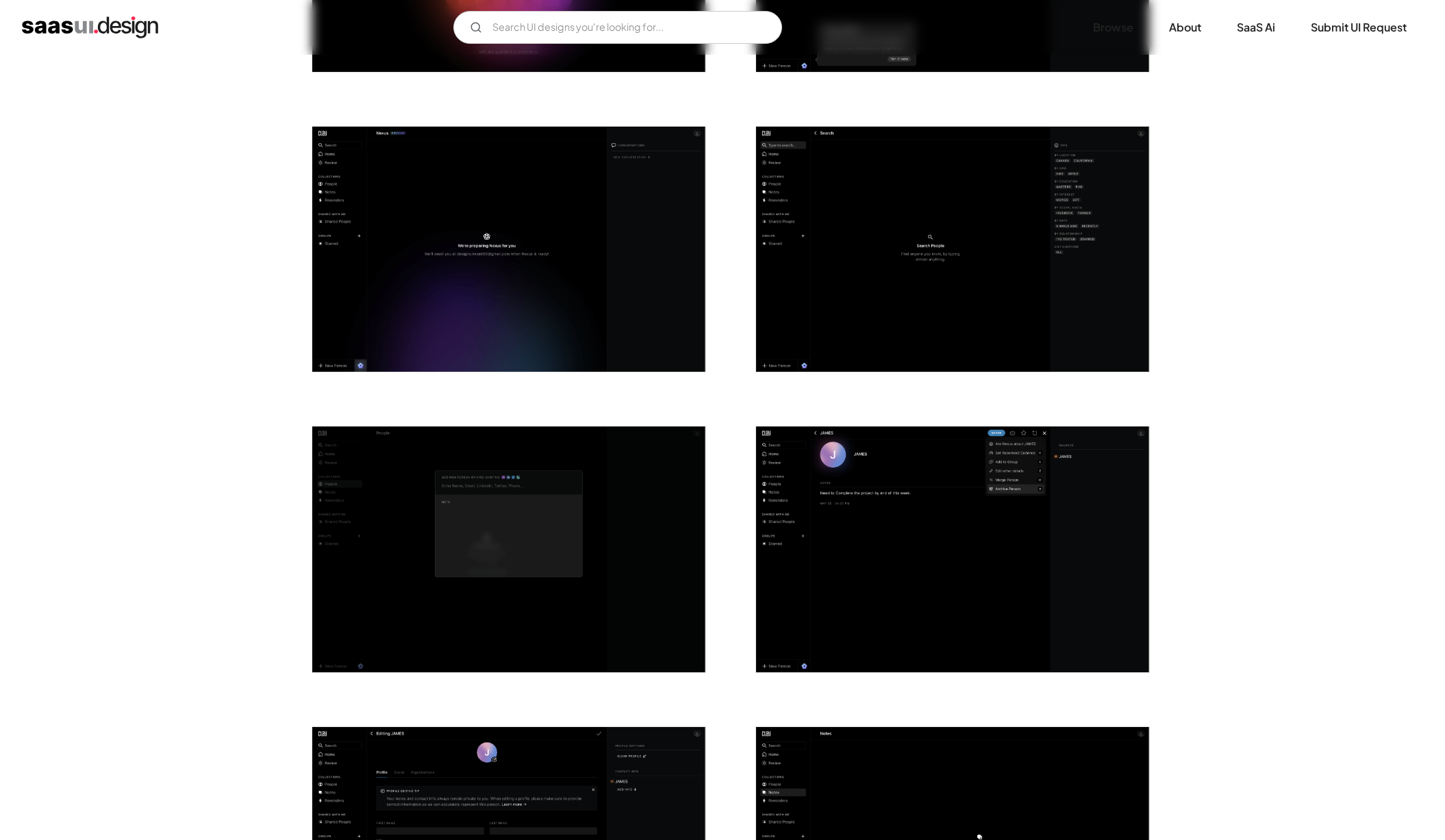
click at [912, 324] on img "open lightbox" at bounding box center [951, 250] width 393 height 246
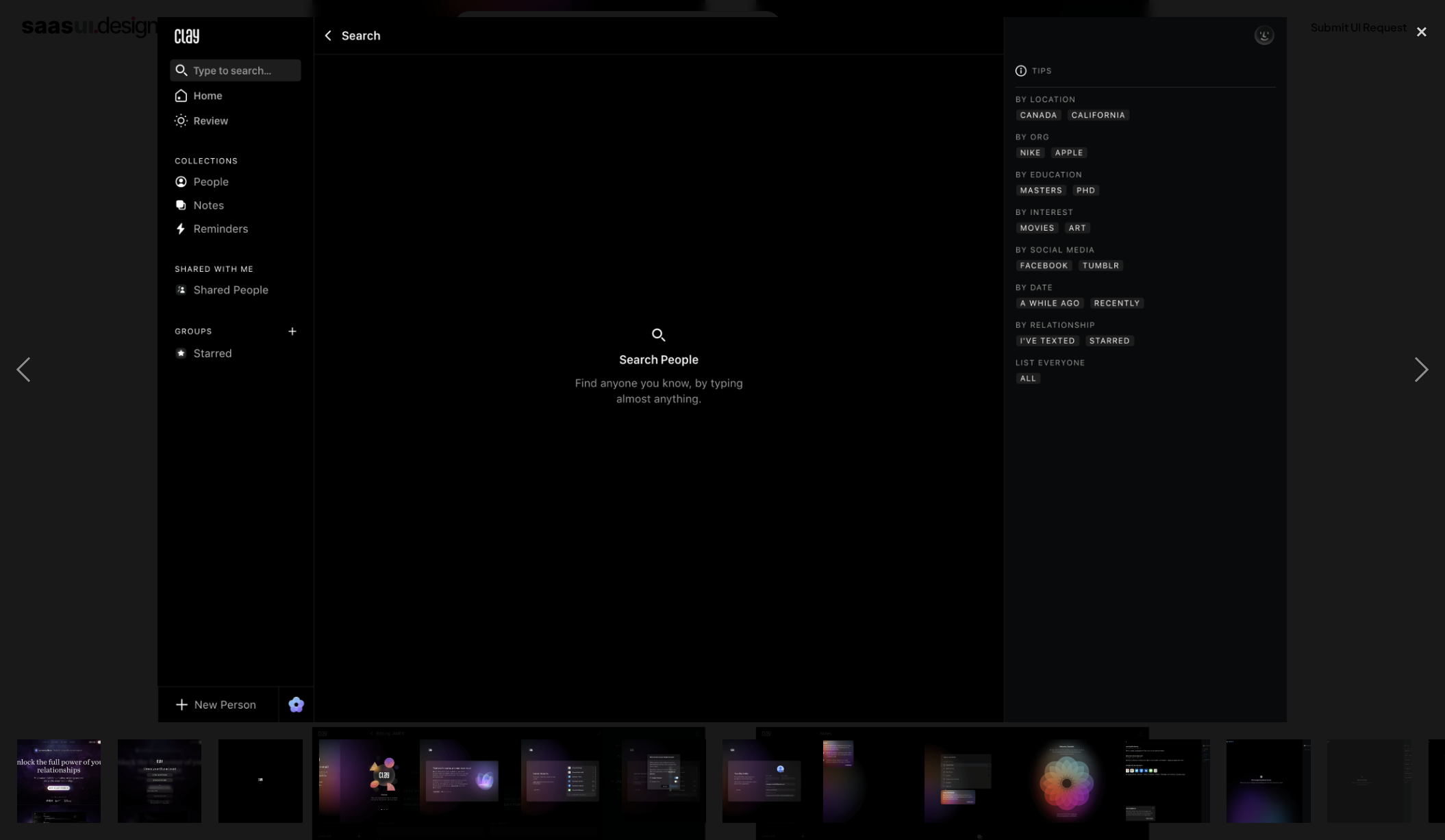
click at [1370, 514] on div at bounding box center [722, 370] width 1445 height 706
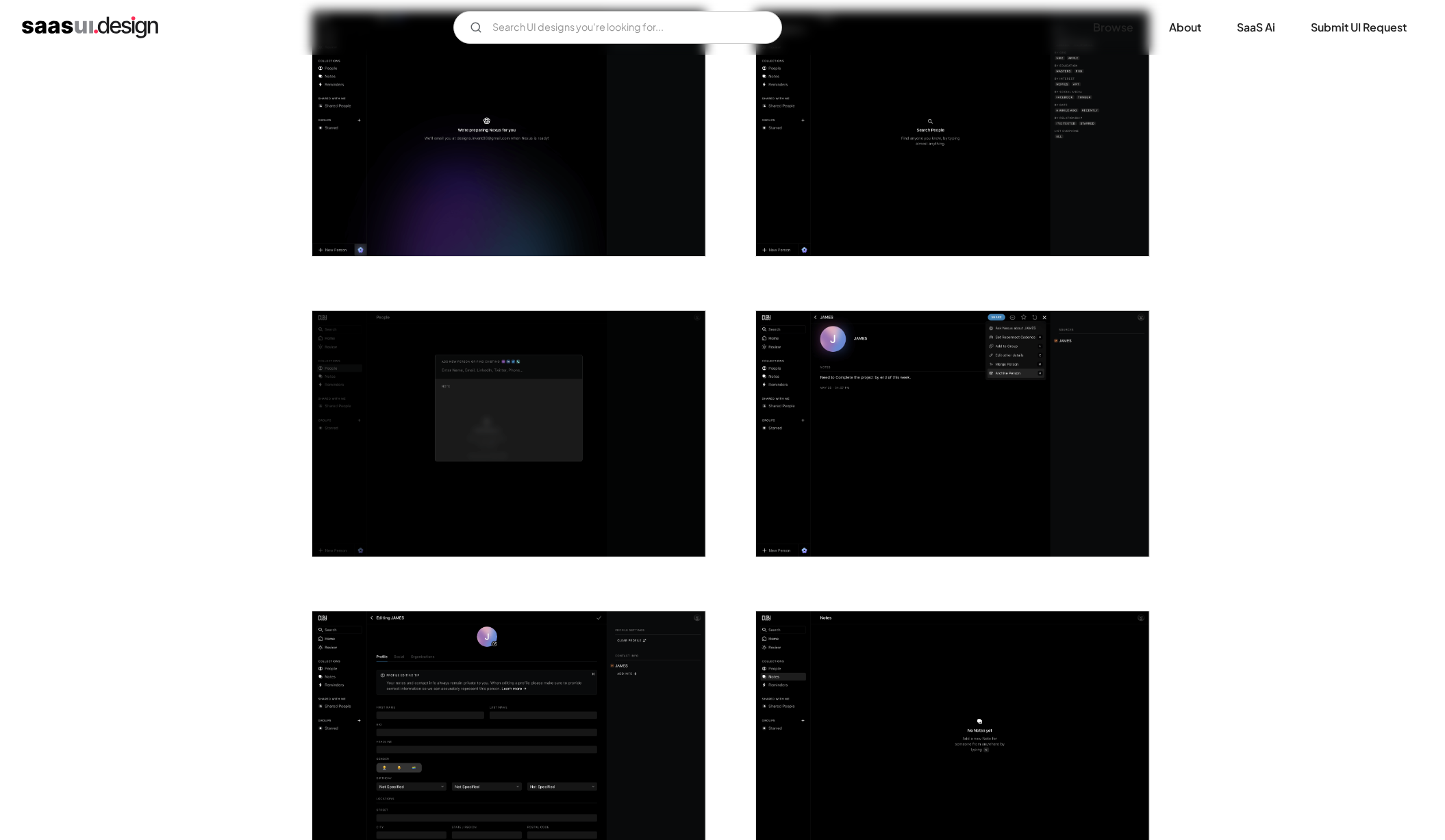
scroll to position [2197, 0]
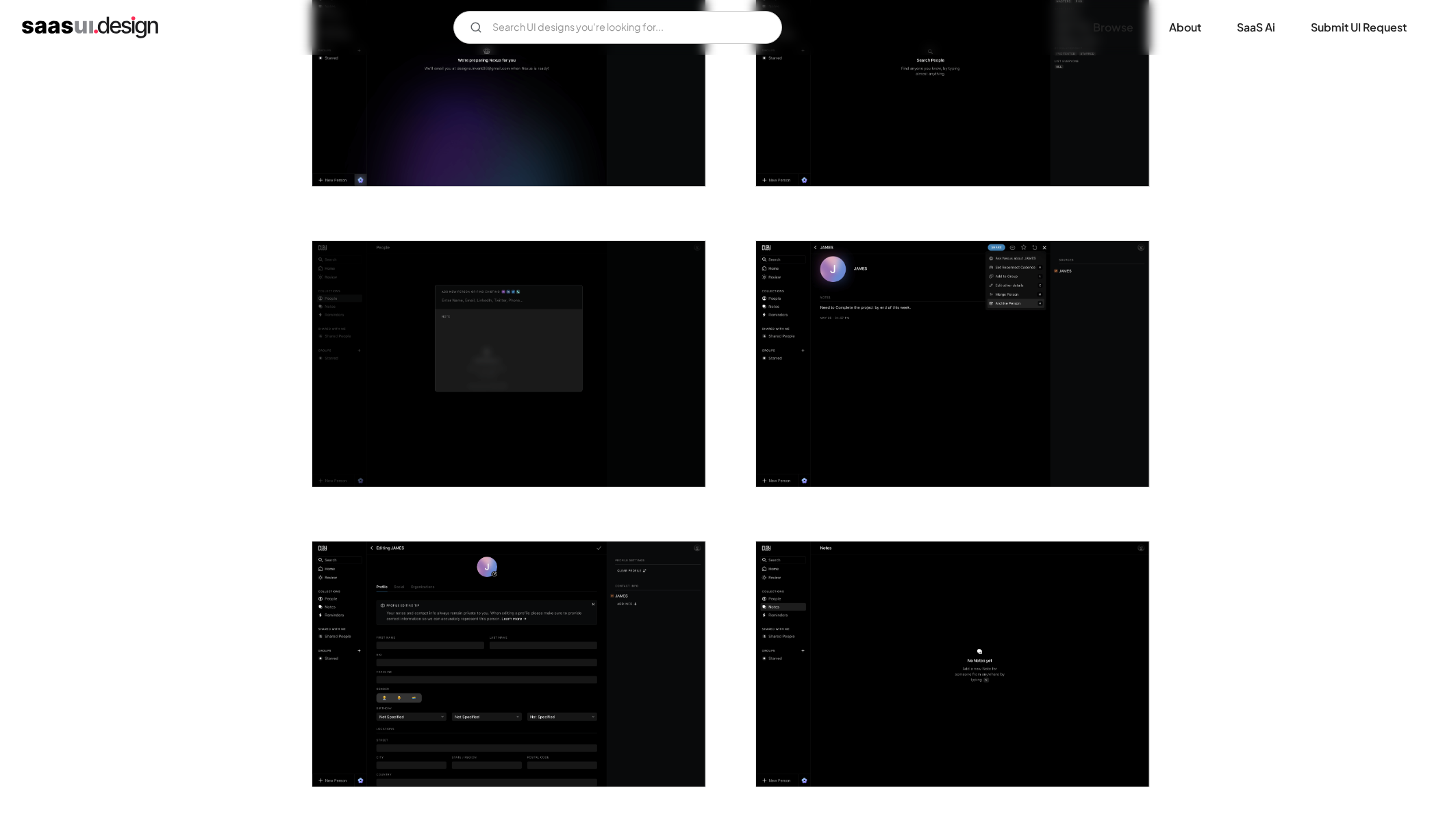
click at [862, 588] on img "open lightbox" at bounding box center [951, 664] width 393 height 246
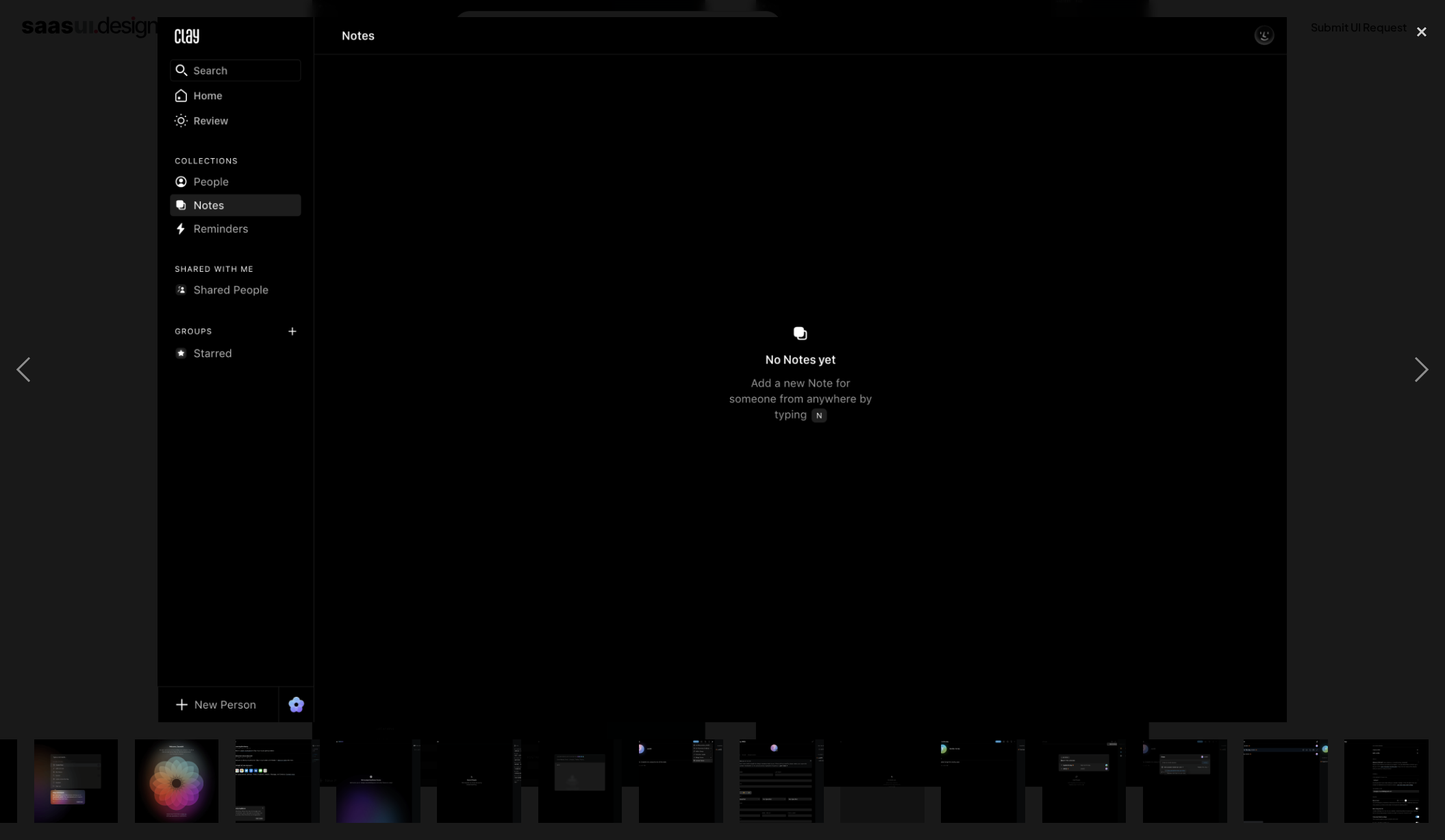
scroll to position [0, 890]
click at [1331, 546] on div at bounding box center [722, 370] width 1445 height 706
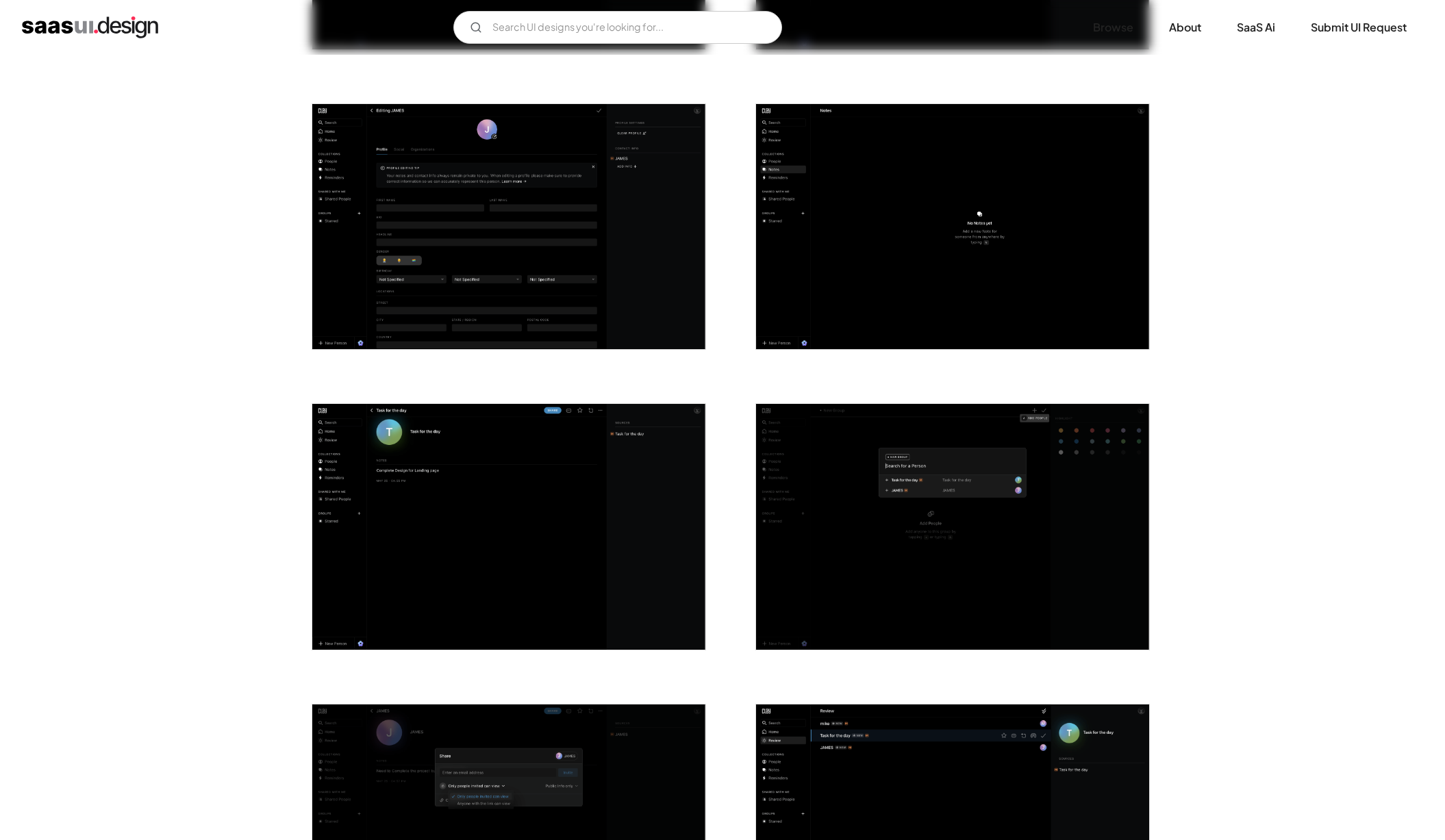
scroll to position [2736, 0]
